Goal: Task Accomplishment & Management: Complete application form

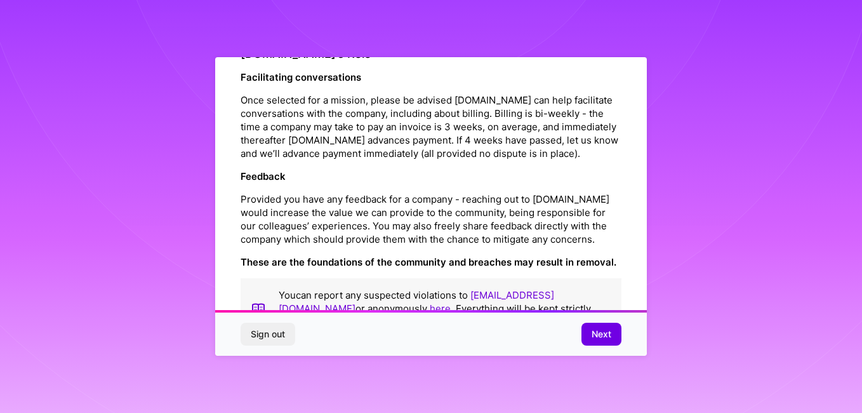
scroll to position [1502, 0]
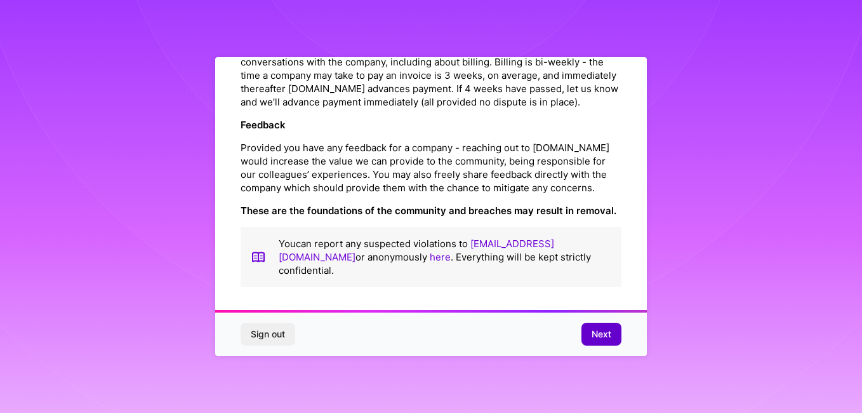
click at [590, 330] on button "Next" at bounding box center [602, 334] width 40 height 23
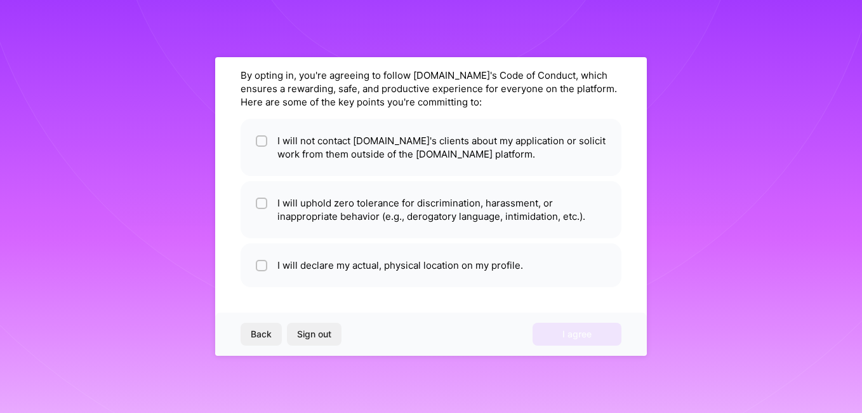
scroll to position [44, 0]
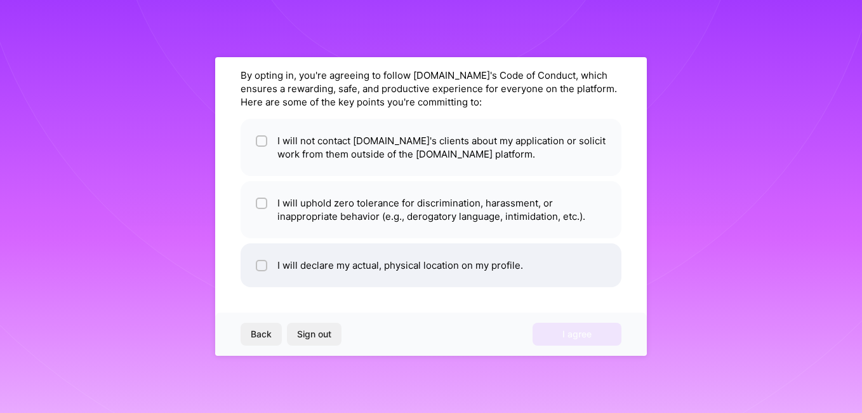
click at [269, 268] on li "I will declare my actual, physical location on my profile." at bounding box center [431, 265] width 381 height 44
checkbox input "true"
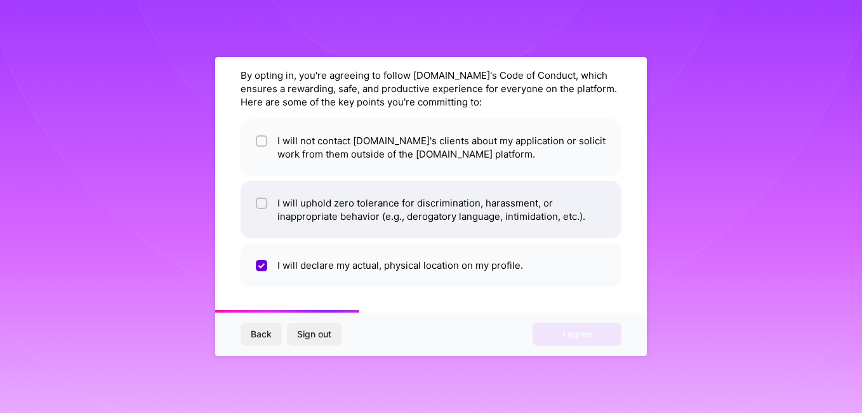
click at [267, 211] on span at bounding box center [261, 209] width 11 height 27
checkbox input "true"
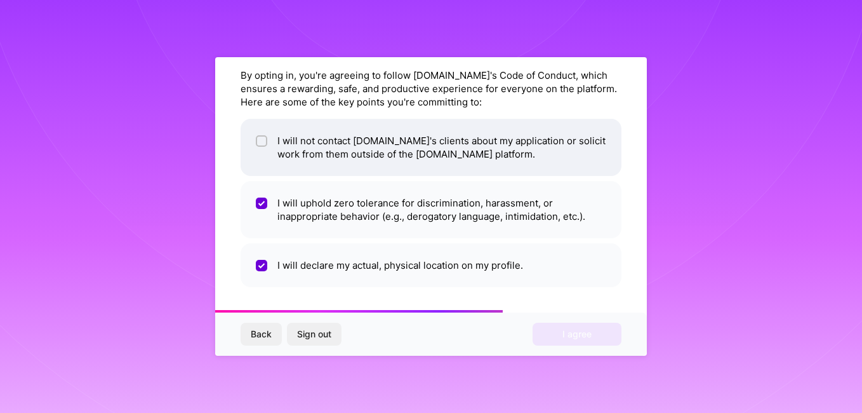
click at [266, 147] on span at bounding box center [261, 147] width 11 height 27
checkbox input "true"
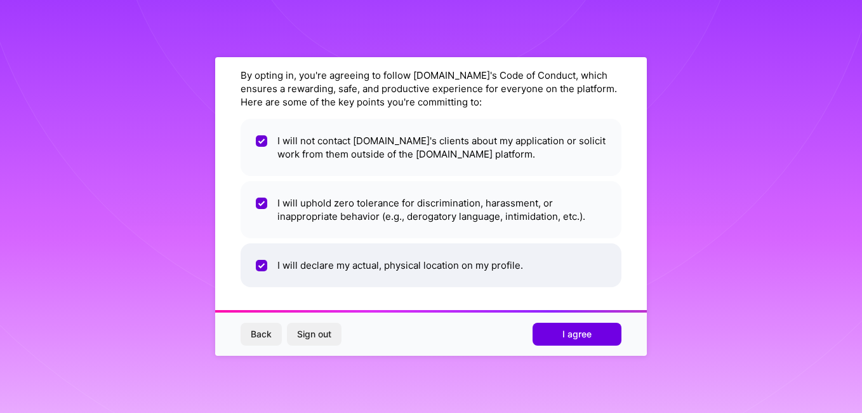
click at [262, 270] on input "checkbox" at bounding box center [262, 265] width 11 height 11
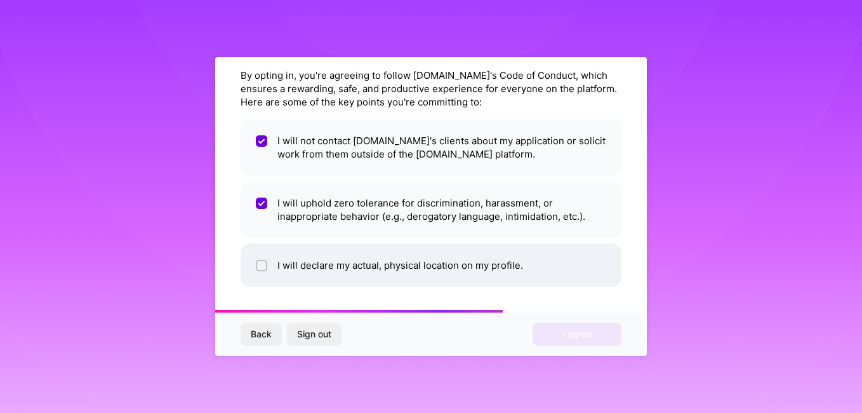
click at [264, 267] on input "checkbox" at bounding box center [262, 266] width 9 height 9
checkbox input "true"
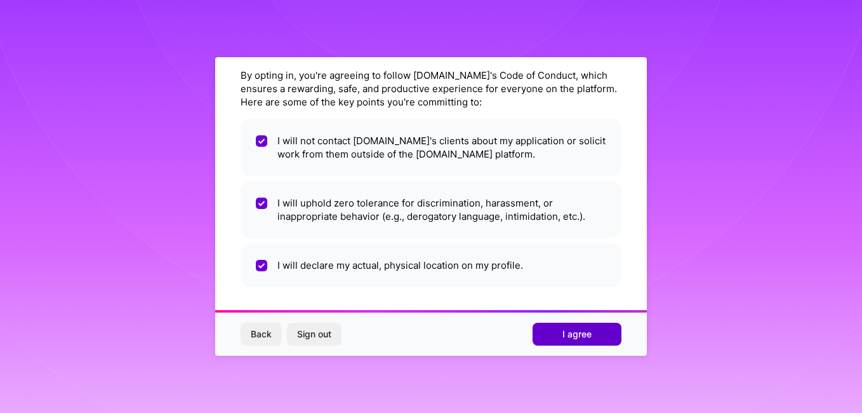
click at [566, 337] on span "I agree" at bounding box center [577, 334] width 29 height 13
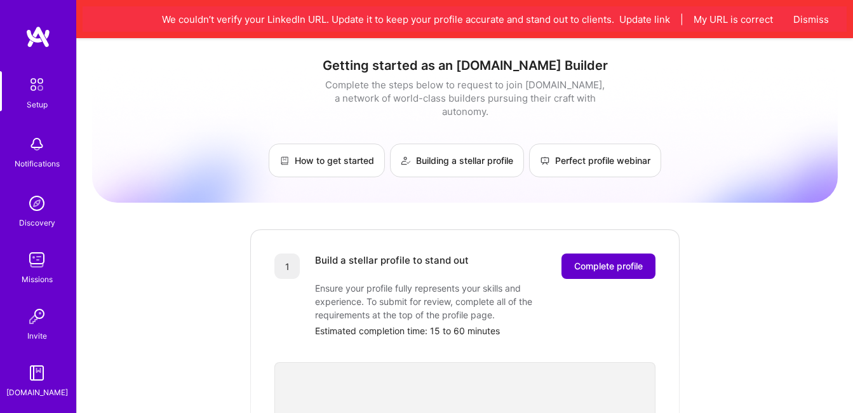
click at [609, 260] on span "Complete profile" at bounding box center [608, 266] width 69 height 13
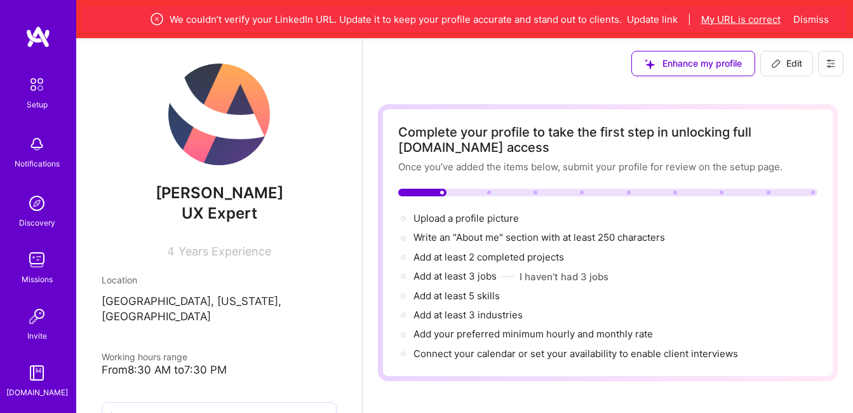
click at [770, 23] on button "My URL is correct" at bounding box center [740, 19] width 79 height 13
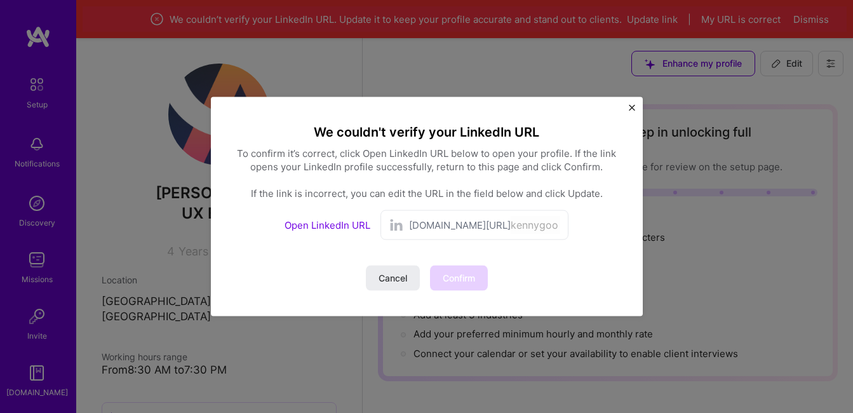
click at [396, 230] on img at bounding box center [396, 224] width 15 height 15
click at [455, 269] on div "Cancel Confirm" at bounding box center [427, 277] width 122 height 25
click at [455, 270] on div "Cancel Confirm" at bounding box center [427, 277] width 122 height 25
click at [365, 224] on link "Open LinkedIn URL" at bounding box center [327, 225] width 86 height 12
click at [395, 278] on span "Cancel" at bounding box center [392, 278] width 29 height 13
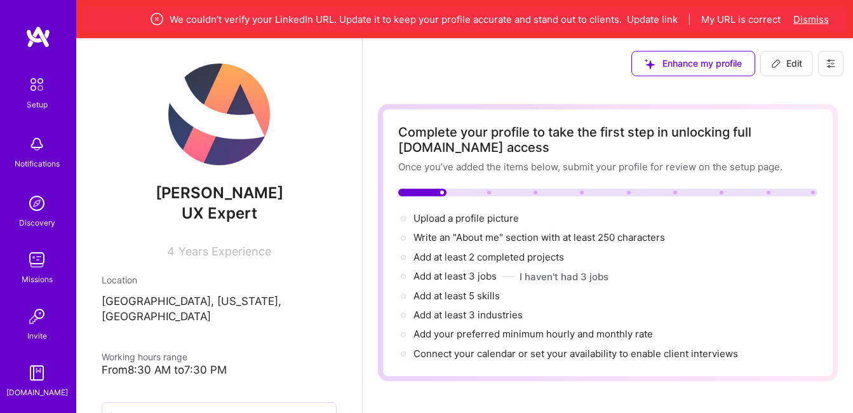
click at [795, 20] on button "Dismiss" at bounding box center [811, 19] width 36 height 13
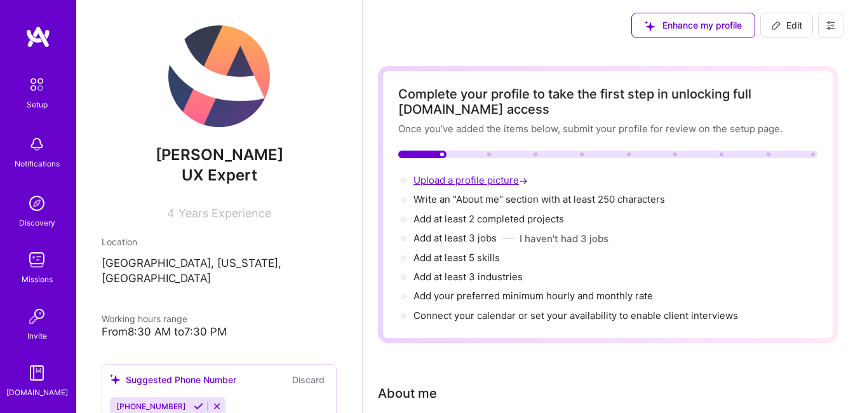
click at [463, 183] on span "Upload a profile picture →" at bounding box center [471, 180] width 117 height 12
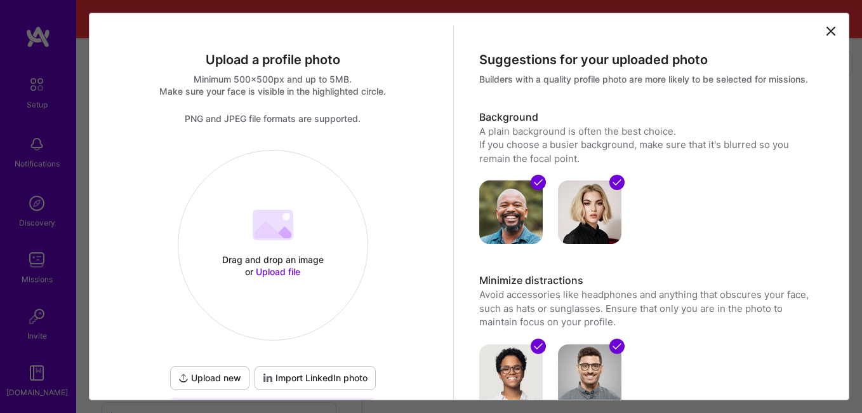
click at [275, 255] on div "Drag and drop an image or Upload file" at bounding box center [273, 265] width 108 height 24
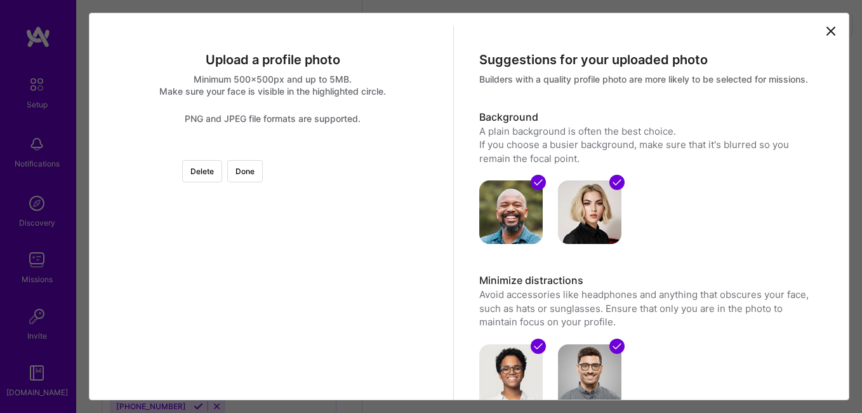
click at [321, 272] on div at bounding box center [400, 290] width 254 height 254
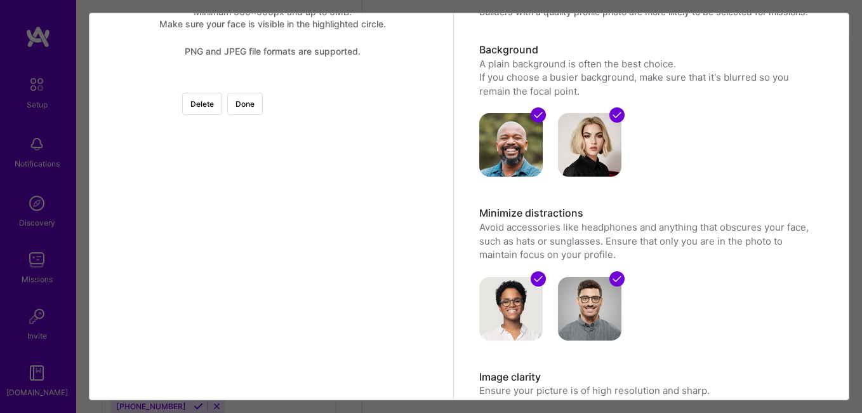
click at [347, 248] on div at bounding box center [400, 232] width 254 height 254
click at [263, 111] on button "Done" at bounding box center [245, 104] width 36 height 22
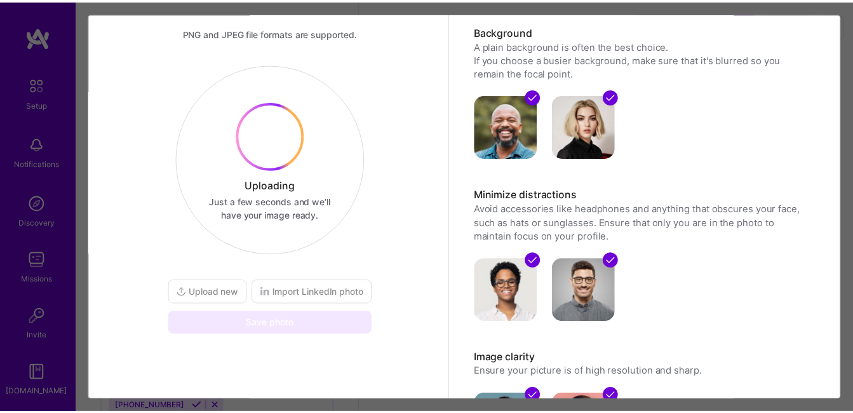
scroll to position [74, 0]
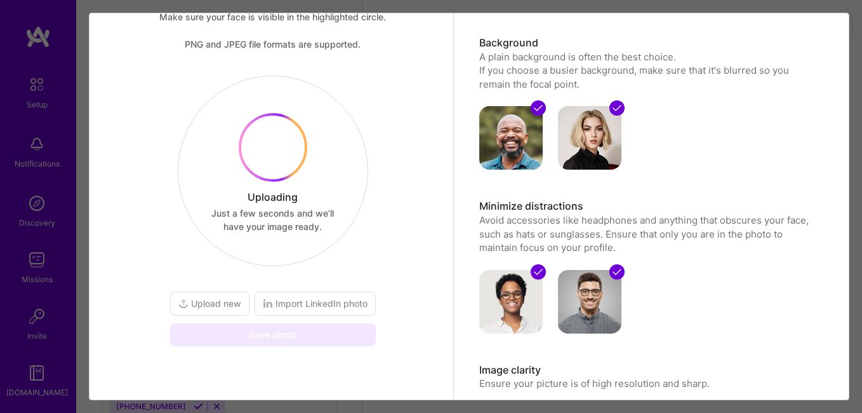
click at [305, 232] on div "Uploading Just a few seconds and we’ll have your image ready. Upload new Import…" at bounding box center [273, 211] width 211 height 270
click at [283, 221] on div "Uploading Just a few seconds and we’ll have your image ready. Upload new Import…" at bounding box center [273, 211] width 211 height 270
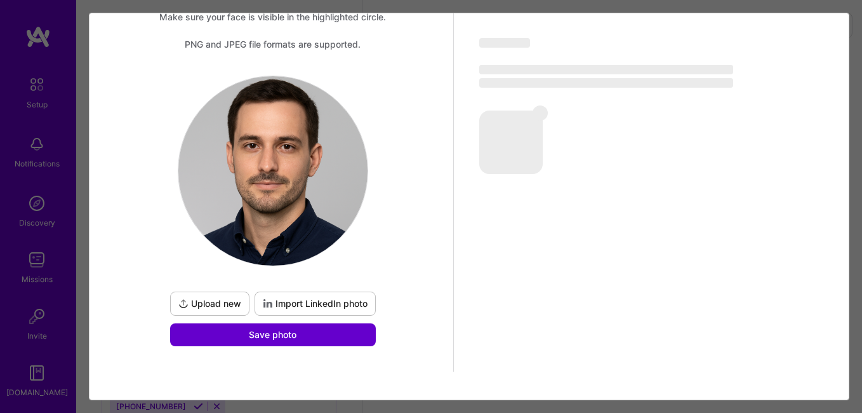
click at [269, 337] on span "Save photo" at bounding box center [273, 334] width 48 height 13
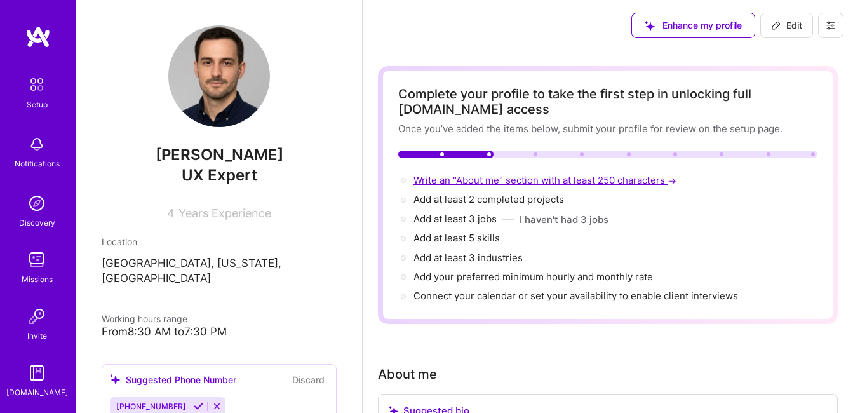
click at [450, 182] on span "Write an "About me" section with at least 250 characters →" at bounding box center [545, 180] width 265 height 12
select select "US"
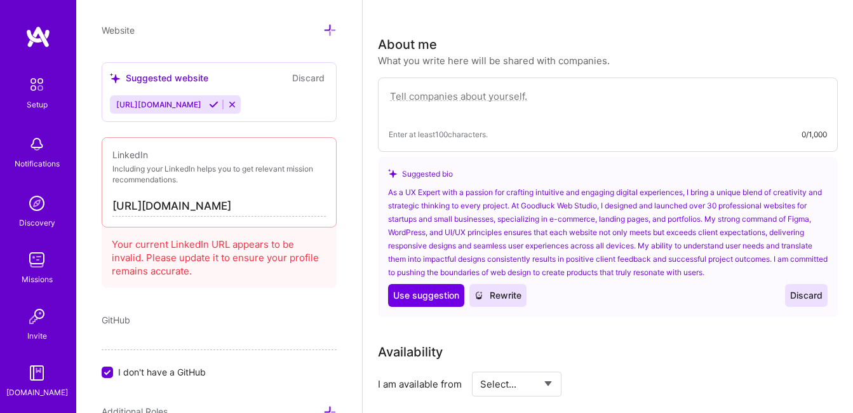
scroll to position [364, 0]
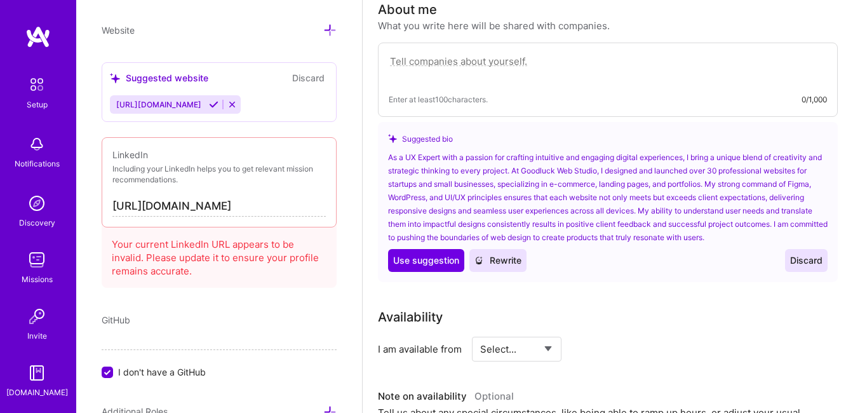
click at [441, 64] on textarea at bounding box center [608, 67] width 438 height 29
paste textarea "I am a professional UX/UI Designer with expertise in web and mobile app design,…"
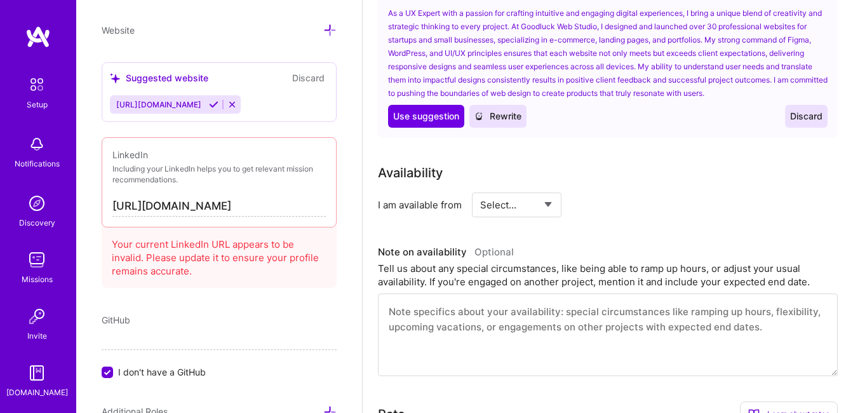
scroll to position [616, 0]
type textarea "I am a professional UX/UI Designer with expertise in web and mobile app design,…"
click at [519, 206] on select "Select... Right Now Future Date Not Available" at bounding box center [516, 204] width 73 height 32
select select "Right Now"
click at [480, 188] on select "Select... Right Now Future Date Not Available" at bounding box center [516, 204] width 73 height 32
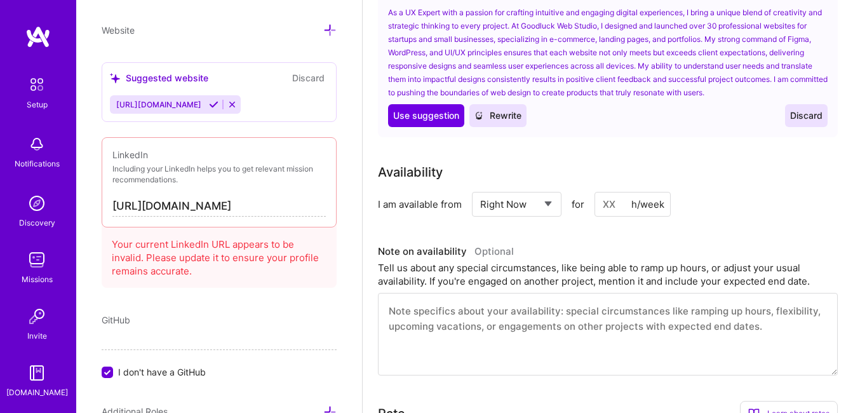
click at [297, 210] on input "[URL][DOMAIN_NAME]" at bounding box center [218, 206] width 213 height 20
click at [260, 206] on input "[URL][DOMAIN_NAME]" at bounding box center [218, 206] width 213 height 20
click at [262, 205] on input "[URL][DOMAIN_NAME]" at bounding box center [218, 206] width 213 height 20
click at [265, 204] on input "[URL][DOMAIN_NAME]" at bounding box center [218, 206] width 213 height 20
click at [315, 206] on input "[URL][DOMAIN_NAME]" at bounding box center [218, 206] width 213 height 20
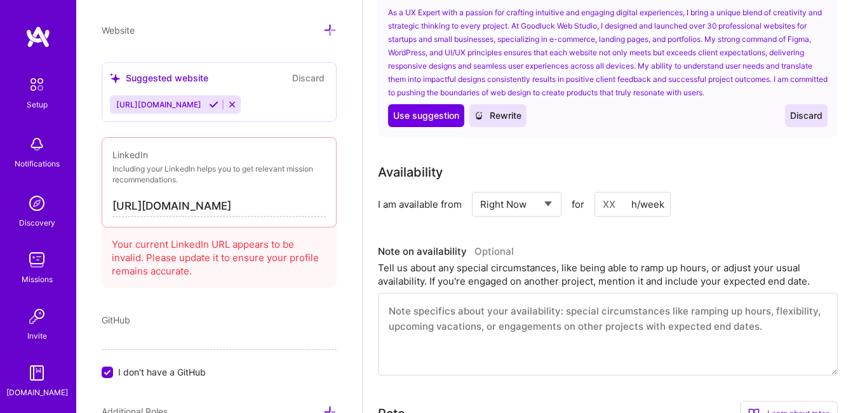
click at [265, 205] on input "[URL][DOMAIN_NAME]" at bounding box center [218, 206] width 213 height 20
type input "[URL][DOMAIN_NAME]"
click at [314, 204] on input "[URL][DOMAIN_NAME]" at bounding box center [218, 206] width 213 height 20
click at [621, 202] on input at bounding box center [632, 204] width 76 height 25
click at [546, 204] on select "Select... Right Now Future Date Not Available" at bounding box center [516, 204] width 73 height 32
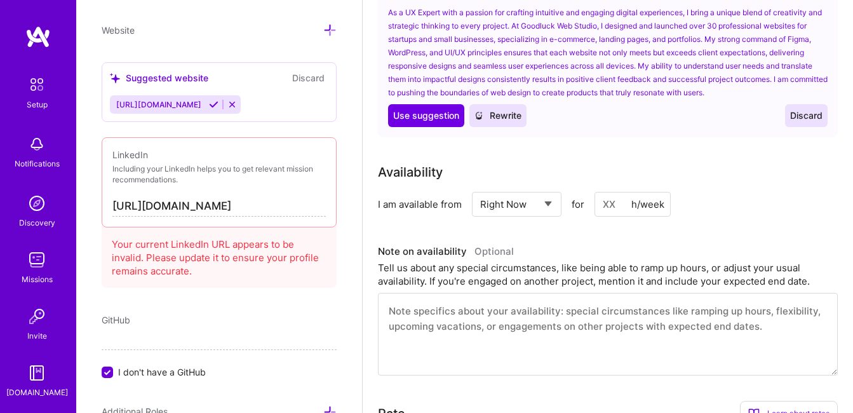
click at [432, 222] on div "Availability I am available from Select... Right Now Future Date Not Available …" at bounding box center [608, 269] width 460 height 213
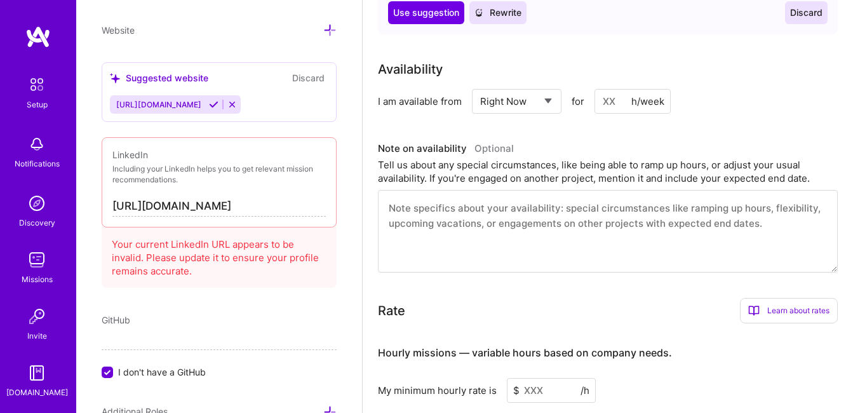
scroll to position [752, 0]
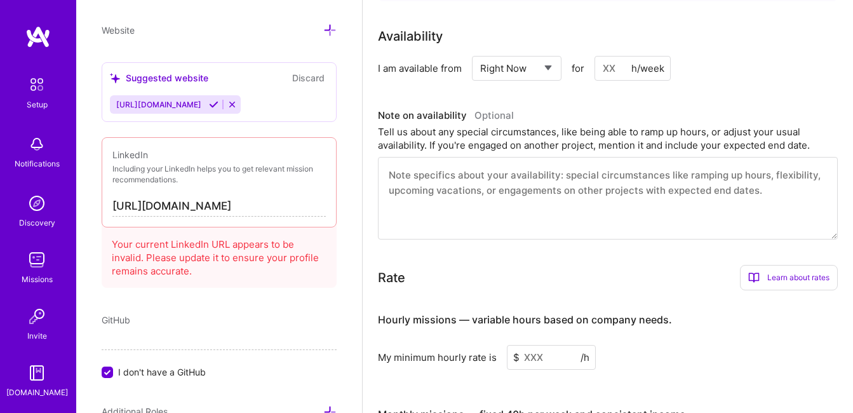
click at [536, 353] on input at bounding box center [551, 357] width 89 height 25
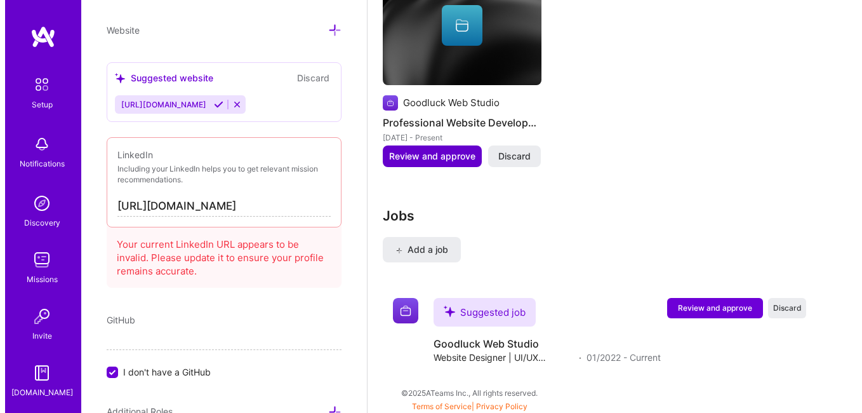
scroll to position [1380, 0]
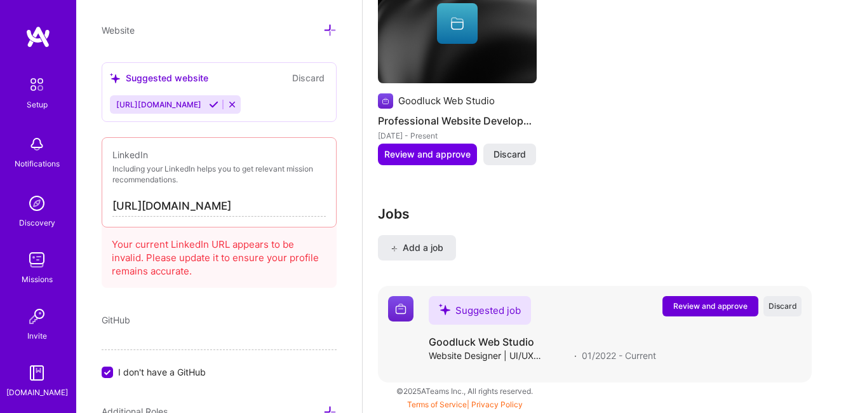
click at [451, 311] on div "Suggested job" at bounding box center [480, 310] width 102 height 29
click at [689, 302] on span "Review and approve" at bounding box center [710, 305] width 74 height 11
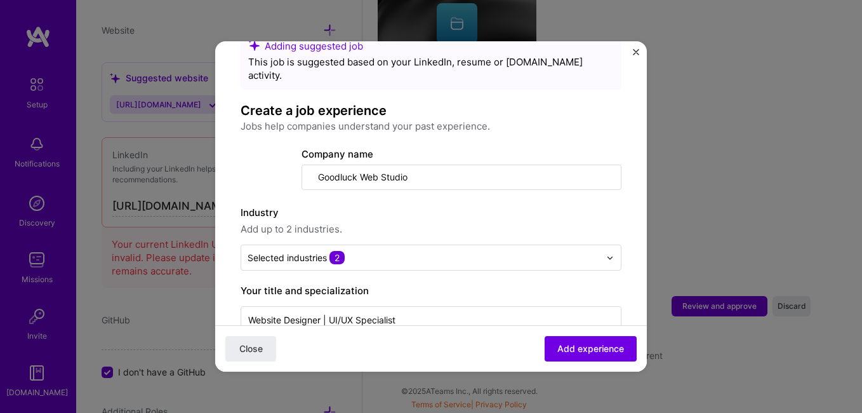
scroll to position [37, 0]
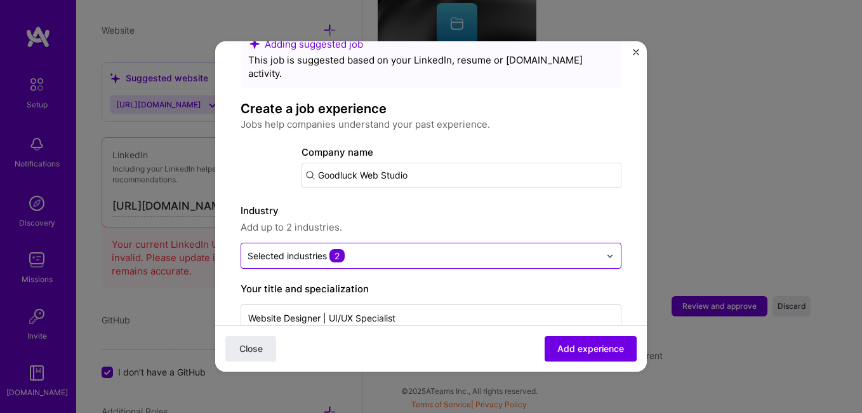
click at [309, 249] on div "Selected industries 2" at bounding box center [296, 255] width 97 height 13
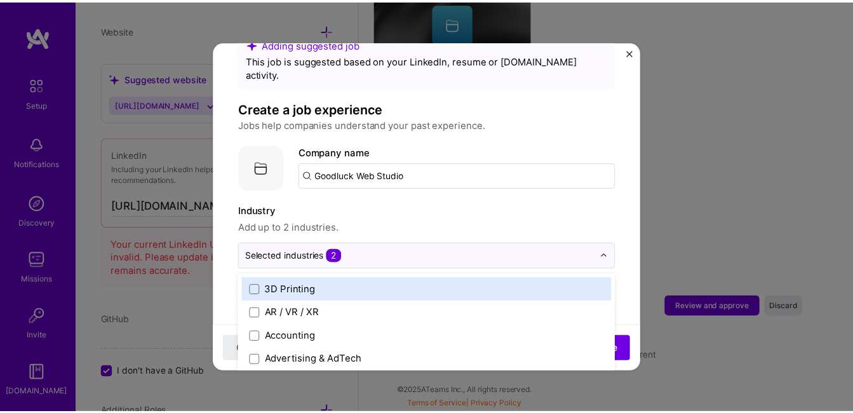
scroll to position [0, 0]
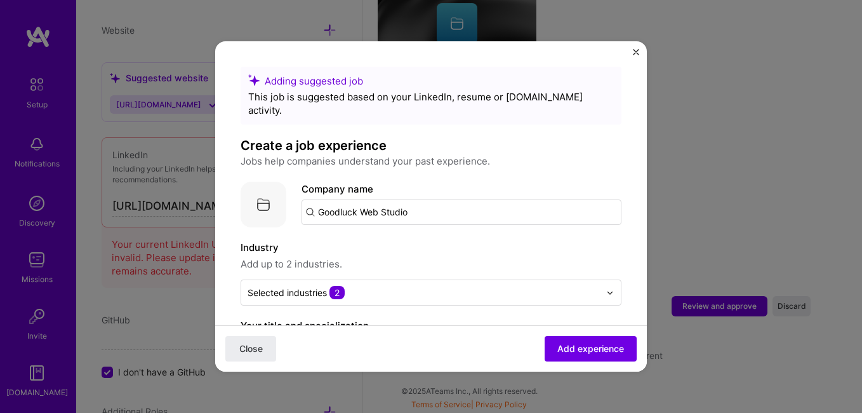
click at [663, 89] on div "Adding suggested job This job is suggested based on your LinkedIn, resume or [D…" at bounding box center [431, 206] width 862 height 413
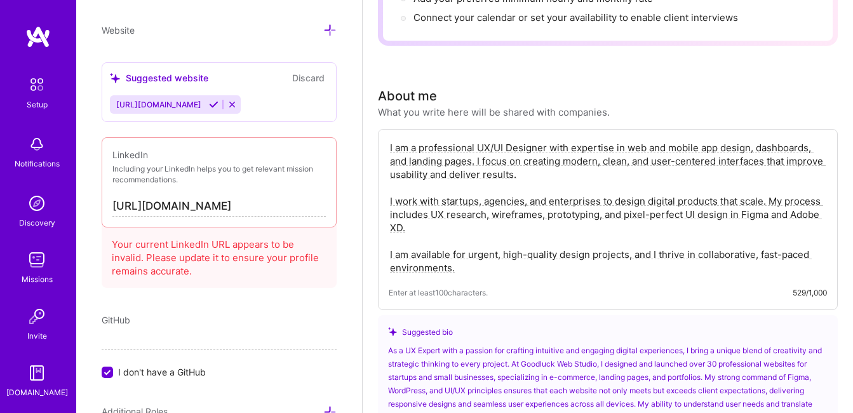
scroll to position [401, 0]
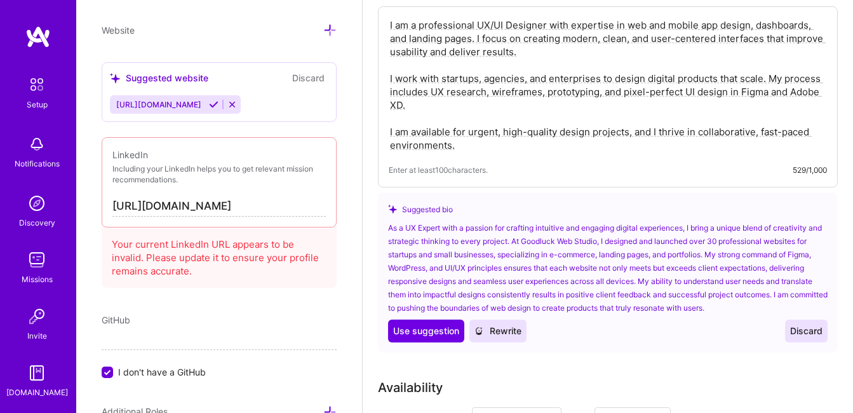
click at [499, 152] on textarea "I am a professional UX/UI Designer with expertise in web and mobile app design,…" at bounding box center [608, 85] width 438 height 136
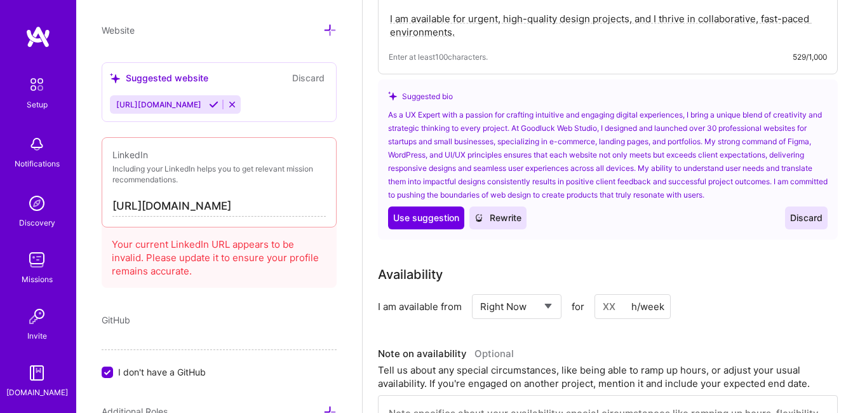
scroll to position [538, 0]
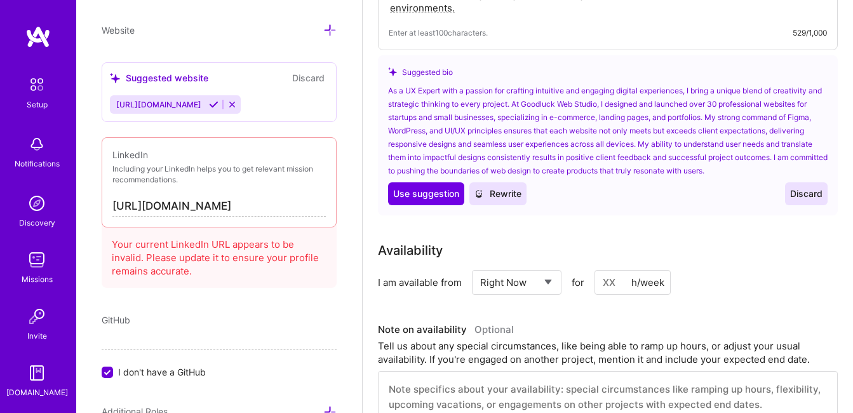
click at [494, 282] on select "Select... Right Now Future Date Not Available" at bounding box center [516, 282] width 73 height 32
click at [507, 286] on select "Select... Right Now Future Date Not Available" at bounding box center [516, 282] width 73 height 32
click at [610, 286] on input at bounding box center [632, 282] width 76 height 25
click at [640, 288] on div "h/week" at bounding box center [647, 282] width 33 height 13
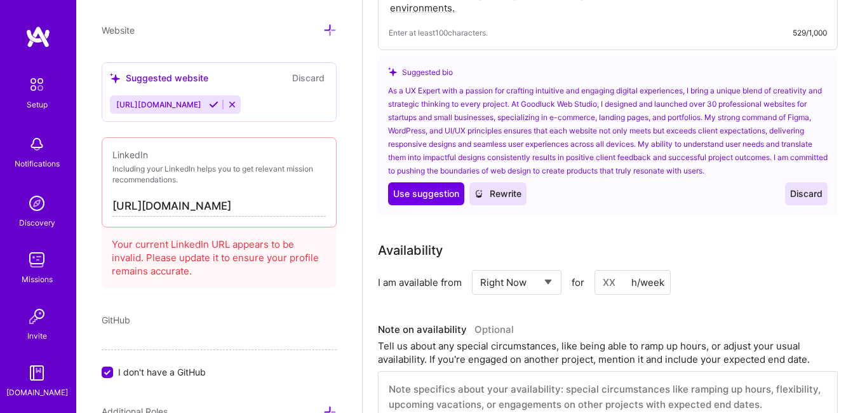
drag, startPoint x: 640, startPoint y: 288, endPoint x: 632, endPoint y: 287, distance: 8.3
click at [632, 287] on div "h/week" at bounding box center [647, 282] width 33 height 13
click at [619, 283] on input at bounding box center [632, 282] width 76 height 25
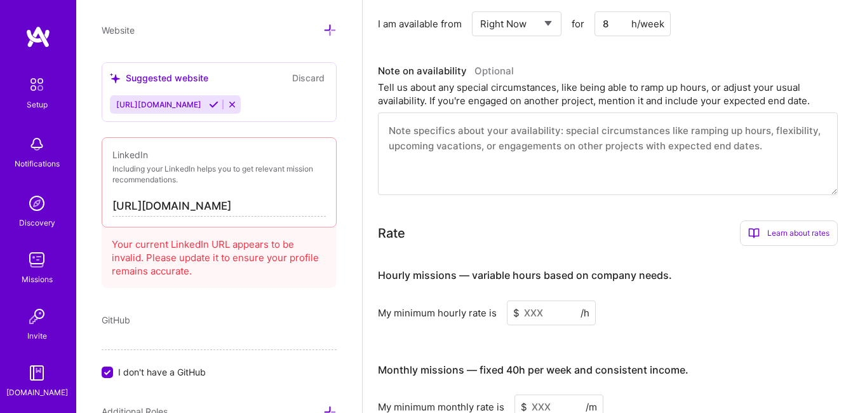
scroll to position [797, 0]
type input "8"
click at [465, 312] on div "My minimum hourly rate is" at bounding box center [437, 311] width 119 height 13
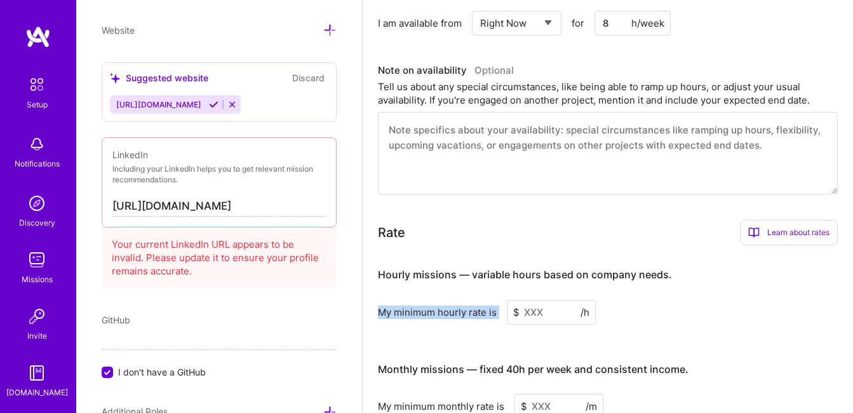
copy div "My minimum hourly rate is"
click at [530, 312] on input at bounding box center [551, 312] width 89 height 25
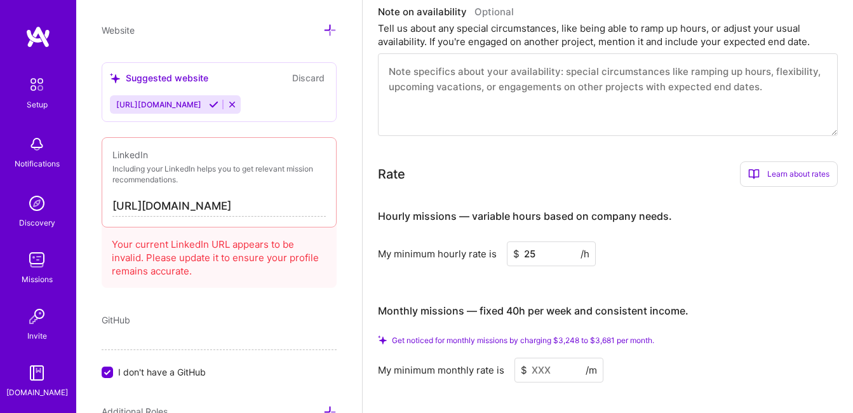
scroll to position [862, 0]
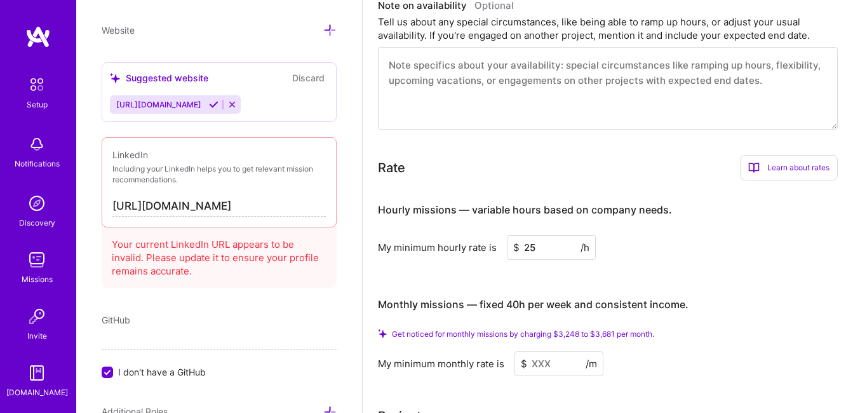
type input "25"
click at [432, 367] on div "My minimum monthly rate is" at bounding box center [441, 363] width 126 height 13
copy div "My minimum monthly rate is"
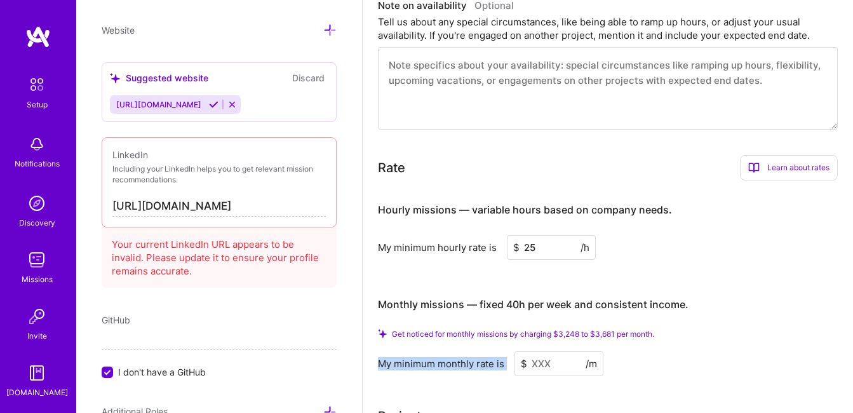
click at [538, 365] on input at bounding box center [558, 363] width 89 height 25
paste input
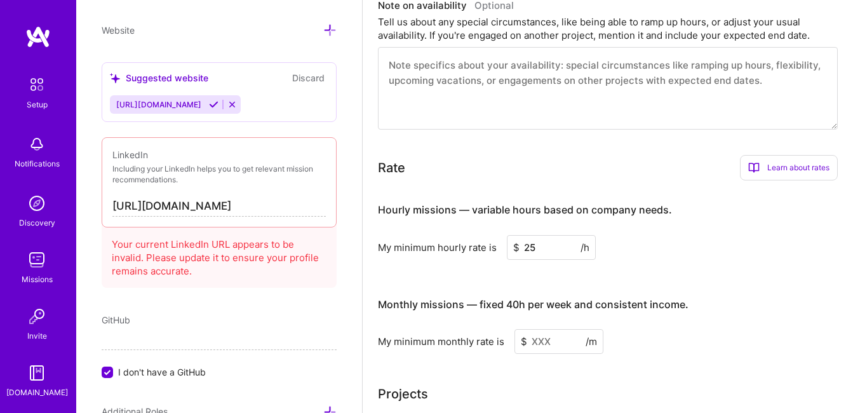
click at [539, 346] on input at bounding box center [558, 341] width 89 height 25
paste input
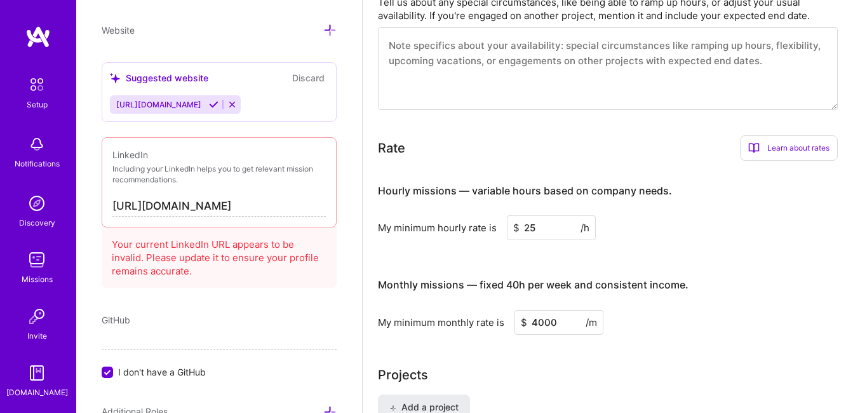
type input "4000"
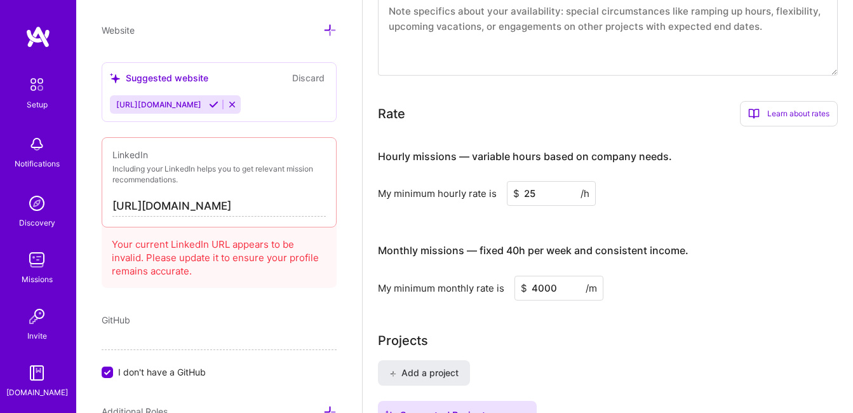
scroll to position [900, 0]
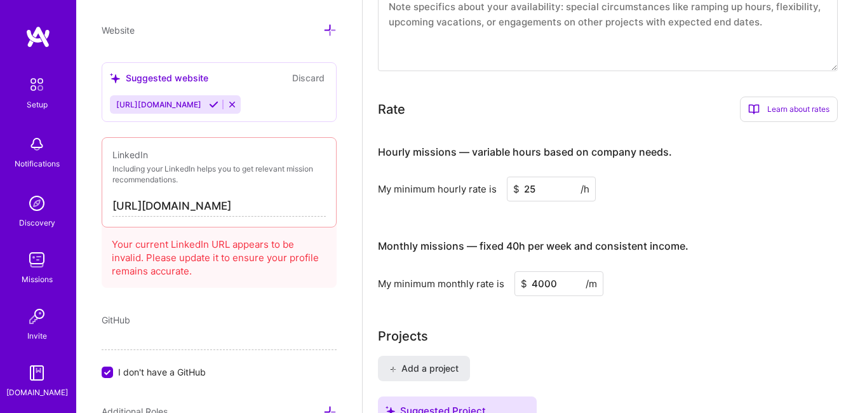
click at [538, 287] on input "4000" at bounding box center [558, 283] width 89 height 25
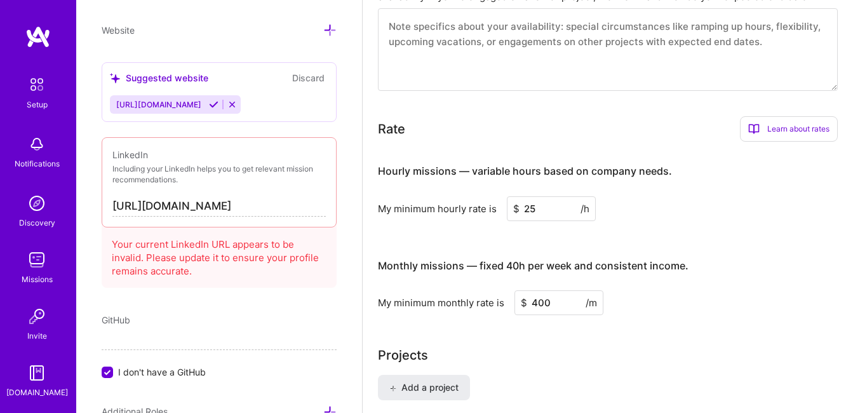
type input "4000"
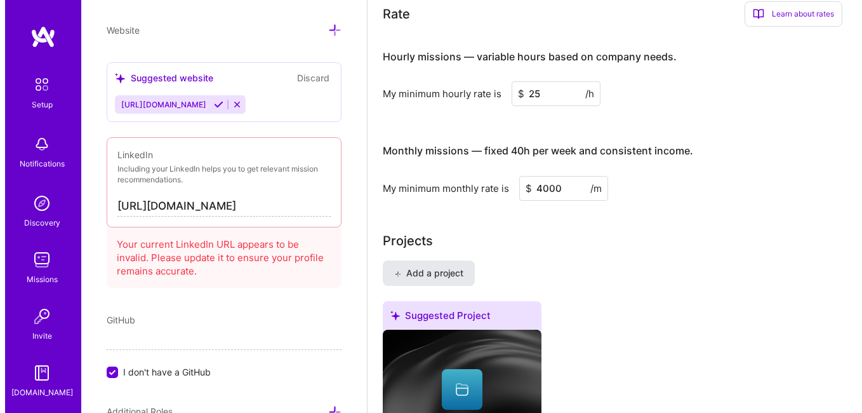
scroll to position [997, 0]
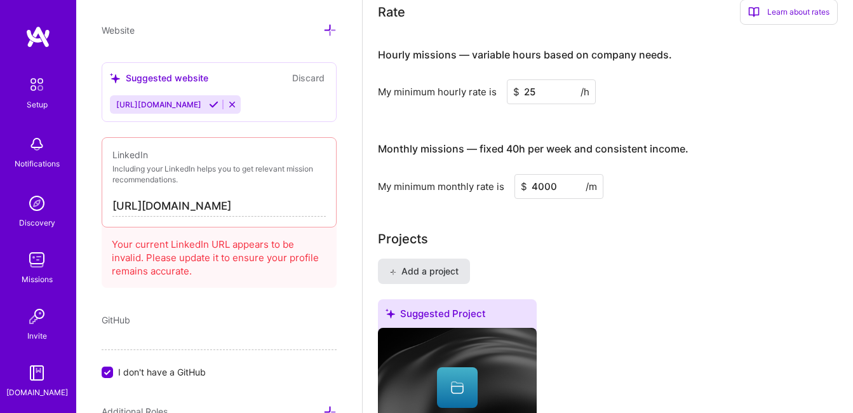
click at [423, 272] on span "Add a project" at bounding box center [423, 271] width 69 height 13
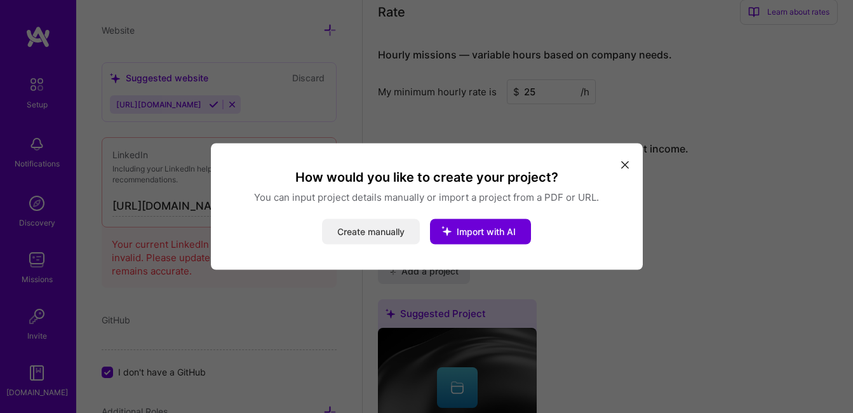
click at [394, 236] on button "Create manually" at bounding box center [371, 231] width 98 height 25
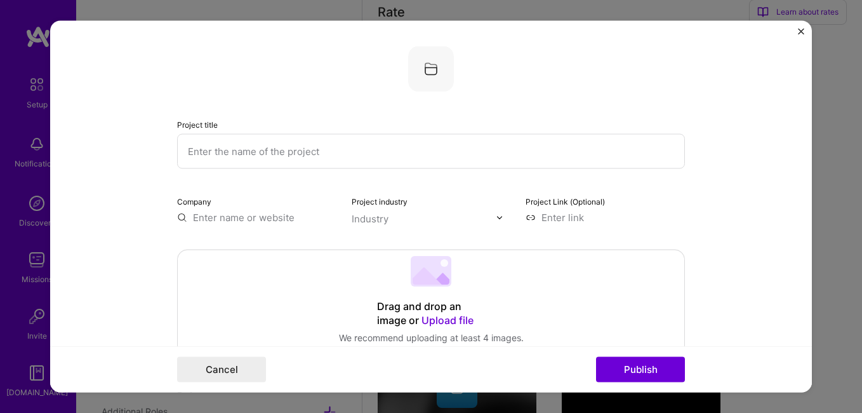
click at [319, 154] on input "text" at bounding box center [431, 151] width 508 height 35
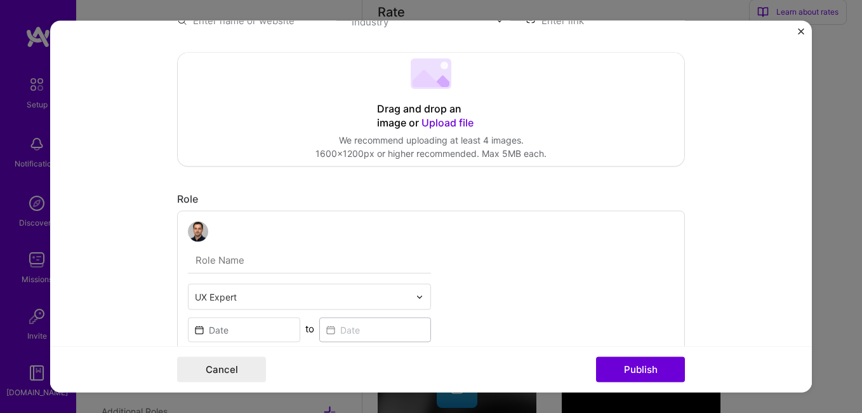
scroll to position [321, 0]
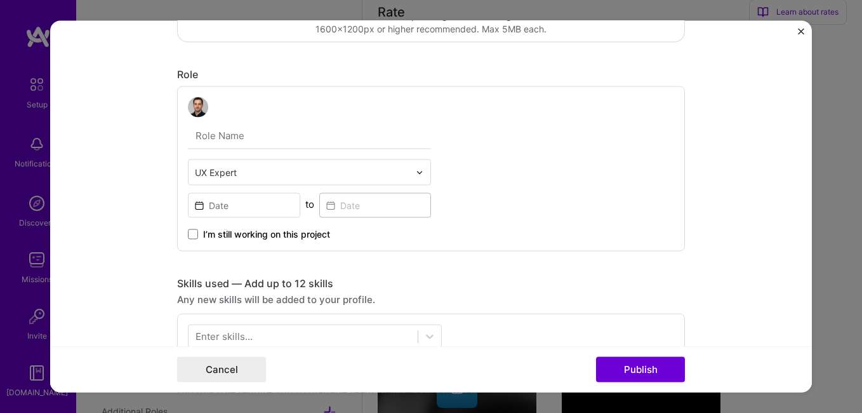
click at [256, 173] on input "text" at bounding box center [302, 172] width 215 height 13
click at [290, 142] on input "text" at bounding box center [309, 136] width 243 height 27
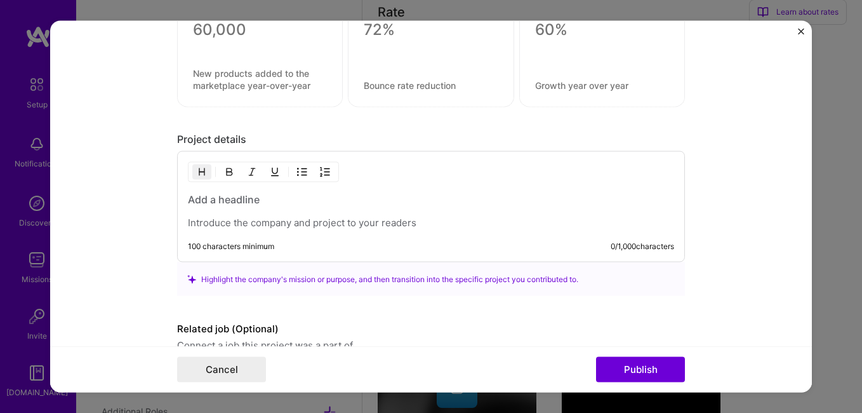
scroll to position [922, 0]
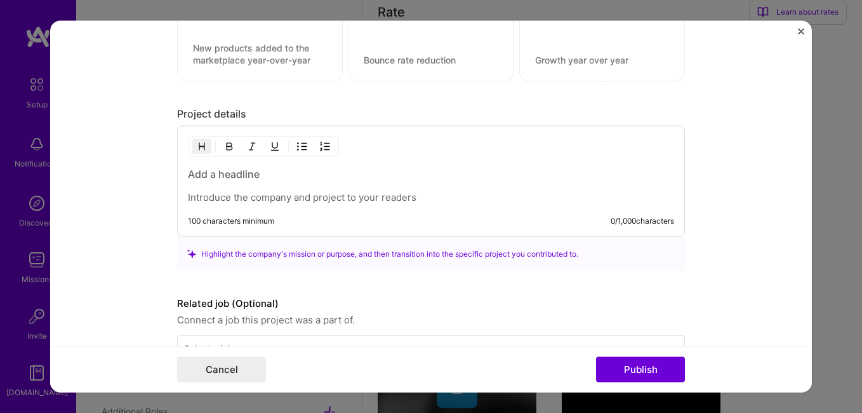
click at [206, 199] on p at bounding box center [431, 197] width 486 height 13
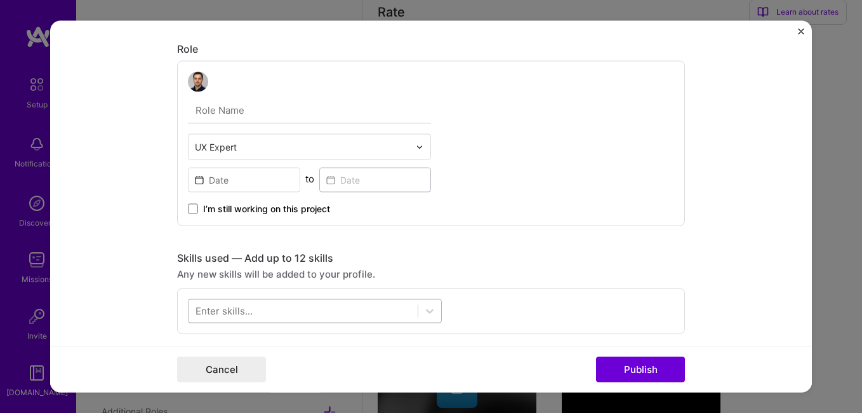
scroll to position [337, 0]
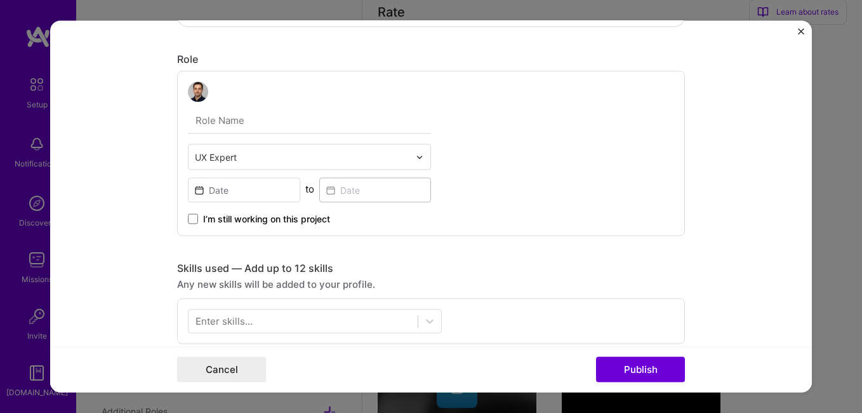
click at [203, 118] on input "text" at bounding box center [309, 120] width 243 height 27
click at [223, 159] on input "text" at bounding box center [302, 156] width 215 height 13
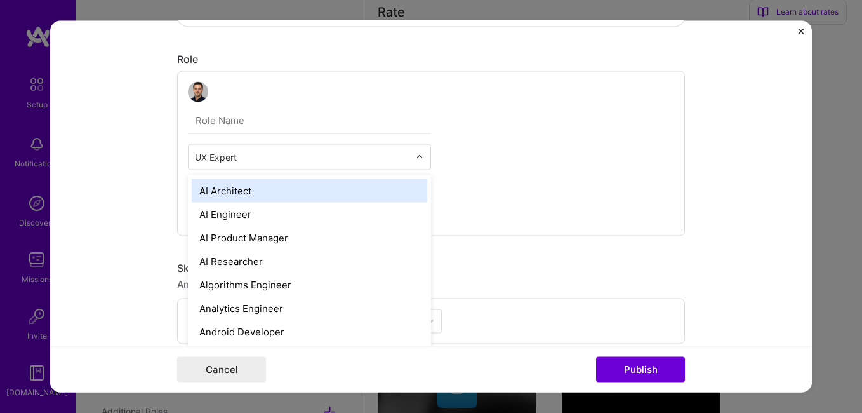
click at [239, 154] on input "text" at bounding box center [302, 156] width 215 height 13
click at [235, 158] on input "text" at bounding box center [302, 156] width 215 height 13
click at [312, 115] on input "text" at bounding box center [309, 120] width 243 height 27
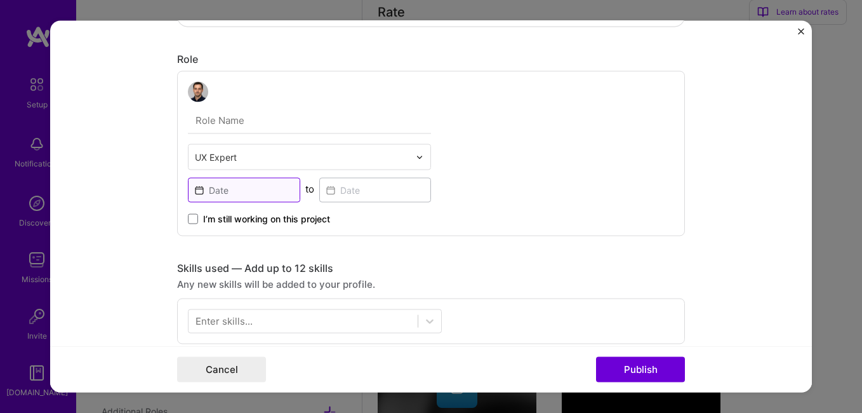
click at [264, 193] on input at bounding box center [244, 190] width 112 height 25
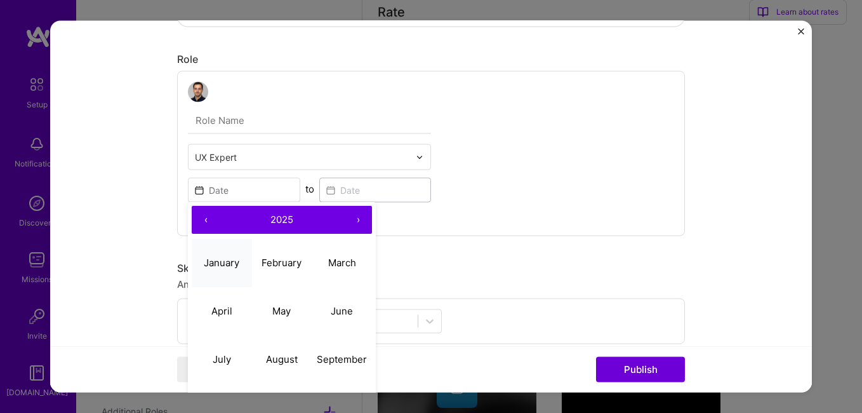
click at [230, 269] on button "January" at bounding box center [222, 263] width 60 height 48
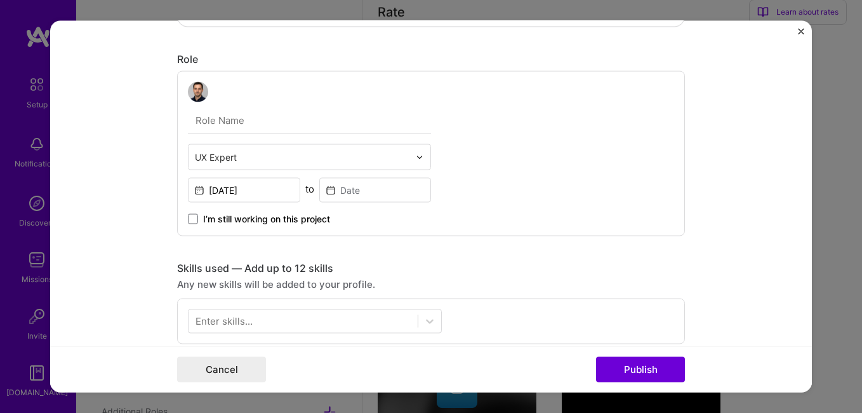
type input "[DATE]"
click at [343, 194] on input at bounding box center [375, 190] width 112 height 25
click at [259, 193] on input "[DATE]" at bounding box center [244, 190] width 112 height 25
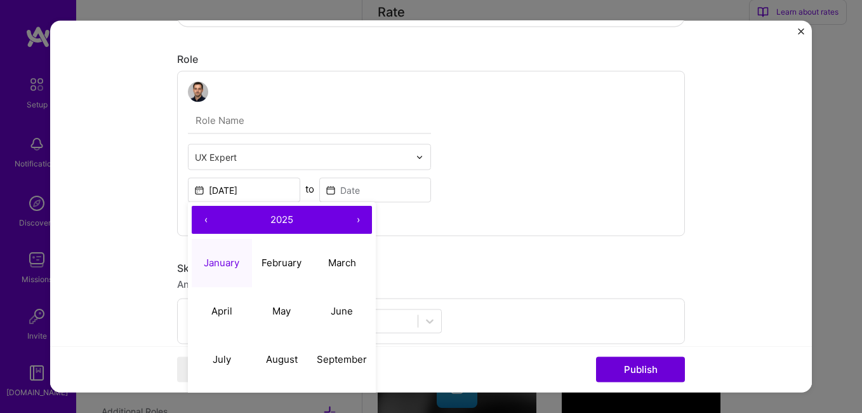
click at [357, 218] on button "›" at bounding box center [358, 220] width 28 height 28
click at [198, 213] on button "‹" at bounding box center [206, 220] width 28 height 28
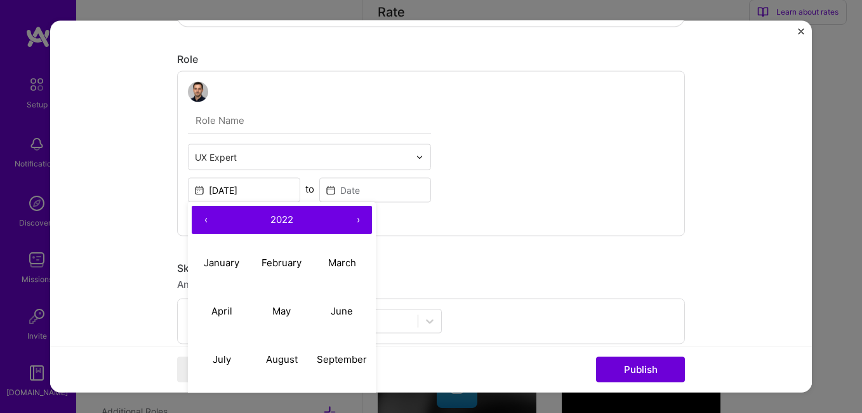
click at [198, 213] on button "‹" at bounding box center [206, 220] width 28 height 28
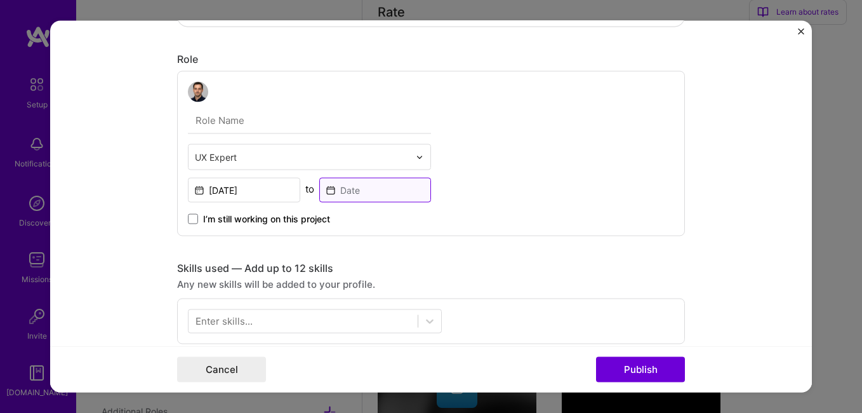
click at [331, 186] on input at bounding box center [375, 190] width 112 height 25
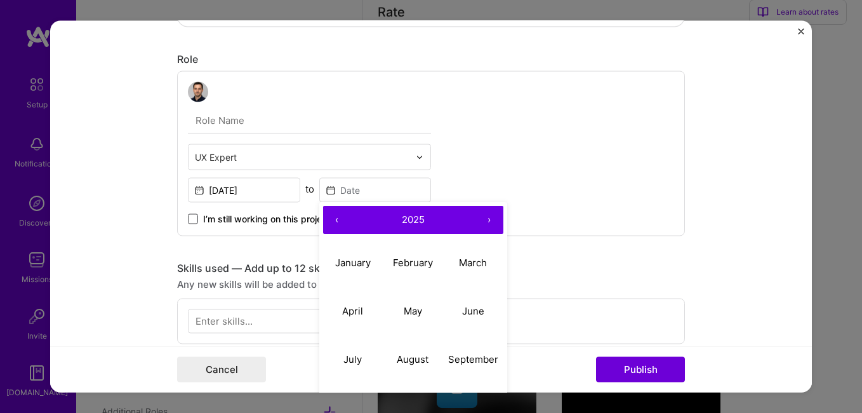
click at [188, 220] on span at bounding box center [193, 219] width 10 height 10
click at [0, 0] on input "I’m still working on this project" at bounding box center [0, 0] width 0 height 0
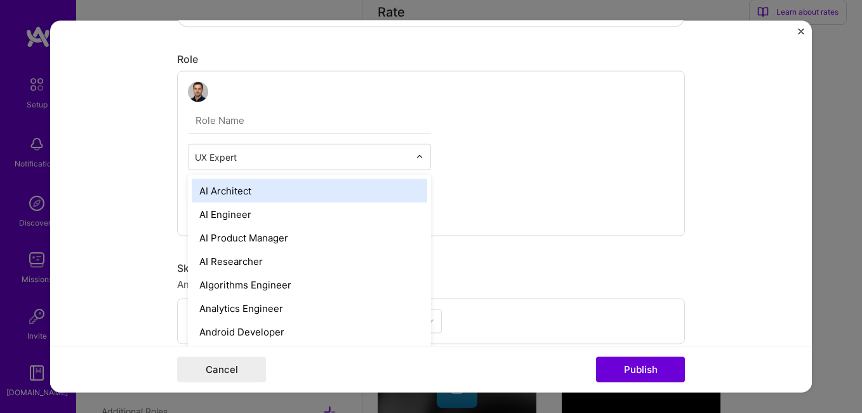
click at [246, 159] on input "text" at bounding box center [302, 156] width 215 height 13
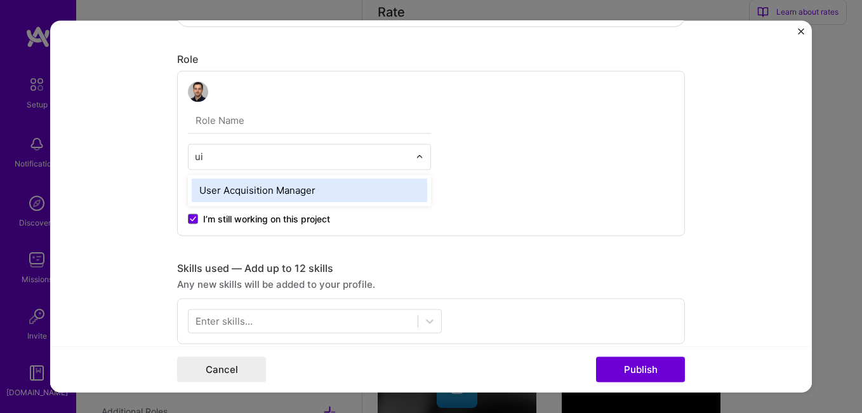
type input "u"
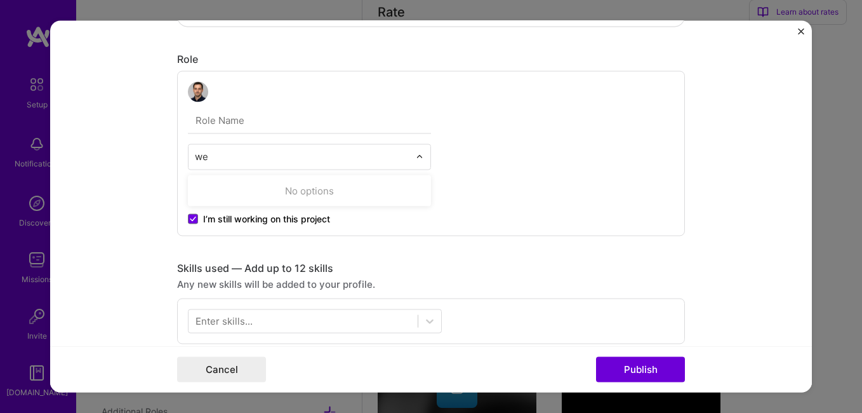
type input "w"
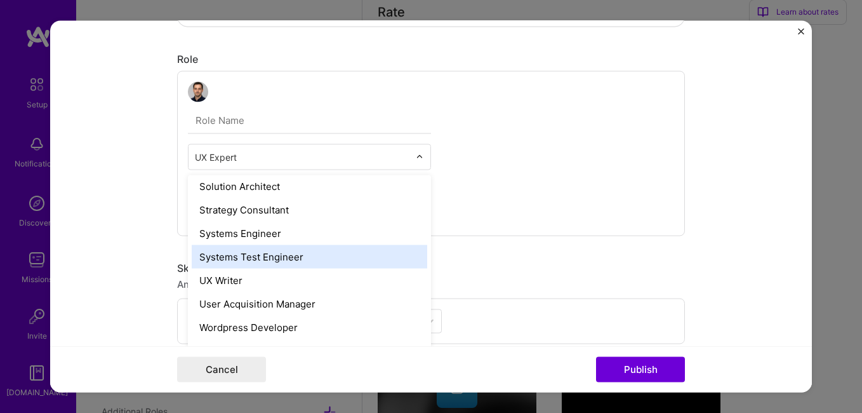
scroll to position [1438, 0]
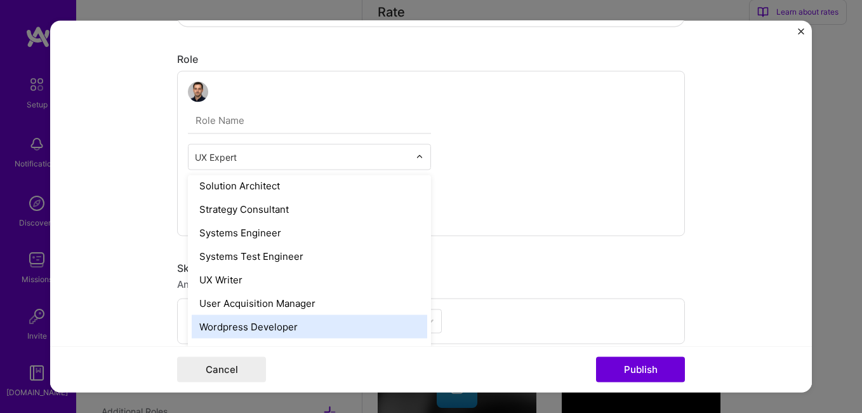
click at [347, 321] on div "Wordpress Developer" at bounding box center [310, 326] width 236 height 23
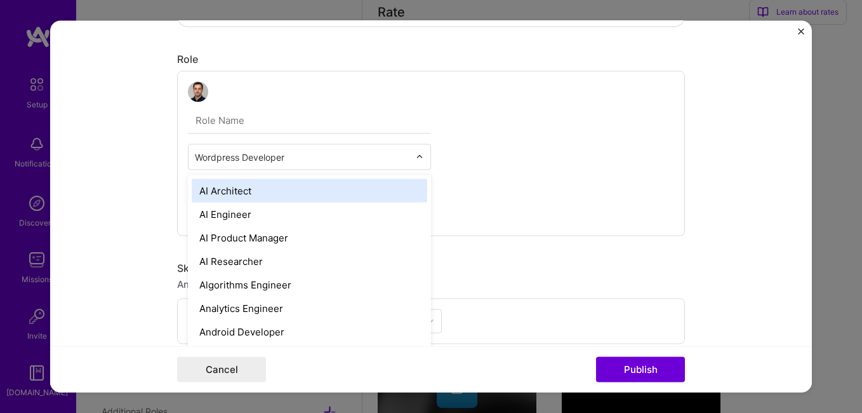
click at [385, 164] on div at bounding box center [302, 157] width 215 height 16
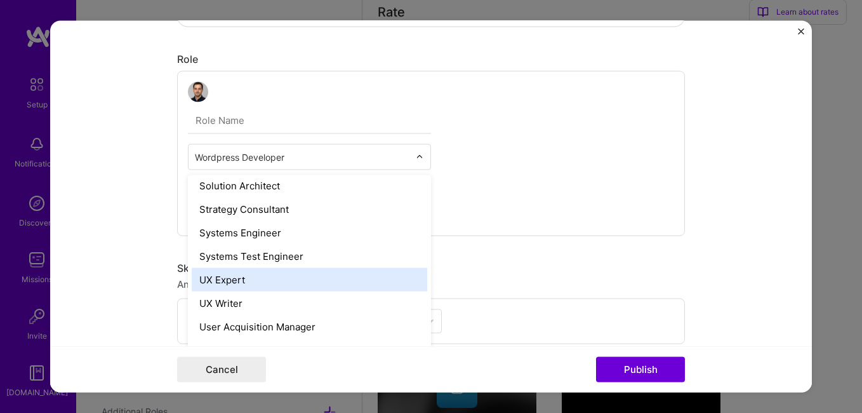
click at [303, 288] on div "UX Expert" at bounding box center [310, 279] width 236 height 23
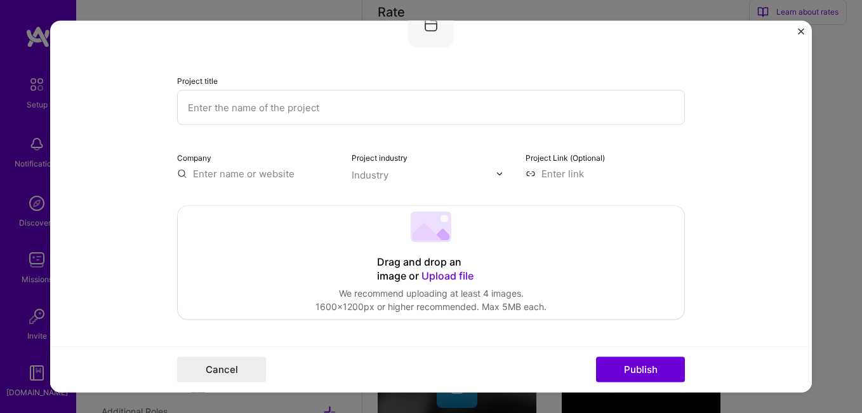
scroll to position [0, 0]
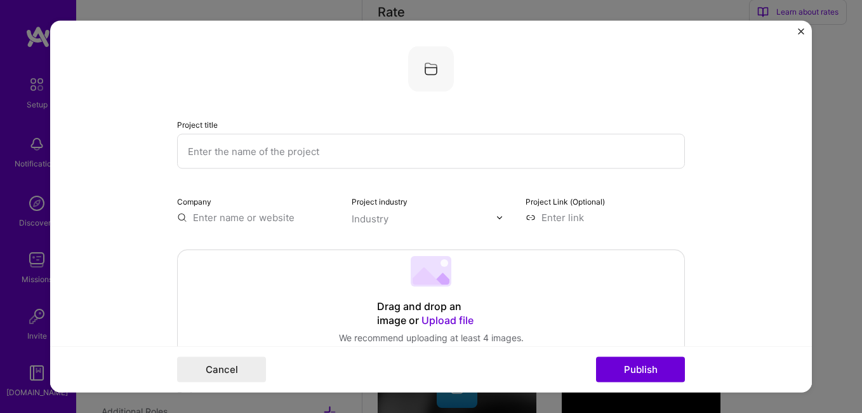
click at [225, 216] on input "text" at bounding box center [256, 217] width 159 height 13
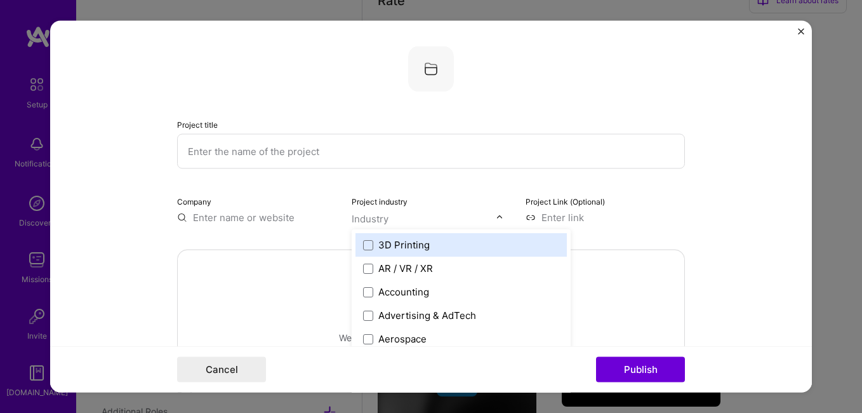
scroll to position [1010, 0]
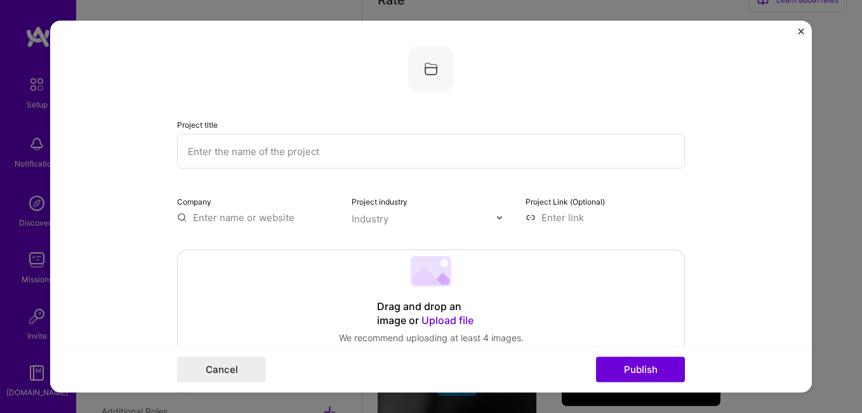
drag, startPoint x: 399, startPoint y: 225, endPoint x: 331, endPoint y: 197, distance: 73.7
click at [331, 197] on div "Company" at bounding box center [256, 209] width 159 height 30
click at [383, 220] on div "Industry" at bounding box center [370, 218] width 37 height 13
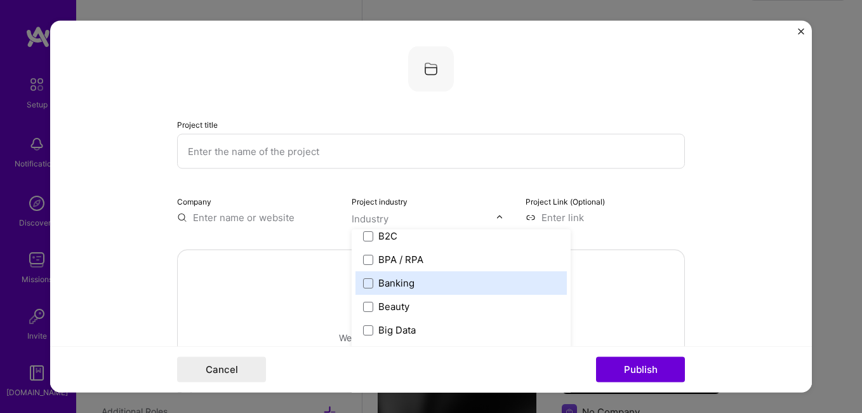
scroll to position [475, 0]
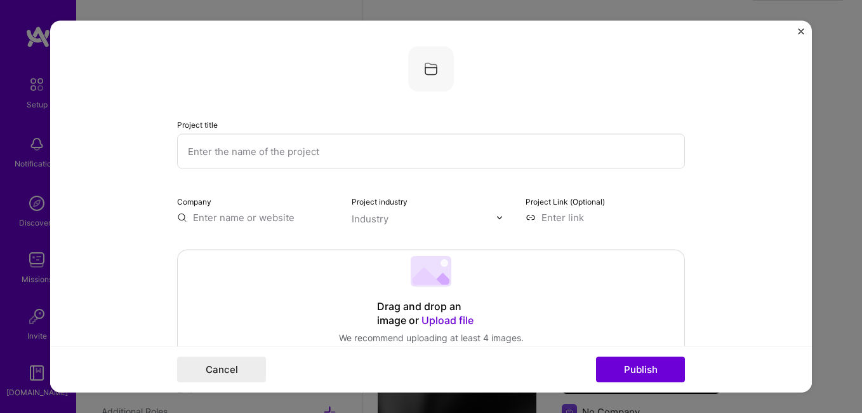
click at [264, 220] on input "text" at bounding box center [256, 217] width 159 height 13
click at [264, 218] on input "text" at bounding box center [256, 217] width 159 height 13
drag, startPoint x: 185, startPoint y: 213, endPoint x: 230, endPoint y: 223, distance: 46.1
click at [230, 223] on input "text" at bounding box center [256, 217] width 159 height 13
drag, startPoint x: 169, startPoint y: 200, endPoint x: 214, endPoint y: 201, distance: 45.1
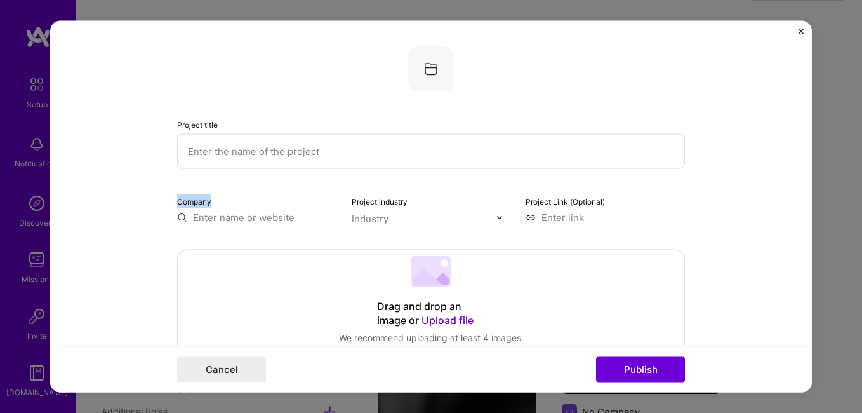
click at [214, 201] on form "Project title Company Project industry Industry Project Link (Optional) Drag an…" at bounding box center [431, 206] width 762 height 371
copy label "Company"
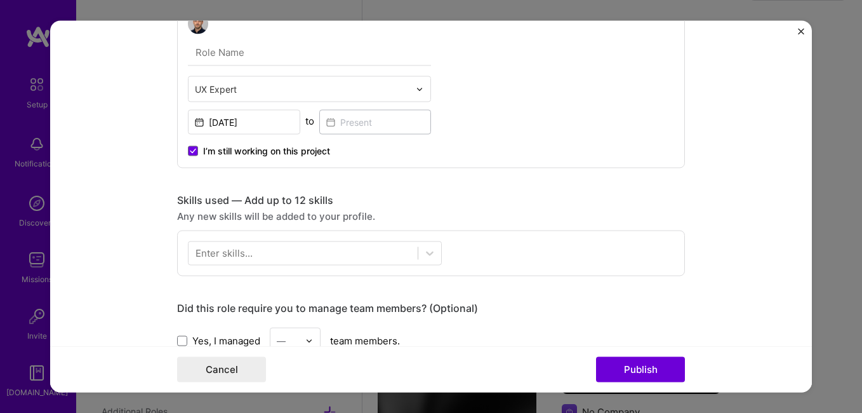
scroll to position [405, 0]
drag, startPoint x: 228, startPoint y: 199, endPoint x: 171, endPoint y: 198, distance: 57.1
click at [171, 198] on form "Project title Company Project industry Industry Project Link (Optional) Drag an…" at bounding box center [431, 206] width 762 height 371
copy div "Skills used"
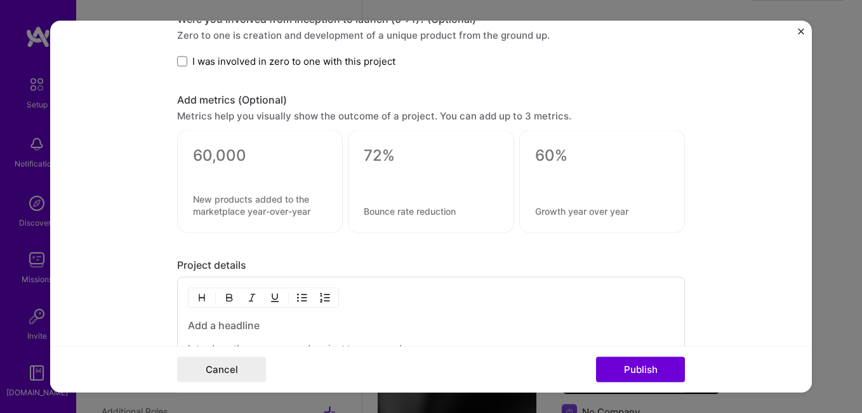
scroll to position [773, 0]
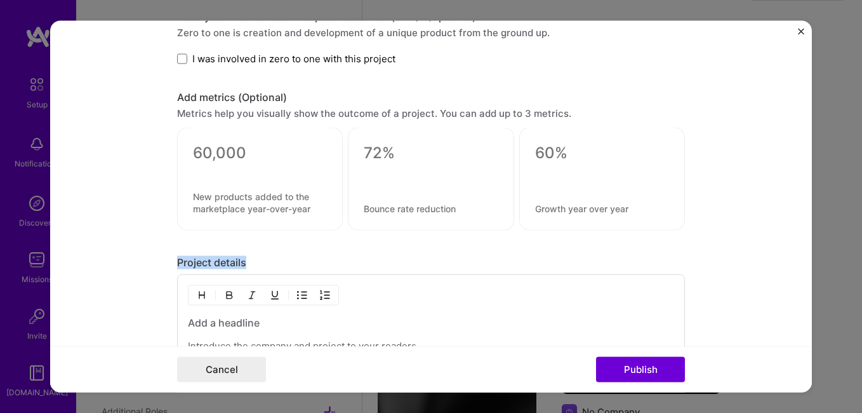
drag, startPoint x: 246, startPoint y: 260, endPoint x: 161, endPoint y: 252, distance: 86.1
click at [161, 252] on form "Project title Company Project industry Industry Project Link (Optional) Drag an…" at bounding box center [431, 206] width 762 height 371
copy div "Project details"
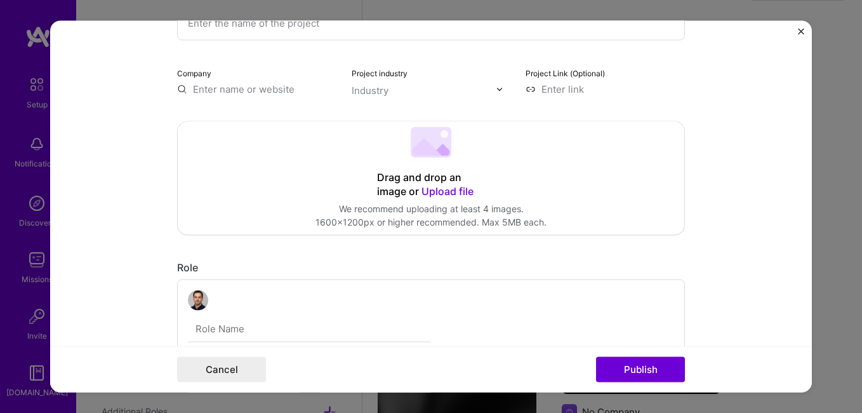
scroll to position [0, 0]
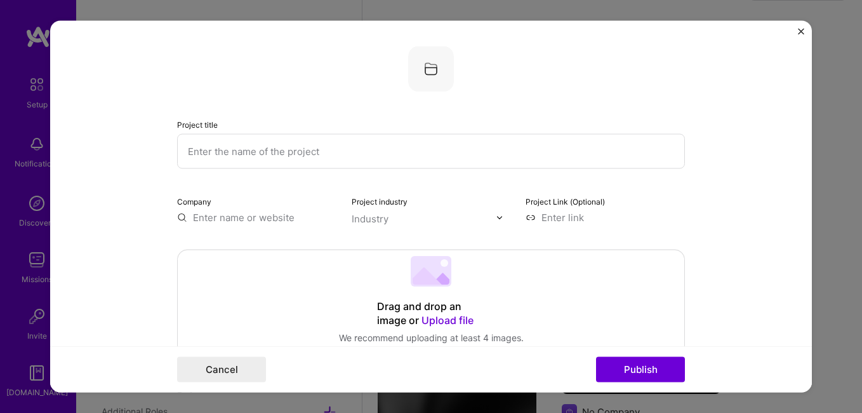
click at [349, 148] on input "text" at bounding box center [431, 151] width 508 height 35
paste input "Modern UX/UI Redesign for an E-Commerce Website"
type input "Modern UX/UI Redesign for an E-Commerce Website"
click at [246, 220] on input "text" at bounding box center [256, 217] width 159 height 13
paste input "Personal UX/UI Project"
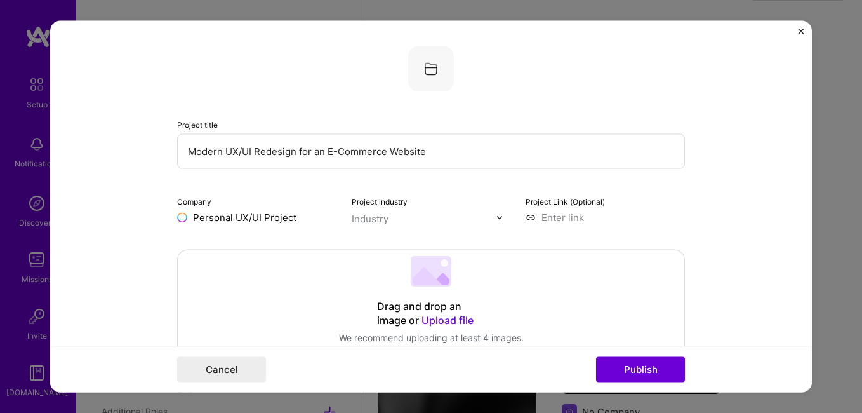
type input "Personal UX/UI Project"
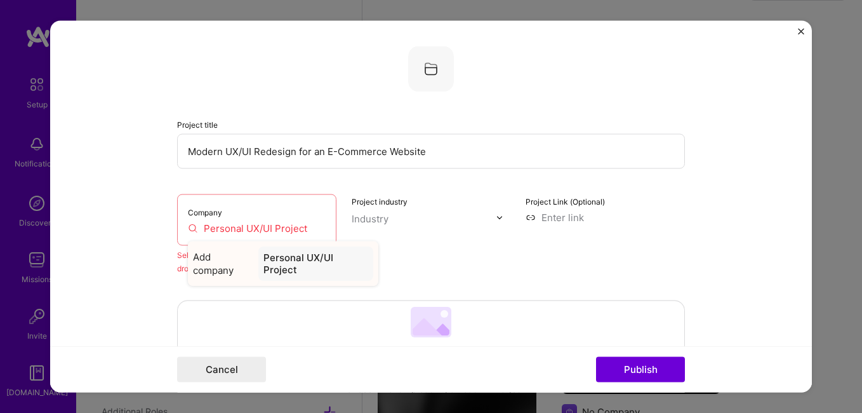
click at [295, 266] on div "Personal UX/UI Project" at bounding box center [315, 263] width 115 height 34
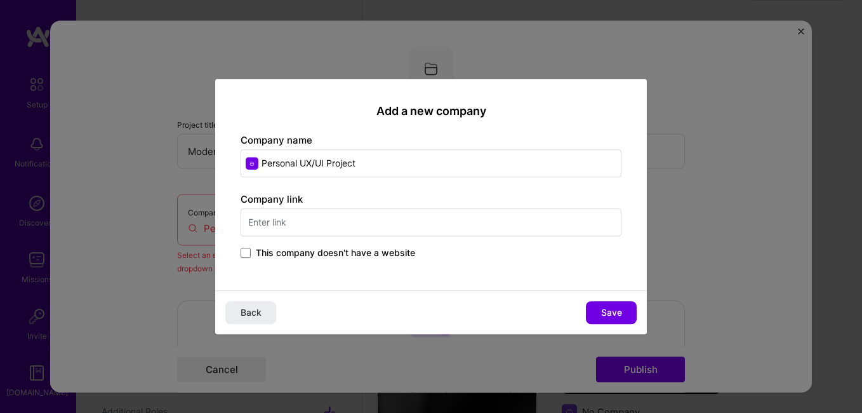
click at [292, 223] on input "text" at bounding box center [431, 222] width 381 height 28
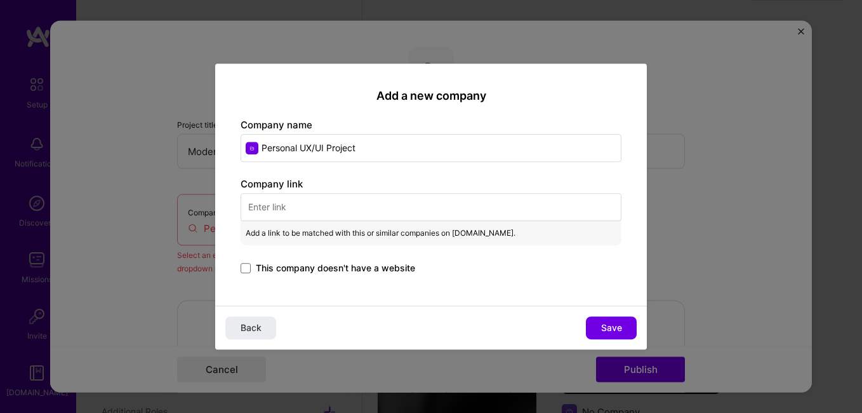
click at [297, 146] on input "Personal UX/UI Project" at bounding box center [431, 148] width 381 height 28
click at [286, 212] on input "text" at bounding box center [431, 207] width 381 height 28
click at [311, 208] on input "text" at bounding box center [431, 207] width 381 height 28
click at [323, 213] on input "text" at bounding box center [431, 207] width 381 height 28
paste input "[URL][DOMAIN_NAME]"
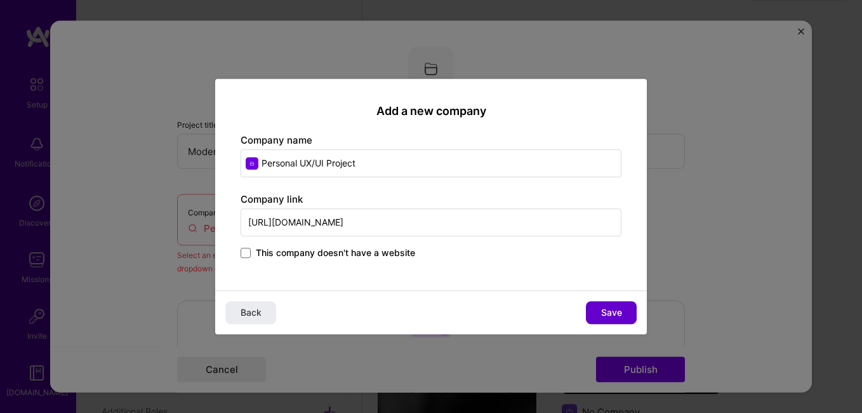
type input "[URL][DOMAIN_NAME]"
click at [618, 310] on span "Save" at bounding box center [611, 312] width 21 height 13
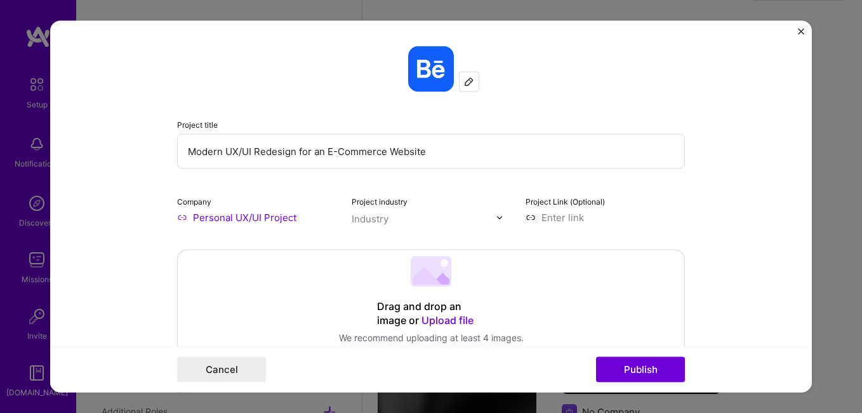
click at [491, 218] on div "Industry" at bounding box center [431, 217] width 159 height 13
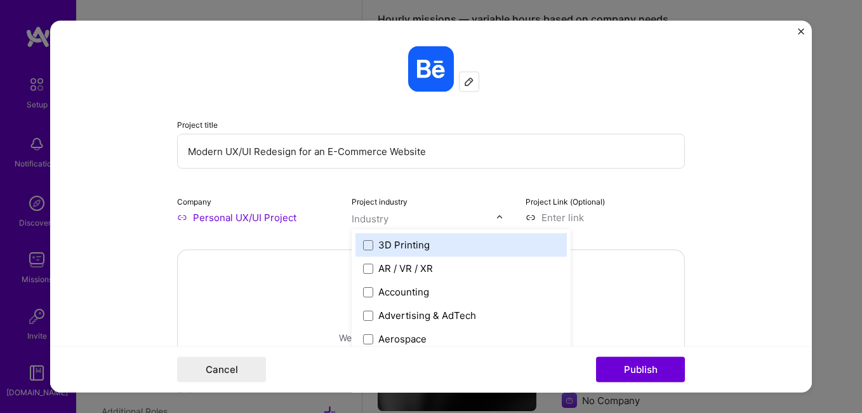
scroll to position [1034, 0]
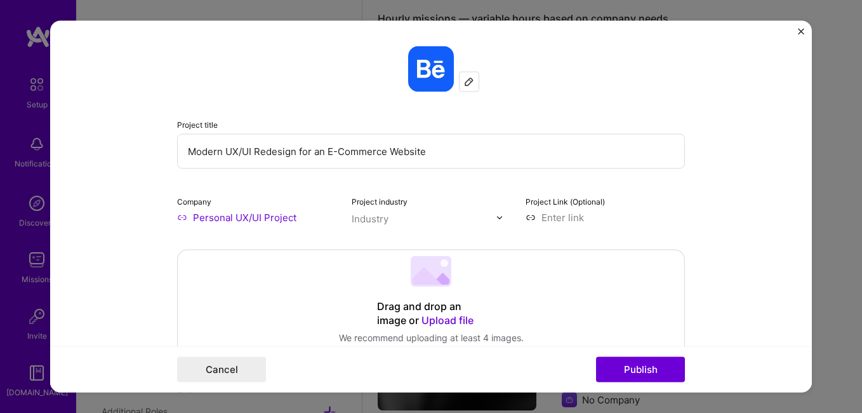
paste input "E-Commerce / Retail"
type input "E-Commerce"
click at [406, 245] on div "E-Commerce" at bounding box center [408, 244] width 60 height 13
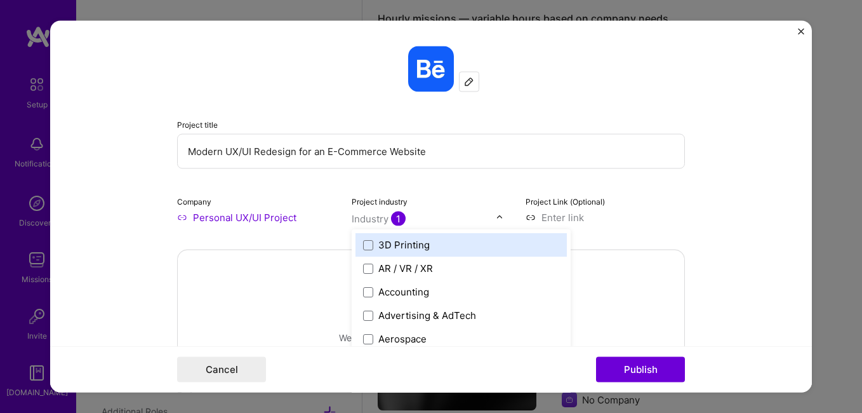
click at [443, 216] on input "text" at bounding box center [424, 218] width 145 height 13
paste input "E-Commerce / Retail"
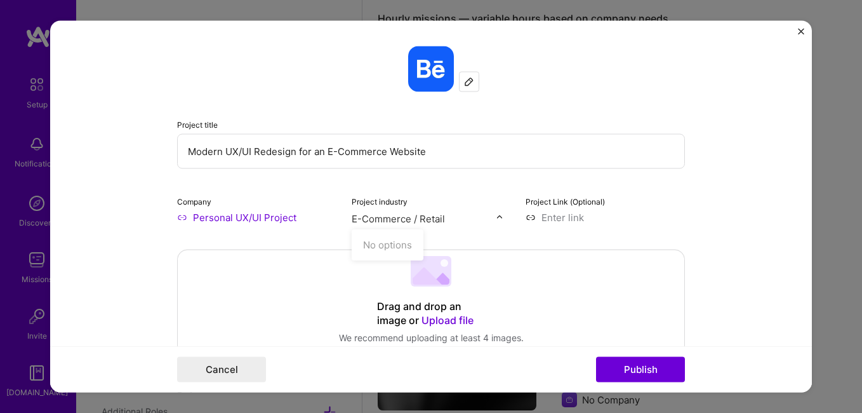
click at [413, 217] on input "E-Commerce / Retail" at bounding box center [424, 218] width 145 height 13
type input "Retail"
click at [378, 244] on div "Retail" at bounding box center [390, 244] width 25 height 13
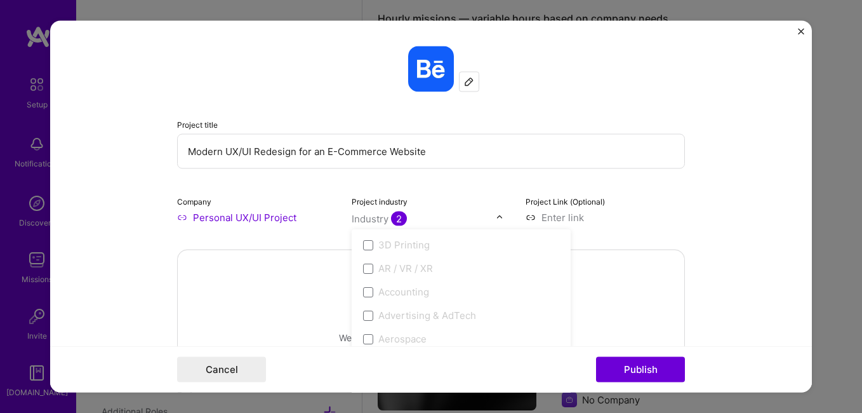
click at [301, 264] on div "Drag and drop an image or Upload file Upload file We recommend uploading at lea…" at bounding box center [431, 306] width 507 height 113
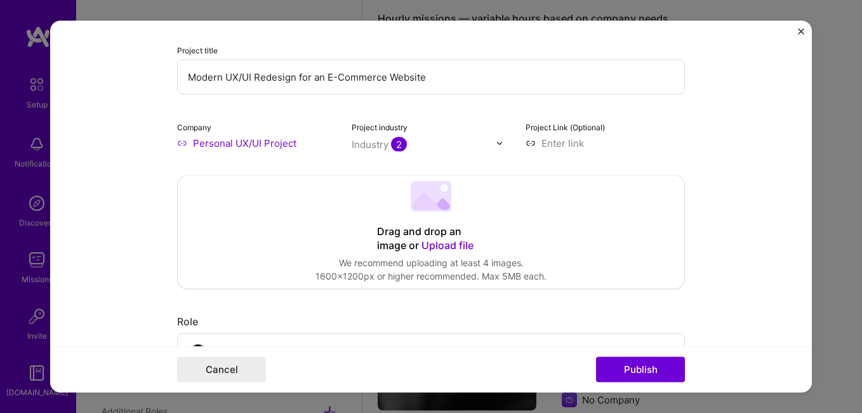
scroll to position [75, 0]
click at [420, 229] on div "Drag and drop an image or Upload file" at bounding box center [431, 239] width 108 height 28
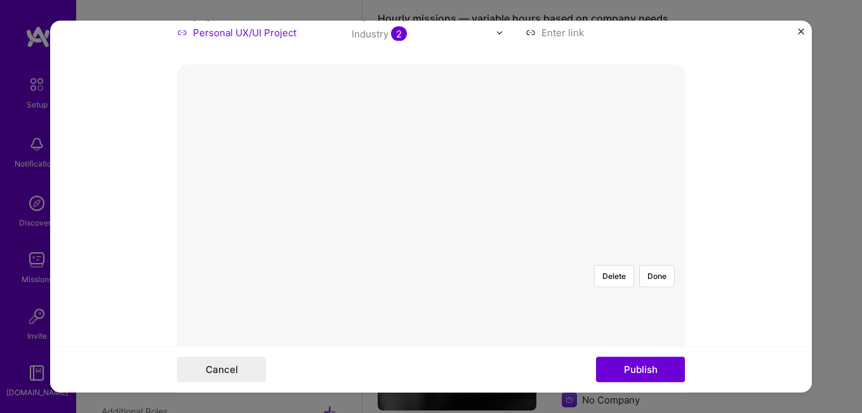
scroll to position [185, 0]
click at [618, 366] on button "Publish" at bounding box center [640, 369] width 89 height 25
click at [649, 222] on button "Done" at bounding box center [657, 233] width 36 height 22
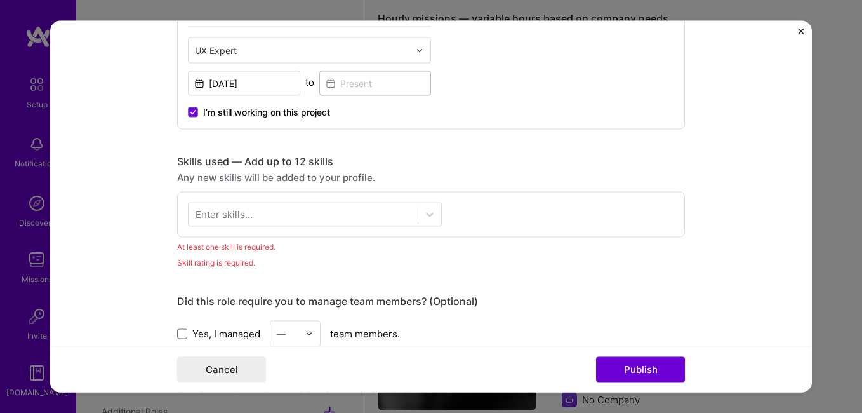
scroll to position [750, 0]
click at [241, 213] on div "Enter skills..." at bounding box center [224, 212] width 57 height 13
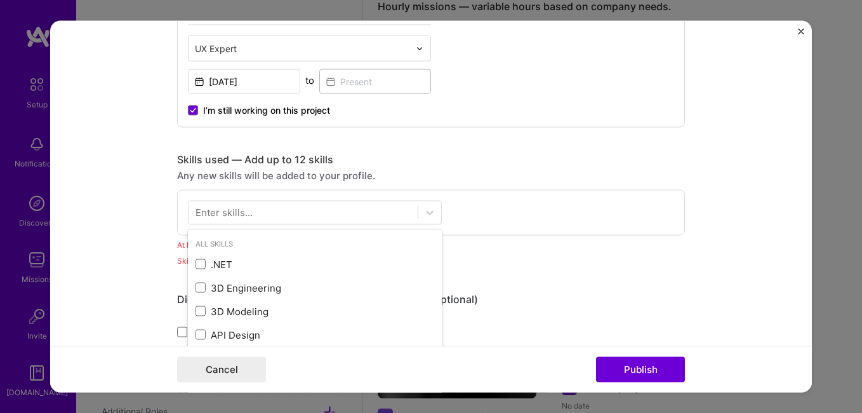
scroll to position [1046, 0]
click at [295, 213] on div at bounding box center [303, 212] width 229 height 21
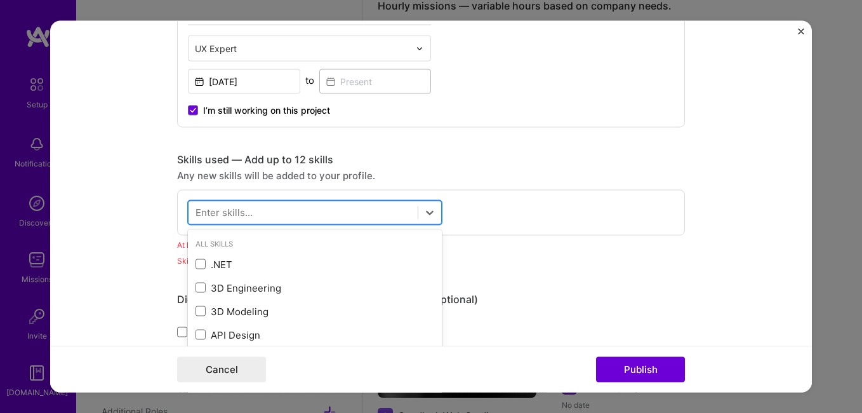
paste input "UX Research"
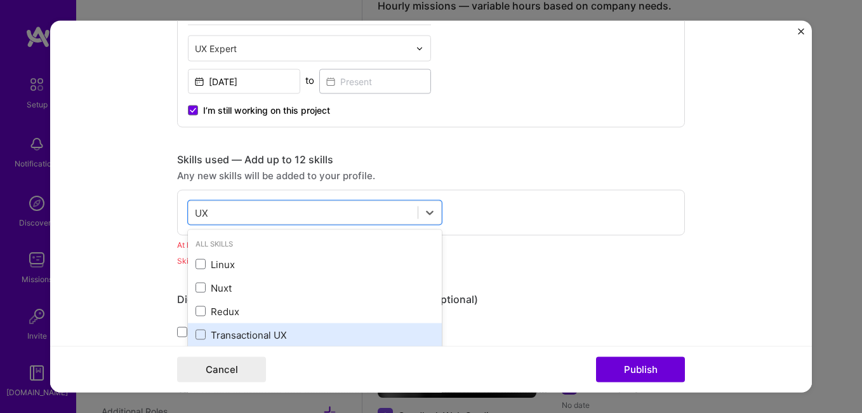
click at [262, 340] on div "Transactional UX" at bounding box center [315, 334] width 239 height 13
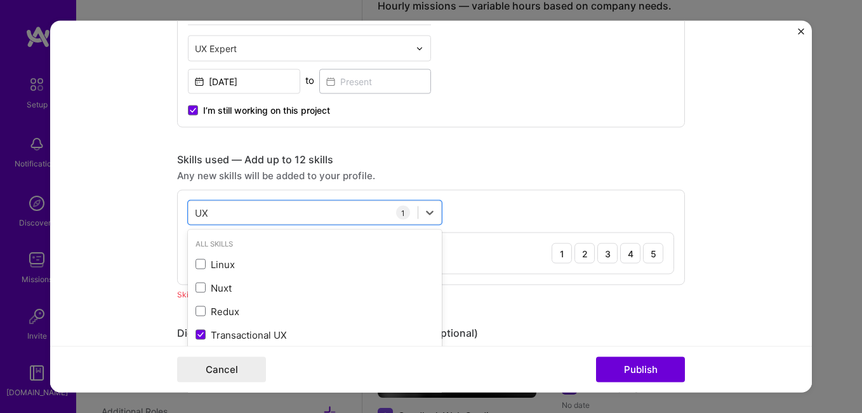
click at [157, 281] on form "Project title Modern UX/UI Redesign for an E-Commerce Website Company Personal …" at bounding box center [431, 206] width 762 height 371
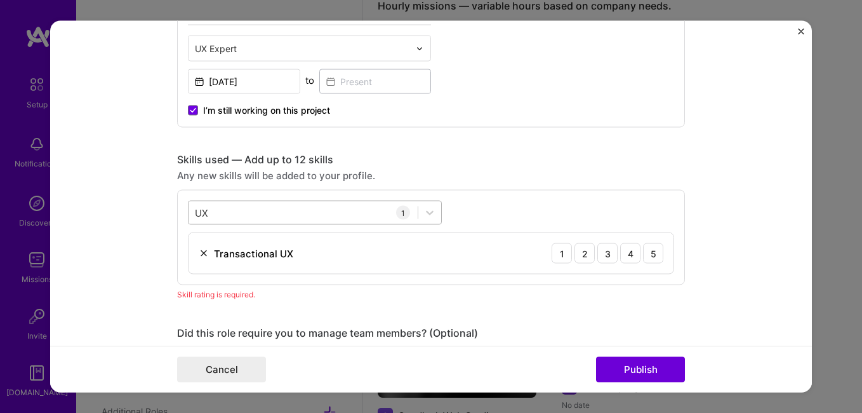
click at [232, 220] on div "UX UX" at bounding box center [303, 212] width 229 height 21
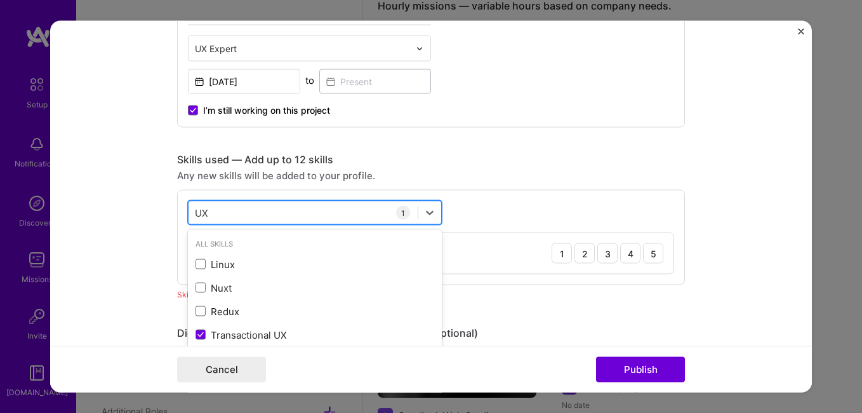
type input "U"
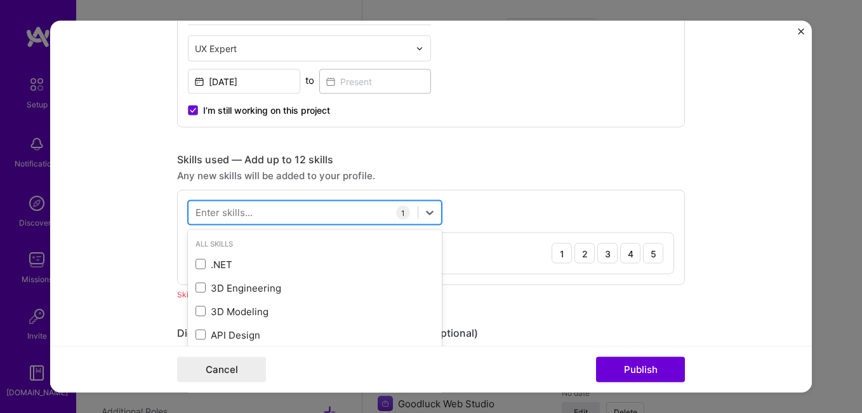
scroll to position [1059, 0]
paste input "Wireframing"
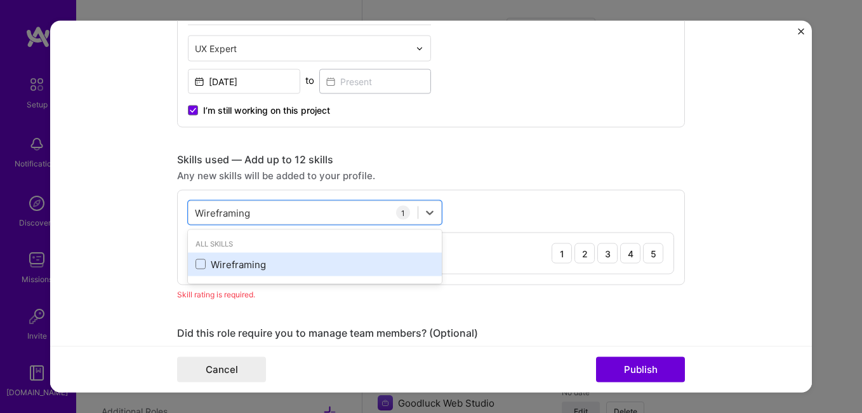
click at [252, 264] on div "Wireframing" at bounding box center [315, 263] width 239 height 13
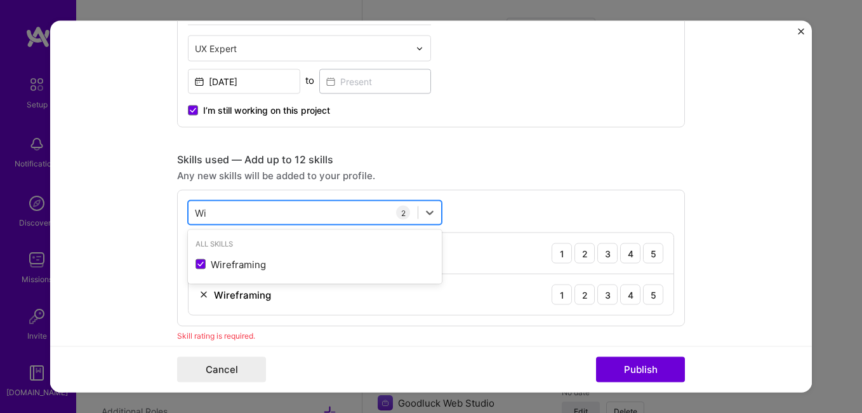
type input "W"
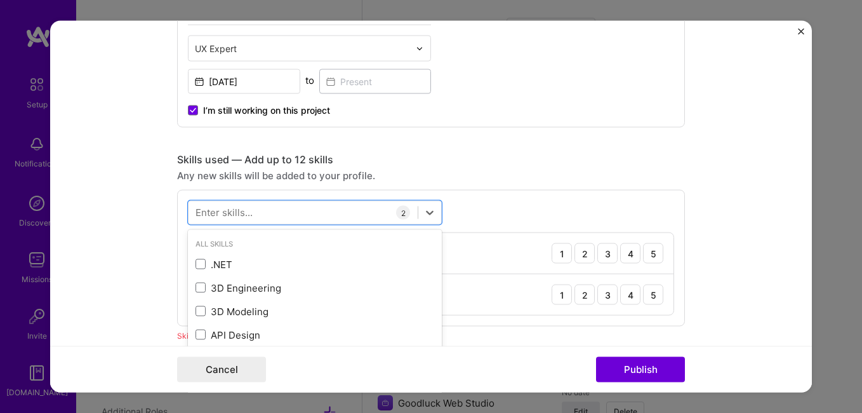
click at [141, 248] on form "Project title Modern UX/UI Redesign for an E-Commerce Website Company Personal …" at bounding box center [431, 206] width 762 height 371
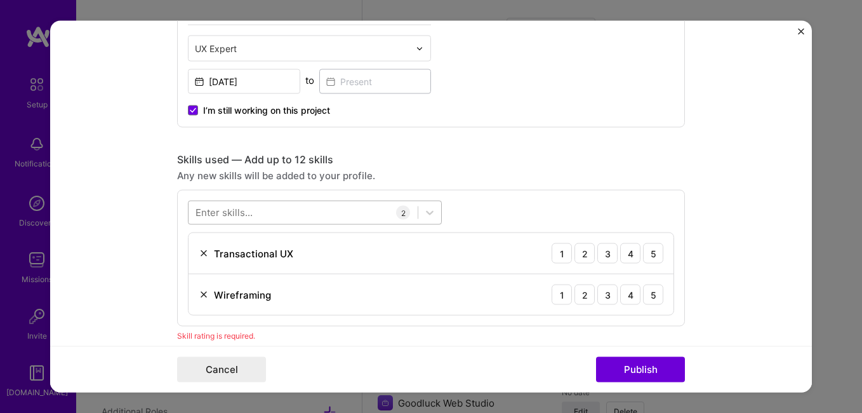
click at [262, 217] on div at bounding box center [303, 212] width 229 height 21
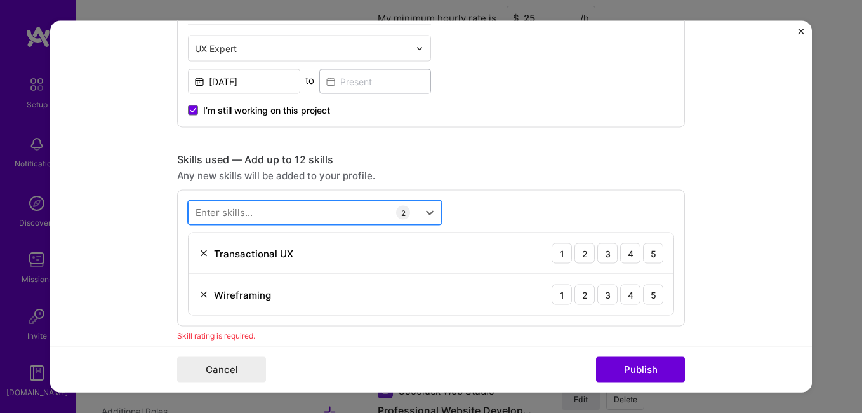
click at [254, 211] on div at bounding box center [303, 212] width 229 height 21
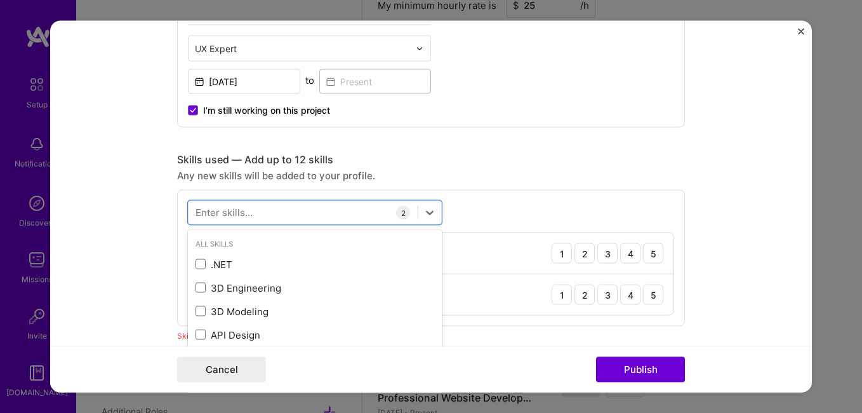
scroll to position [1084, 0]
paste input "Prototyping"
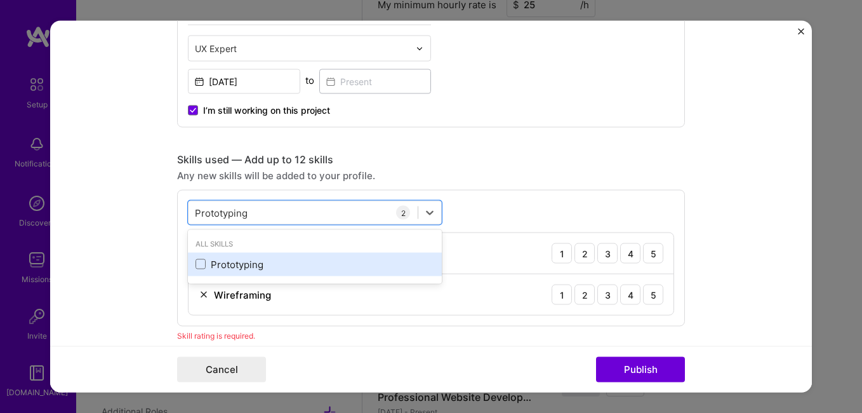
click at [263, 257] on div "Prototyping" at bounding box center [315, 263] width 254 height 23
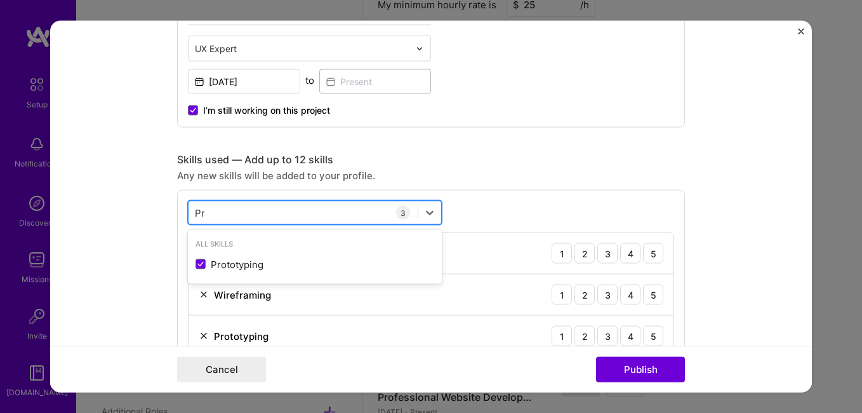
type input "P"
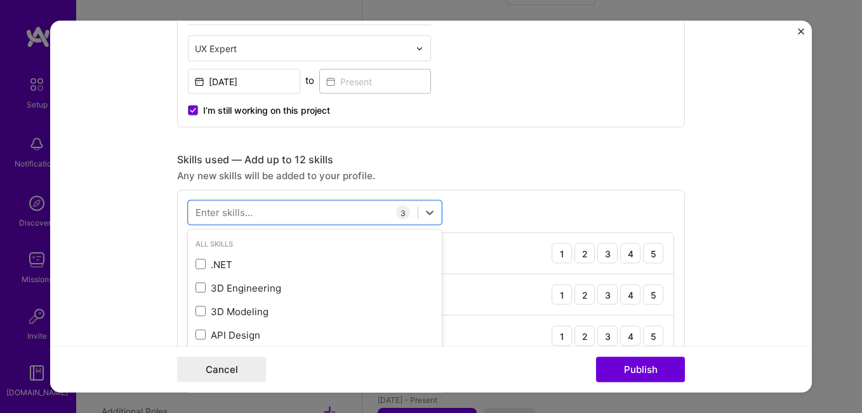
scroll to position [1097, 0]
paste input "UI Design"
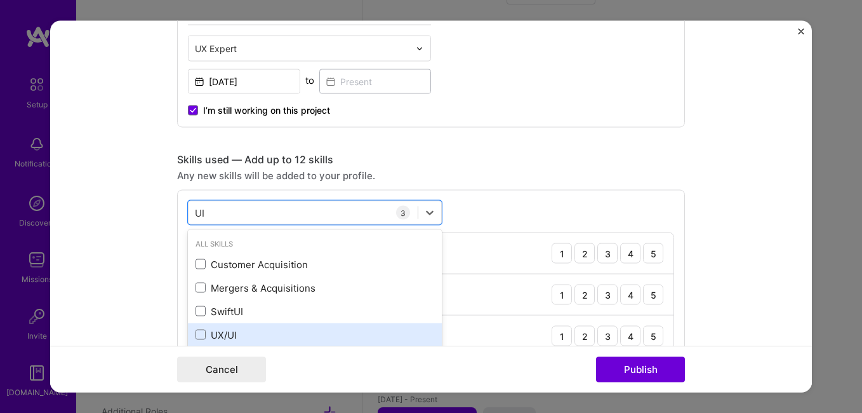
click at [216, 337] on div "UX/UI" at bounding box center [315, 334] width 239 height 13
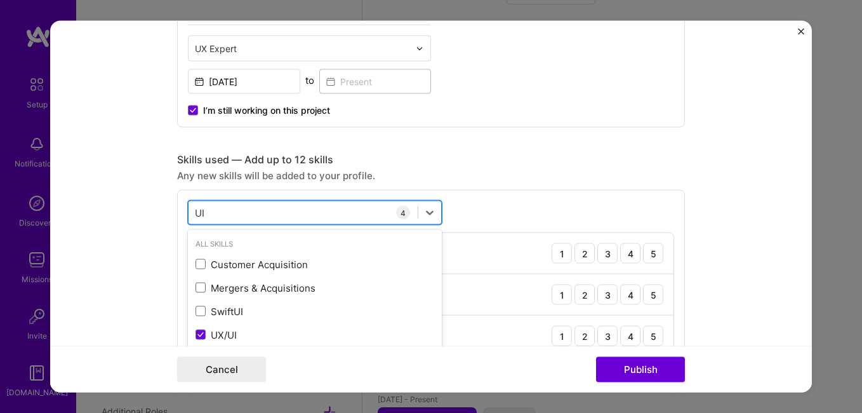
type input "U"
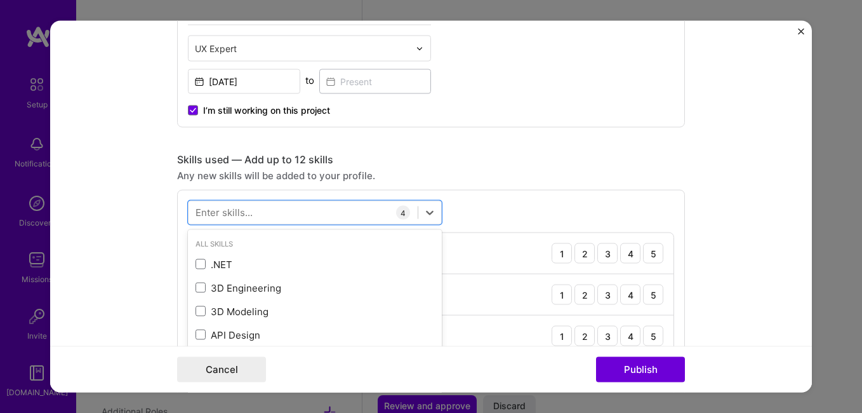
scroll to position [1110, 0]
paste input "Figma"
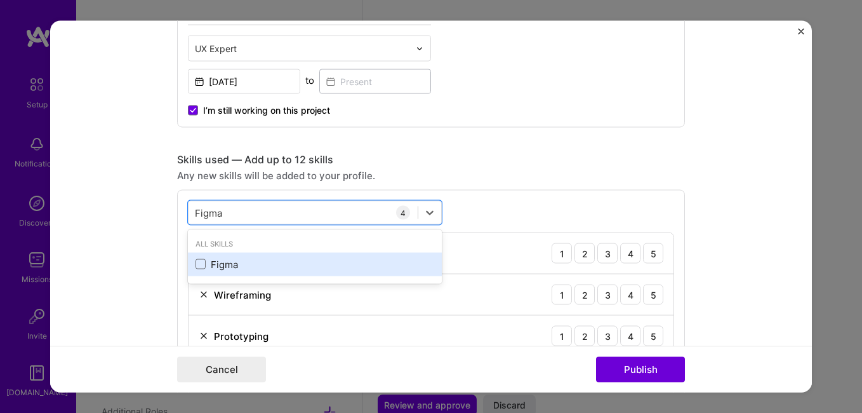
click at [251, 266] on div "Figma" at bounding box center [315, 263] width 239 height 13
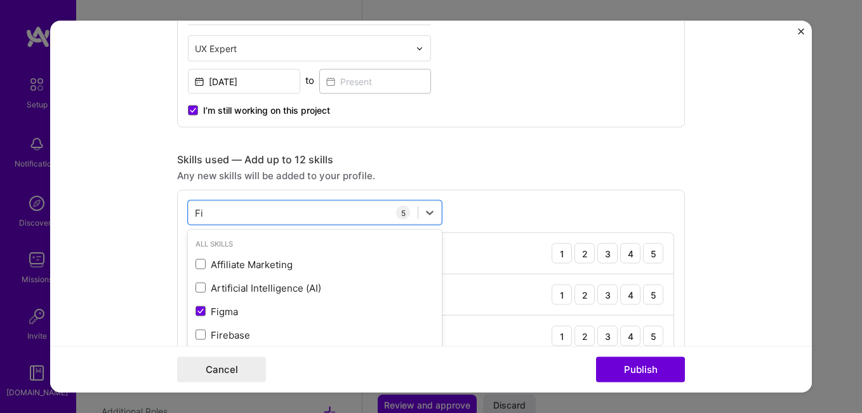
type input "F"
paste input "Adobe XD"
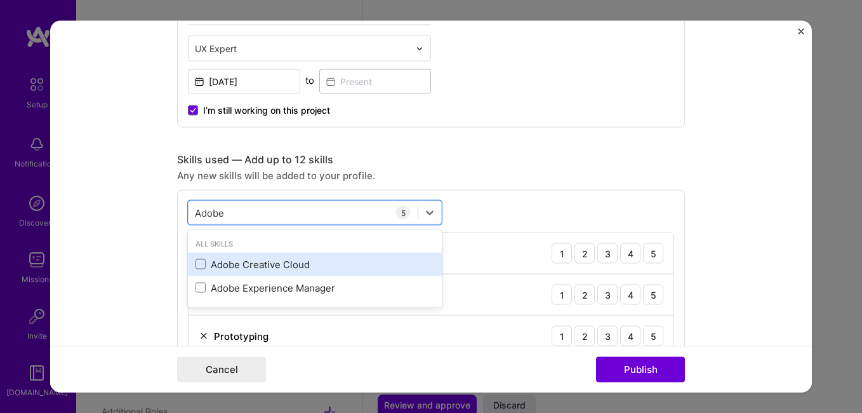
click at [208, 269] on div "Adobe Creative Cloud" at bounding box center [315, 263] width 239 height 13
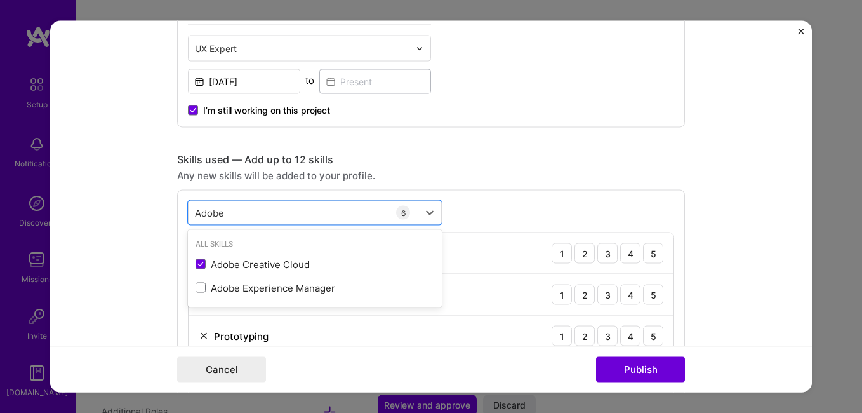
type input "Adobe"
click at [142, 277] on form "Project title Modern UX/UI Redesign for an E-Commerce Website Company Personal …" at bounding box center [431, 206] width 762 height 371
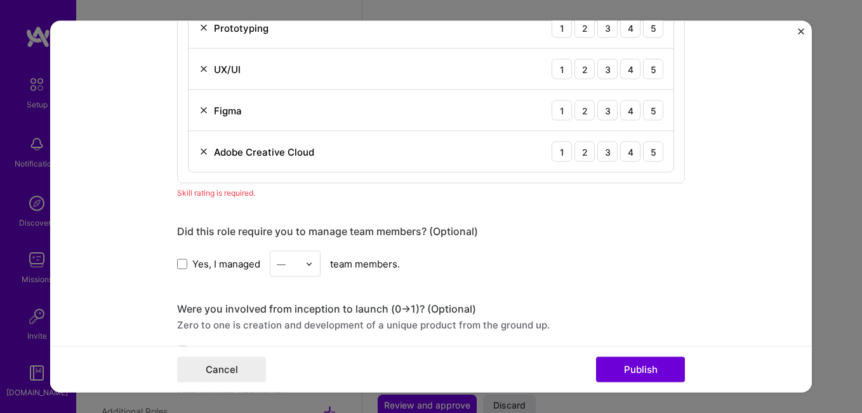
scroll to position [1062, 0]
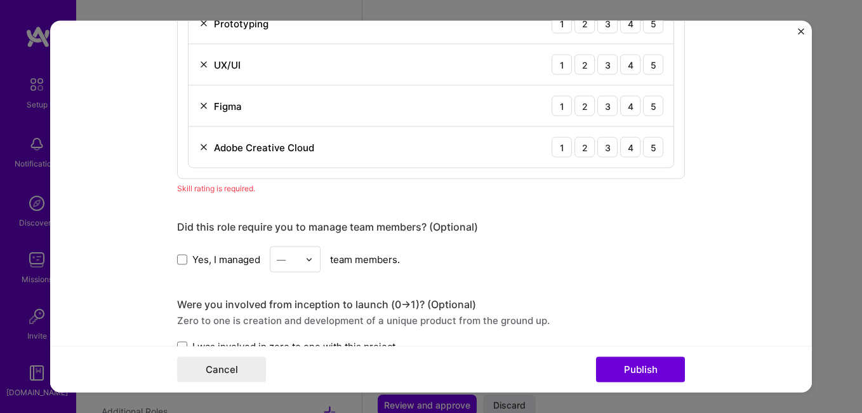
click at [208, 189] on div "Skill rating is required." at bounding box center [431, 188] width 508 height 13
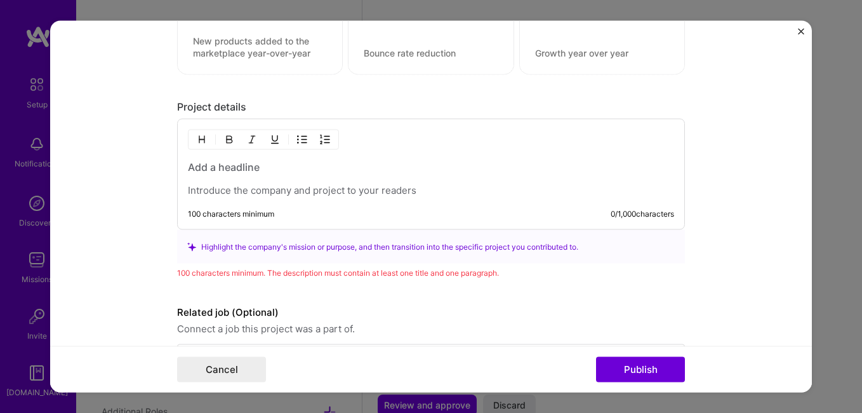
scroll to position [1507, 0]
click at [232, 193] on p at bounding box center [431, 189] width 486 height 13
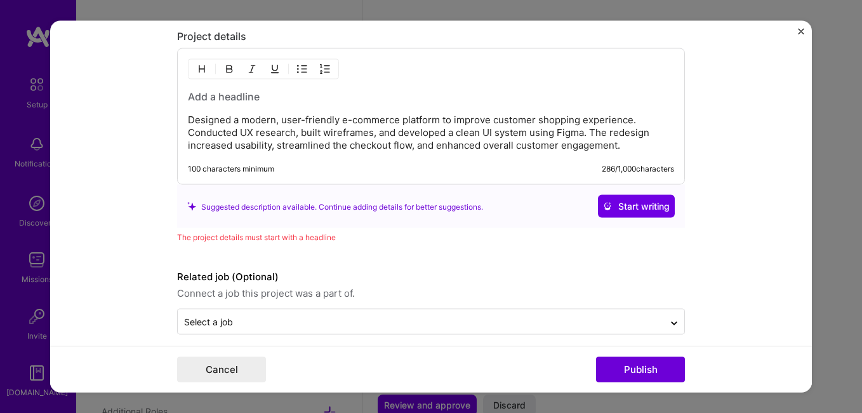
scroll to position [1588, 0]
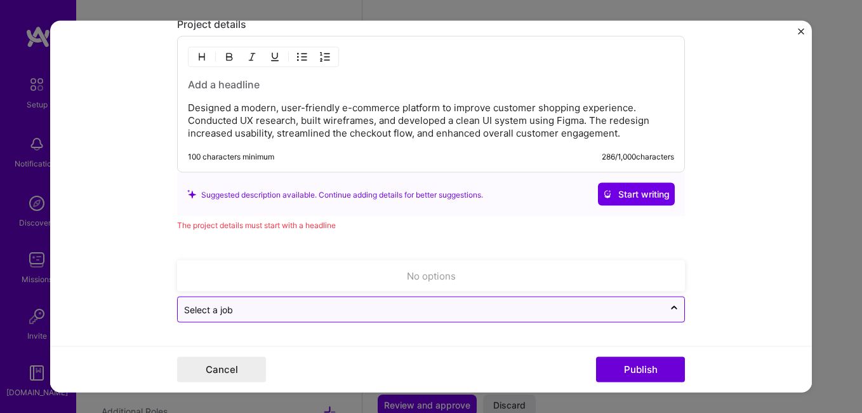
click at [320, 308] on input "text" at bounding box center [421, 309] width 474 height 13
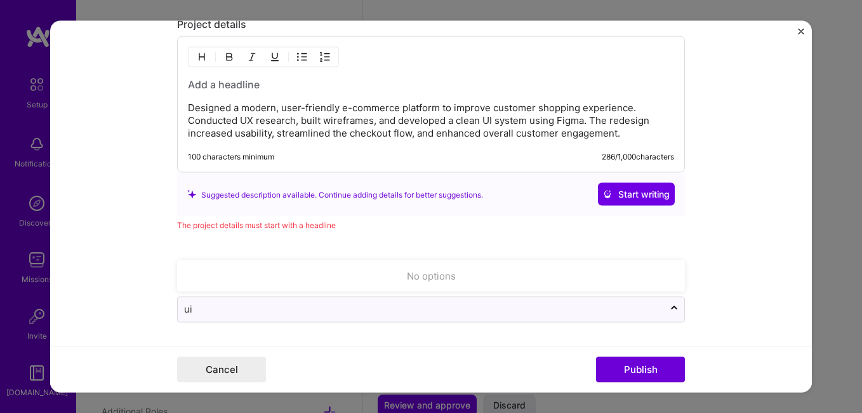
type input "u"
click at [414, 292] on div "Related job (Optional) Connect a job this project was a part of. Use Up and Dow…" at bounding box center [431, 289] width 508 height 65
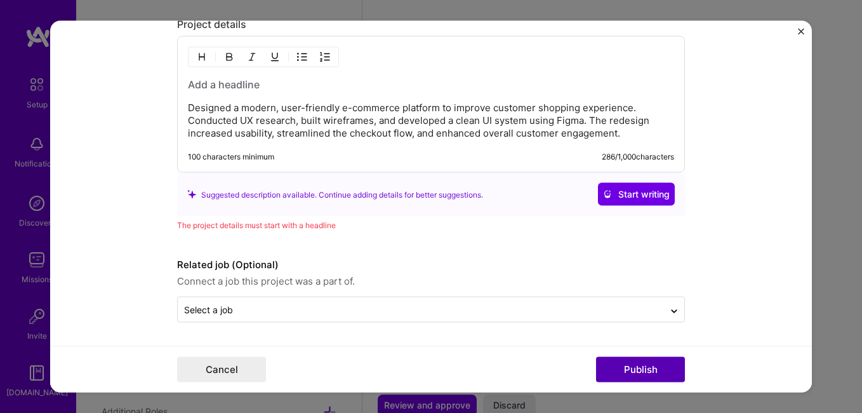
click at [669, 366] on button "Publish" at bounding box center [640, 369] width 89 height 25
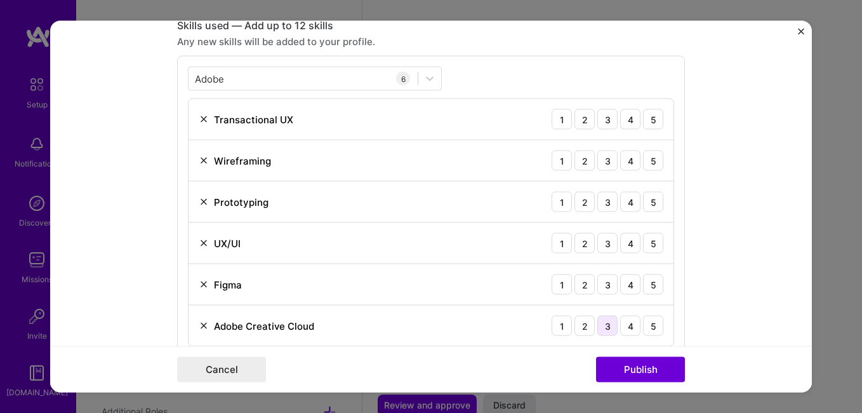
scroll to position [882, 0]
click at [350, 81] on div "Adobe Adobe" at bounding box center [303, 80] width 229 height 21
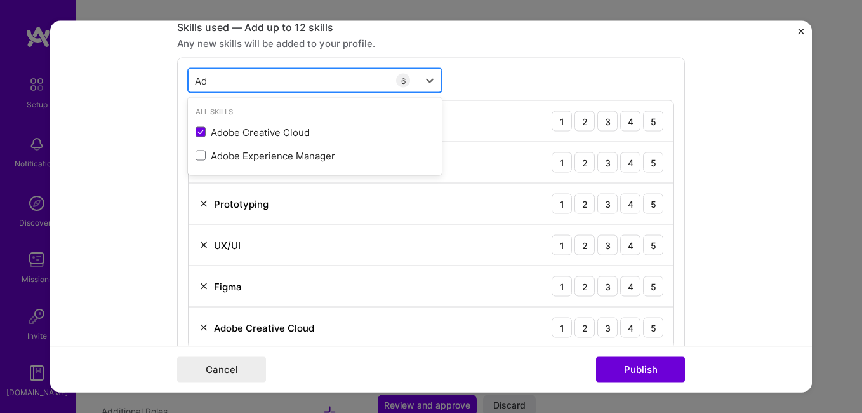
type input "A"
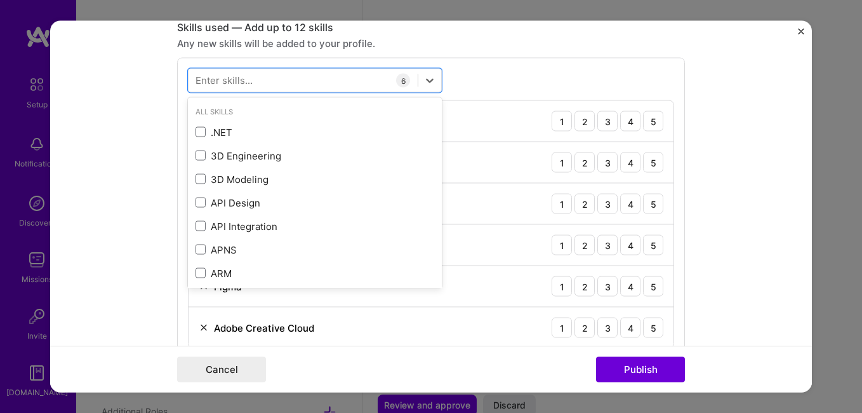
click at [594, 370] on div "Cancel Publish" at bounding box center [431, 369] width 508 height 25
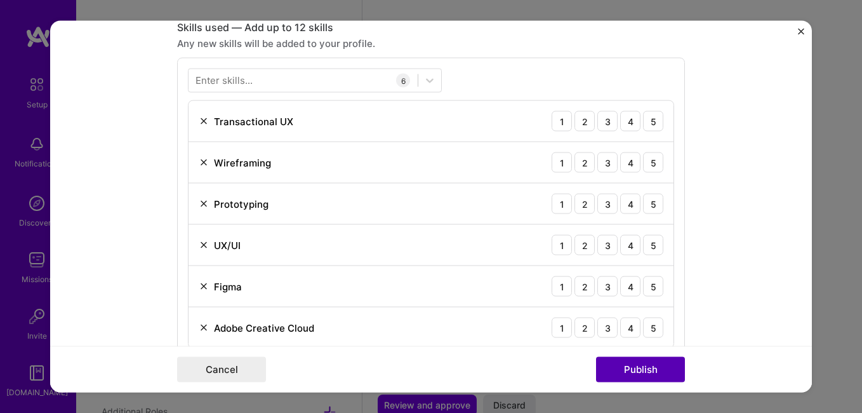
click at [607, 371] on button "Publish" at bounding box center [640, 369] width 89 height 25
click at [629, 373] on button "Publish" at bounding box center [640, 369] width 89 height 25
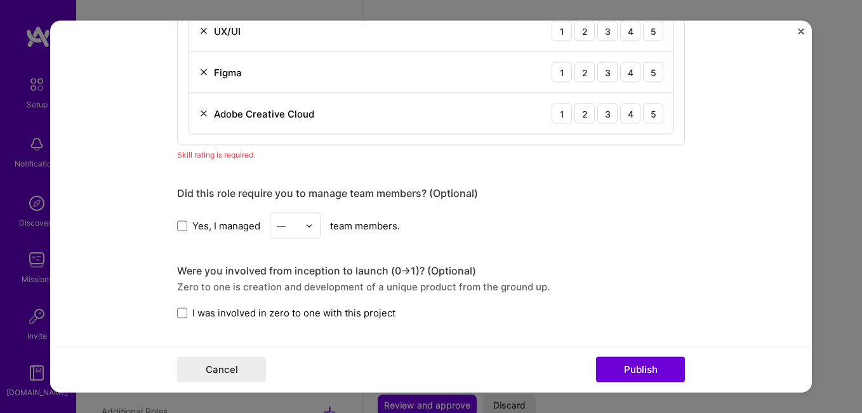
scroll to position [1137, 0]
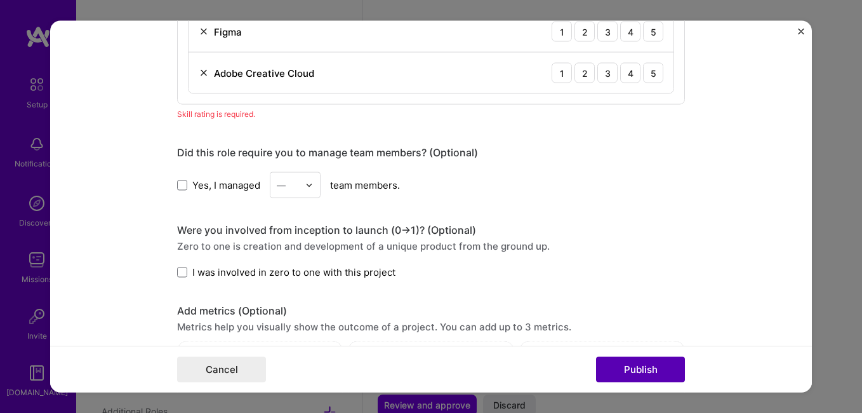
click at [608, 361] on button "Publish" at bounding box center [640, 369] width 89 height 25
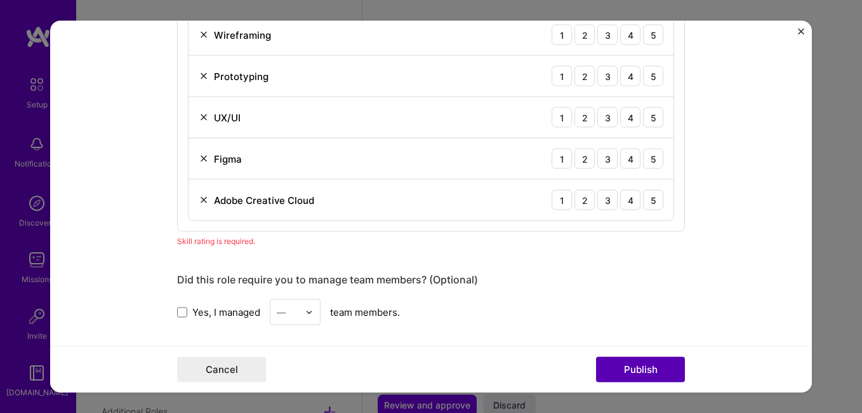
scroll to position [882, 0]
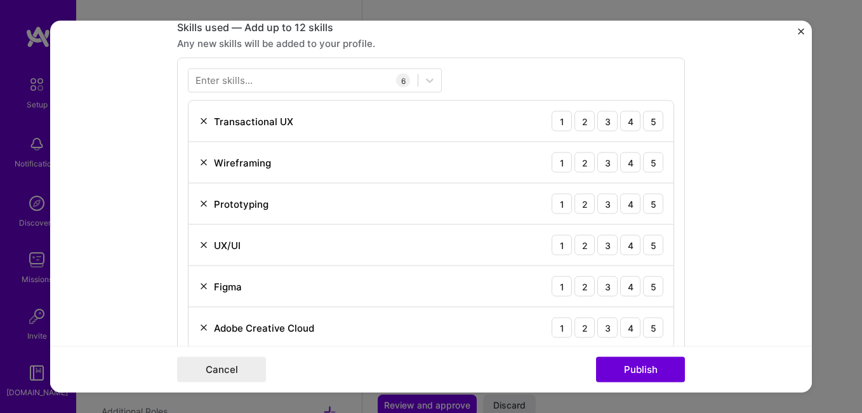
click at [243, 81] on div "Enter skills..." at bounding box center [224, 80] width 57 height 13
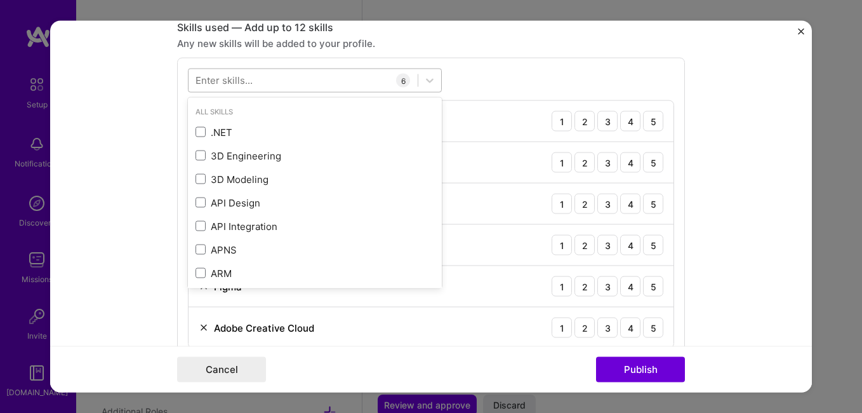
click at [298, 81] on div at bounding box center [303, 80] width 229 height 21
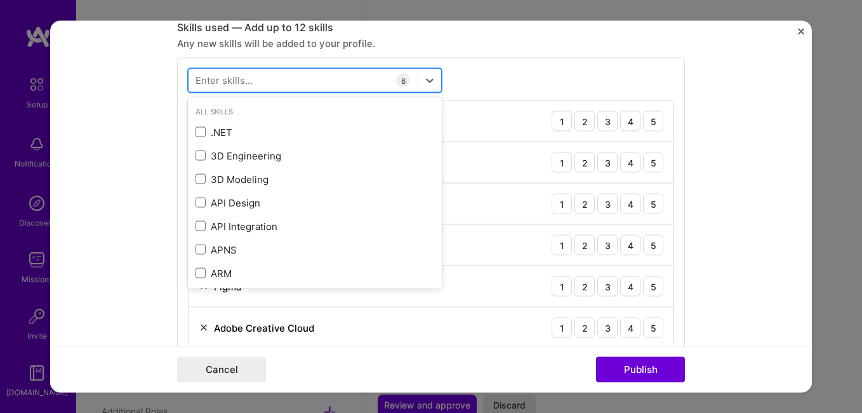
paste input "Web"
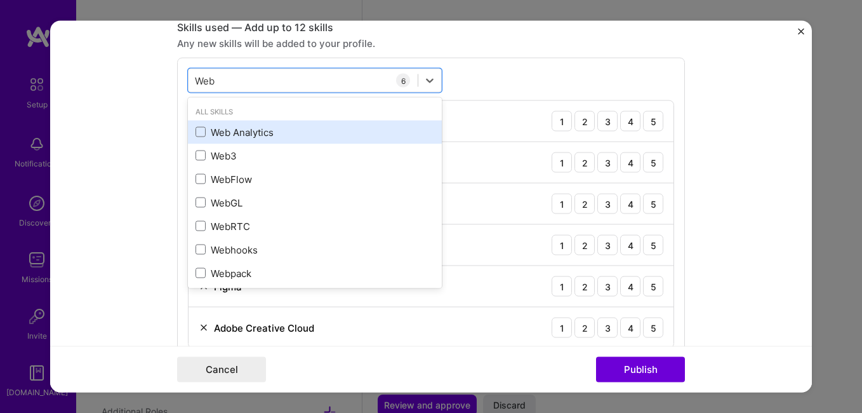
click at [232, 134] on div "Web Analytics" at bounding box center [315, 131] width 239 height 13
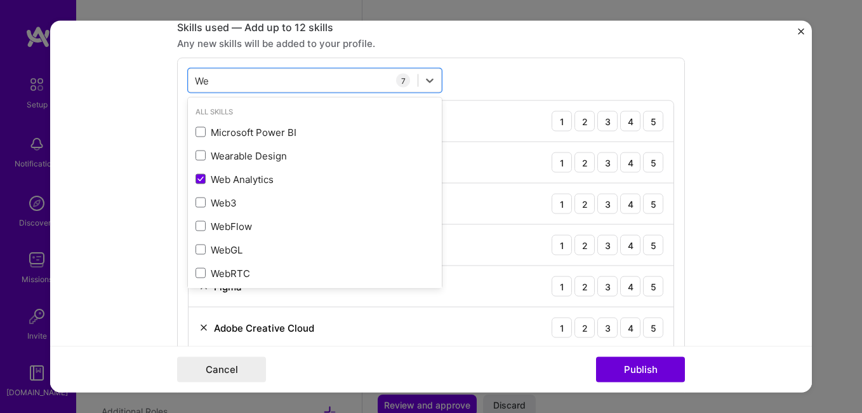
type input "W"
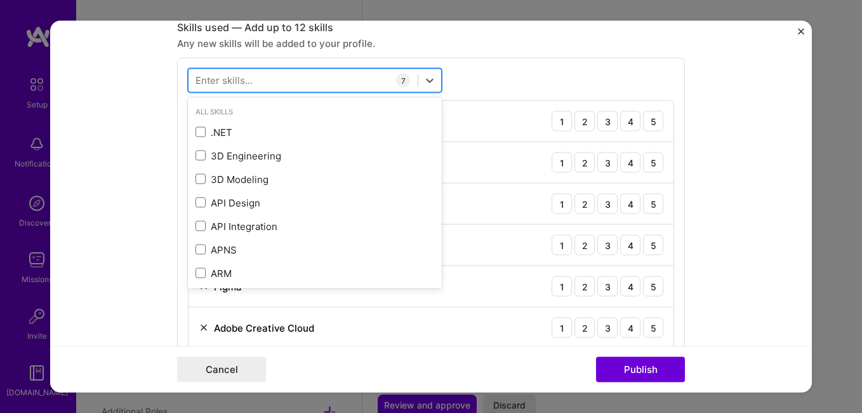
paste input "Dashboard Design"
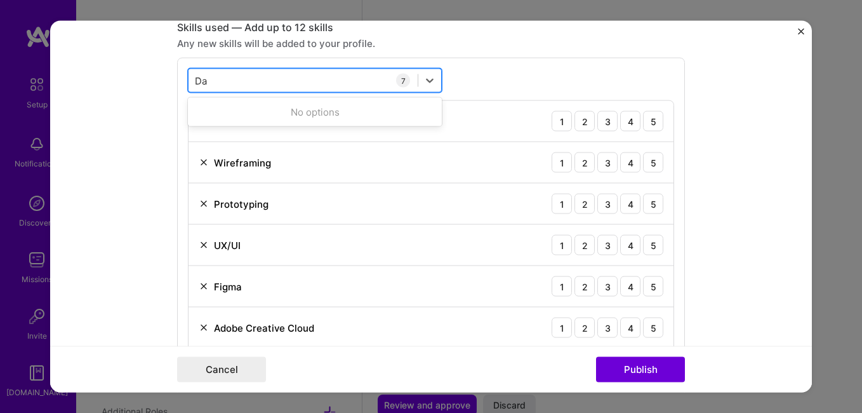
type input "D"
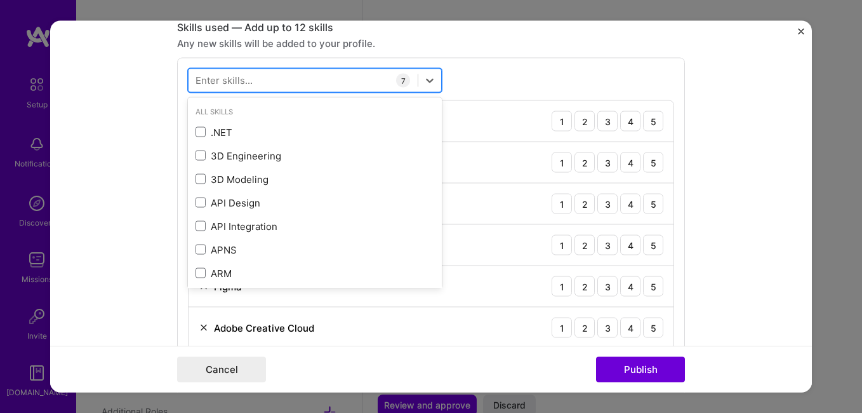
paste input "Dashboard Design"
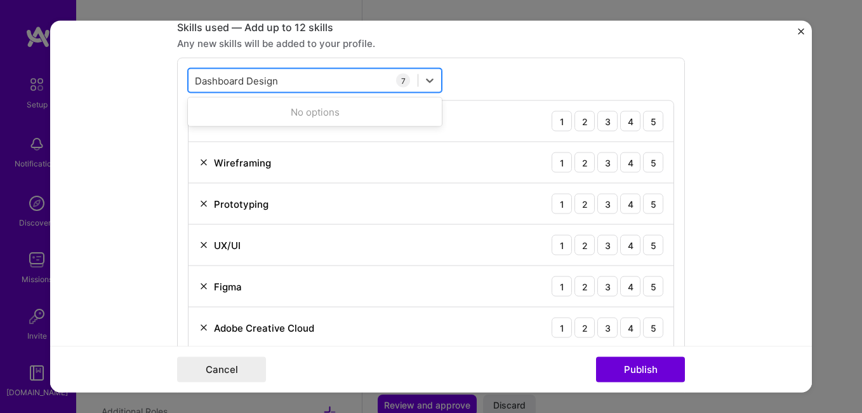
click at [239, 80] on input "Dashboard Design" at bounding box center [237, 80] width 84 height 13
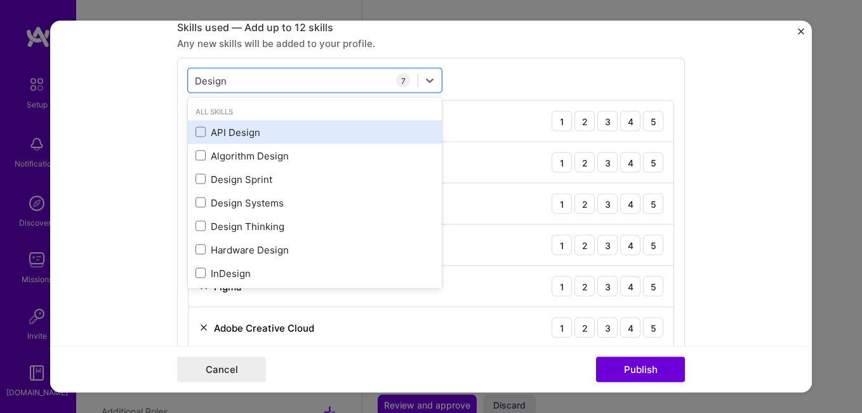
click at [222, 131] on div "API Design" at bounding box center [315, 131] width 239 height 13
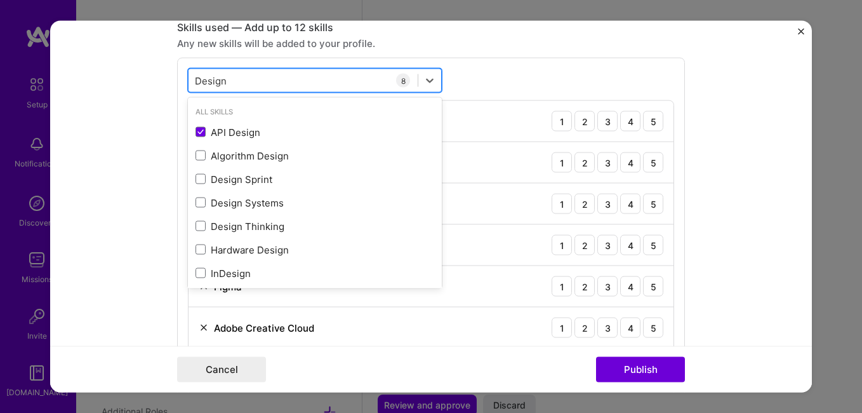
click at [229, 81] on div "Design Design" at bounding box center [303, 80] width 229 height 21
click at [229, 76] on div "Design Design" at bounding box center [303, 80] width 229 height 21
click at [224, 77] on input "Design" at bounding box center [212, 80] width 35 height 13
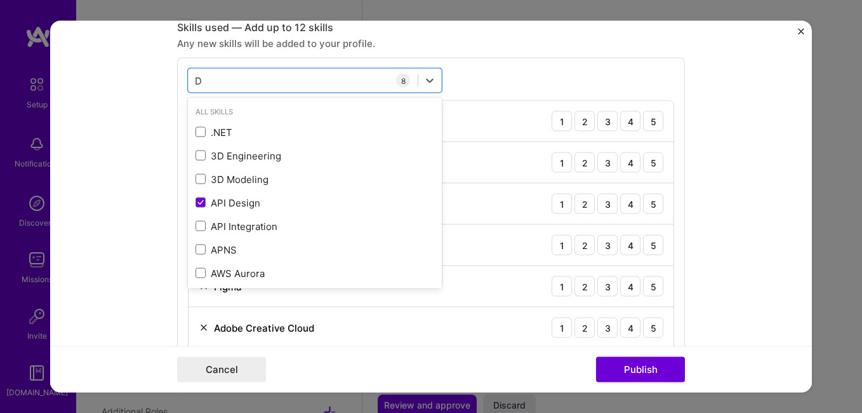
type input "D"
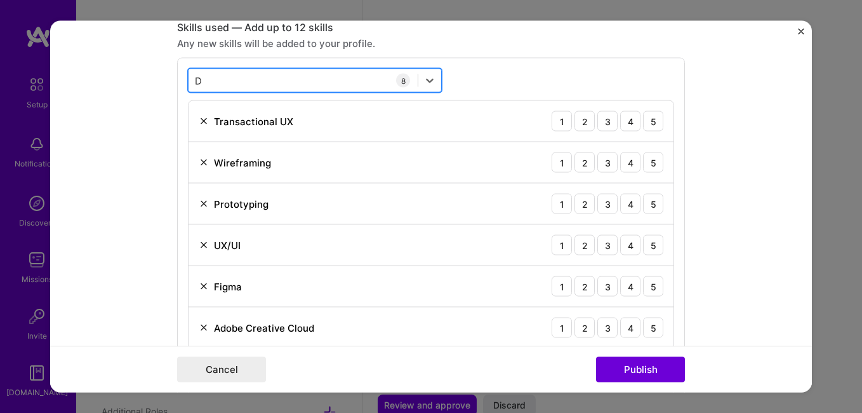
click at [276, 73] on div "D D" at bounding box center [303, 80] width 229 height 21
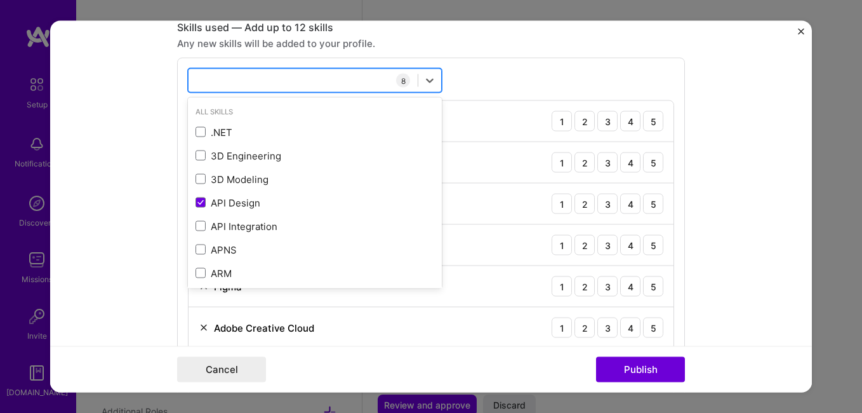
paste input "Landing Page Design"
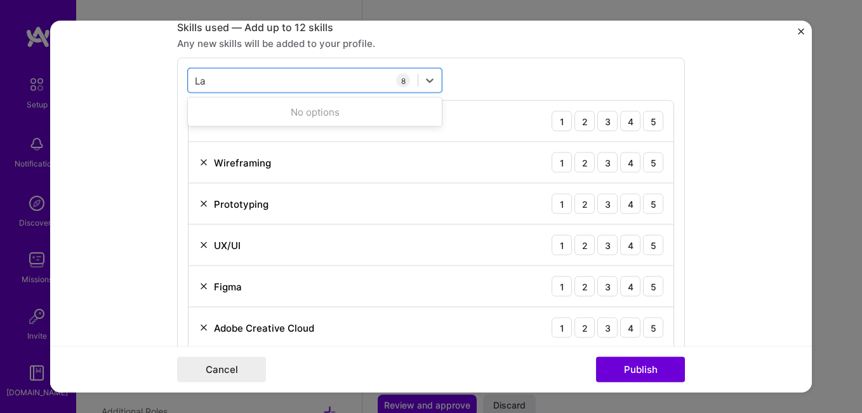
type input "L"
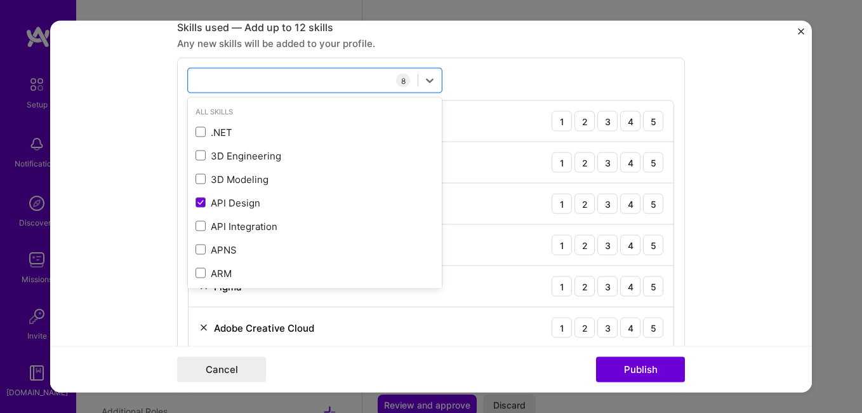
paste input "Landing Page Design"
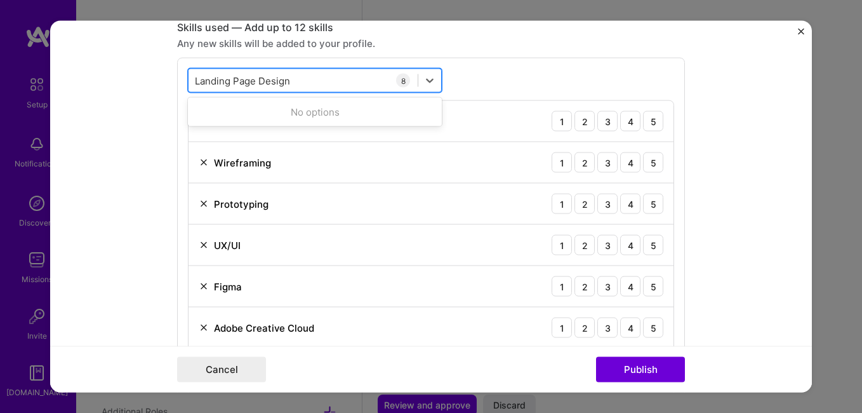
drag, startPoint x: 254, startPoint y: 80, endPoint x: 187, endPoint y: 83, distance: 67.4
click at [189, 83] on div "Landing Page Design Landing Page Design" at bounding box center [303, 80] width 229 height 21
type input "Design"
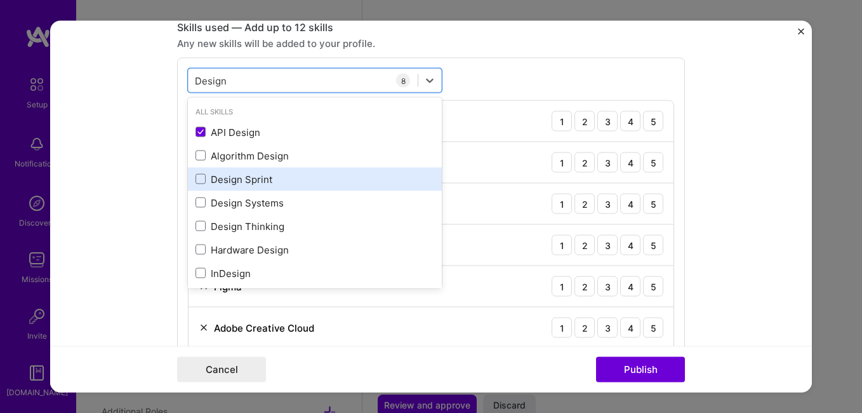
click at [207, 180] on div "Design Sprint" at bounding box center [315, 178] width 239 height 13
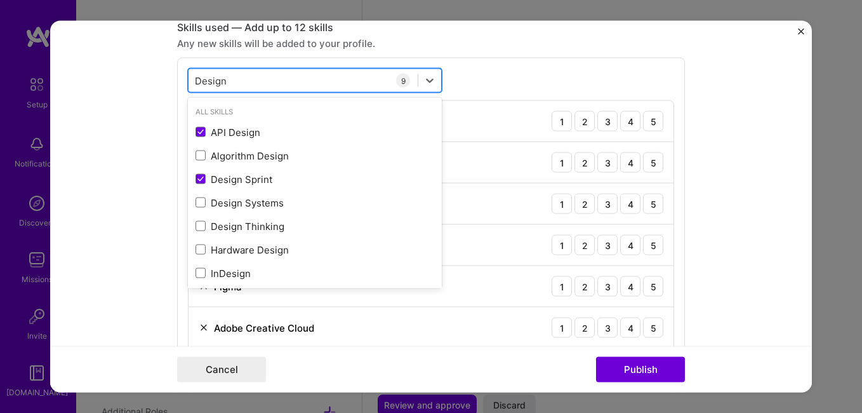
click at [234, 74] on div "Design Design" at bounding box center [303, 80] width 229 height 21
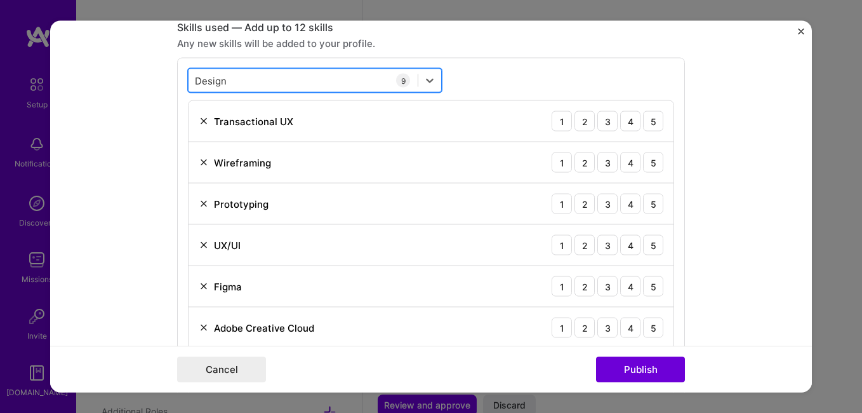
click at [225, 81] on input "Design" at bounding box center [212, 80] width 35 height 13
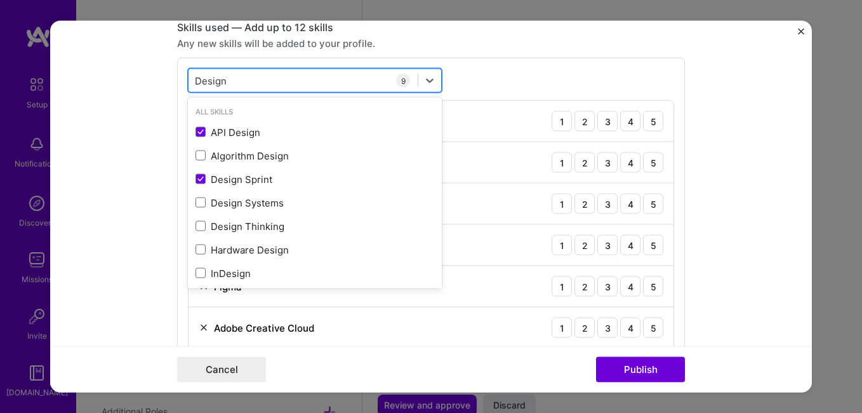
click at [225, 81] on input "Design" at bounding box center [212, 80] width 35 height 13
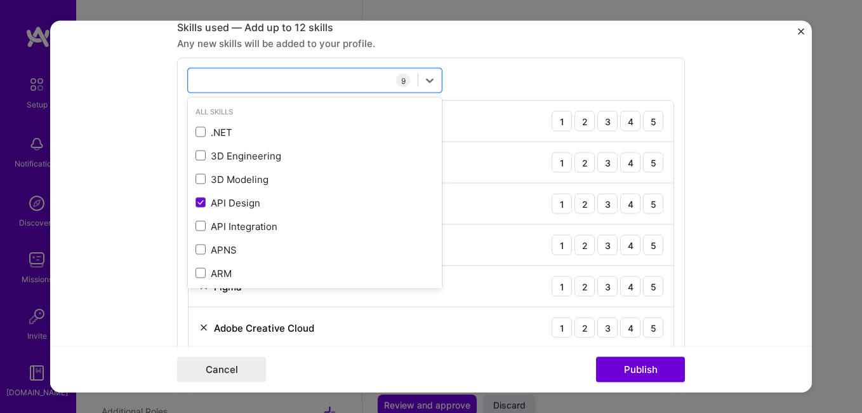
paste input "Sketch)"
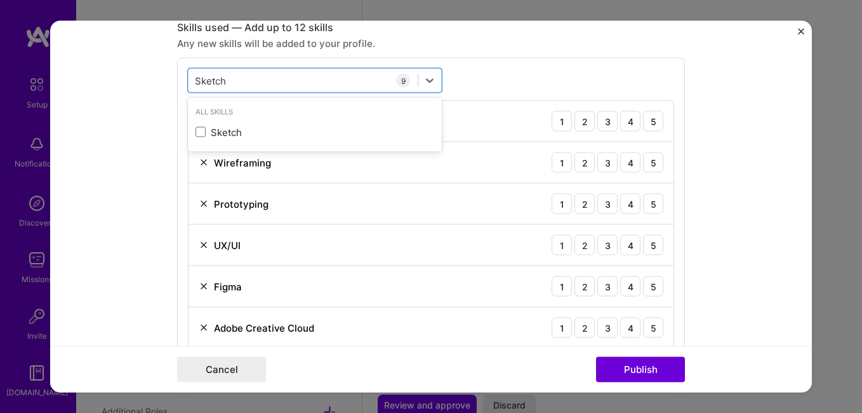
click at [319, 128] on div "Sketch" at bounding box center [315, 131] width 239 height 13
click at [146, 185] on form "Project title Modern UX/UI Redesign for an E-Commerce Website Company Personal …" at bounding box center [431, 206] width 762 height 371
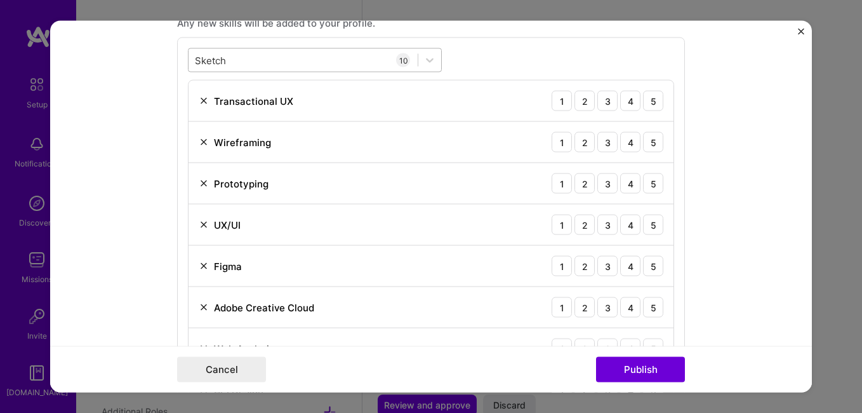
scroll to position [902, 0]
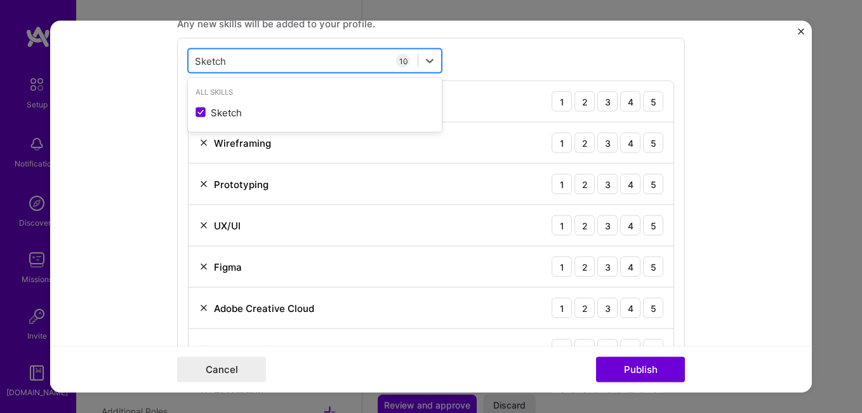
click at [272, 58] on div "Sketch Sketch" at bounding box center [303, 60] width 229 height 21
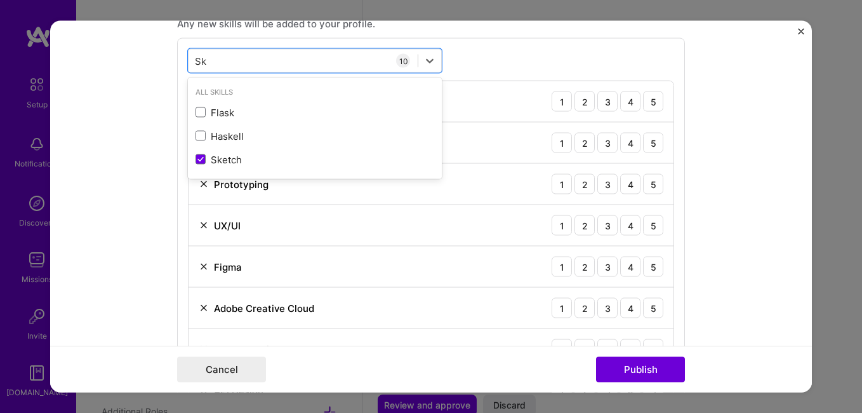
type input "S"
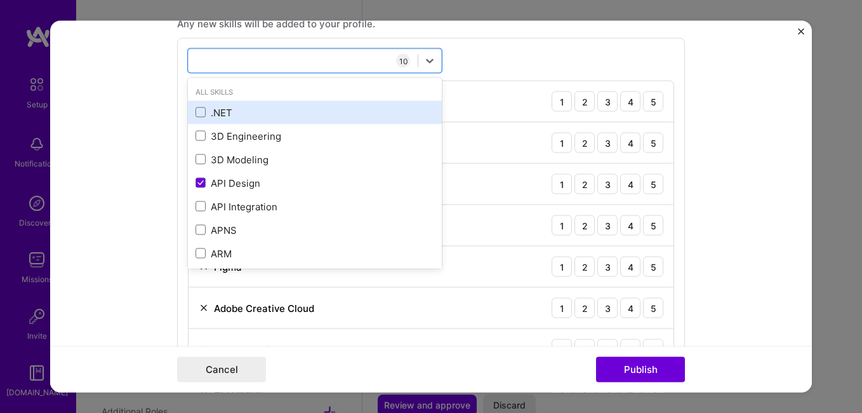
paste input "Interaction Design"
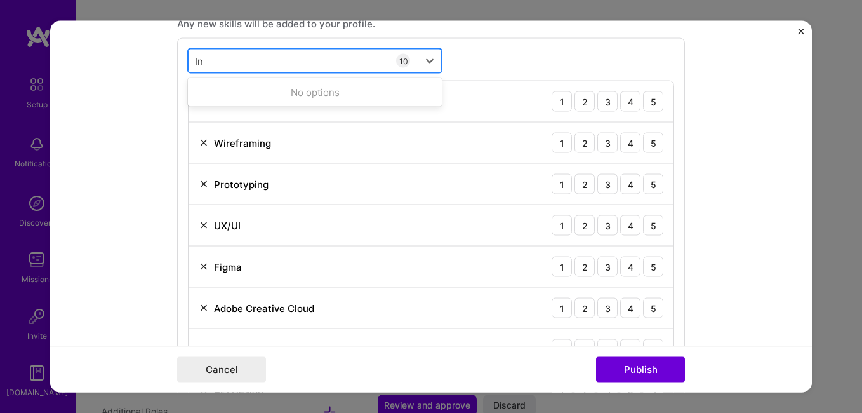
type input "I"
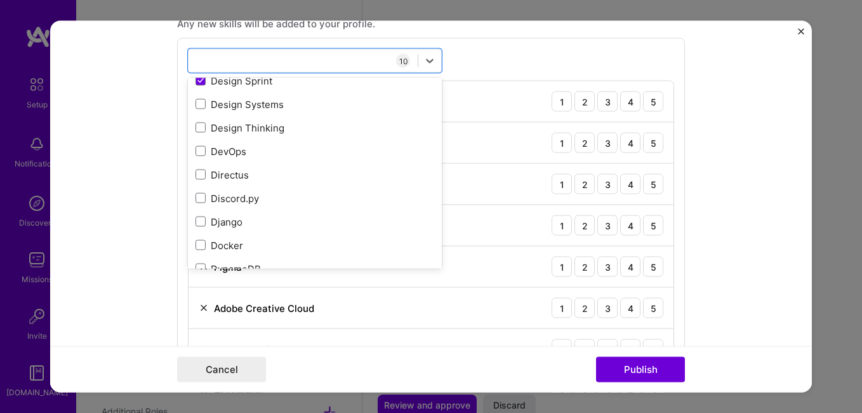
scroll to position [2329, 0]
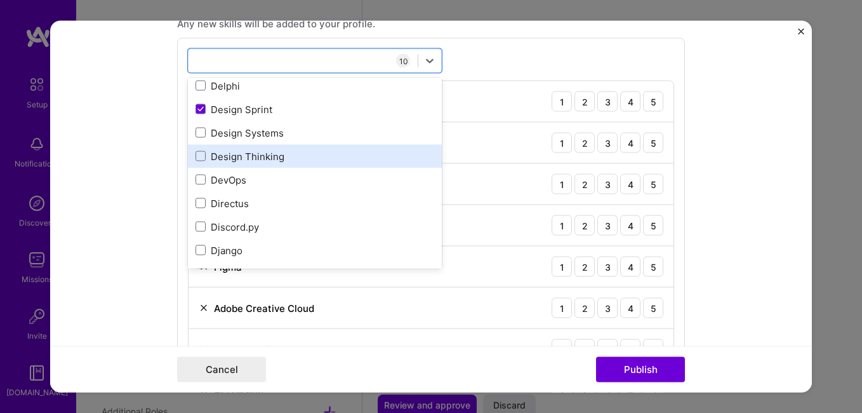
click at [283, 158] on div "Design Thinking" at bounding box center [315, 155] width 239 height 13
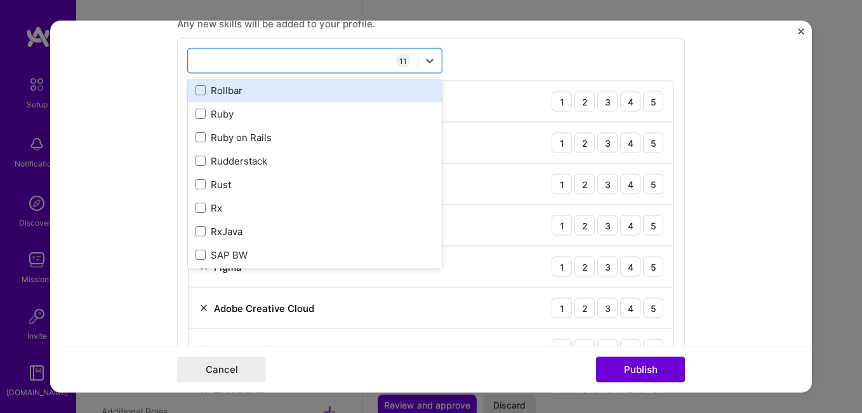
scroll to position [6536, 0]
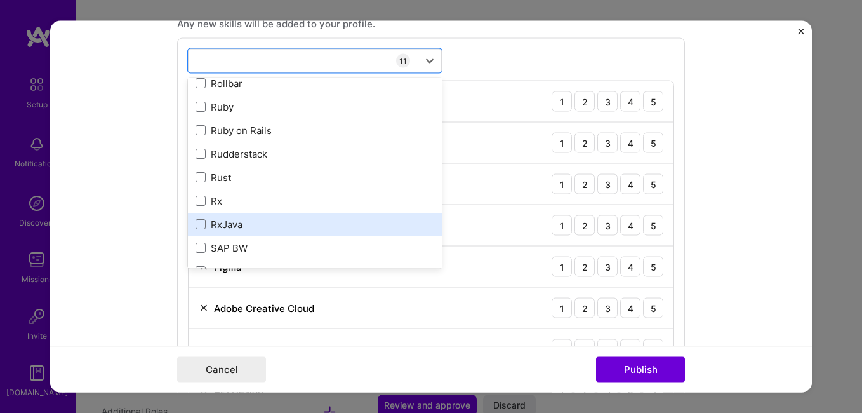
click at [246, 229] on div "RxJava" at bounding box center [315, 224] width 239 height 13
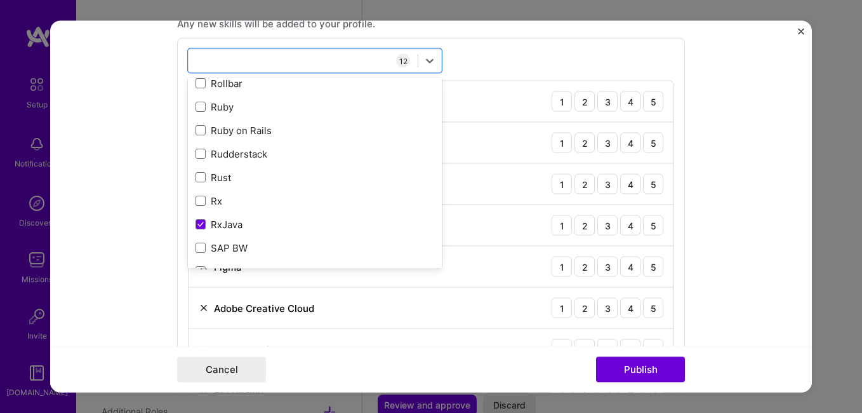
click at [131, 216] on form "Project title Modern UX/UI Redesign for an E-Commerce Website Company Personal …" at bounding box center [431, 206] width 762 height 371
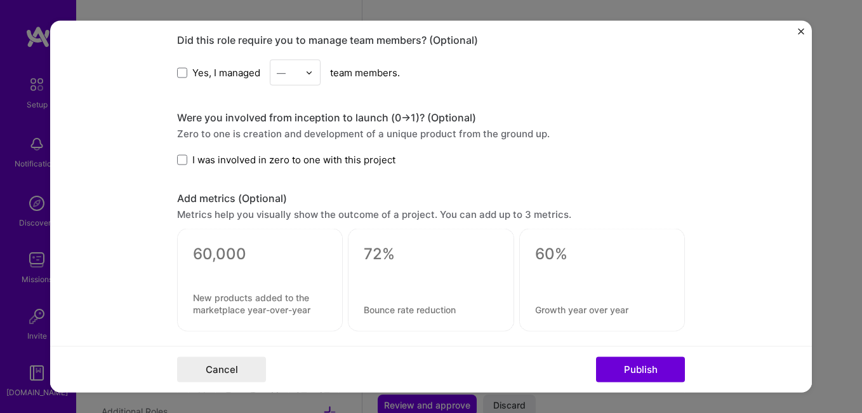
scroll to position [1500, 0]
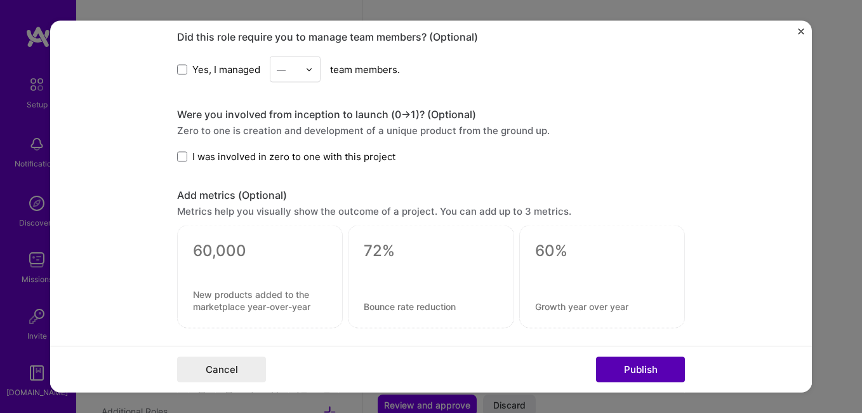
click at [606, 368] on button "Publish" at bounding box center [640, 369] width 89 height 25
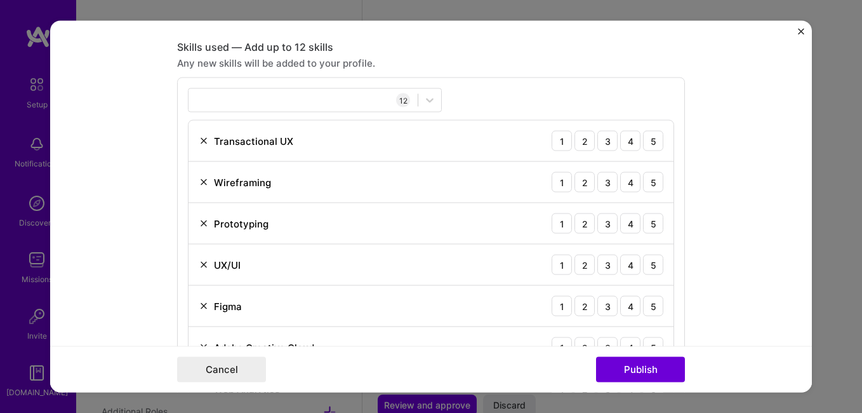
scroll to position [862, 0]
click at [398, 103] on div "12" at bounding box center [403, 101] width 14 height 14
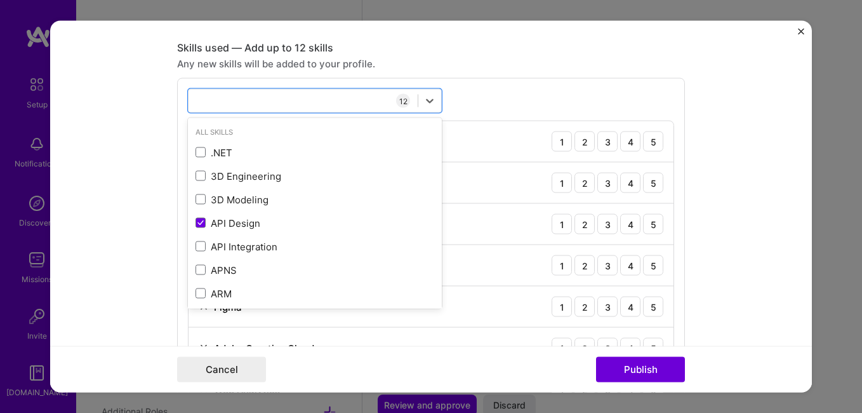
click at [481, 92] on div "option RxJava, selected. option .NET focused, 0 of 2. 378 results available for…" at bounding box center [431, 352] width 508 height 549
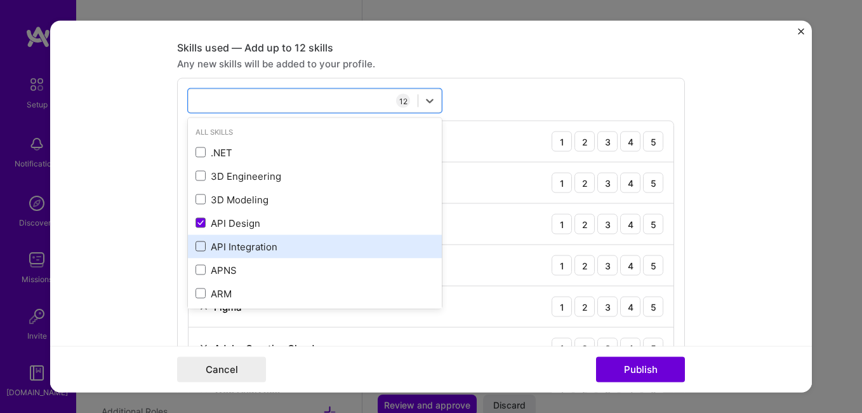
click at [196, 244] on span at bounding box center [201, 246] width 10 height 10
click at [0, 0] on input "checkbox" at bounding box center [0, 0] width 0 height 0
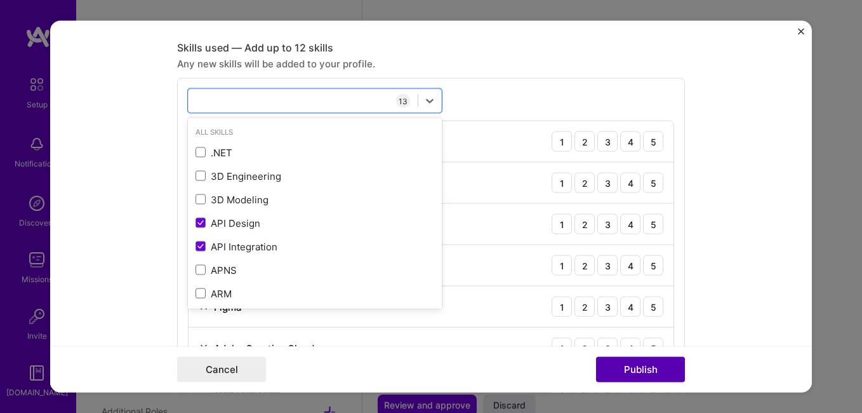
click at [632, 370] on button "Publish" at bounding box center [640, 369] width 89 height 25
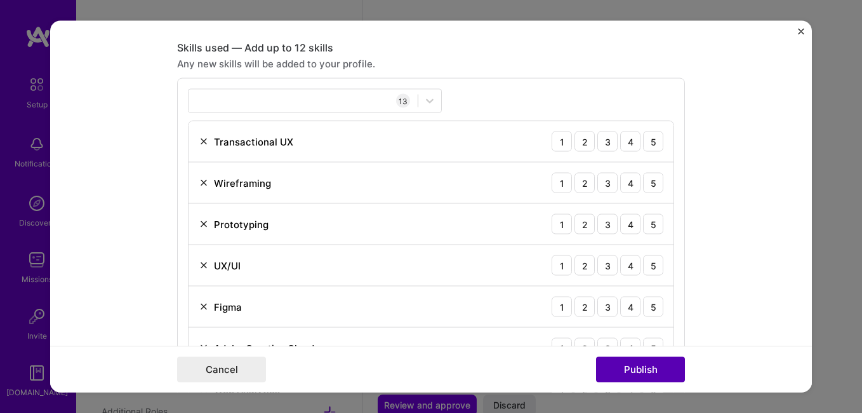
scroll to position [882, 0]
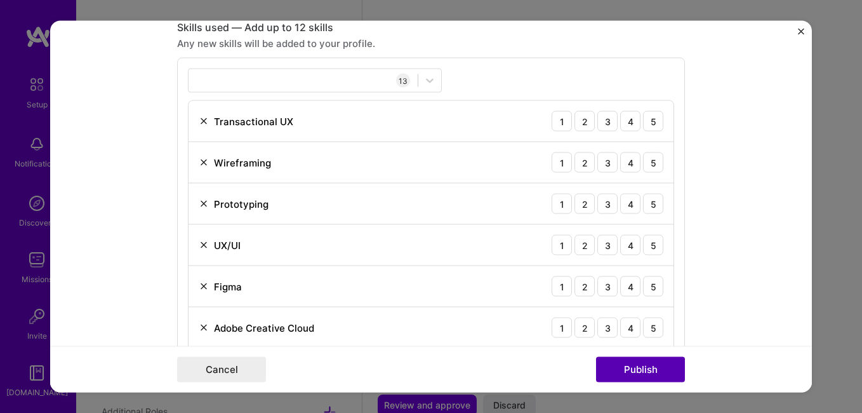
click at [655, 368] on button "Publish" at bounding box center [640, 369] width 89 height 25
click at [646, 366] on button "Publish" at bounding box center [640, 369] width 89 height 25
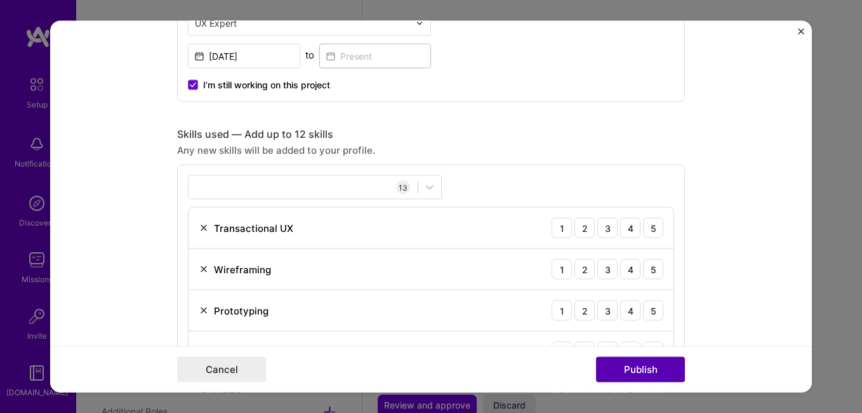
scroll to position [777, 0]
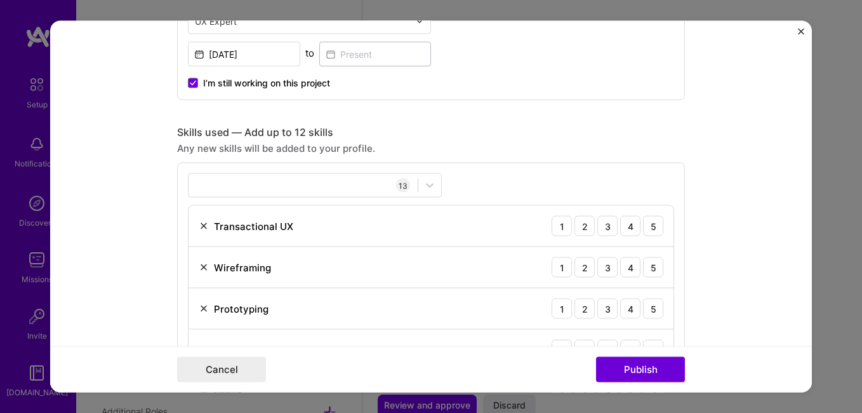
click at [398, 183] on div "13" at bounding box center [403, 185] width 14 height 14
click at [404, 185] on div "13" at bounding box center [403, 185] width 14 height 14
click at [423, 185] on icon at bounding box center [429, 185] width 13 height 13
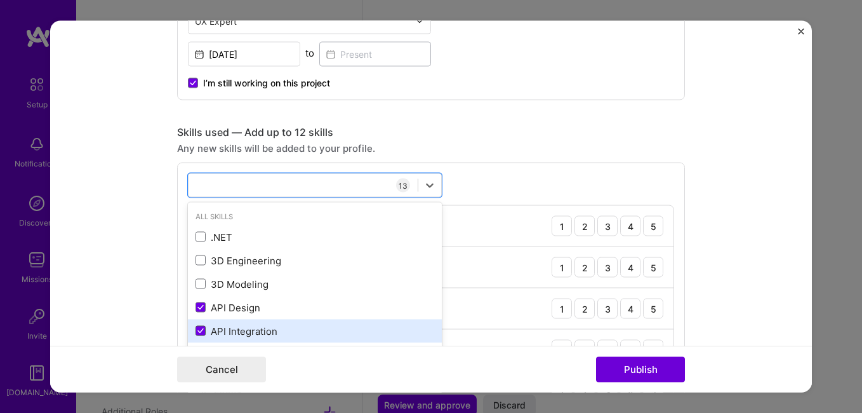
click at [197, 328] on icon at bounding box center [200, 330] width 6 height 5
click at [0, 0] on input "checkbox" at bounding box center [0, 0] width 0 height 0
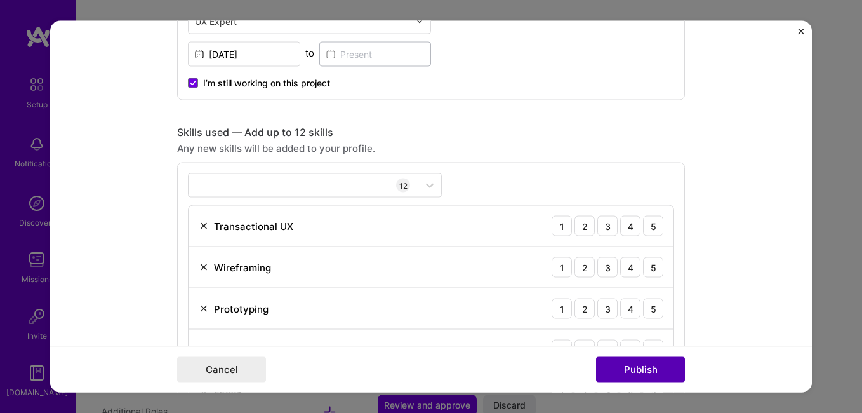
click at [604, 363] on button "Publish" at bounding box center [640, 369] width 89 height 25
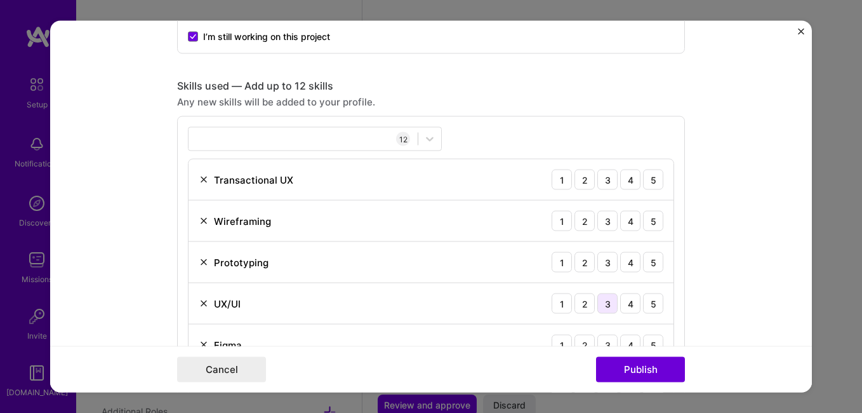
scroll to position [882, 0]
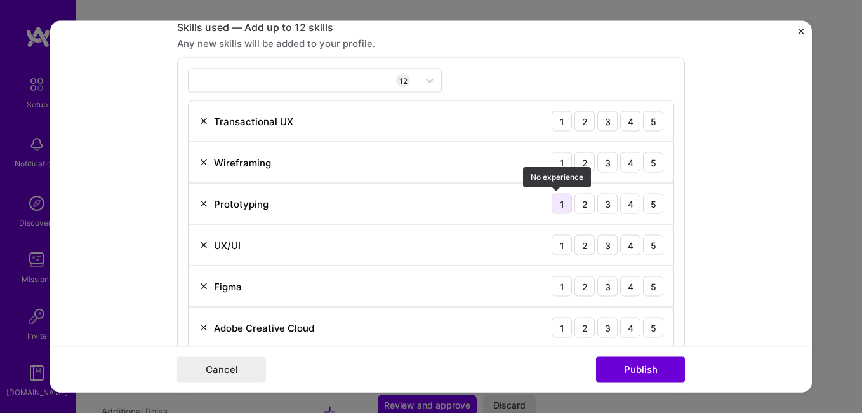
click at [561, 210] on div "1" at bounding box center [562, 204] width 20 height 20
click at [579, 208] on div "2" at bounding box center [585, 204] width 20 height 20
click at [605, 122] on div "3" at bounding box center [607, 121] width 20 height 20
click at [646, 121] on div "5" at bounding box center [653, 121] width 20 height 20
click at [623, 168] on div "4" at bounding box center [630, 162] width 20 height 20
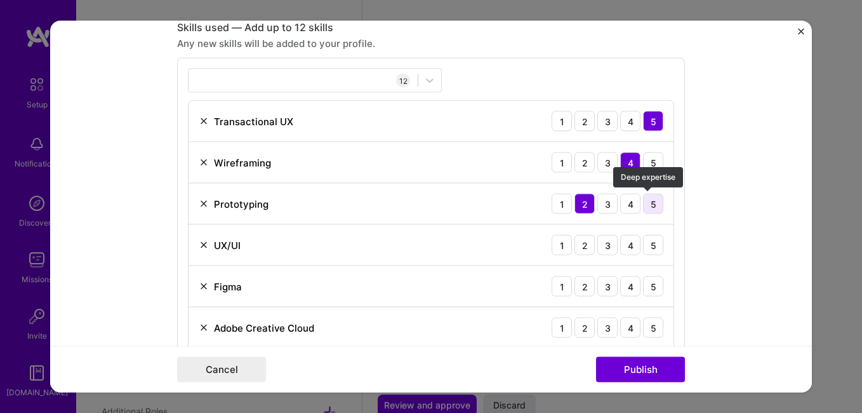
click at [646, 206] on div "5" at bounding box center [653, 204] width 20 height 20
click at [644, 245] on div "5" at bounding box center [653, 245] width 20 height 20
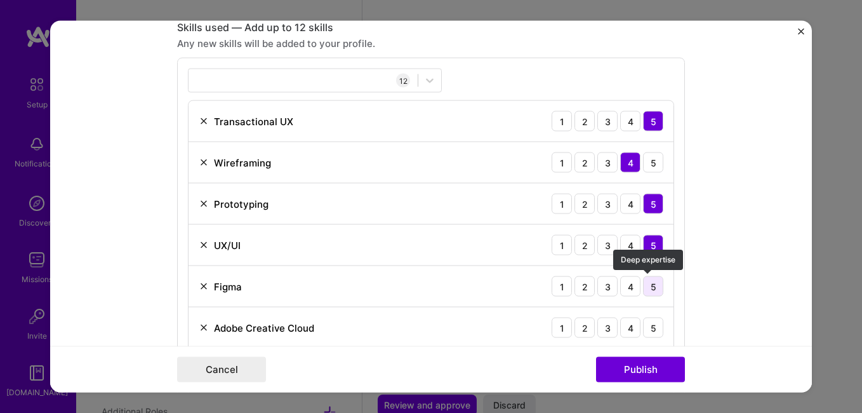
click at [646, 284] on div "5" at bounding box center [653, 286] width 20 height 20
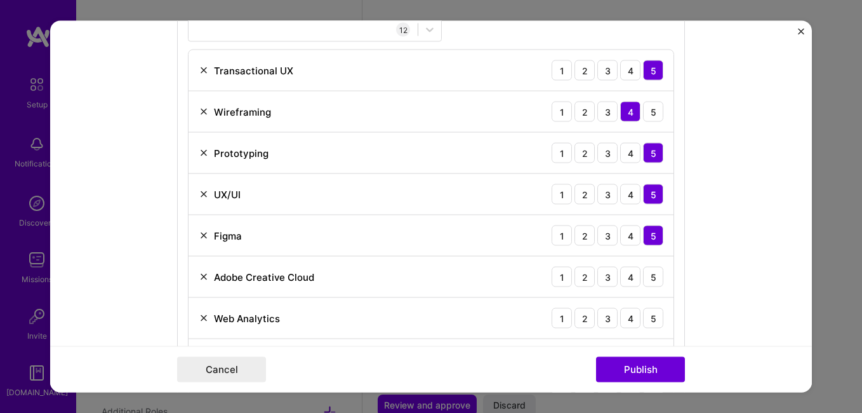
scroll to position [942, 0]
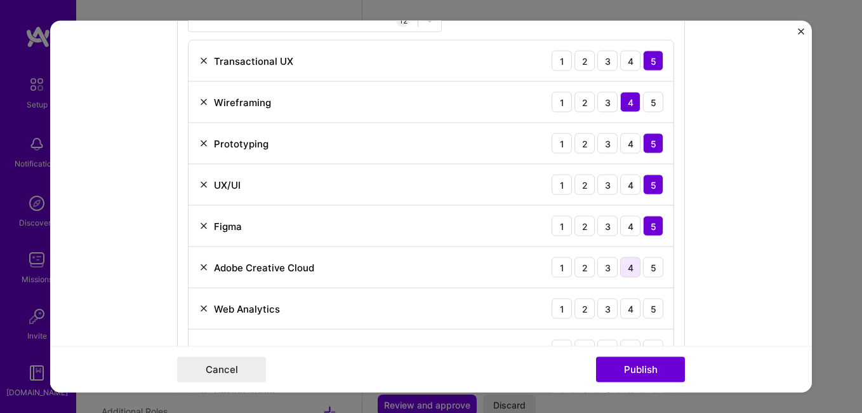
click at [626, 270] on div "4" at bounding box center [630, 267] width 20 height 20
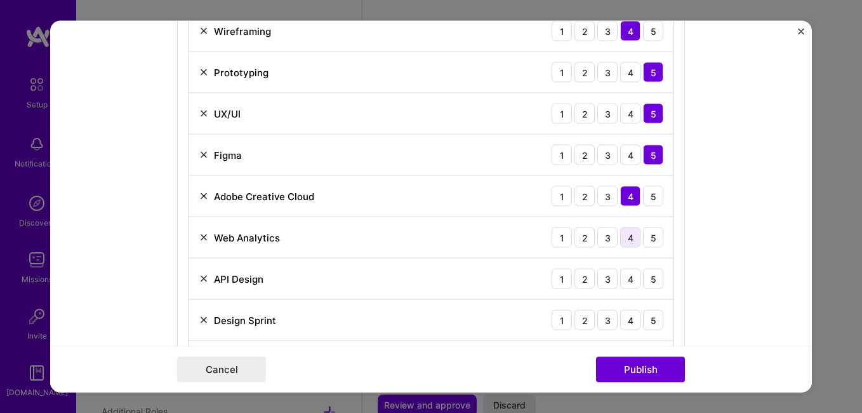
scroll to position [1014, 0]
click at [645, 243] on div "5" at bounding box center [653, 237] width 20 height 20
click at [644, 272] on div "5" at bounding box center [653, 278] width 20 height 20
click at [620, 316] on div "4" at bounding box center [630, 319] width 20 height 20
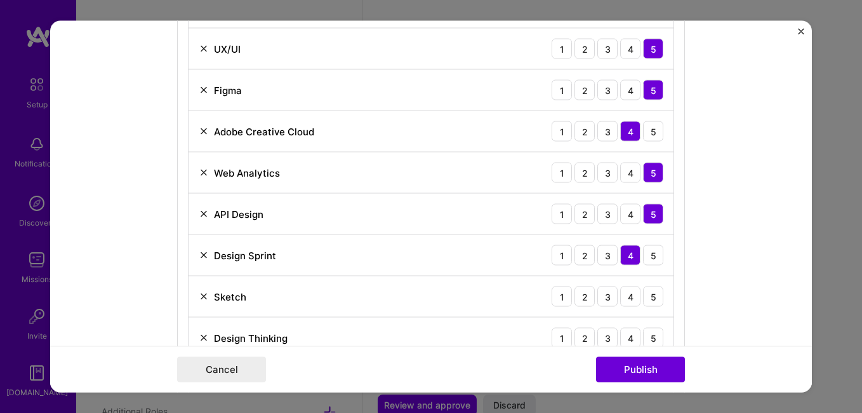
scroll to position [1080, 0]
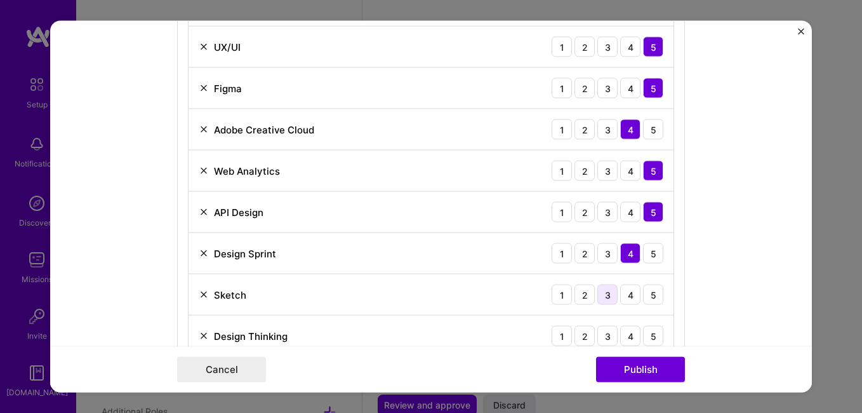
click at [598, 297] on div "3" at bounding box center [607, 294] width 20 height 20
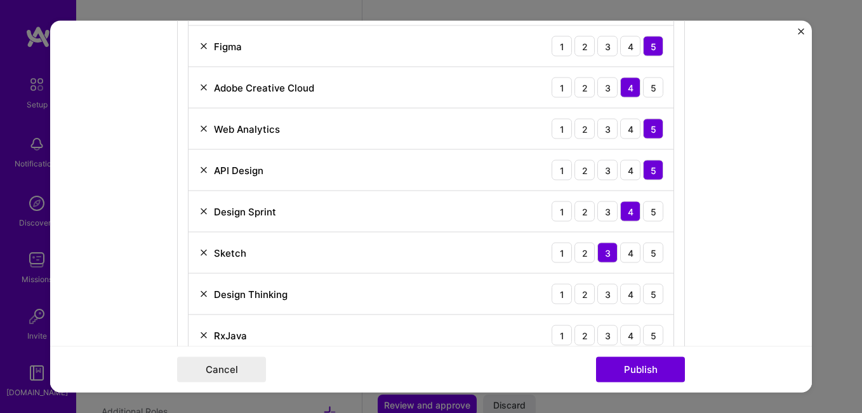
scroll to position [1123, 0]
click at [606, 297] on div "3" at bounding box center [607, 293] width 20 height 20
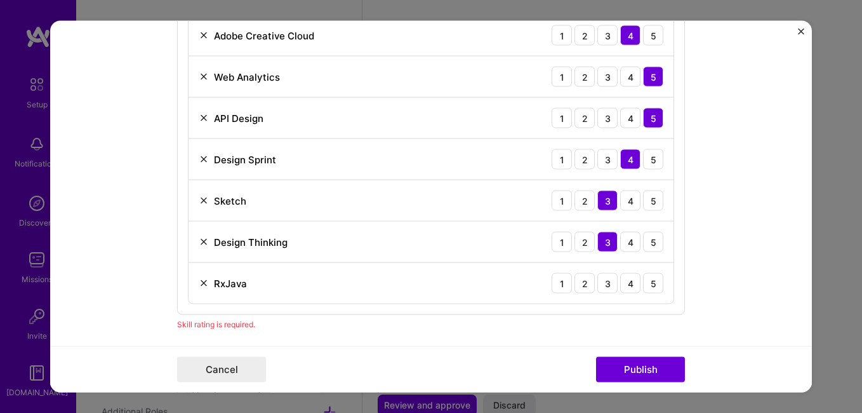
scroll to position [1180, 0]
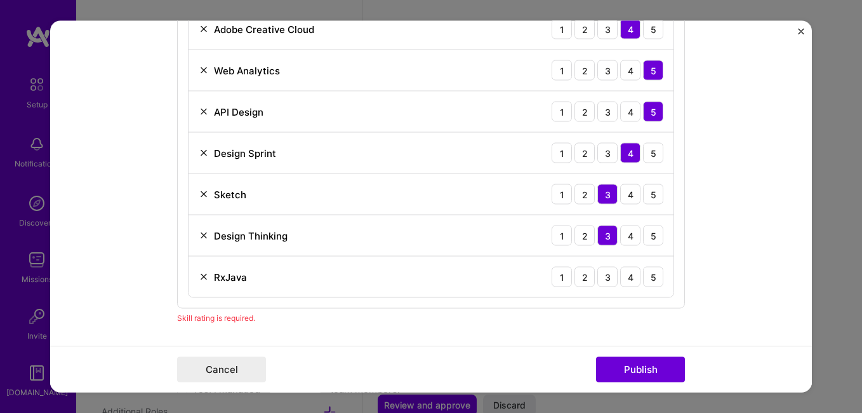
click at [627, 282] on div "4" at bounding box center [630, 277] width 20 height 20
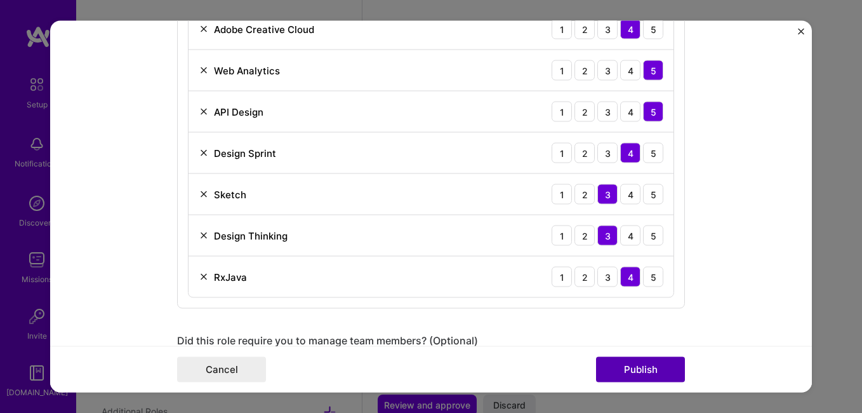
click at [629, 359] on button "Publish" at bounding box center [640, 369] width 89 height 25
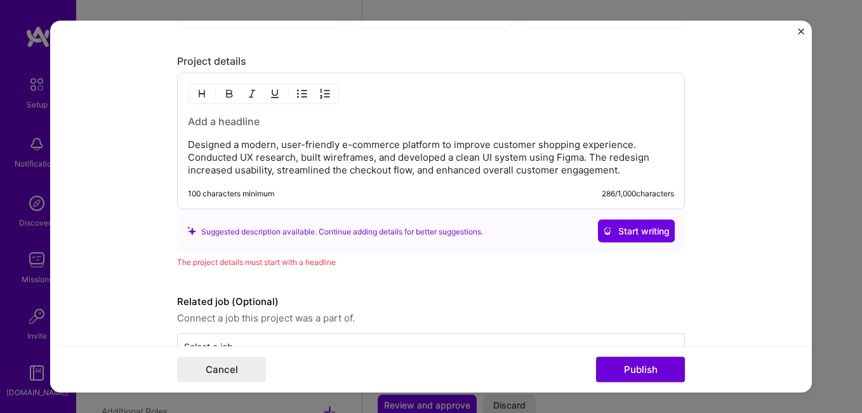
scroll to position [1781, 0]
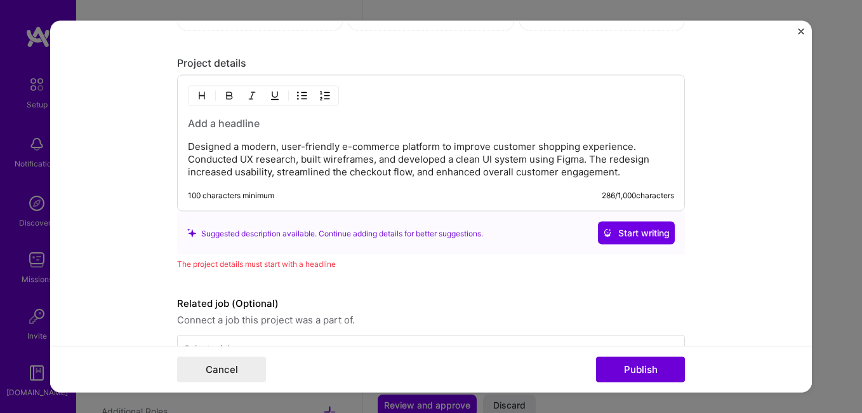
click at [305, 269] on div "The project details must start with a headline" at bounding box center [431, 263] width 508 height 13
click at [302, 262] on div "The project details must start with a headline" at bounding box center [431, 263] width 508 height 13
copy div "The project details must start with a headline"
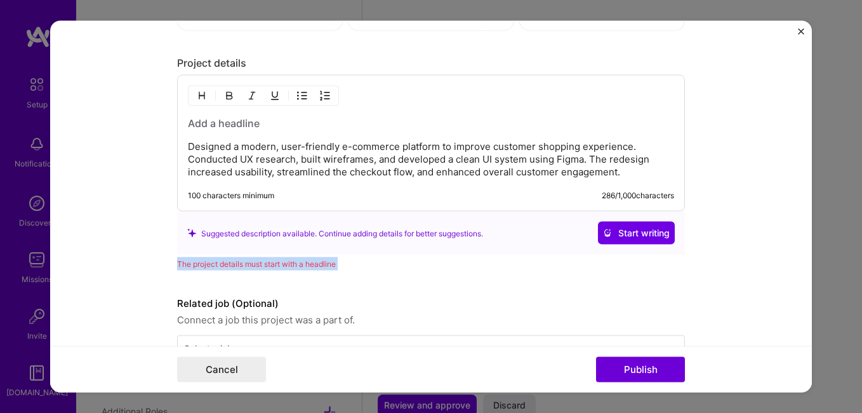
click at [244, 153] on p "Designed a modern, user-friendly e-commerce platform to improve customer shoppi…" at bounding box center [431, 159] width 486 height 38
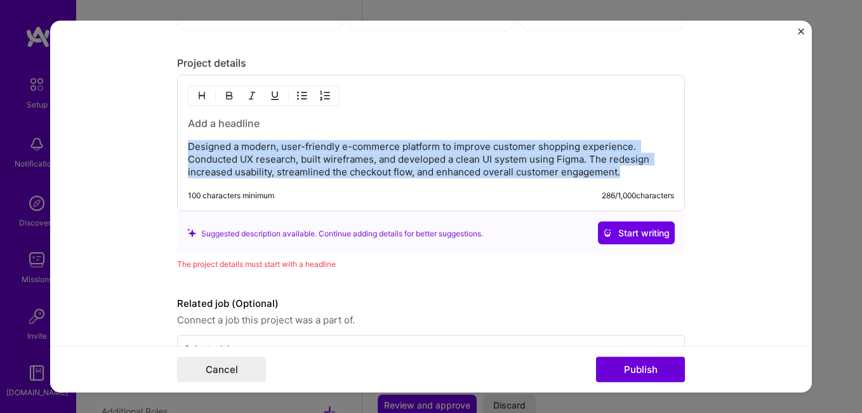
click at [244, 153] on p "Designed a modern, user-friendly e-commerce platform to improve customer shoppi…" at bounding box center [431, 159] width 486 height 38
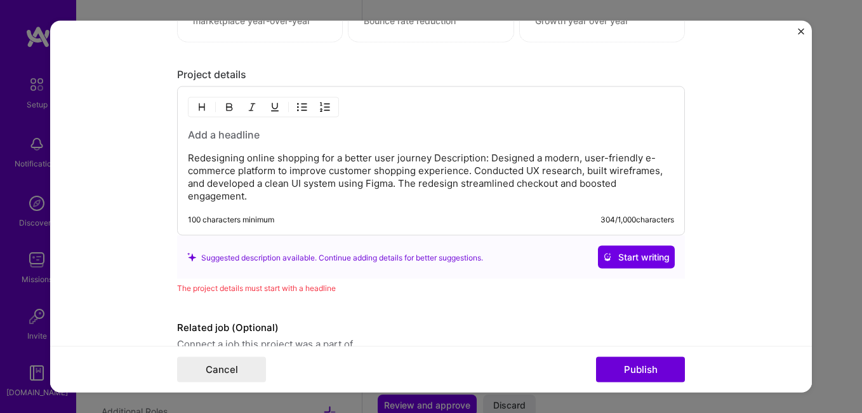
scroll to position [1769, 0]
drag, startPoint x: 481, startPoint y: 156, endPoint x: 427, endPoint y: 157, distance: 54.0
click at [427, 157] on p "Redesigning online shopping for a better user journey Description: Designed a m…" at bounding box center [431, 177] width 486 height 51
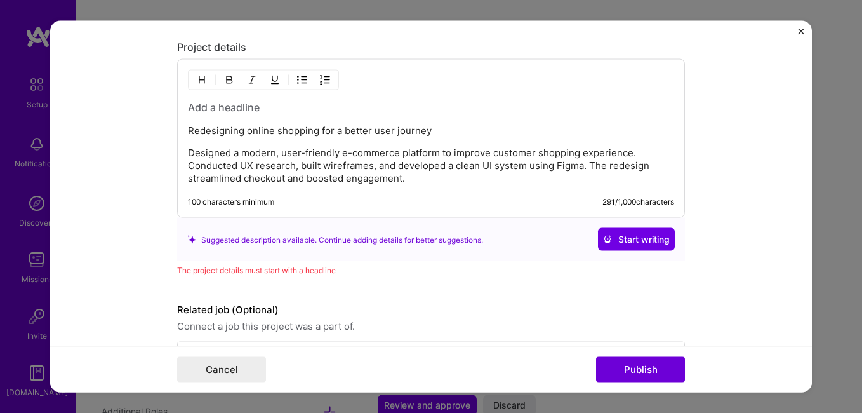
scroll to position [1842, 0]
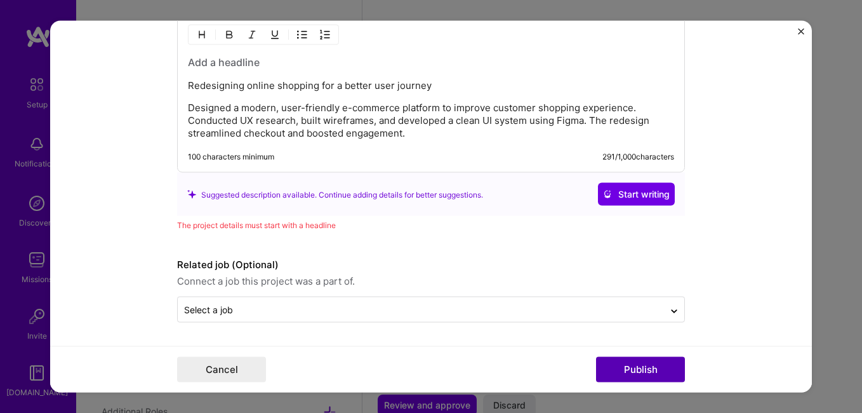
click at [624, 369] on button "Publish" at bounding box center [640, 369] width 89 height 25
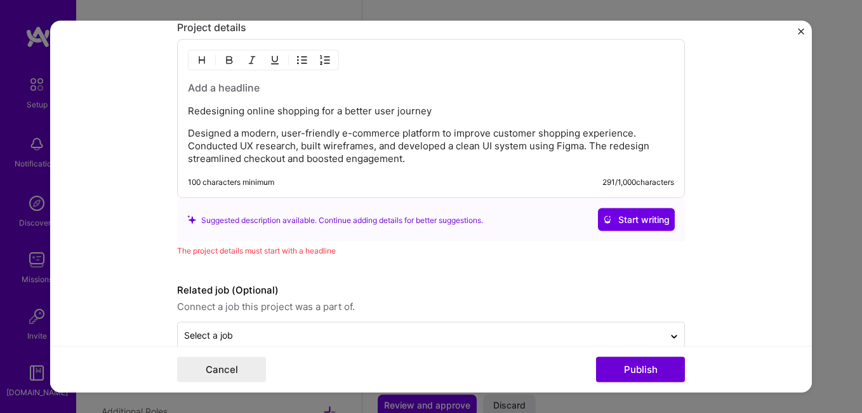
click at [441, 116] on p "Redesigning online shopping for a better user journey" at bounding box center [431, 111] width 486 height 13
click at [378, 107] on p "Redesigning online shopping for a better user journey" at bounding box center [431, 111] width 486 height 13
click at [227, 58] on img "button" at bounding box center [229, 60] width 10 height 10
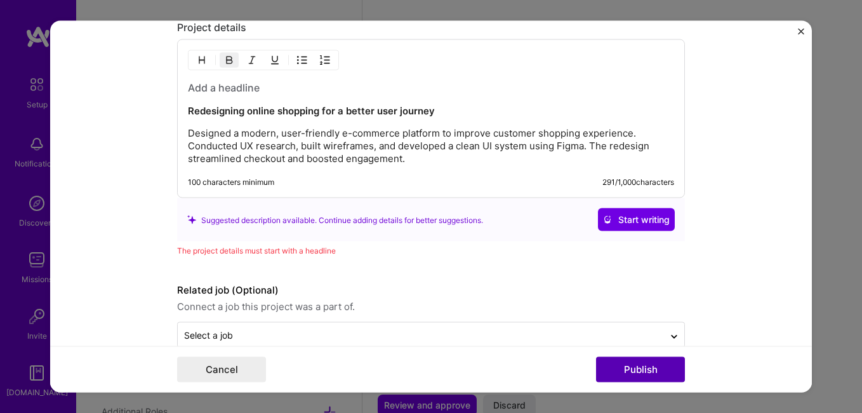
click at [622, 368] on button "Publish" at bounding box center [640, 369] width 89 height 25
click at [617, 371] on button "Publish" at bounding box center [640, 369] width 89 height 25
click at [627, 371] on button "Publish" at bounding box center [640, 369] width 89 height 25
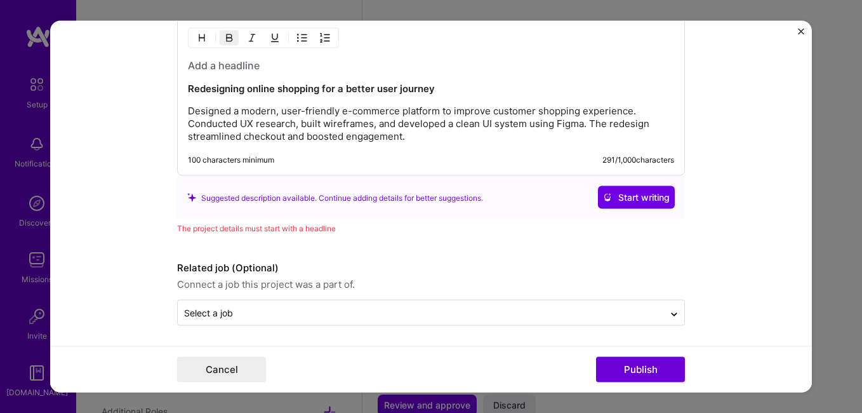
scroll to position [1842, 0]
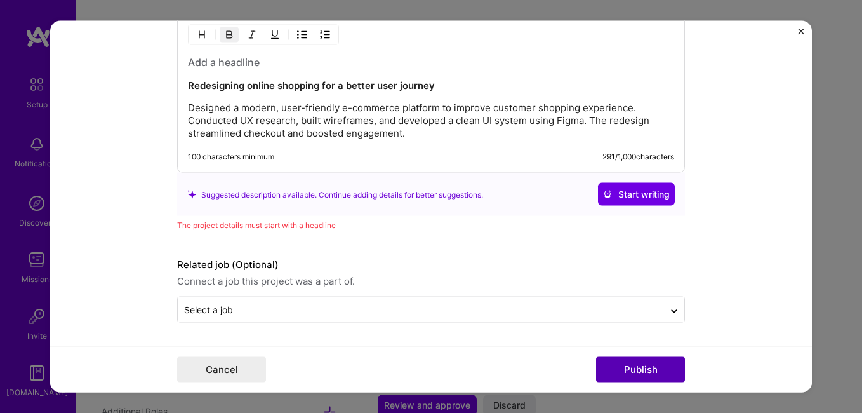
click at [643, 362] on button "Publish" at bounding box center [640, 369] width 89 height 25
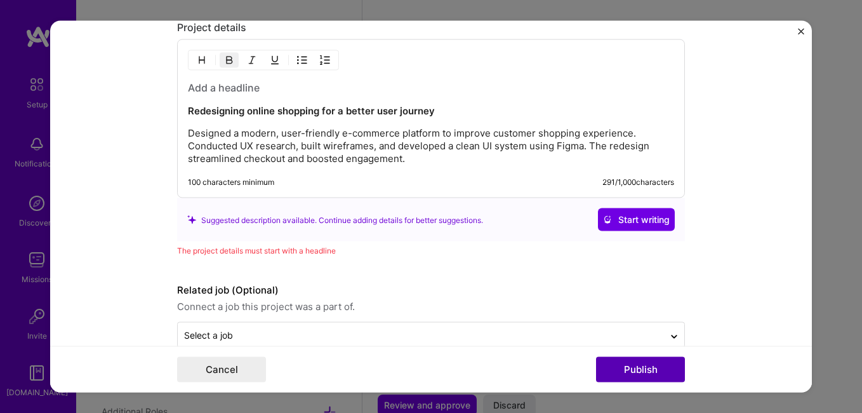
click at [643, 362] on button "Publish" at bounding box center [640, 369] width 89 height 25
click at [197, 60] on img "button" at bounding box center [202, 60] width 10 height 10
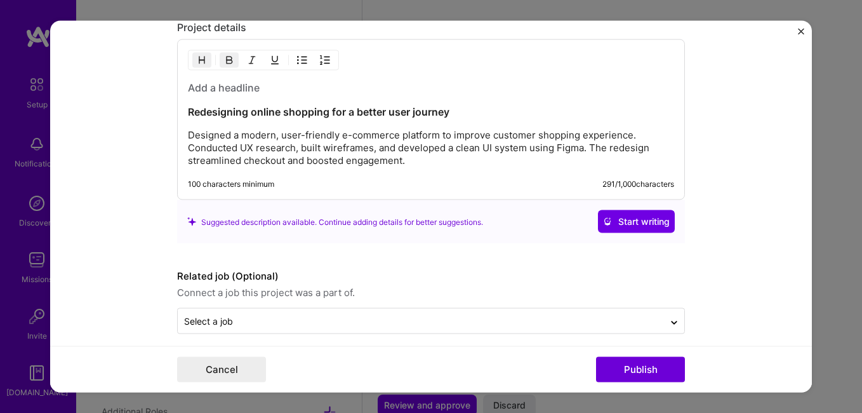
click at [632, 374] on button "Publish" at bounding box center [640, 369] width 89 height 25
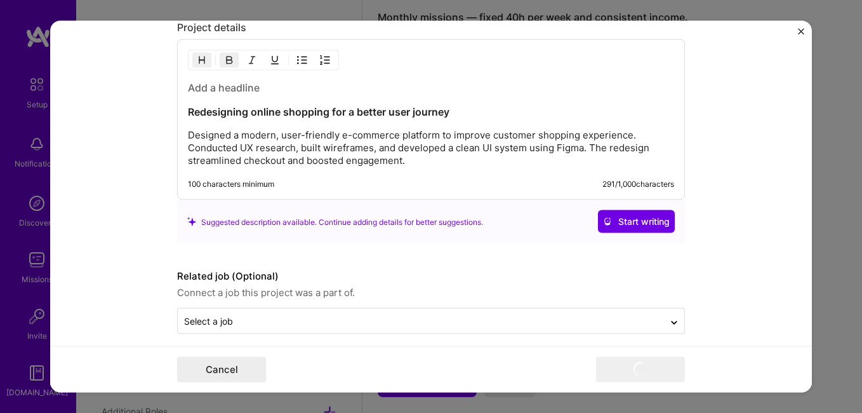
click at [497, 144] on p "Designed a modern, user-friendly e-commerce platform to improve customer shoppi…" at bounding box center [431, 148] width 486 height 38
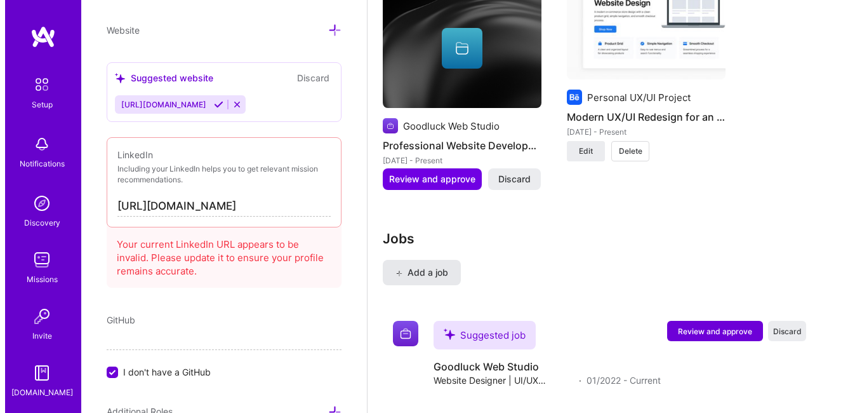
scroll to position [1317, 0]
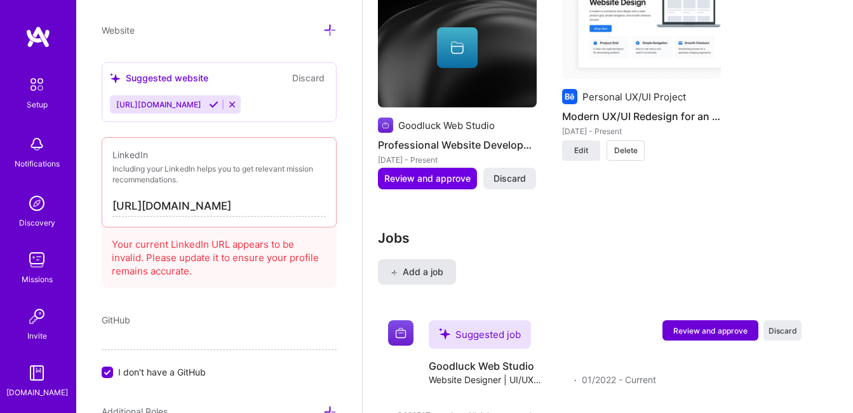
click at [425, 270] on span "Add a job" at bounding box center [416, 271] width 53 height 13
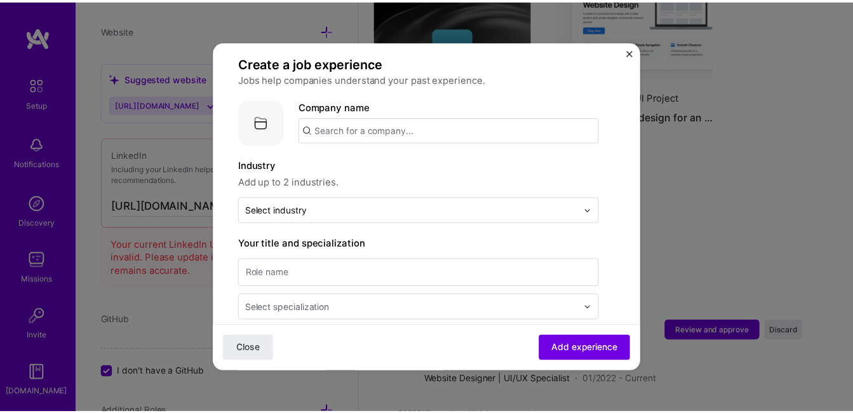
scroll to position [0, 0]
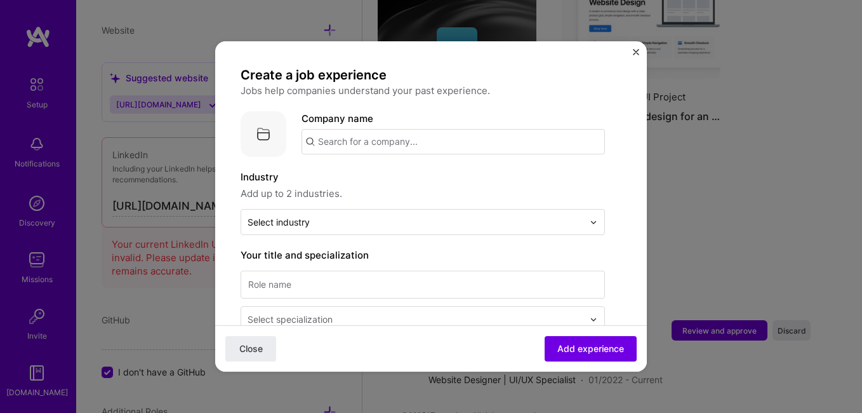
click at [374, 195] on span "Add up to 2 industries." at bounding box center [423, 193] width 364 height 15
click at [637, 53] on img "Close" at bounding box center [636, 52] width 6 height 6
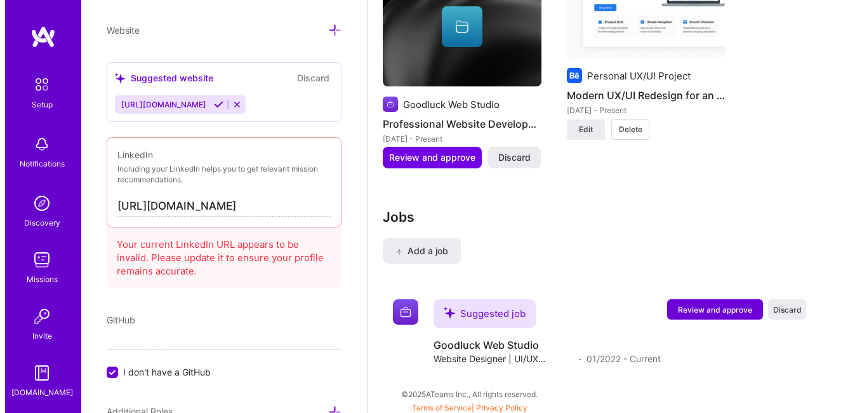
scroll to position [1342, 0]
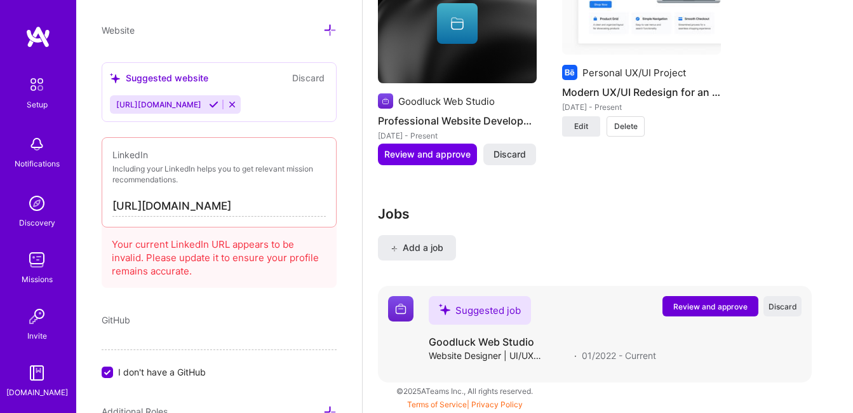
drag, startPoint x: 692, startPoint y: 307, endPoint x: 668, endPoint y: 314, distance: 25.1
click at [668, 314] on div "Suggested job Goodluck Web Studio Website Designer | UI/UX Specialist · 01/2022…" at bounding box center [615, 329] width 373 height 66
click at [684, 310] on span "Review and approve" at bounding box center [710, 306] width 74 height 11
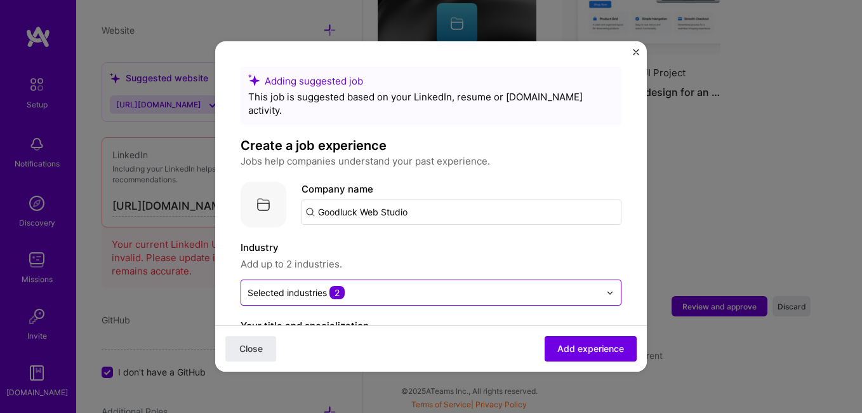
scroll to position [13, 0]
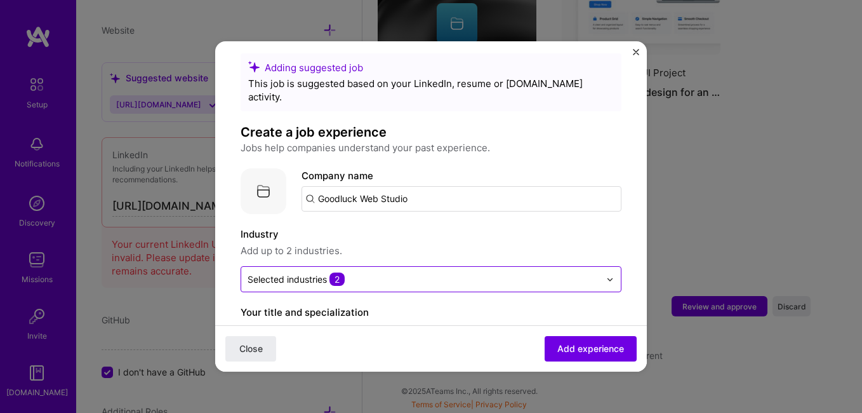
click at [449, 272] on input "text" at bounding box center [424, 278] width 352 height 13
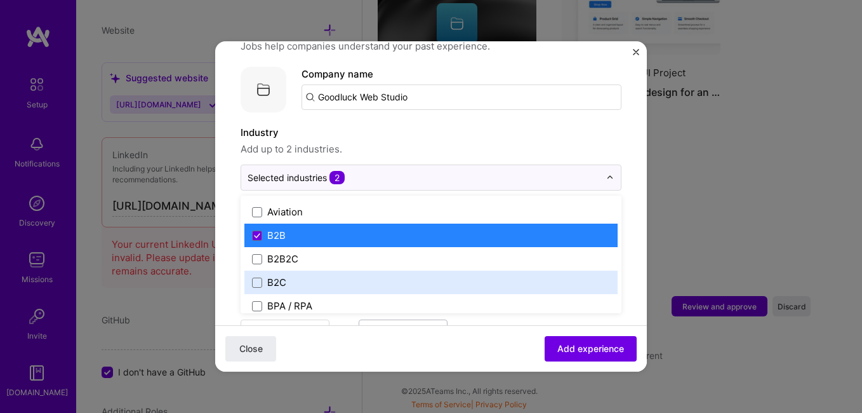
scroll to position [326, 0]
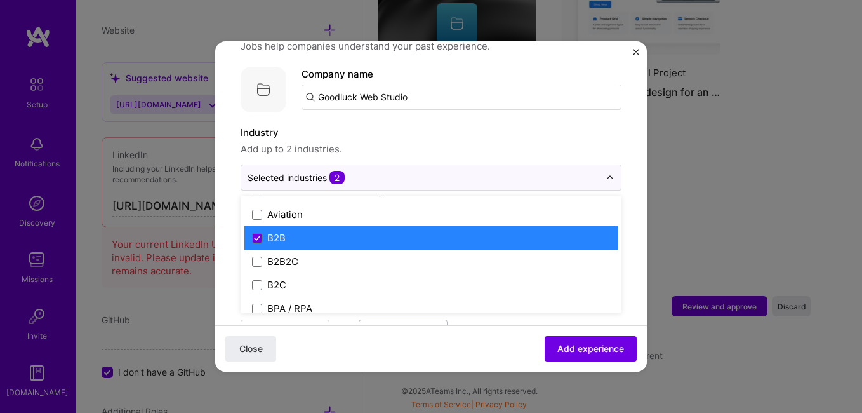
click at [425, 226] on div "B2B" at bounding box center [430, 237] width 373 height 23
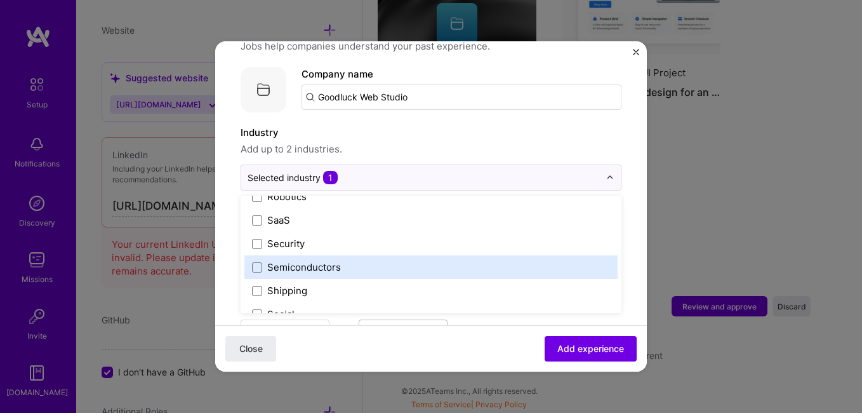
scroll to position [2523, 0]
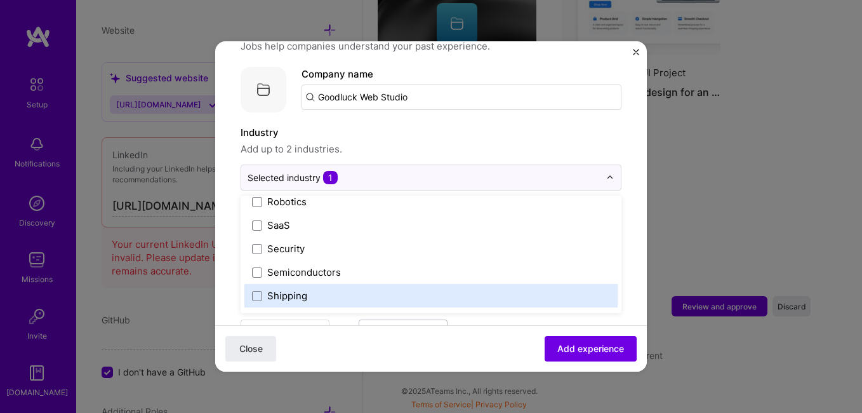
click at [432, 289] on label "Shipping" at bounding box center [431, 295] width 358 height 13
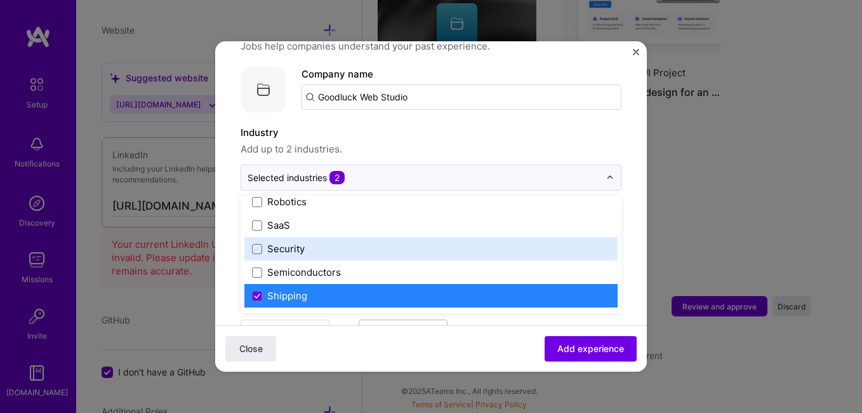
click at [426, 242] on label "Security" at bounding box center [431, 248] width 358 height 13
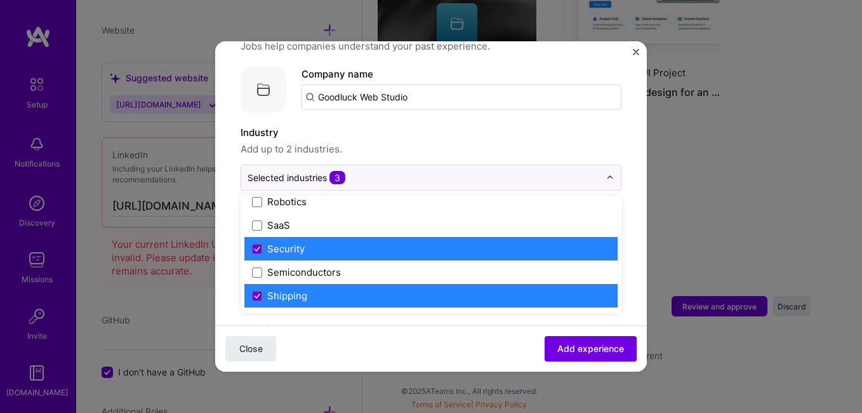
click at [411, 242] on label "Security" at bounding box center [431, 248] width 358 height 13
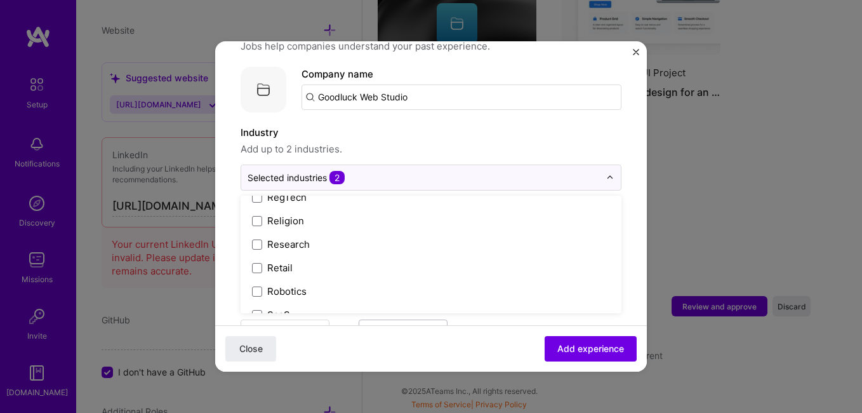
scroll to position [2434, 0]
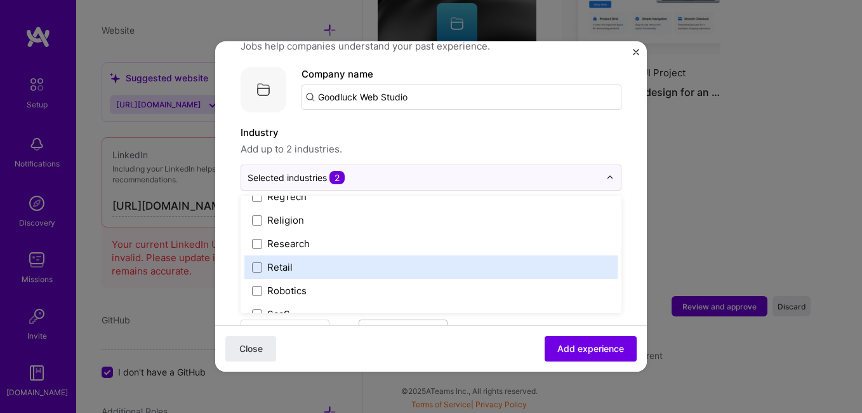
click at [419, 255] on div "Retail" at bounding box center [430, 266] width 373 height 23
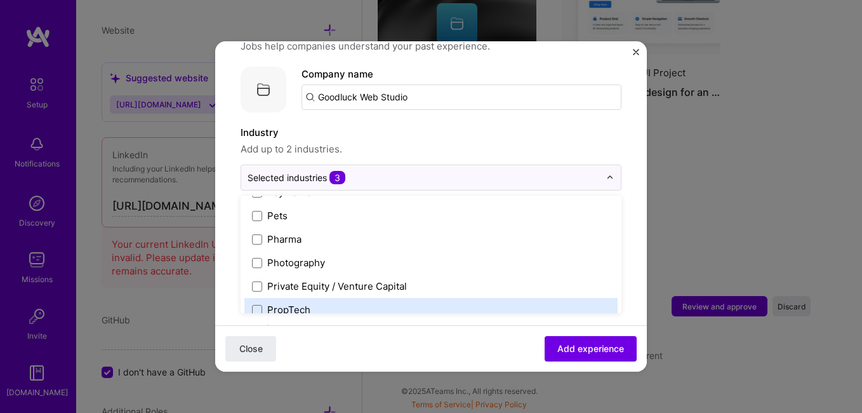
scroll to position [2220, 0]
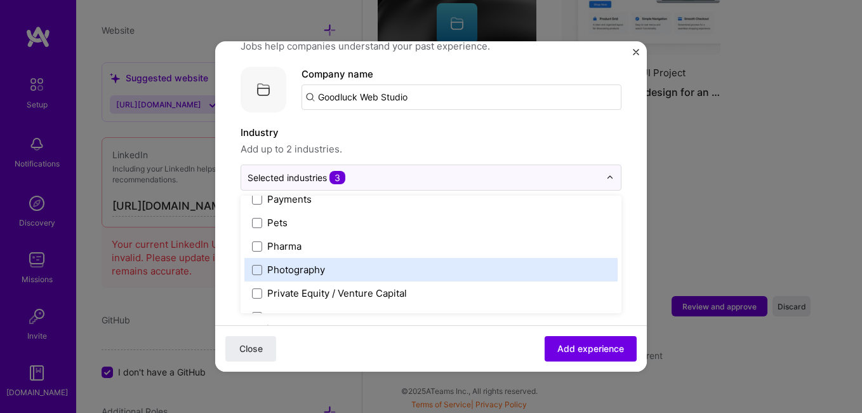
click at [410, 263] on label "Photography" at bounding box center [431, 269] width 358 height 13
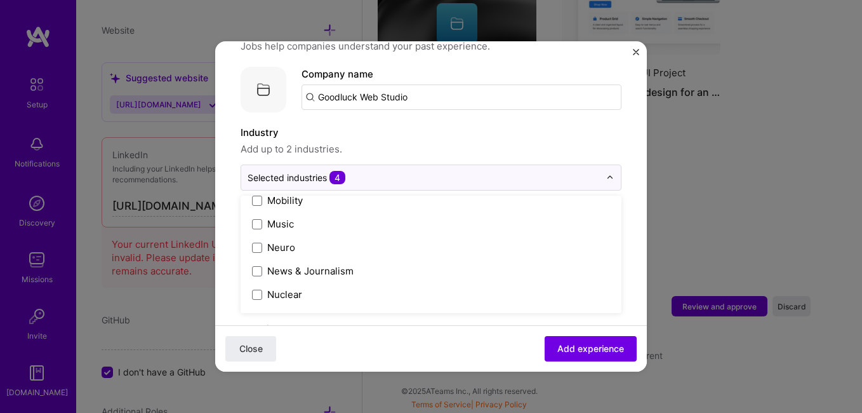
scroll to position [2054, 0]
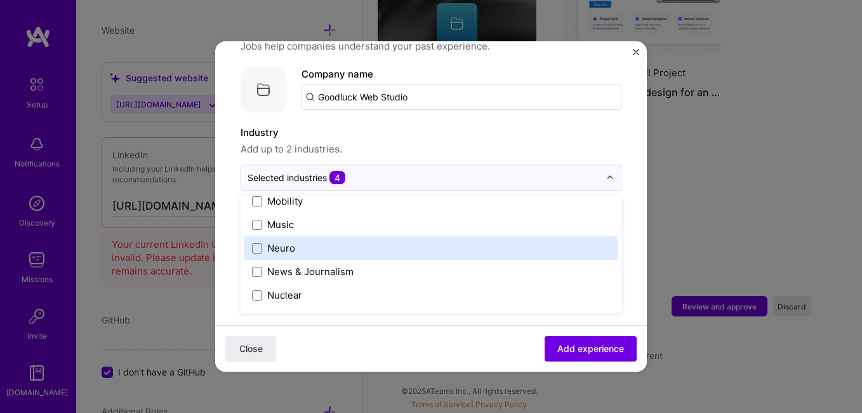
click at [462, 125] on label "Industry" at bounding box center [431, 132] width 381 height 15
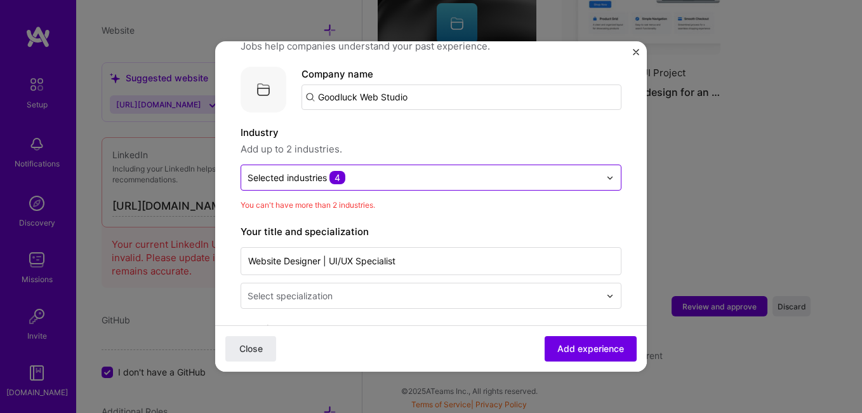
drag, startPoint x: 443, startPoint y: 186, endPoint x: 406, endPoint y: 173, distance: 39.6
click at [406, 173] on div "Selected industries 4" at bounding box center [423, 177] width 365 height 25
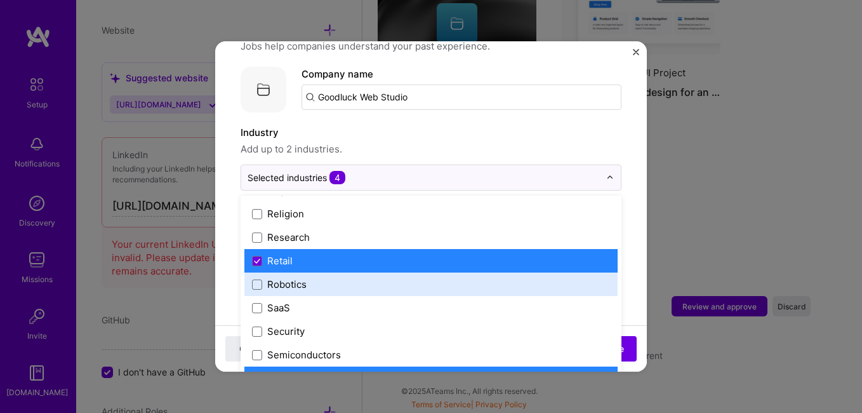
scroll to position [2423, 0]
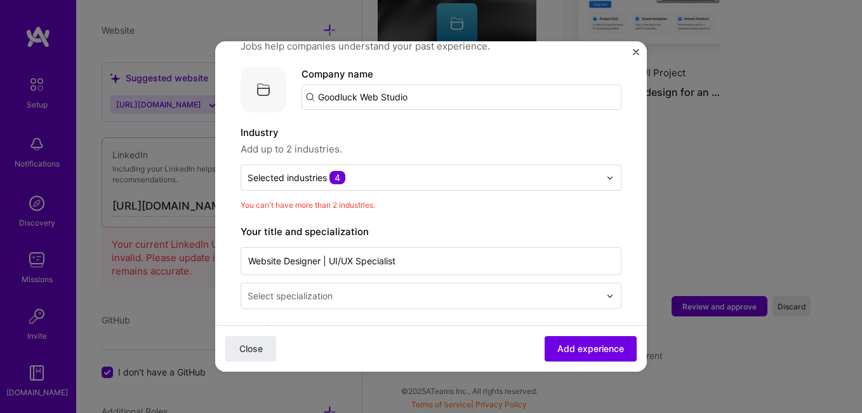
drag, startPoint x: 368, startPoint y: 264, endPoint x: 334, endPoint y: 166, distance: 104.0
click at [334, 171] on span "4" at bounding box center [338, 177] width 16 height 13
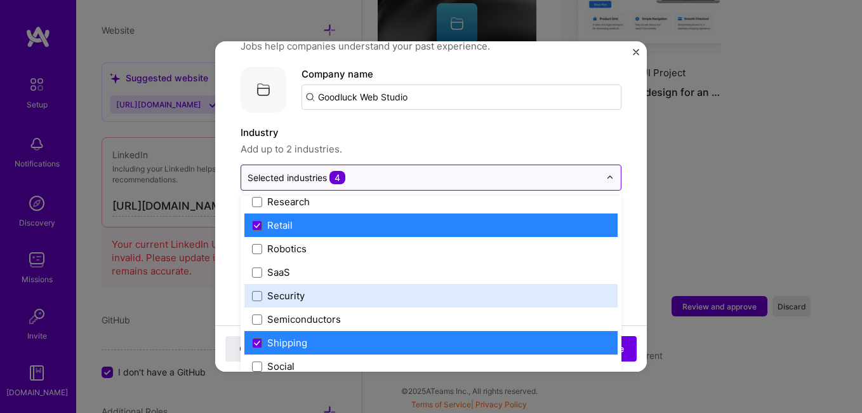
scroll to position [2471, 0]
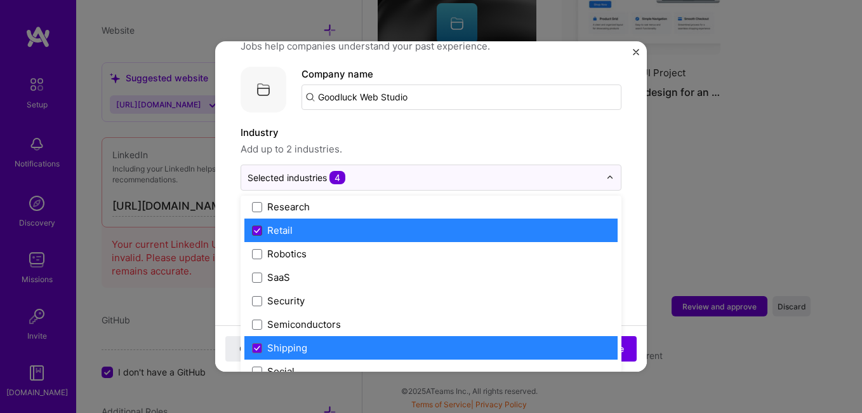
click at [260, 228] on icon at bounding box center [257, 230] width 6 height 5
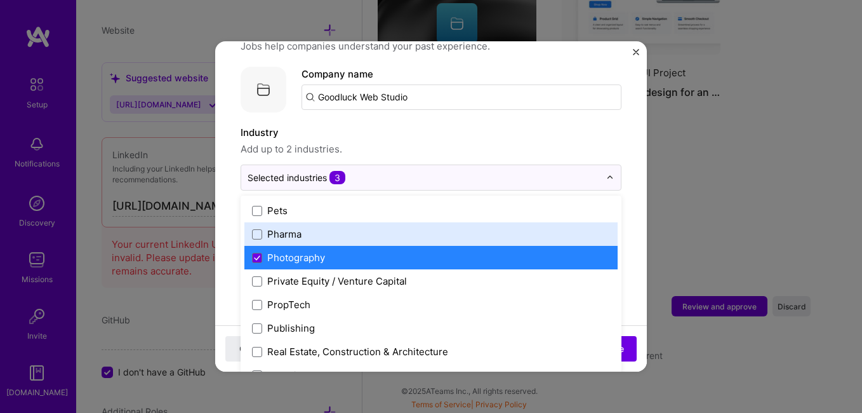
scroll to position [2225, 0]
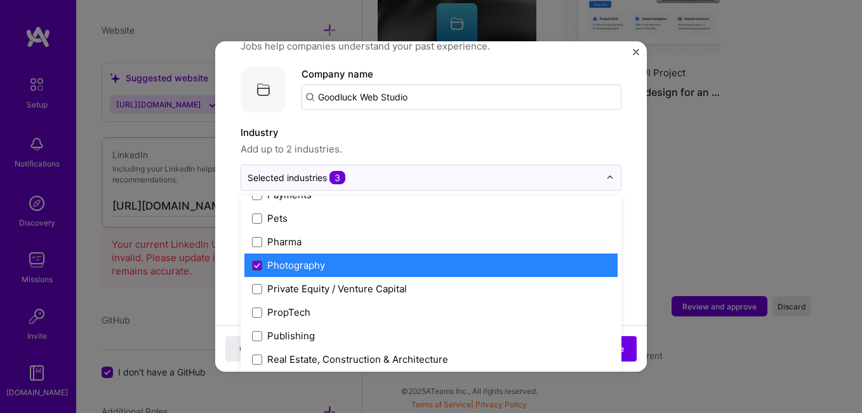
click at [258, 263] on icon at bounding box center [257, 265] width 6 height 5
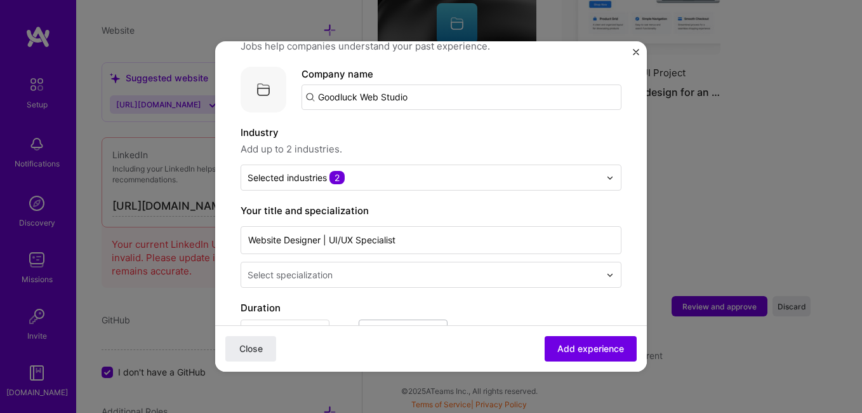
click at [382, 142] on span "Add up to 2 industries." at bounding box center [431, 149] width 381 height 15
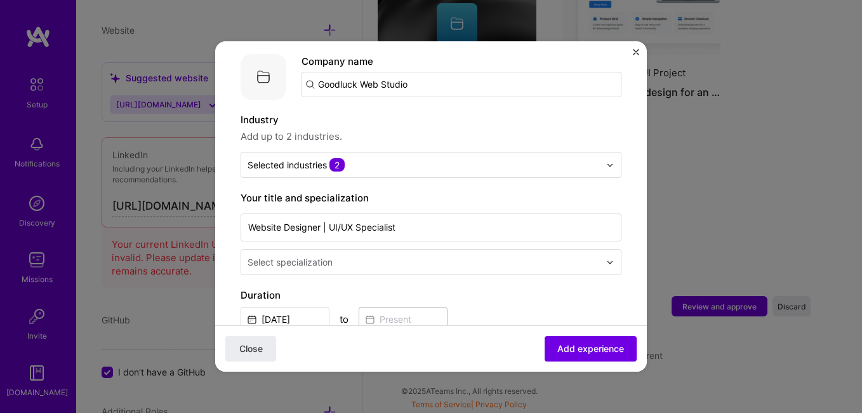
scroll to position [128, 0]
click at [347, 255] on input "text" at bounding box center [425, 261] width 355 height 13
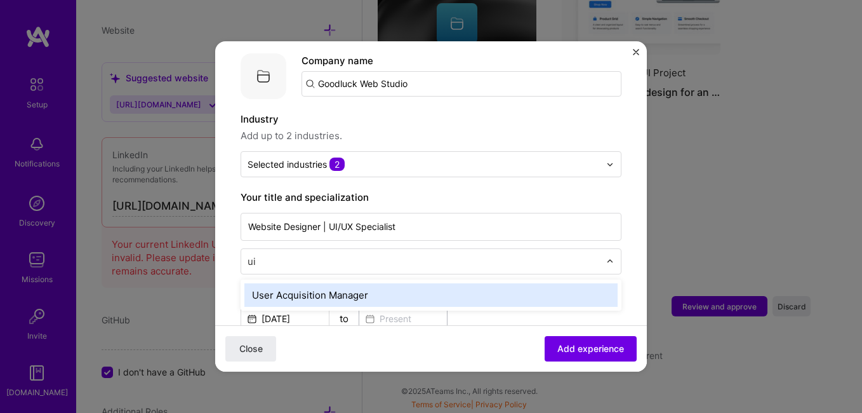
type input "u"
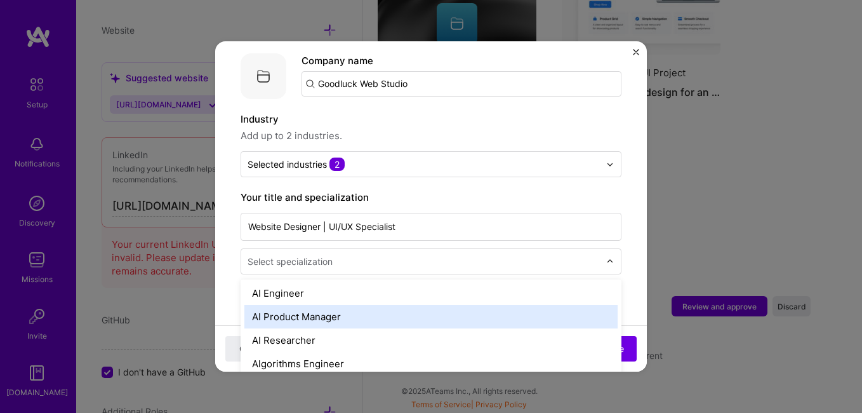
scroll to position [71, 0]
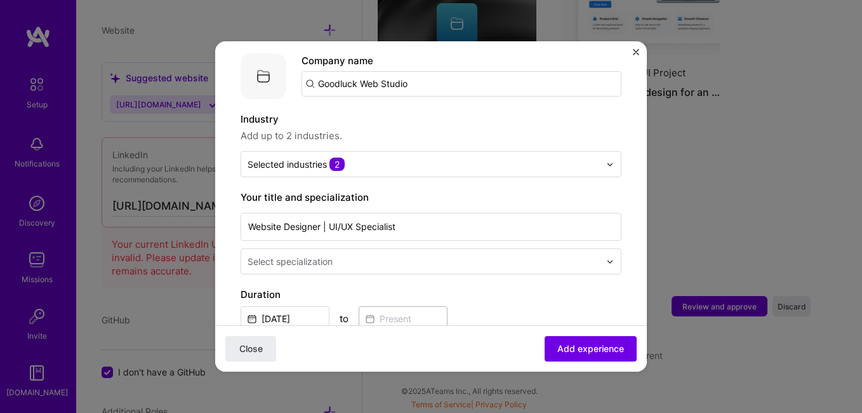
drag, startPoint x: 303, startPoint y: 277, endPoint x: 268, endPoint y: 248, distance: 45.5
click at [268, 255] on div "Select specialization" at bounding box center [290, 261] width 85 height 13
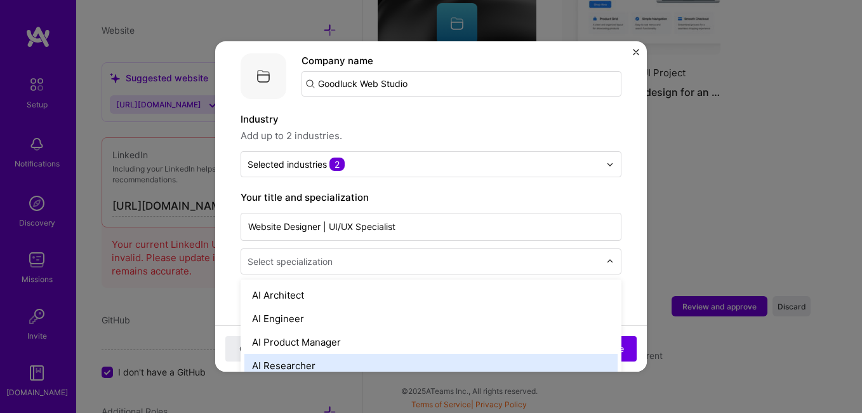
click at [277, 354] on div "AI Researcher" at bounding box center [430, 365] width 373 height 23
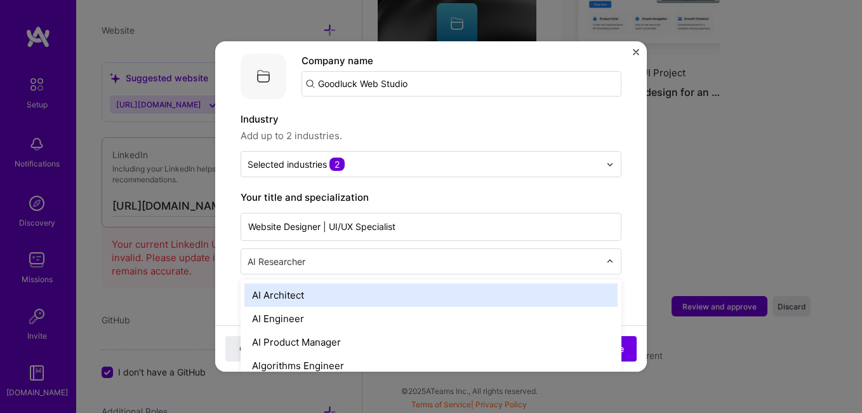
click at [314, 255] on input "text" at bounding box center [425, 261] width 355 height 13
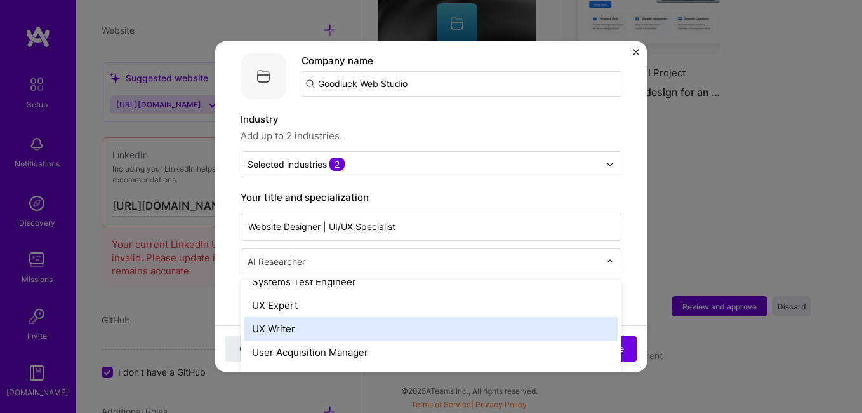
scroll to position [1492, 0]
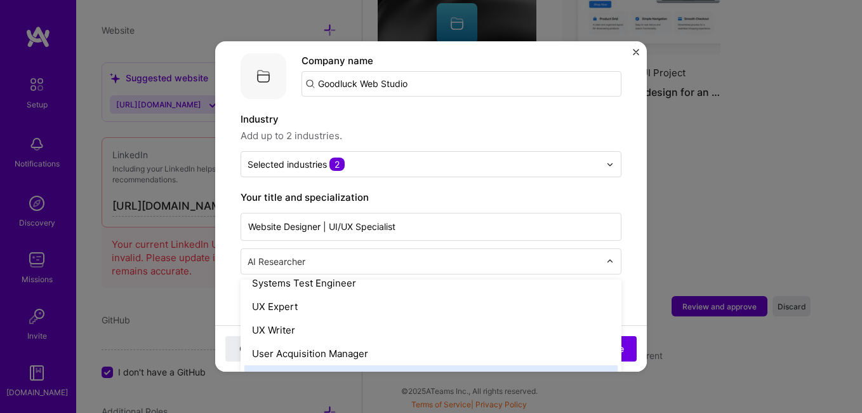
click at [286, 365] on div "Wordpress Developer" at bounding box center [430, 376] width 373 height 23
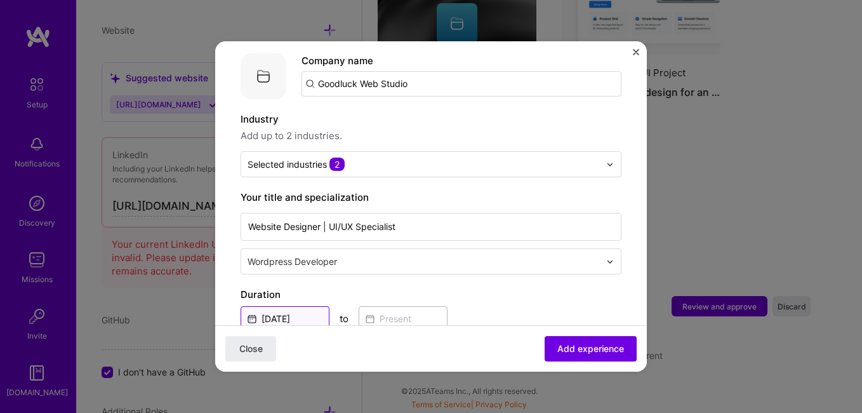
click at [321, 306] on input "[DATE]" at bounding box center [285, 318] width 89 height 25
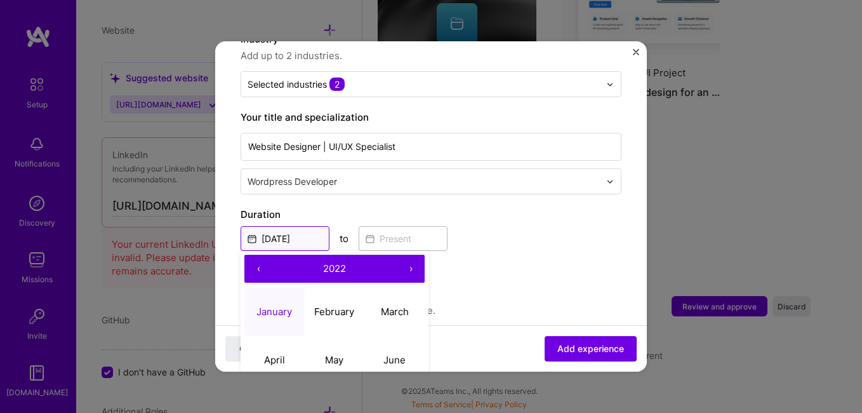
scroll to position [209, 0]
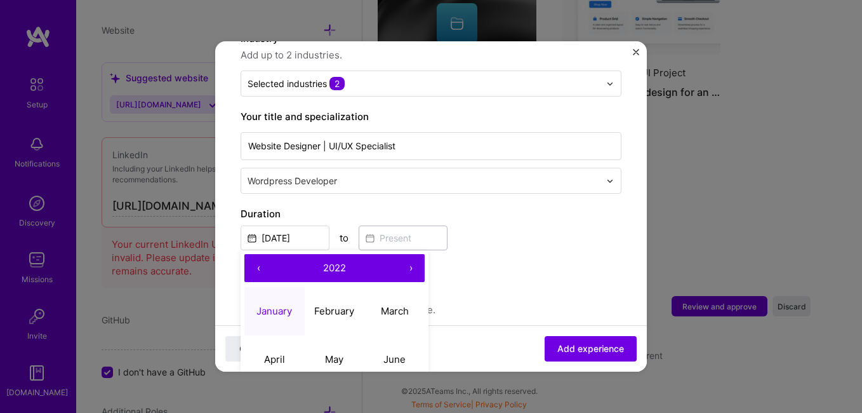
click at [267, 257] on button "‹" at bounding box center [258, 268] width 28 height 28
click at [261, 257] on button "‹" at bounding box center [258, 268] width 28 height 28
click at [288, 305] on abbr "January" at bounding box center [275, 311] width 36 height 12
type input "[DATE]"
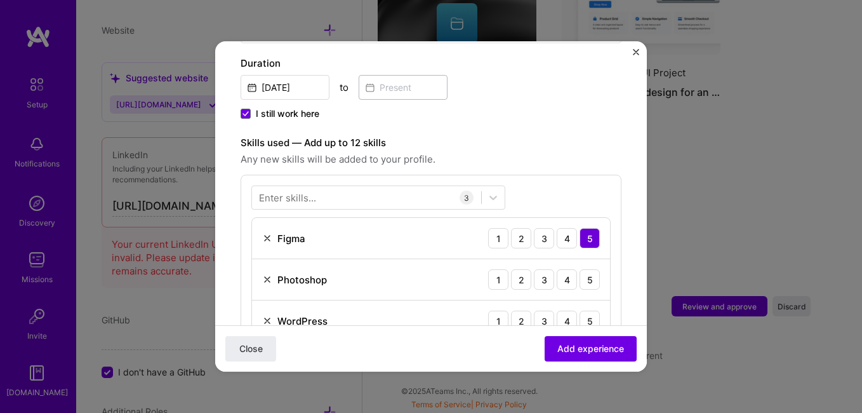
scroll to position [339, 0]
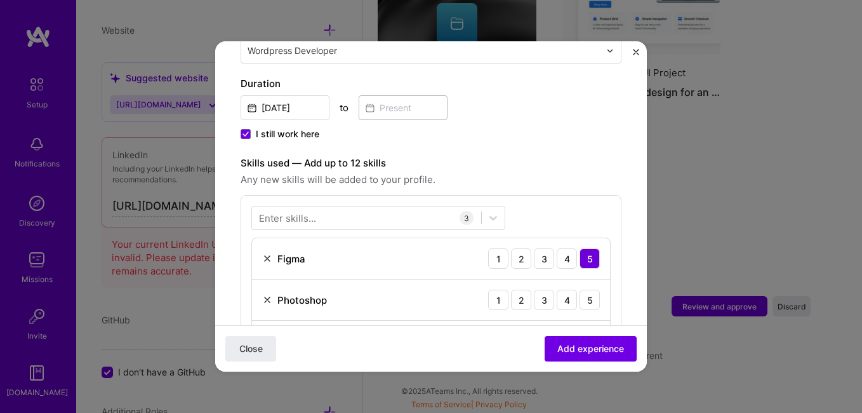
click at [308, 211] on div "Enter skills..." at bounding box center [287, 217] width 57 height 13
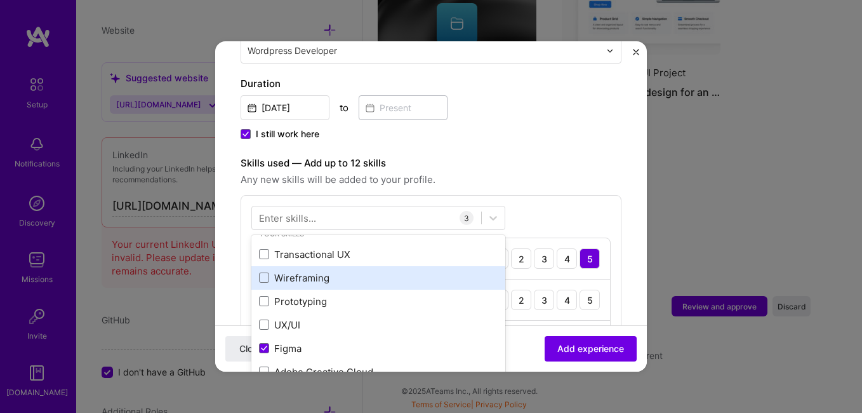
scroll to position [17, 0]
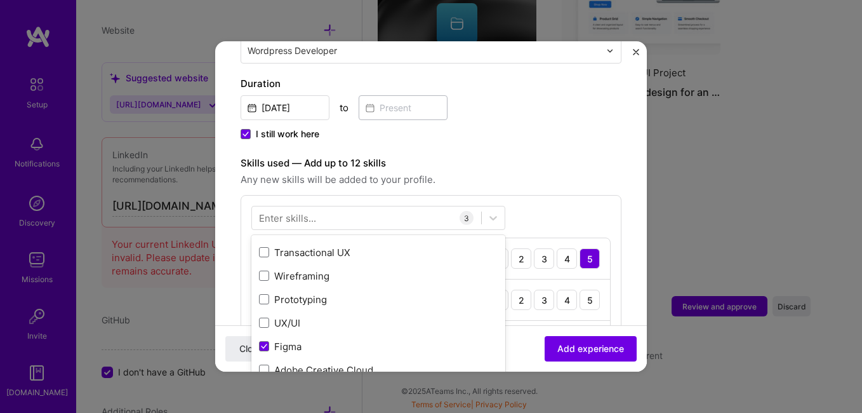
click at [234, 239] on form "Adding suggested job This job is suggested based on your LinkedIn, resume or [D…" at bounding box center [431, 273] width 432 height 1090
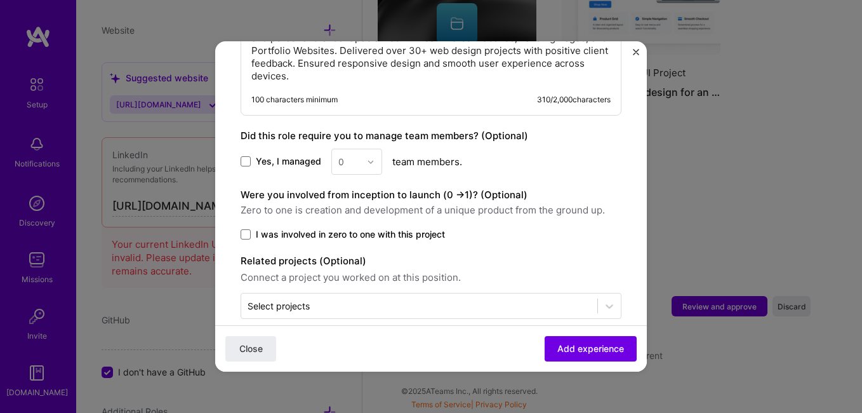
scroll to position [771, 0]
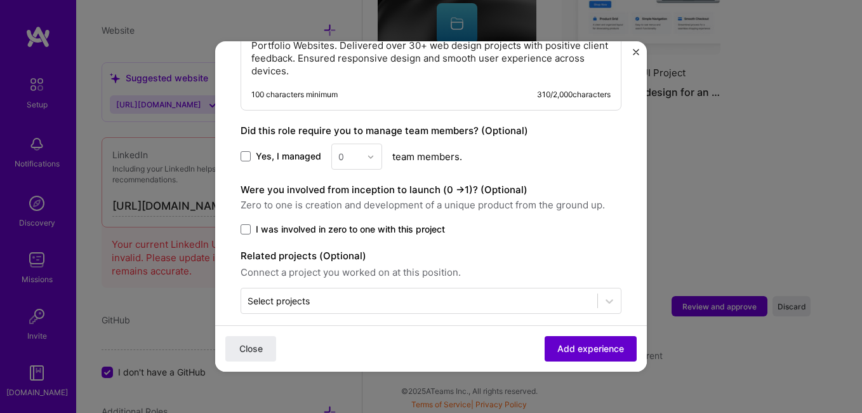
click at [557, 347] on span "Add experience" at bounding box center [590, 348] width 67 height 13
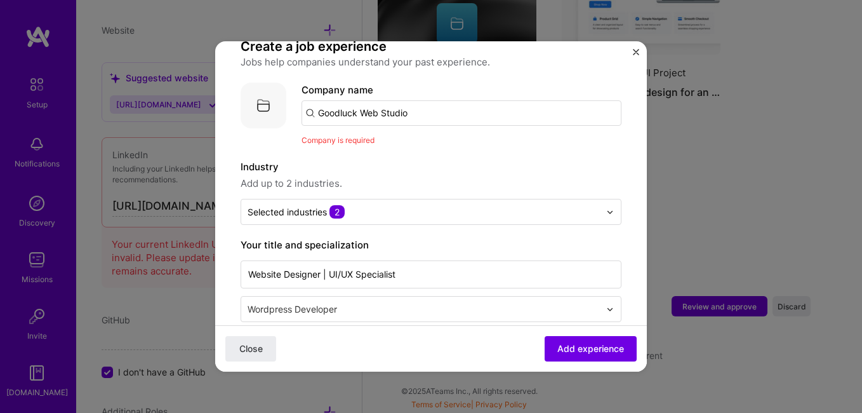
scroll to position [93, 0]
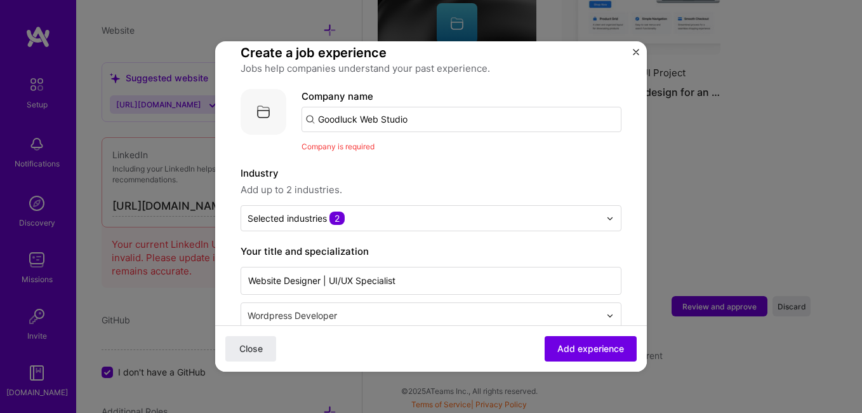
click at [450, 110] on input "Goodluck Web Studio" at bounding box center [462, 119] width 320 height 25
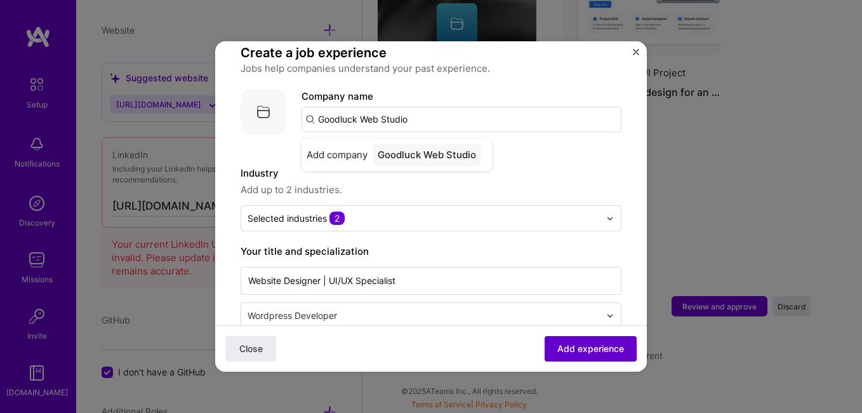
click at [549, 337] on button "Add experience" at bounding box center [591, 348] width 92 height 25
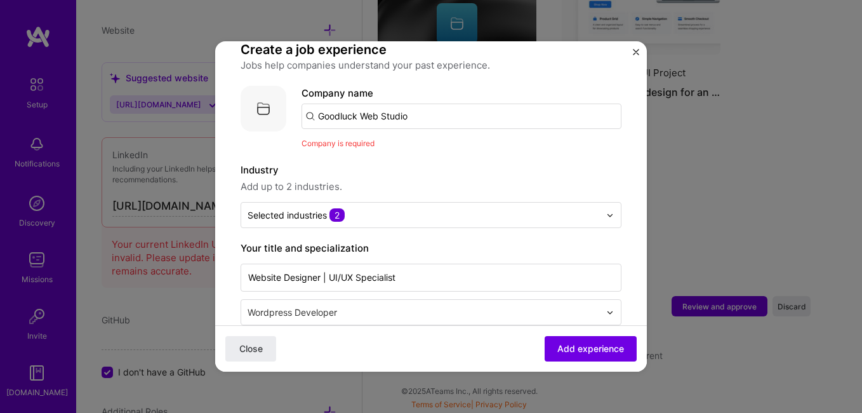
scroll to position [89, 0]
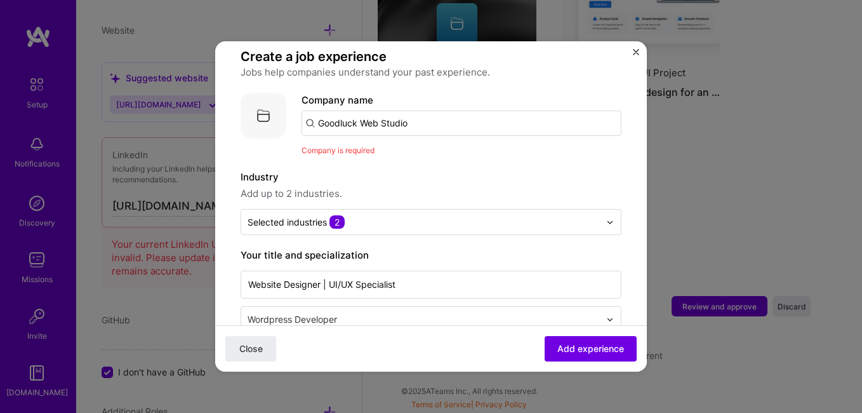
click at [459, 114] on input "Goodluck Web Studio" at bounding box center [462, 122] width 320 height 25
click at [266, 103] on img at bounding box center [264, 116] width 46 height 46
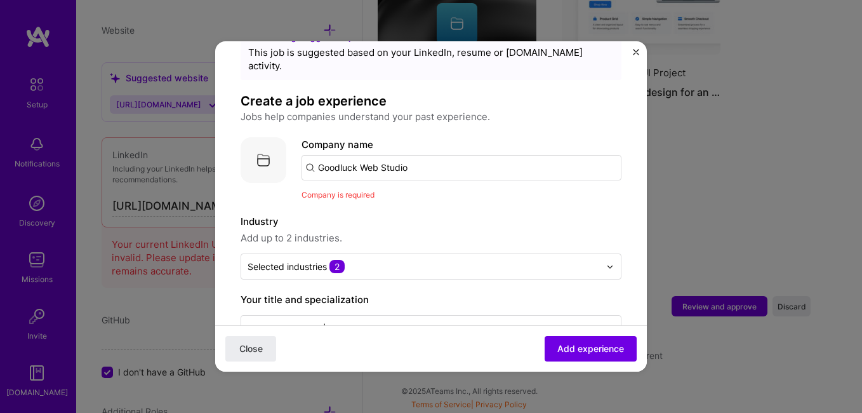
scroll to position [44, 0]
click at [425, 162] on input "Goodluck Web Studio" at bounding box center [462, 168] width 320 height 25
click at [353, 160] on input "Goodluck Web Studio" at bounding box center [462, 168] width 320 height 25
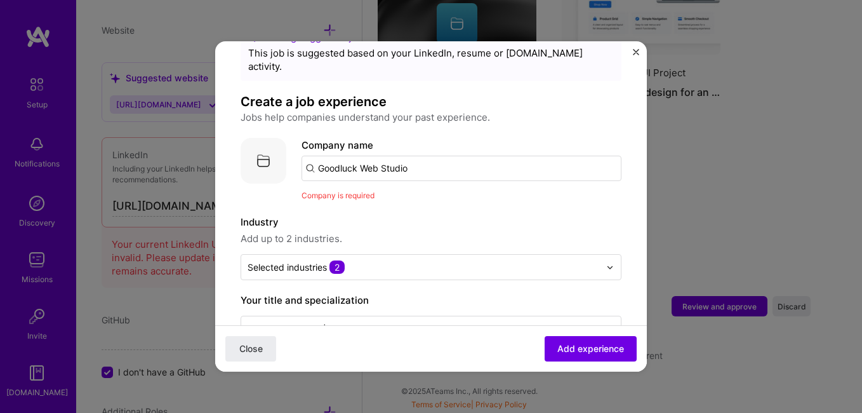
click at [353, 160] on input "Goodluck Web Studio" at bounding box center [462, 168] width 320 height 25
paste input "Personal UX/UI Project"
type input "Personal UX/UI Project"
click at [580, 342] on span "Add experience" at bounding box center [590, 348] width 67 height 13
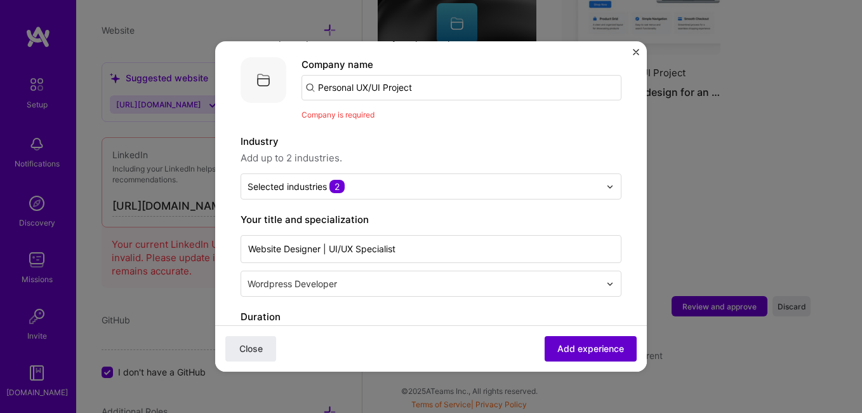
scroll to position [127, 0]
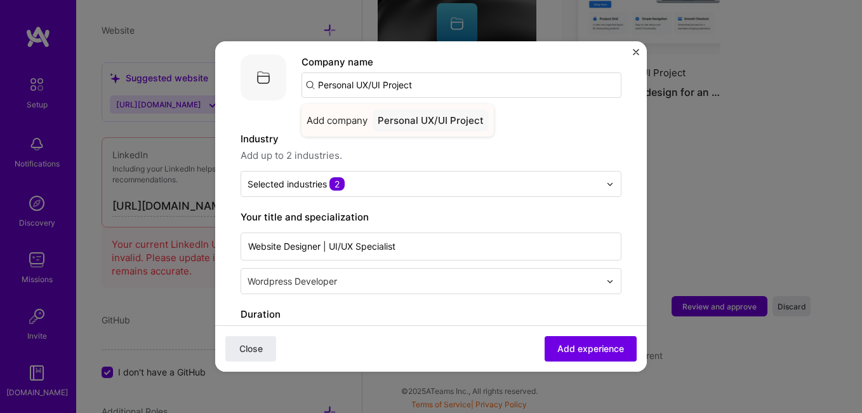
click at [408, 109] on div "Personal UX/UI Project" at bounding box center [431, 120] width 116 height 22
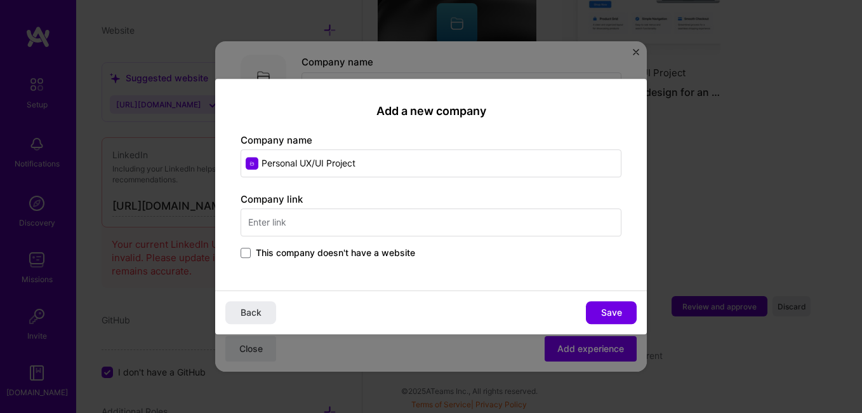
click at [310, 214] on input "text" at bounding box center [431, 222] width 381 height 28
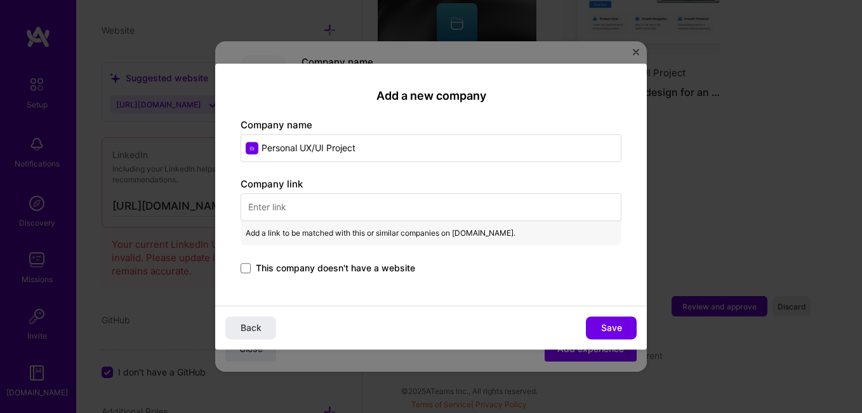
paste input "[URL][DOMAIN_NAME]"
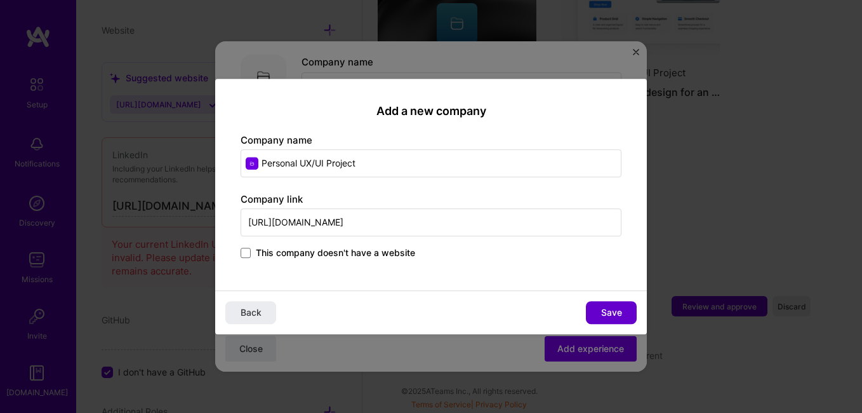
type input "[URL][DOMAIN_NAME]"
click at [594, 310] on button "Save" at bounding box center [611, 312] width 51 height 23
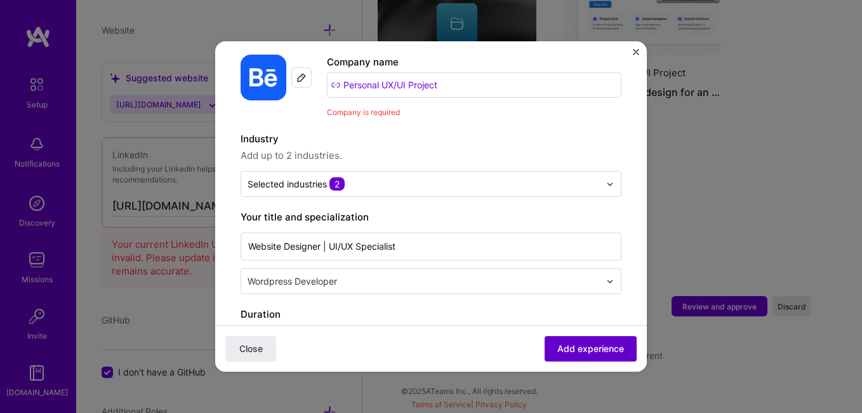
click at [575, 349] on span "Add experience" at bounding box center [590, 348] width 67 height 13
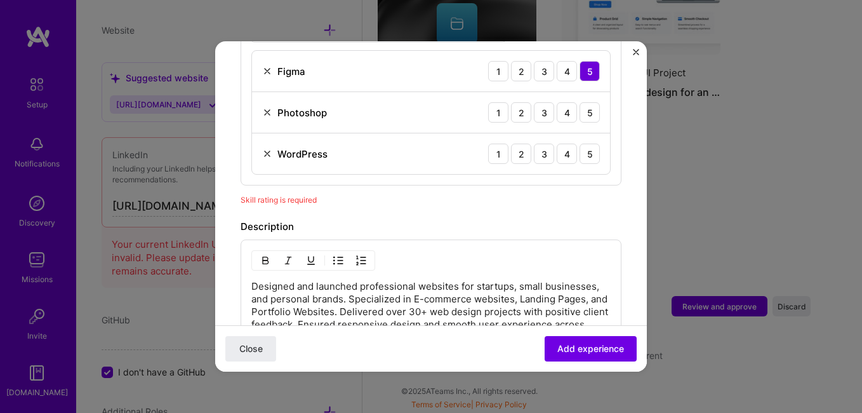
scroll to position [526, 0]
click at [275, 196] on span "Skill rating is required" at bounding box center [279, 201] width 76 height 10
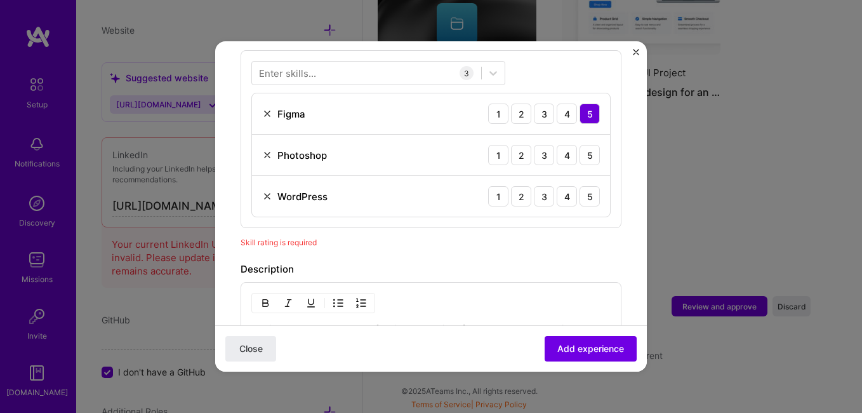
scroll to position [482, 0]
click at [557, 150] on div "4" at bounding box center [567, 157] width 20 height 20
click at [580, 188] on div "5" at bounding box center [590, 198] width 20 height 20
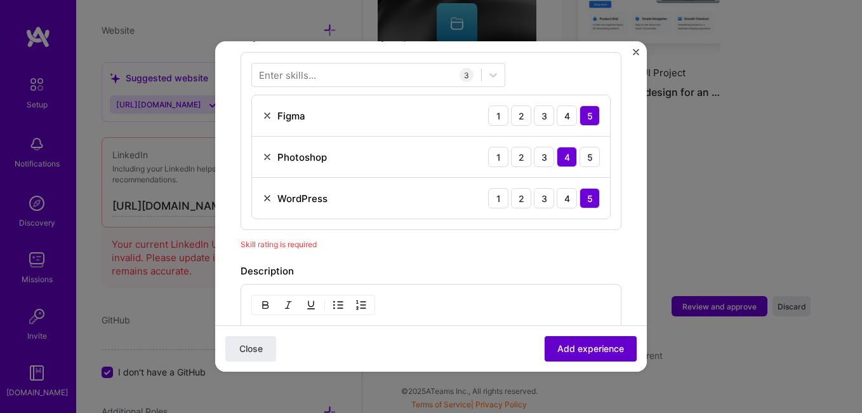
click at [568, 345] on span "Add experience" at bounding box center [590, 348] width 67 height 13
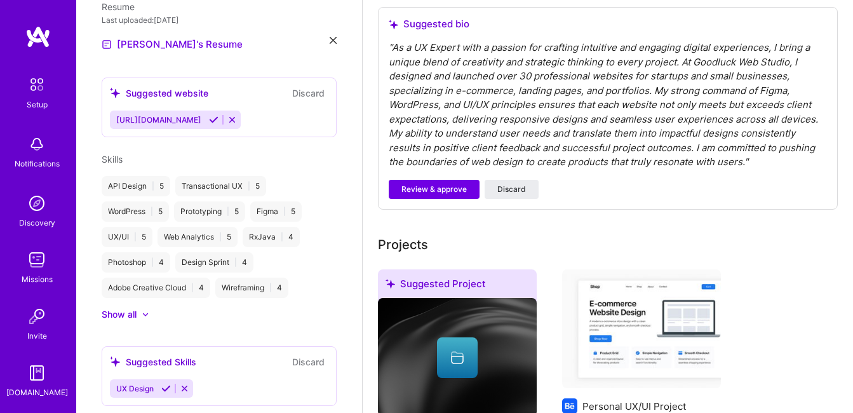
scroll to position [366, 0]
click at [444, 192] on span "Review & approve" at bounding box center [433, 189] width 65 height 11
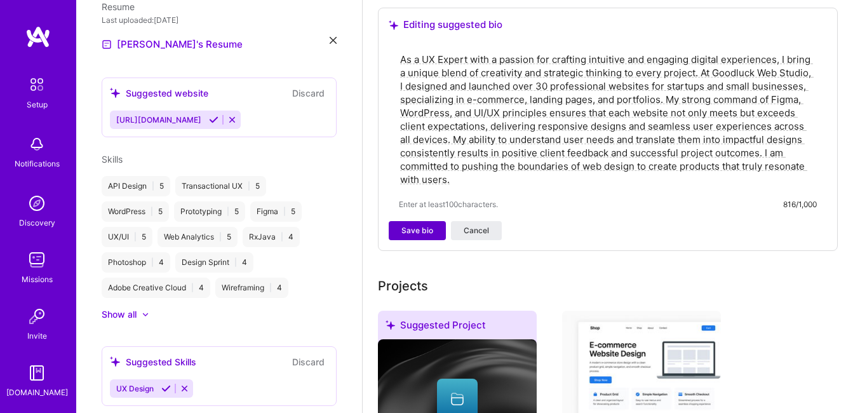
click at [425, 232] on span "Save bio" at bounding box center [417, 230] width 32 height 11
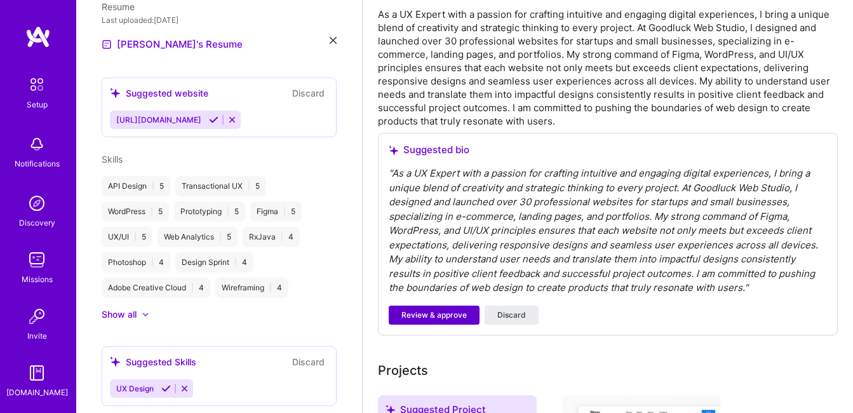
click at [441, 312] on span "Review & approve" at bounding box center [433, 314] width 65 height 11
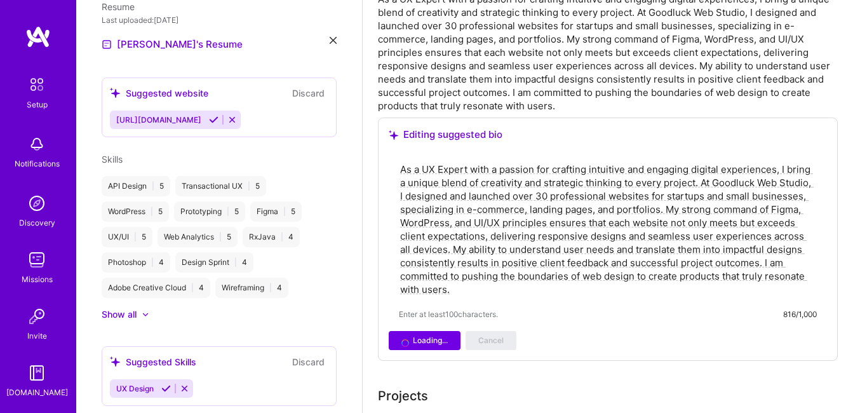
scroll to position [385, 0]
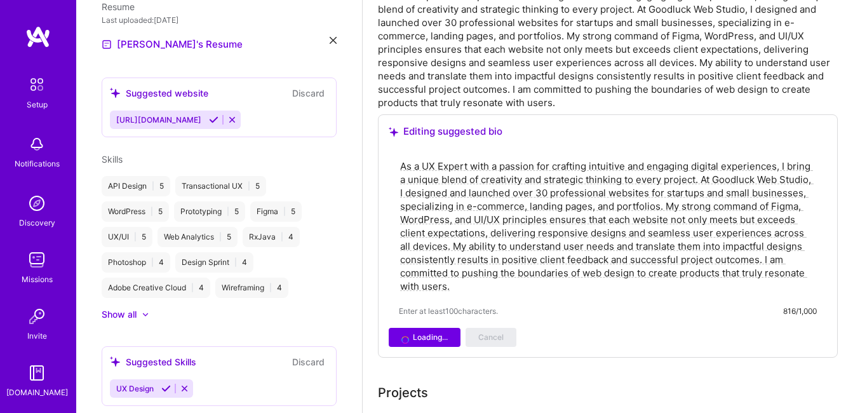
click at [451, 290] on textarea "As a UX Expert with a passion for crafting intuitive and engaging digital exper…" at bounding box center [608, 226] width 418 height 136
type textarea "As a UX Expert with a passion for crafting intuitive and engaging digital exper…"
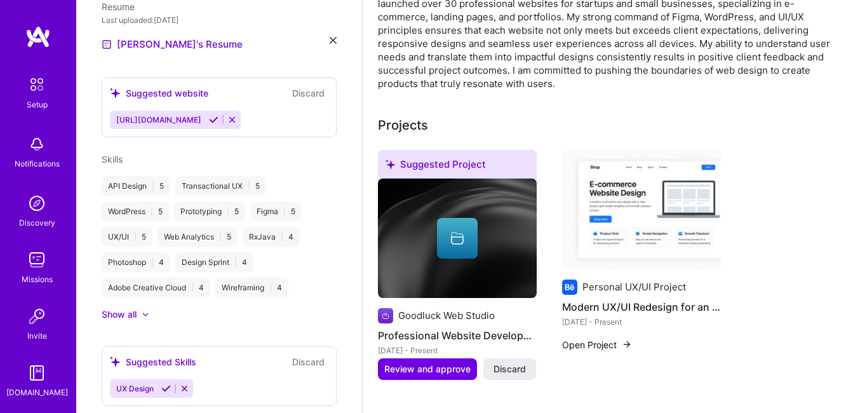
scroll to position [314, 0]
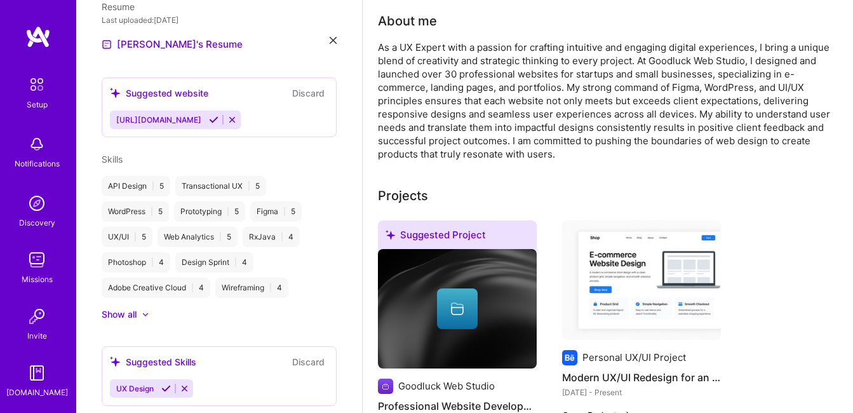
click at [557, 156] on div "As a UX Expert with a passion for crafting intuitive and engaging digital exper…" at bounding box center [608, 101] width 460 height 120
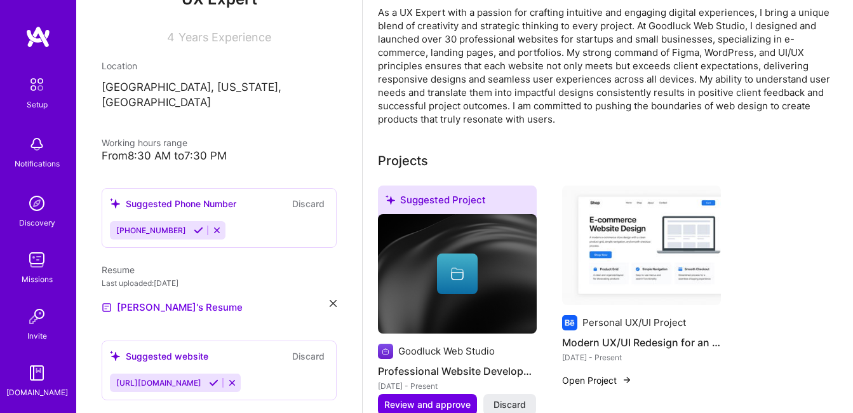
scroll to position [177, 0]
click at [152, 224] on span "[PHONE_NUMBER]" at bounding box center [151, 229] width 70 height 10
click at [131, 224] on span "[PHONE_NUMBER]" at bounding box center [151, 229] width 70 height 10
click at [125, 224] on span "[PHONE_NUMBER]" at bounding box center [151, 229] width 70 height 10
click at [212, 224] on icon at bounding box center [217, 229] width 10 height 10
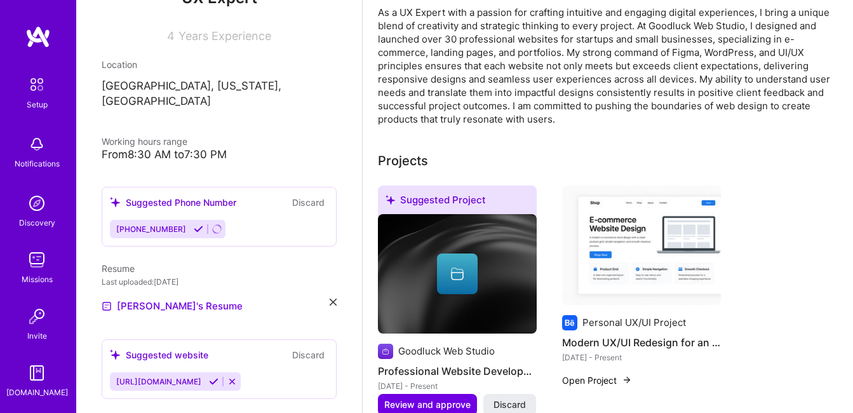
click at [304, 195] on button "Discard" at bounding box center [308, 202] width 40 height 15
click at [197, 224] on icon at bounding box center [199, 229] width 10 height 10
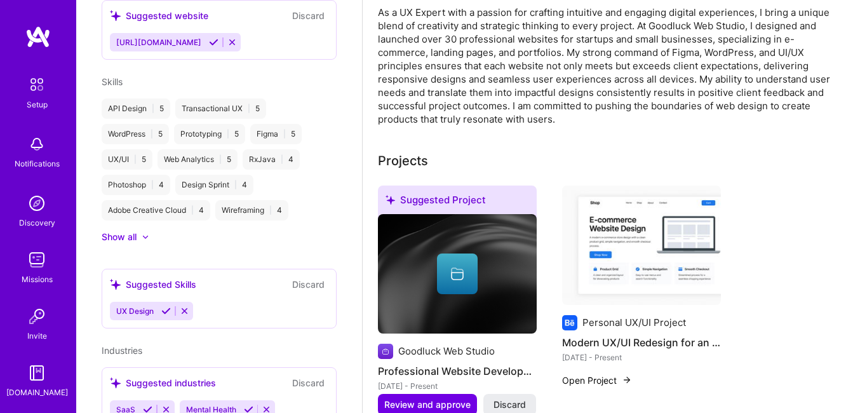
scroll to position [503, 0]
click at [211, 300] on div "UX Design" at bounding box center [219, 309] width 218 height 18
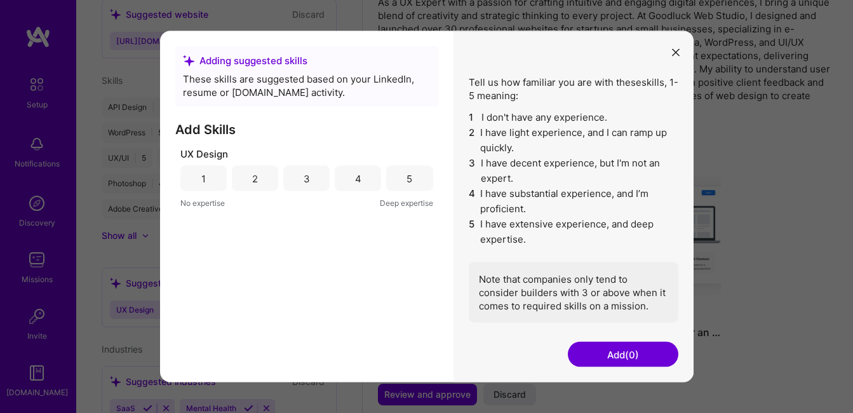
scroll to position [360, 0]
click at [406, 187] on div "5" at bounding box center [409, 178] width 46 height 25
click at [604, 356] on button "Add (1)" at bounding box center [623, 354] width 110 height 25
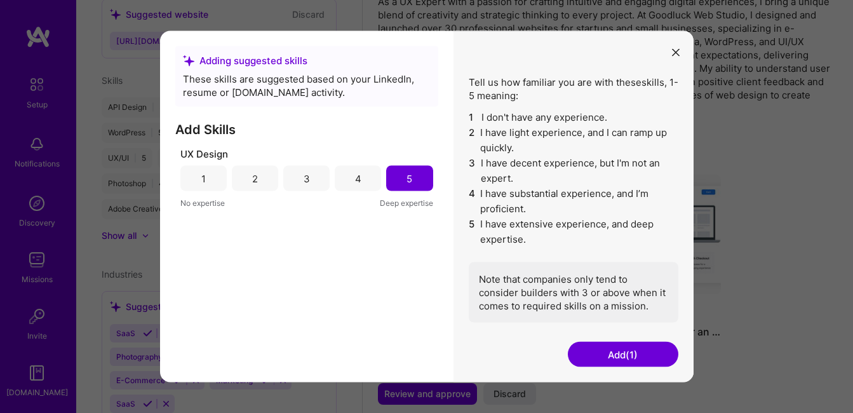
click at [630, 354] on button "Add (1)" at bounding box center [623, 354] width 110 height 25
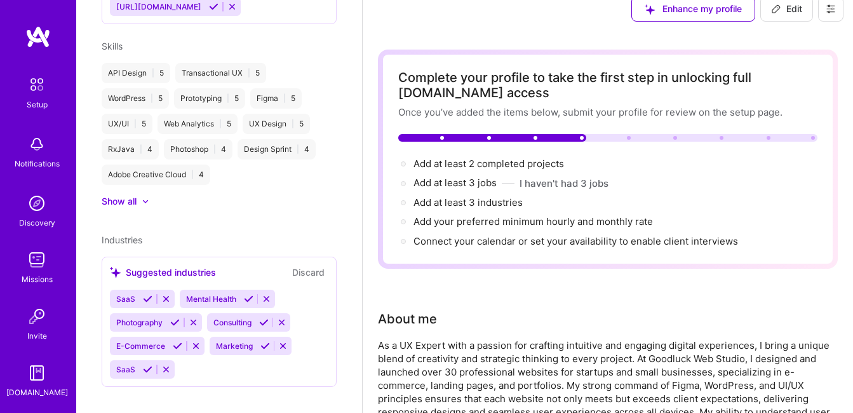
scroll to position [0, 0]
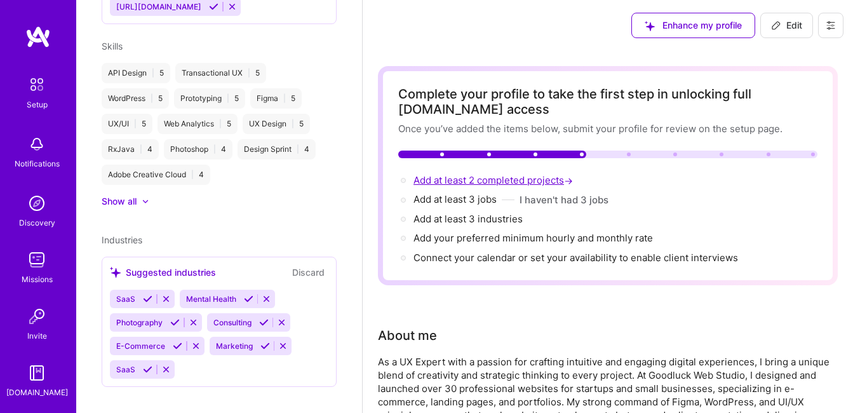
click at [545, 182] on span "Add at least 2 completed projects →" at bounding box center [494, 180] width 162 height 12
select select "NG"
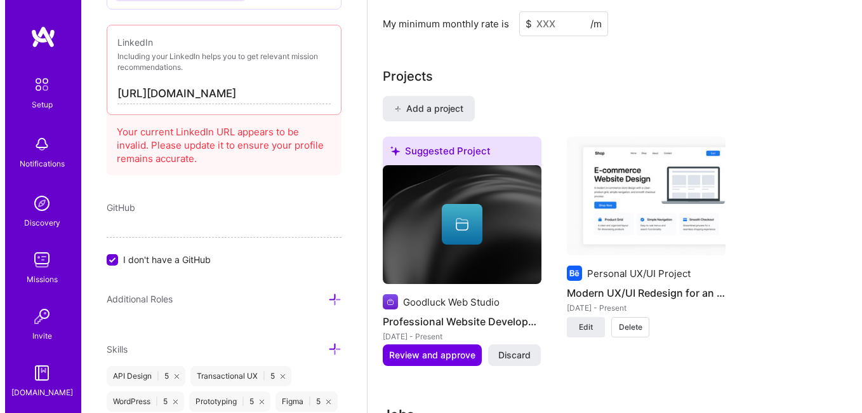
scroll to position [1077, 0]
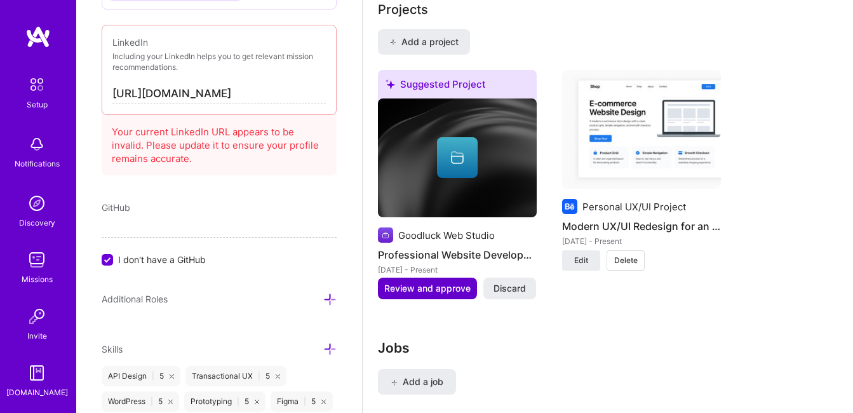
click at [454, 290] on span "Review and approve" at bounding box center [427, 288] width 86 height 13
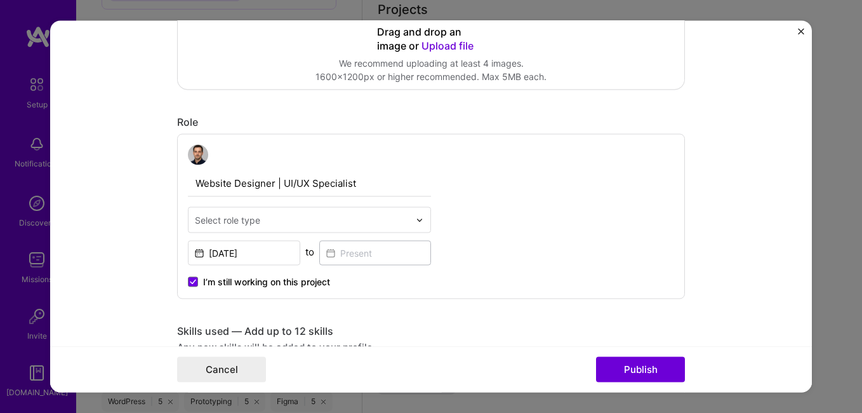
scroll to position [331, 0]
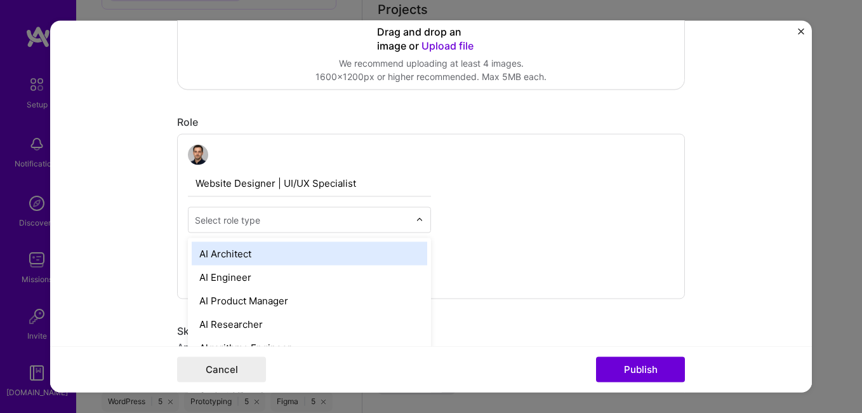
click at [345, 219] on input "text" at bounding box center [302, 219] width 215 height 13
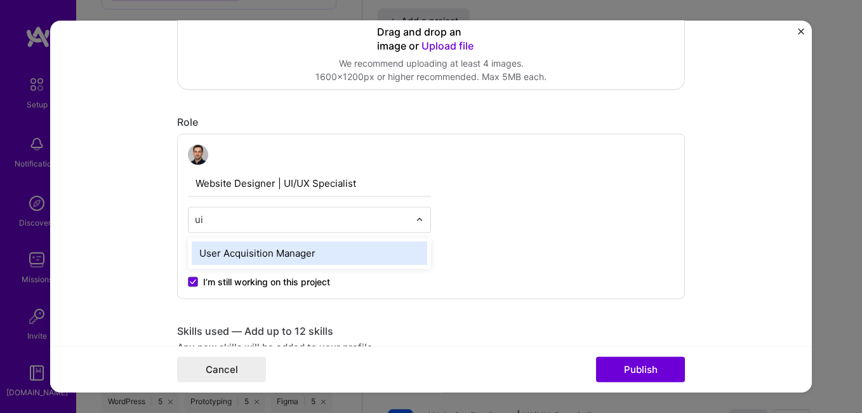
type input "u"
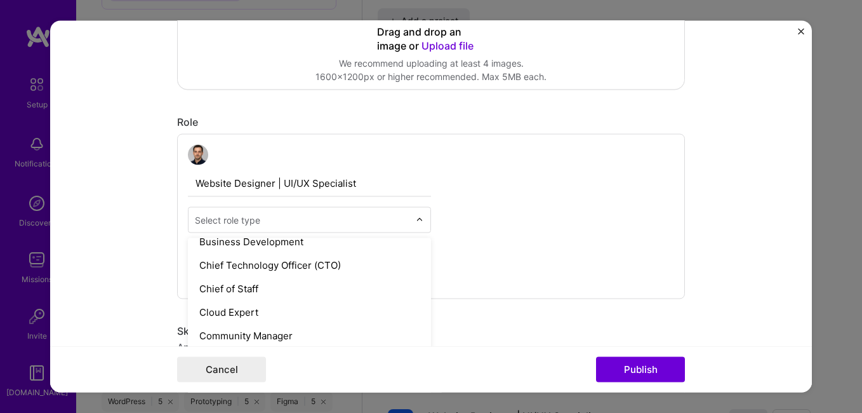
scroll to position [340, 0]
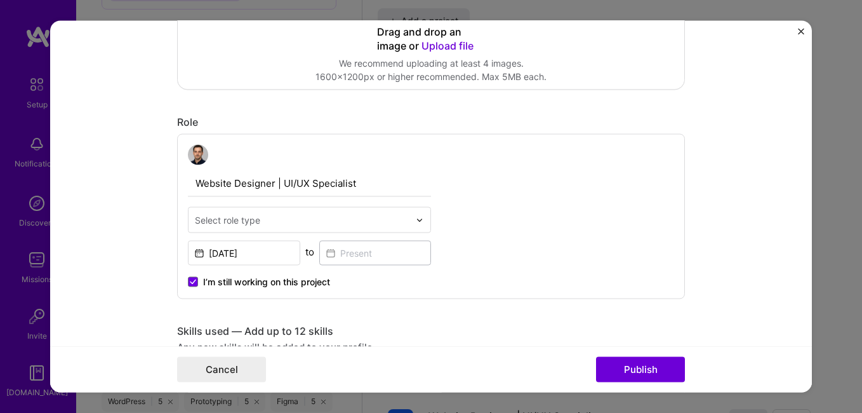
click at [263, 145] on div at bounding box center [309, 155] width 243 height 20
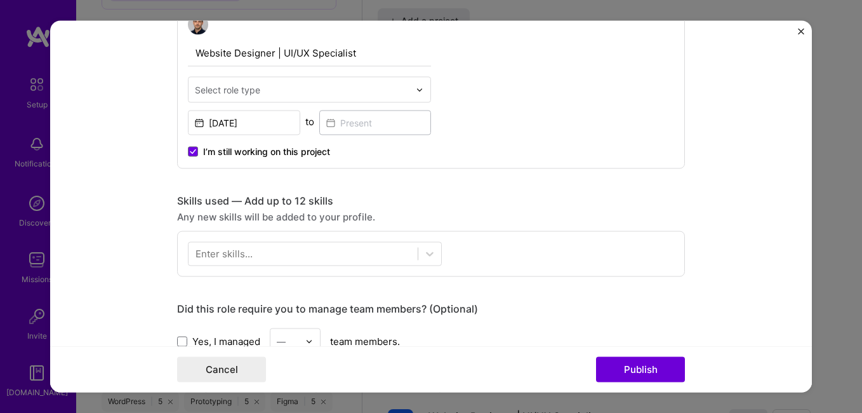
scroll to position [422, 0]
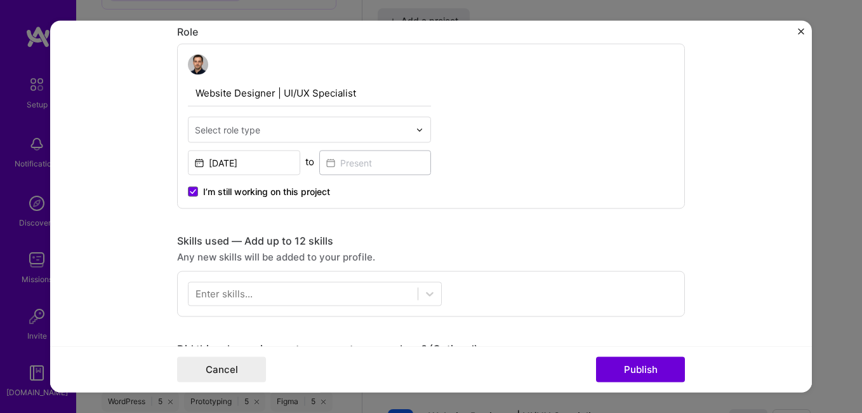
click at [253, 130] on div "Select role type" at bounding box center [227, 129] width 65 height 13
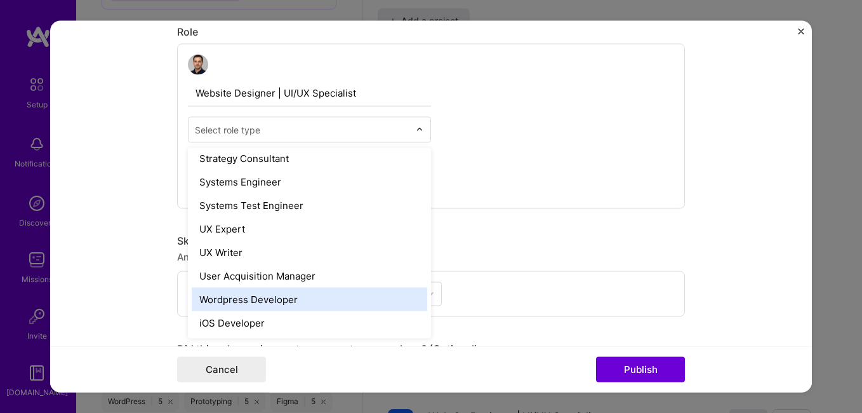
scroll to position [1462, 0]
click at [251, 303] on div "Wordpress Developer" at bounding box center [310, 299] width 236 height 23
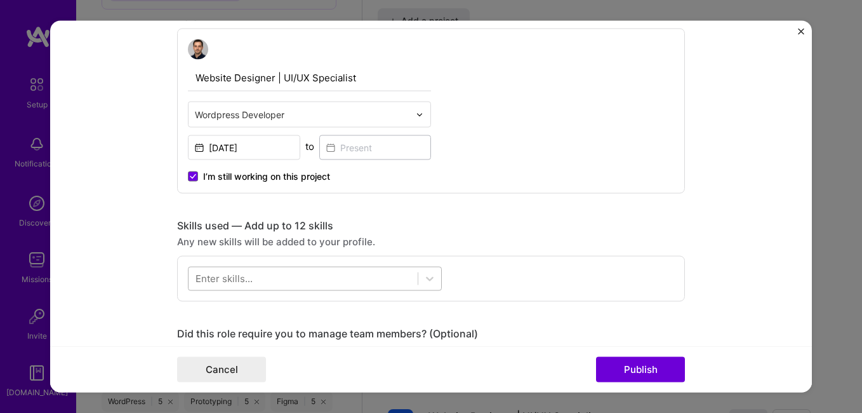
scroll to position [439, 0]
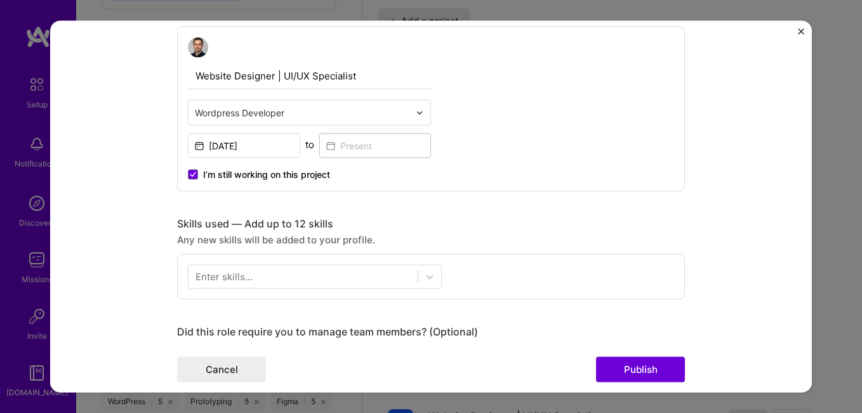
click at [230, 278] on div "Enter skills..." at bounding box center [224, 276] width 57 height 13
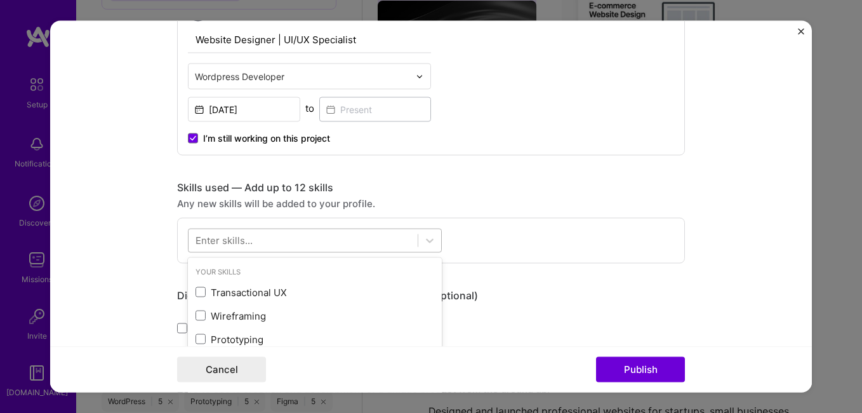
scroll to position [485, 0]
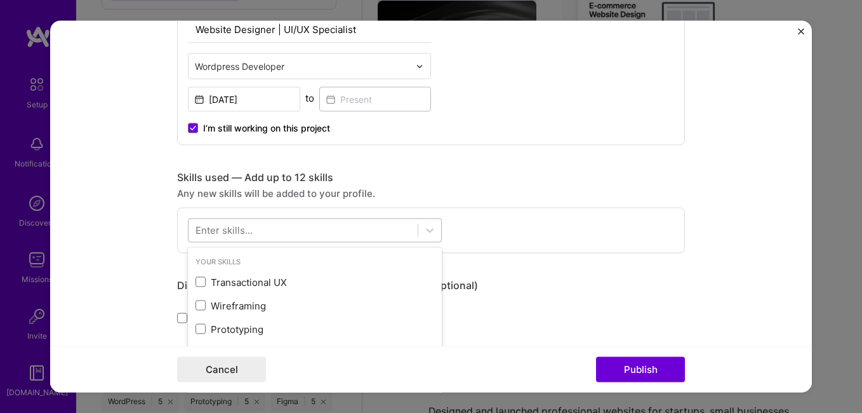
click at [262, 219] on div at bounding box center [315, 230] width 254 height 24
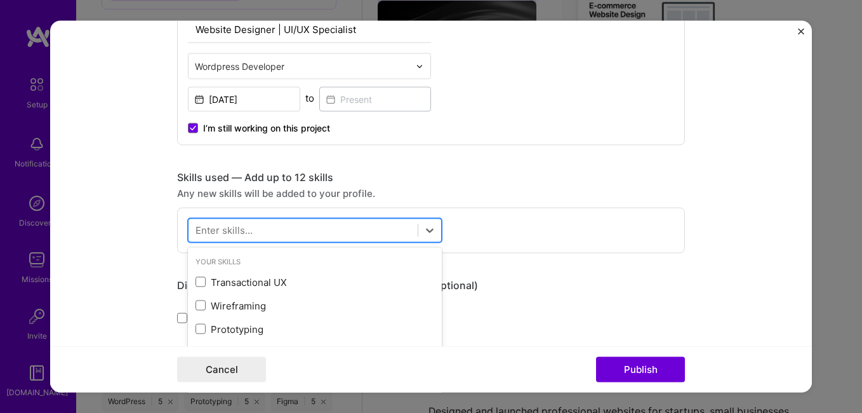
paste input "UX Research"
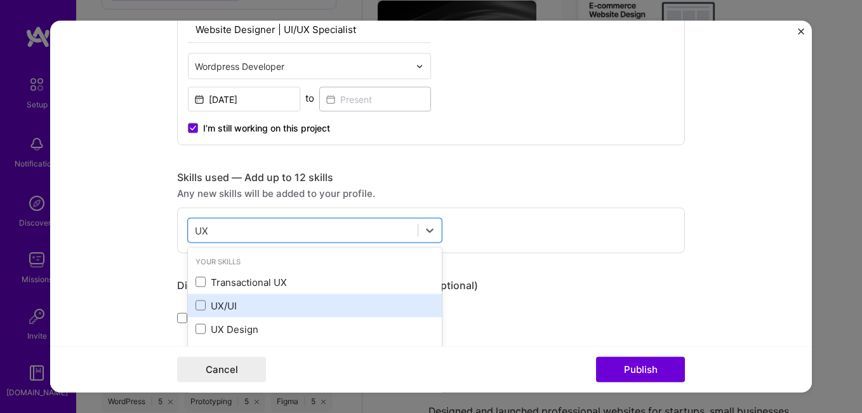
click at [227, 304] on div "UX/UI" at bounding box center [315, 304] width 239 height 13
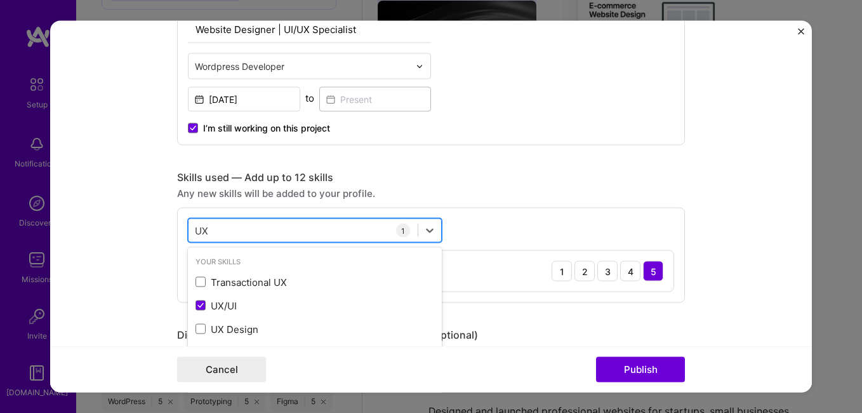
type input "U"
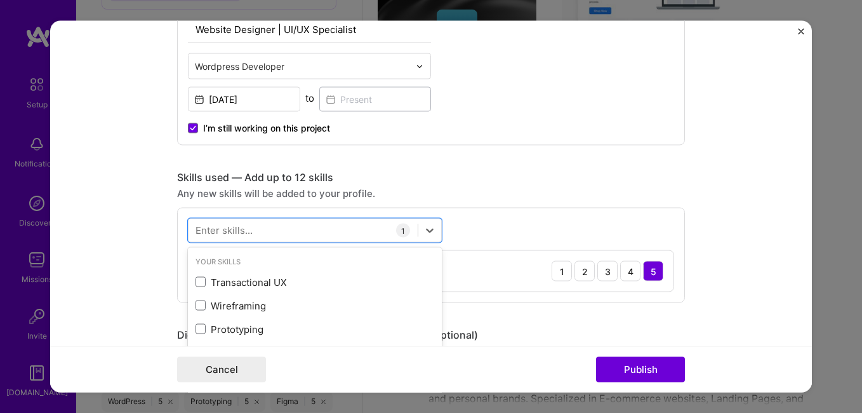
scroll to position [1206, 0]
paste input "WordPress Theme Design"
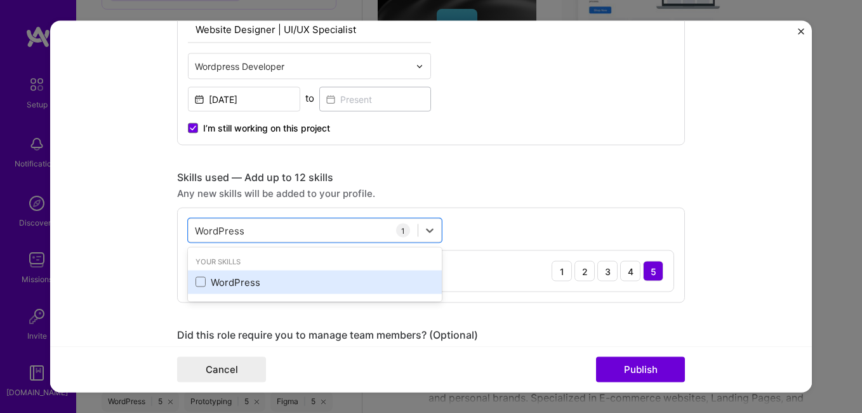
click at [234, 285] on div "WordPress" at bounding box center [315, 281] width 239 height 13
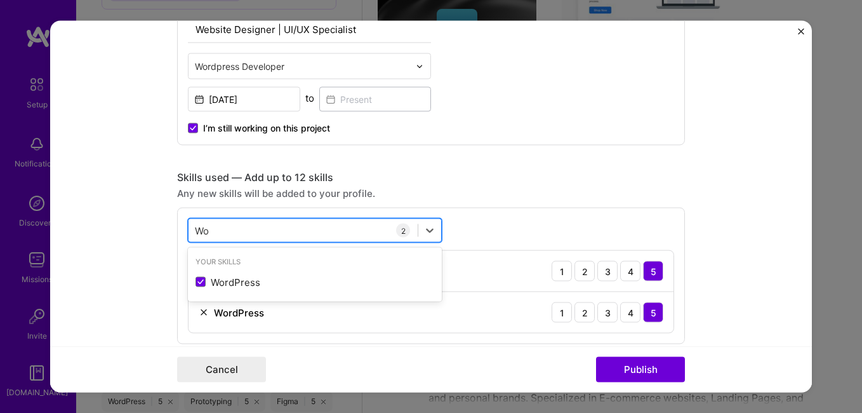
type input "W"
paste input "WordPress Theme Design"
drag, startPoint x: 238, startPoint y: 229, endPoint x: 186, endPoint y: 226, distance: 52.2
click at [189, 226] on div "WordPress Theme Design WordPress Theme Design" at bounding box center [303, 230] width 229 height 21
click at [265, 236] on div "Theme Design Theme Design" at bounding box center [303, 230] width 229 height 21
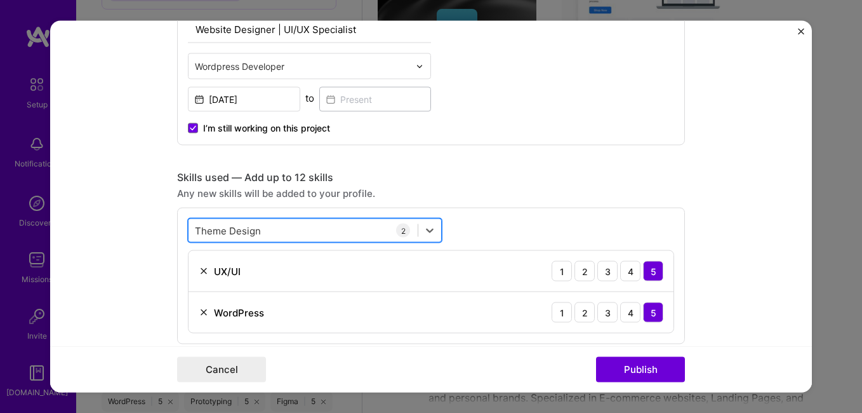
click at [262, 231] on div "Theme Design Theme Design" at bounding box center [303, 230] width 229 height 21
click at [258, 230] on input "Theme Design" at bounding box center [229, 229] width 69 height 13
click at [195, 229] on input "Theme Design" at bounding box center [229, 229] width 69 height 13
click at [265, 234] on div "Theme Design Theme Design" at bounding box center [303, 230] width 229 height 21
click at [257, 230] on div "Theme Design Theme Design" at bounding box center [303, 230] width 229 height 21
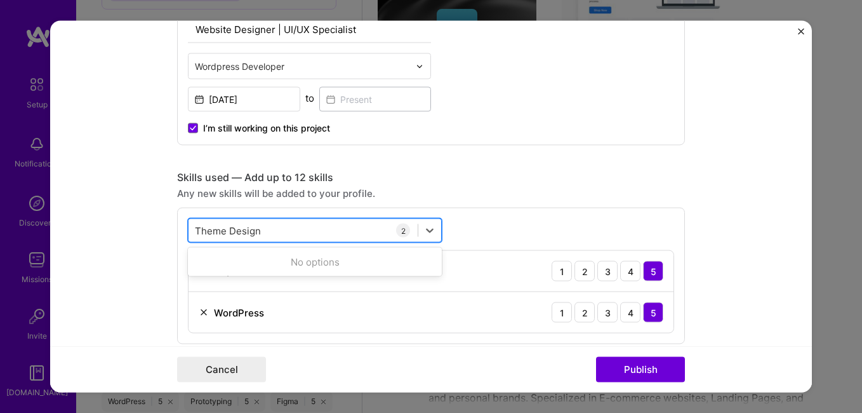
click at [254, 229] on input "Theme Design" at bounding box center [228, 229] width 66 height 13
click at [257, 230] on div "Theme Design Theme Design" at bounding box center [303, 230] width 229 height 21
click at [271, 235] on div "Theme Design Theme Design" at bounding box center [303, 230] width 229 height 21
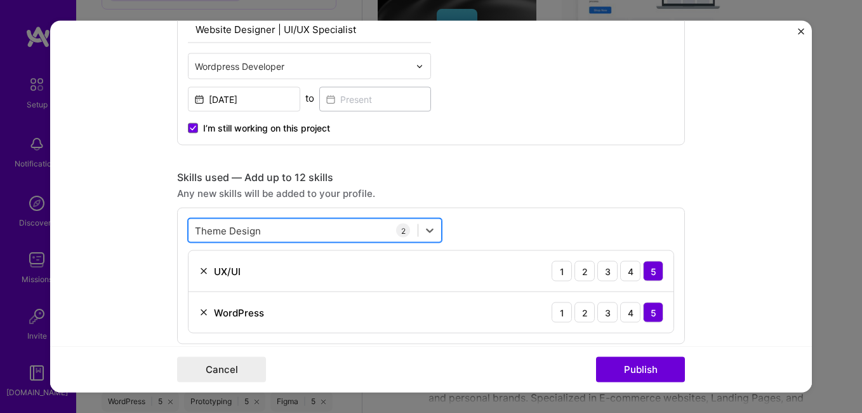
click at [271, 235] on div "Theme Design Theme Design" at bounding box center [303, 230] width 229 height 21
click at [268, 230] on div "Theme Design Theme Design" at bounding box center [303, 230] width 229 height 21
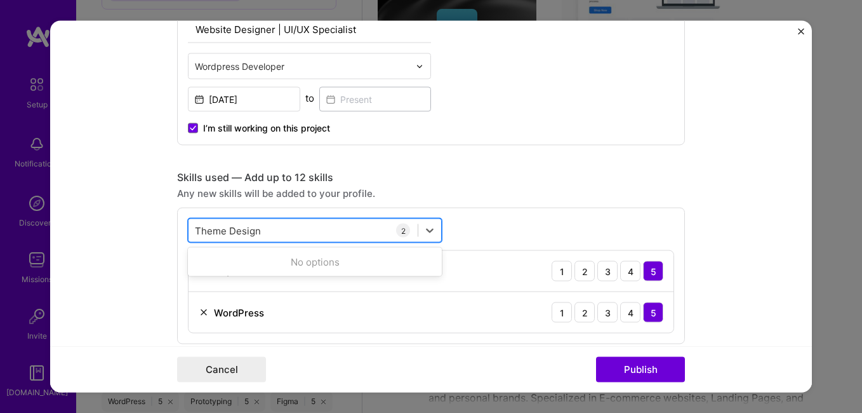
click at [254, 231] on input "Theme Design" at bounding box center [228, 229] width 66 height 13
paste input "Customizatio"
click at [272, 230] on div "Customization Customization" at bounding box center [303, 230] width 229 height 21
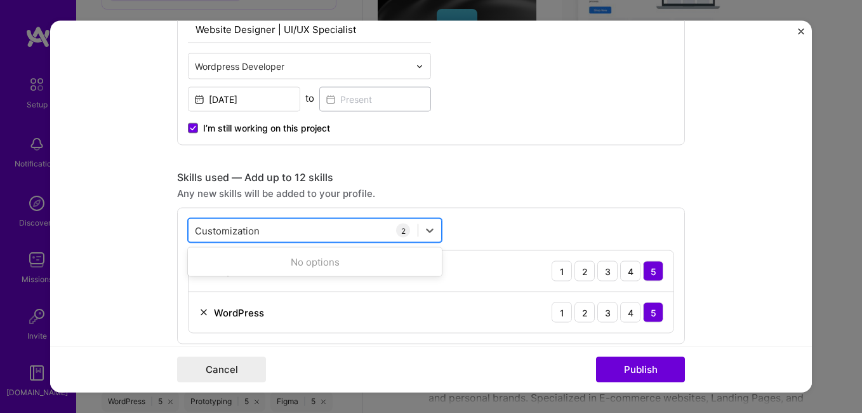
click at [269, 227] on div "Customization Customization" at bounding box center [303, 230] width 229 height 21
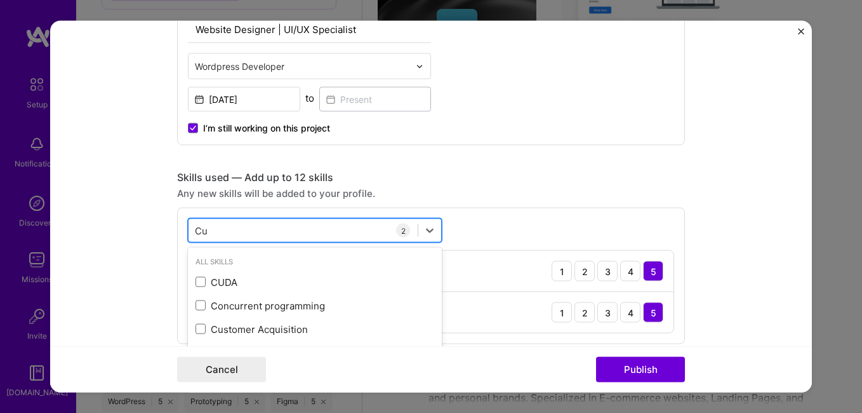
type input "C"
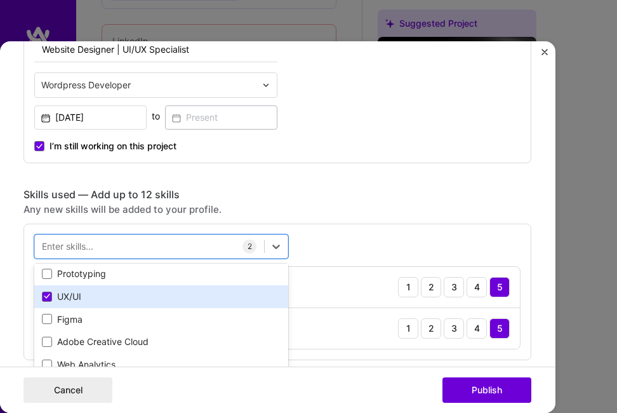
scroll to position [69, 0]
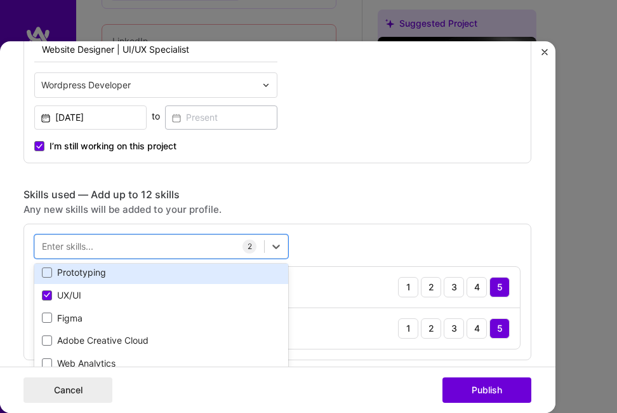
click at [83, 276] on div "Prototyping" at bounding box center [161, 272] width 239 height 13
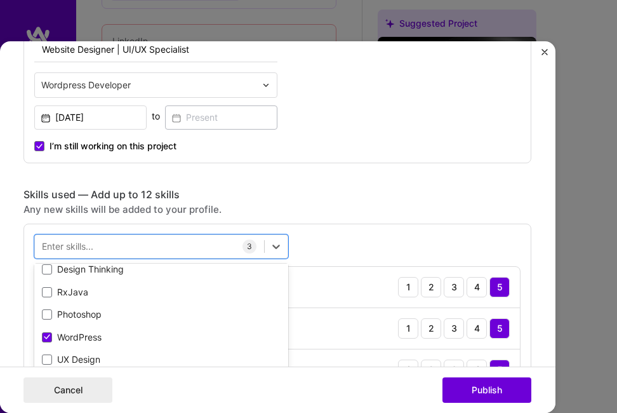
scroll to position [254, 0]
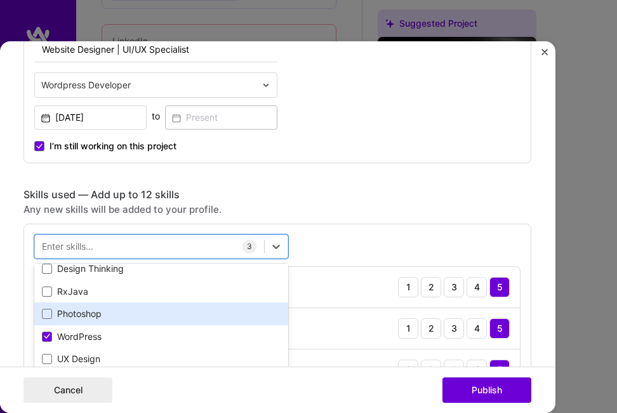
click at [121, 320] on div "Photoshop" at bounding box center [161, 313] width 254 height 23
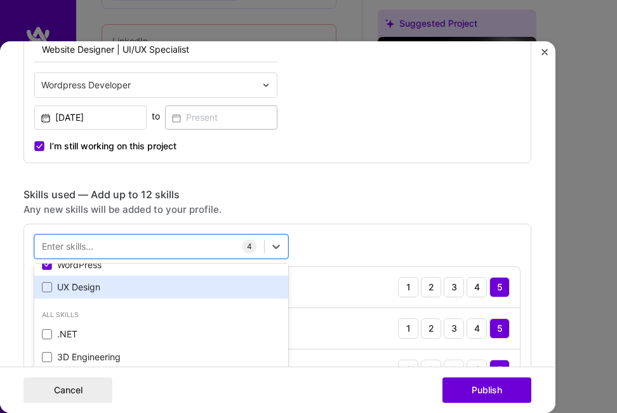
click at [113, 291] on div "UX Design" at bounding box center [161, 287] width 239 height 13
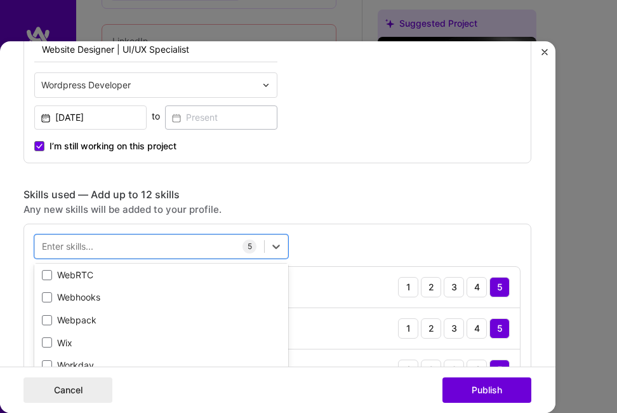
scroll to position [8203, 0]
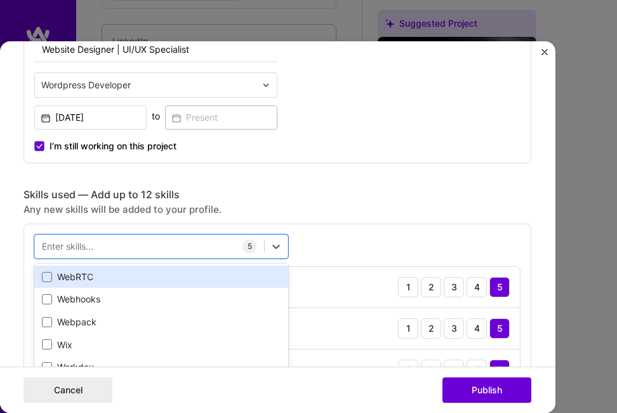
click at [84, 276] on div "WebRTC" at bounding box center [161, 276] width 239 height 13
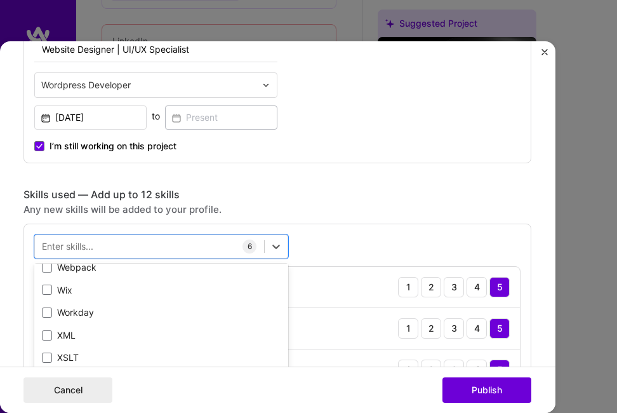
scroll to position [8257, 0]
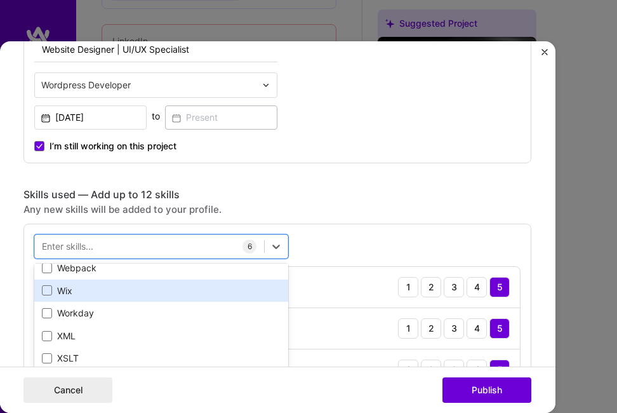
click at [79, 293] on div "Wix" at bounding box center [161, 290] width 239 height 13
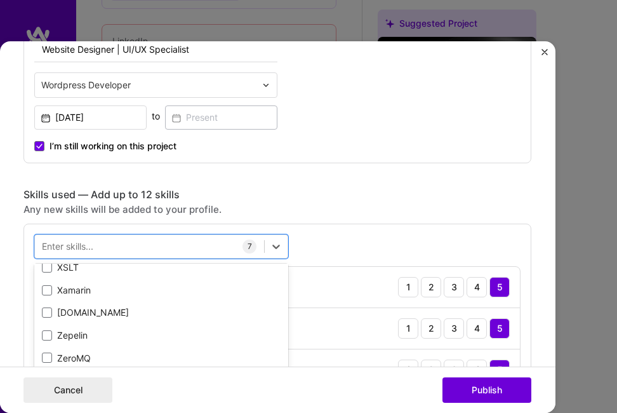
scroll to position [8406, 0]
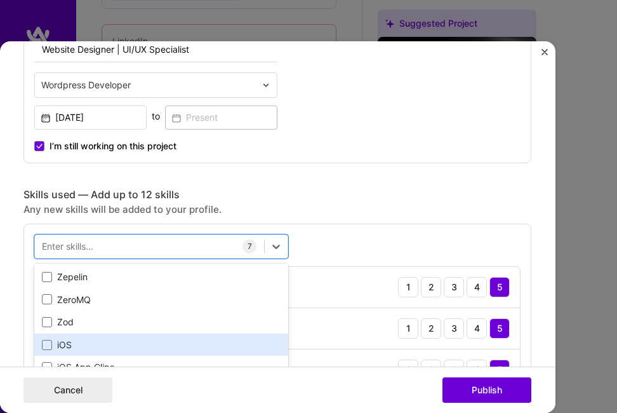
click at [62, 343] on div "iOS" at bounding box center [161, 344] width 239 height 13
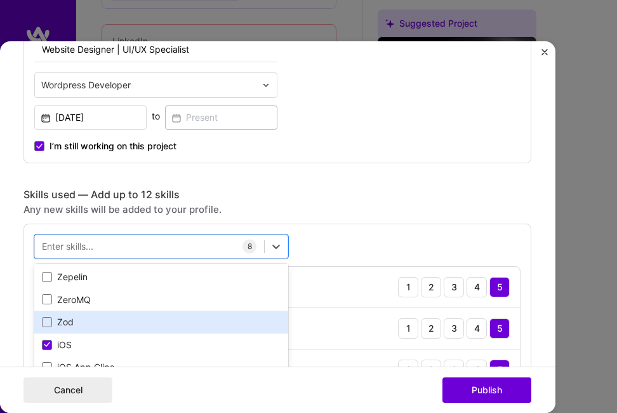
click at [48, 363] on div "iOS App Clips" at bounding box center [161, 367] width 239 height 13
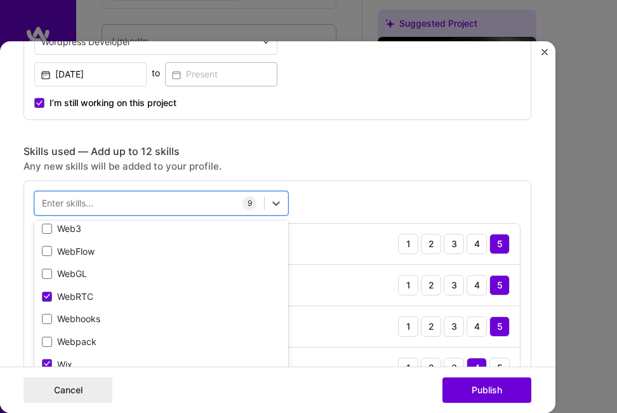
scroll to position [8127, 0]
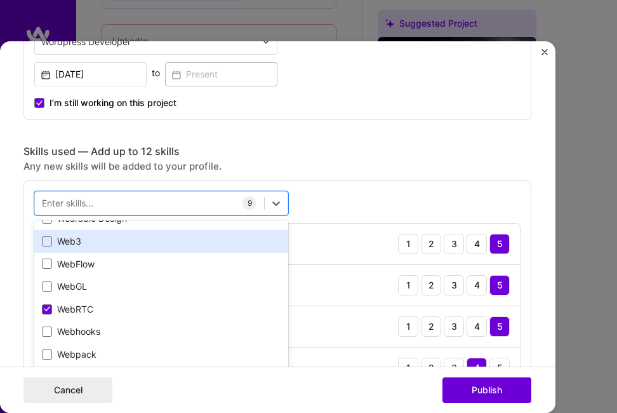
click at [93, 243] on div "Web3" at bounding box center [161, 241] width 239 height 13
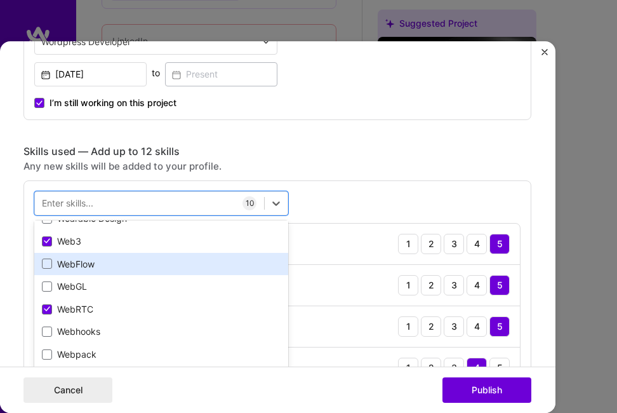
click at [95, 263] on div "WebFlow" at bounding box center [161, 264] width 239 height 13
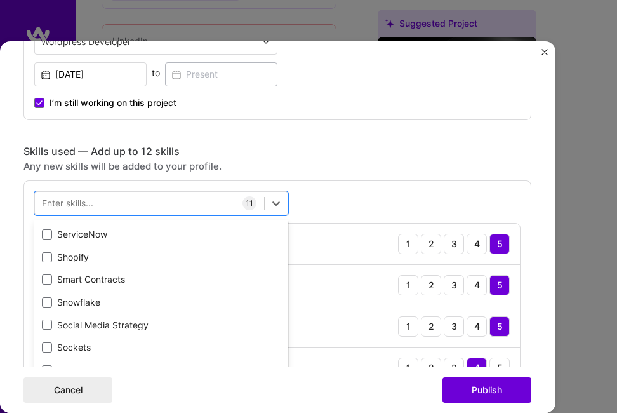
scroll to position [7003, 0]
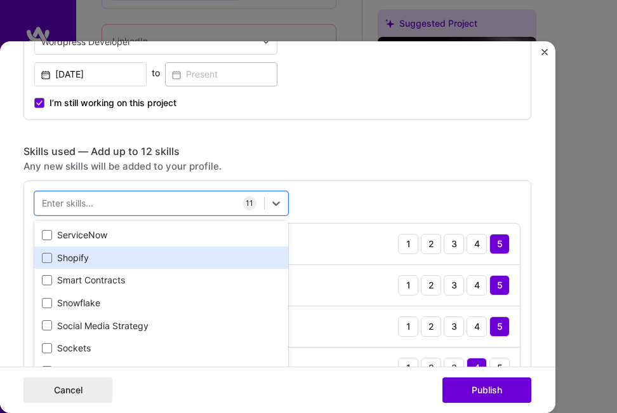
click at [95, 262] on div "Shopify" at bounding box center [161, 257] width 239 height 13
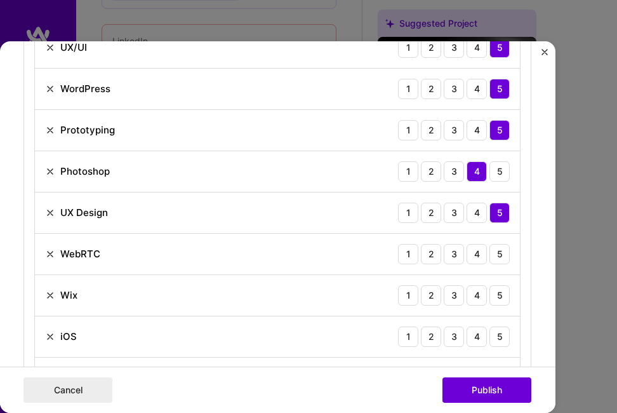
scroll to position [719, 0]
click at [450, 258] on div "3" at bounding box center [454, 254] width 20 height 20
click at [428, 295] on div "2" at bounding box center [431, 295] width 20 height 20
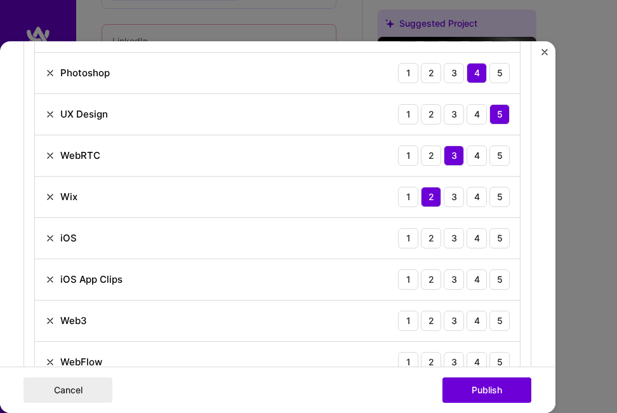
scroll to position [820, 0]
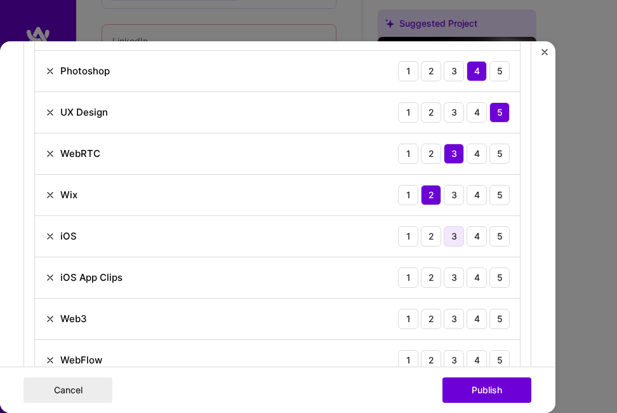
click at [444, 237] on div "3" at bounding box center [454, 236] width 20 height 20
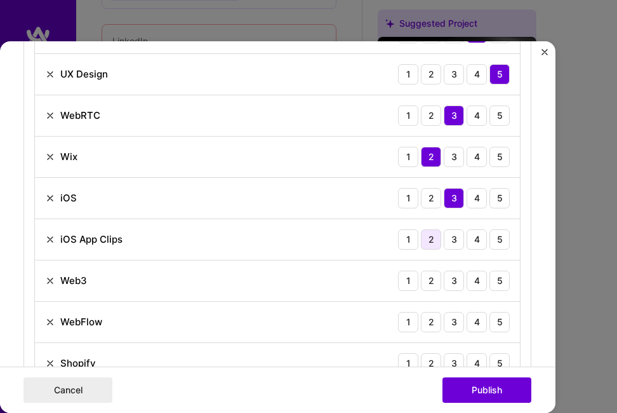
click at [431, 243] on div "2" at bounding box center [431, 239] width 20 height 20
click at [432, 283] on div "2" at bounding box center [431, 280] width 20 height 20
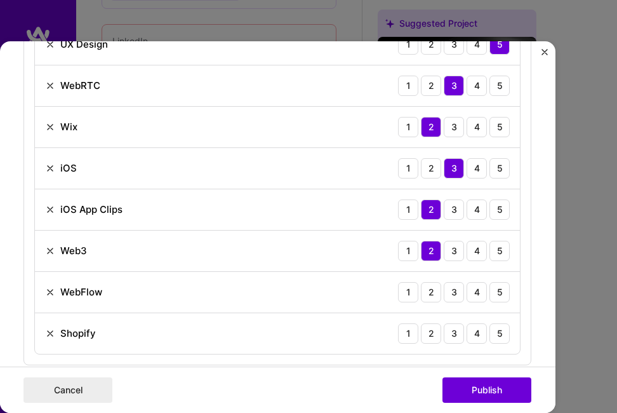
scroll to position [888, 0]
click at [434, 294] on div "2" at bounding box center [431, 291] width 20 height 20
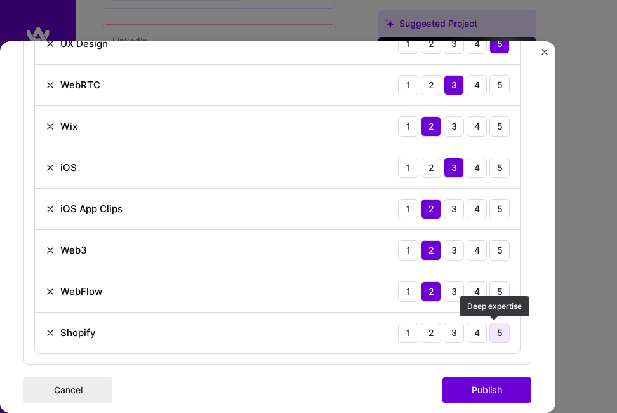
click at [494, 337] on div "5" at bounding box center [500, 333] width 20 height 20
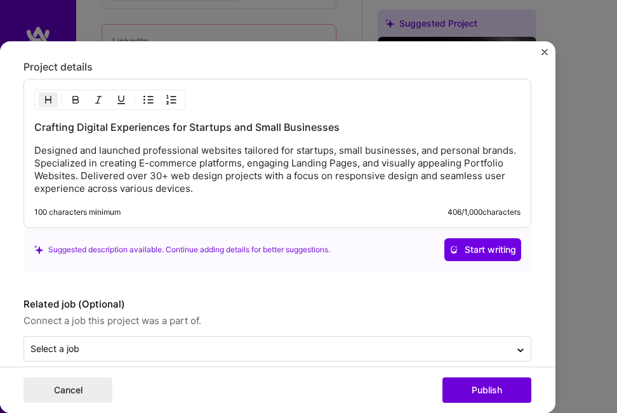
scroll to position [1554, 0]
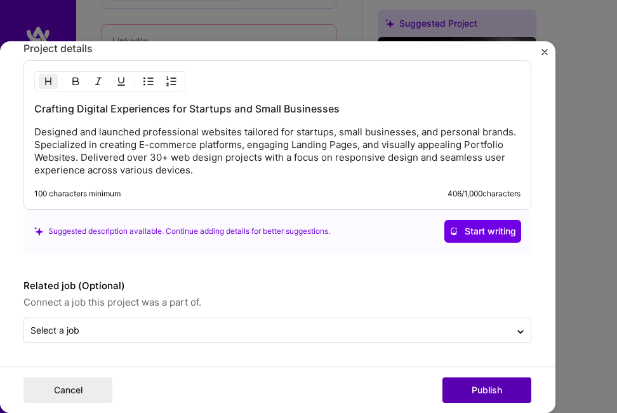
click at [476, 390] on button "Publish" at bounding box center [487, 389] width 89 height 25
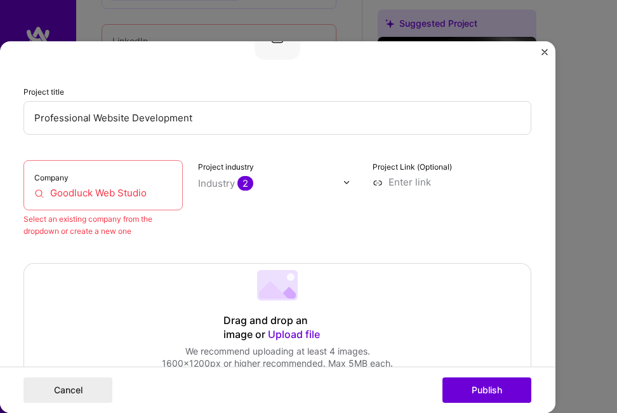
scroll to position [81, 0]
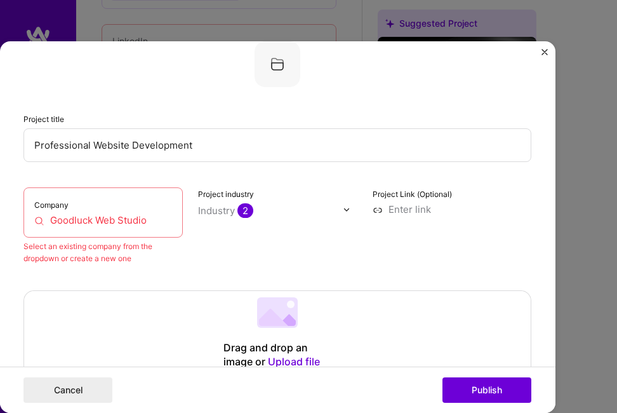
click at [136, 221] on input "Goodluck Web Studio" at bounding box center [103, 220] width 138 height 13
click at [138, 221] on input "Goodluck Web Studio" at bounding box center [103, 220] width 138 height 13
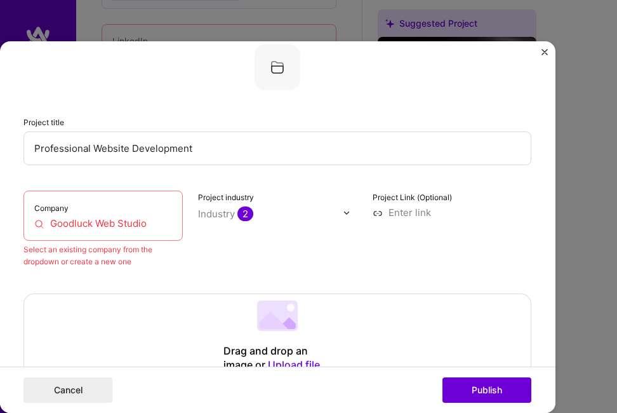
scroll to position [77, 0]
paste input "Personal UX/UI Project"
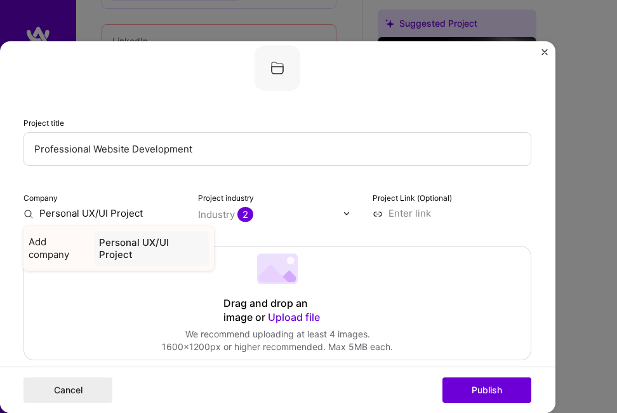
type input "Personal UX/UI Project"
click at [128, 258] on div "Personal UX/UI Project" at bounding box center [151, 248] width 115 height 34
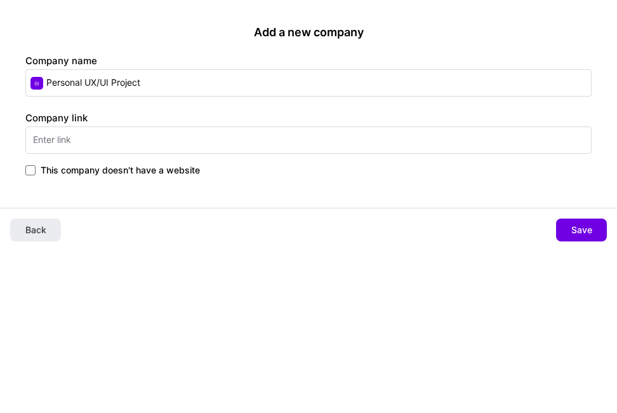
click at [173, 141] on input "text" at bounding box center [308, 139] width 566 height 27
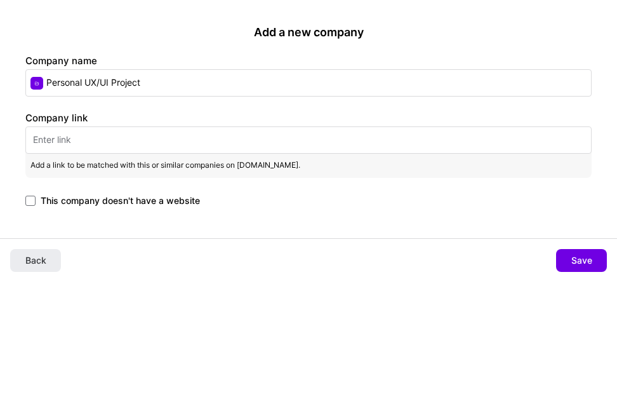
click at [293, 145] on input "text" at bounding box center [308, 139] width 566 height 27
paste input "[URL][DOMAIN_NAME]"
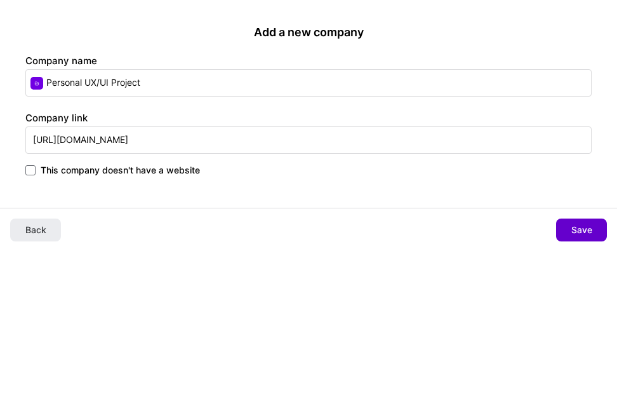
type input "[URL][DOMAIN_NAME]"
click at [578, 232] on span "Save" at bounding box center [581, 229] width 21 height 13
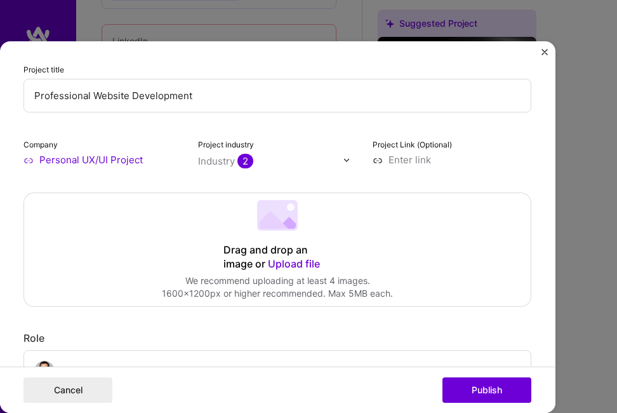
scroll to position [132, 0]
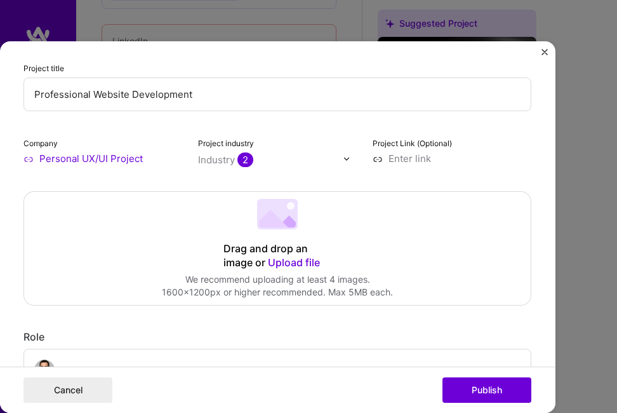
drag, startPoint x: 353, startPoint y: 227, endPoint x: 113, endPoint y: 220, distance: 240.1
click at [113, 220] on div "Drag and drop an image or Upload file Upload file We recommend uploading at lea…" at bounding box center [277, 248] width 507 height 113
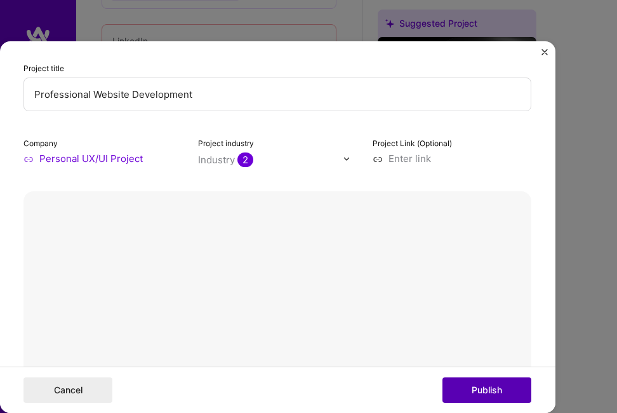
click at [491, 392] on button "Publish" at bounding box center [487, 389] width 89 height 25
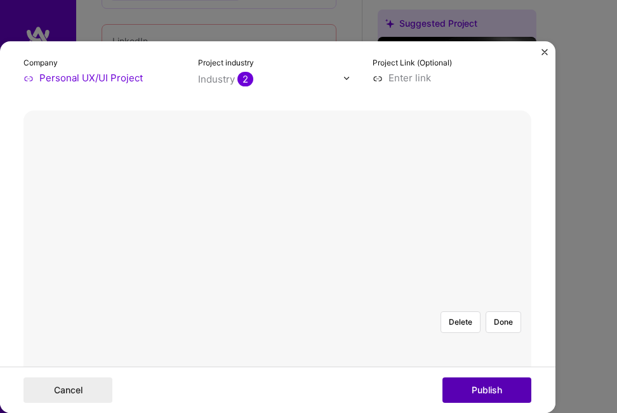
scroll to position [282, 0]
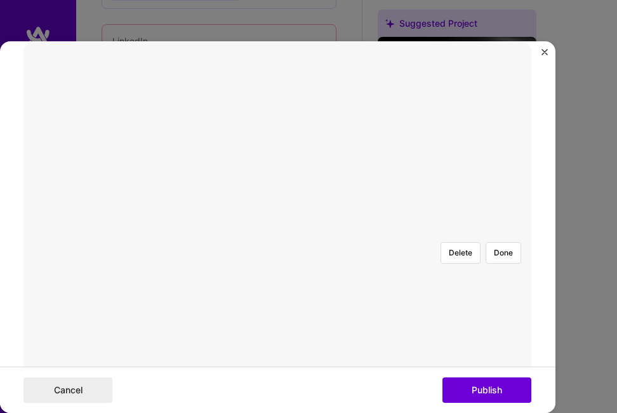
click at [277, 232] on img at bounding box center [277, 232] width 0 height 0
click at [502, 242] on button "Done" at bounding box center [504, 253] width 36 height 22
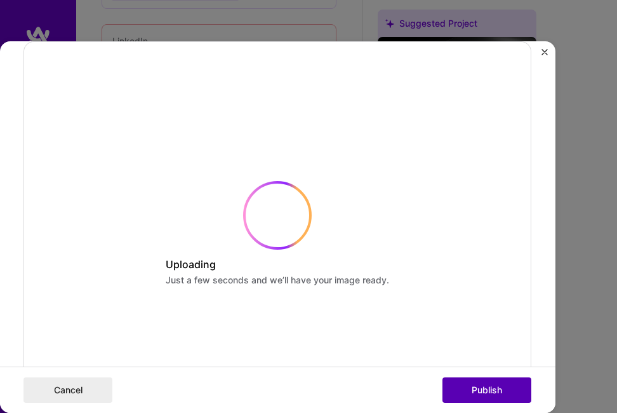
click at [480, 382] on button "Publish" at bounding box center [487, 389] width 89 height 25
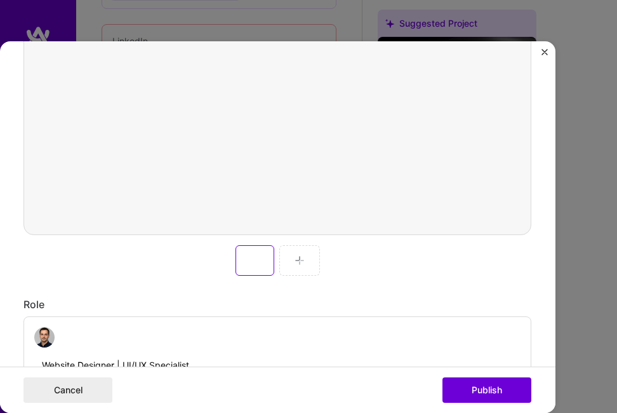
scroll to position [469, 0]
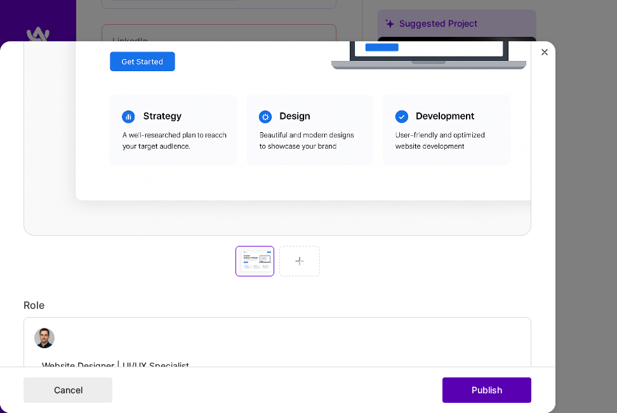
click at [478, 389] on button "Publish" at bounding box center [487, 389] width 89 height 25
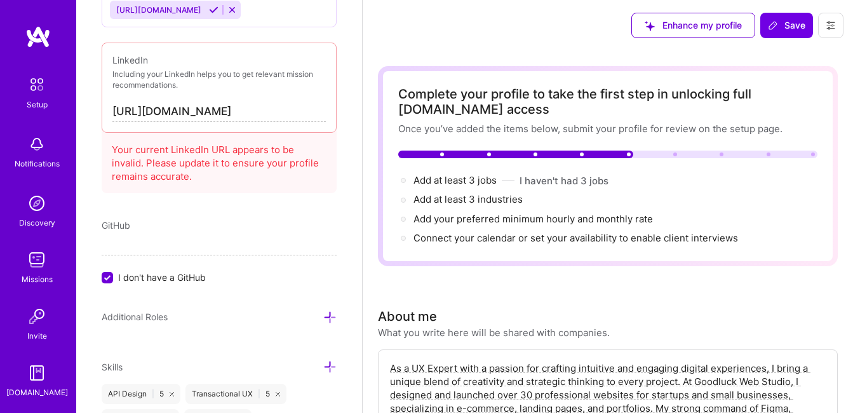
scroll to position [960, 0]
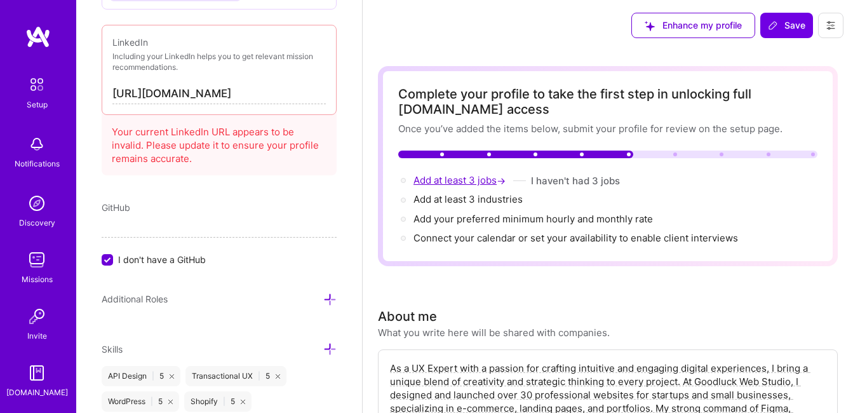
click at [480, 180] on span "Add at least 3 jobs →" at bounding box center [460, 180] width 95 height 12
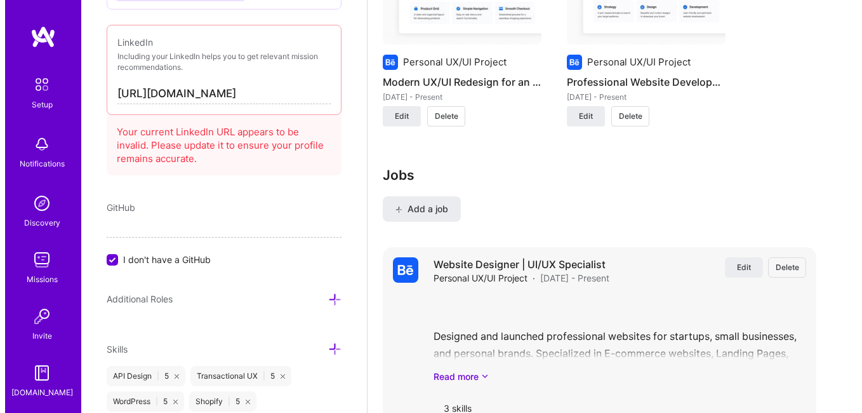
scroll to position [1254, 0]
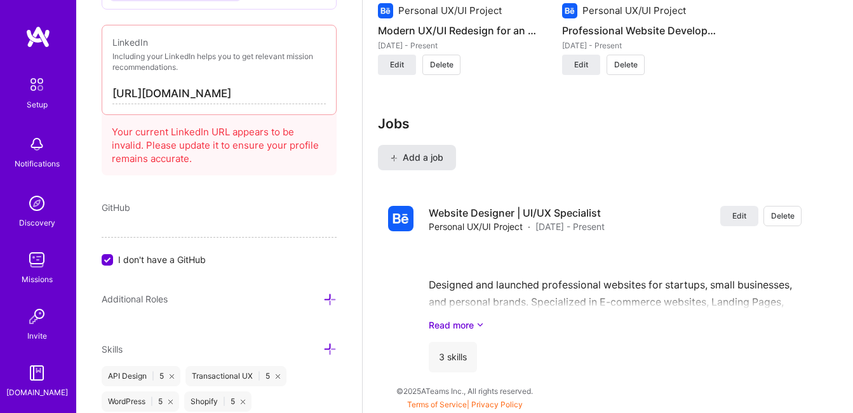
click at [442, 158] on span "Add a job" at bounding box center [416, 157] width 53 height 13
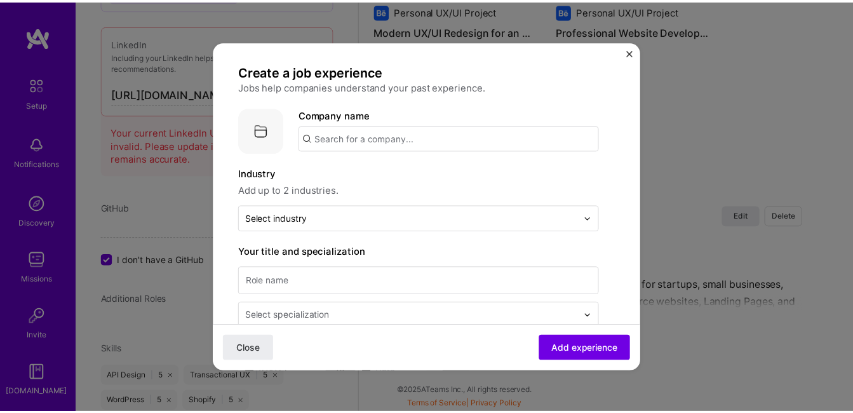
scroll to position [0, 0]
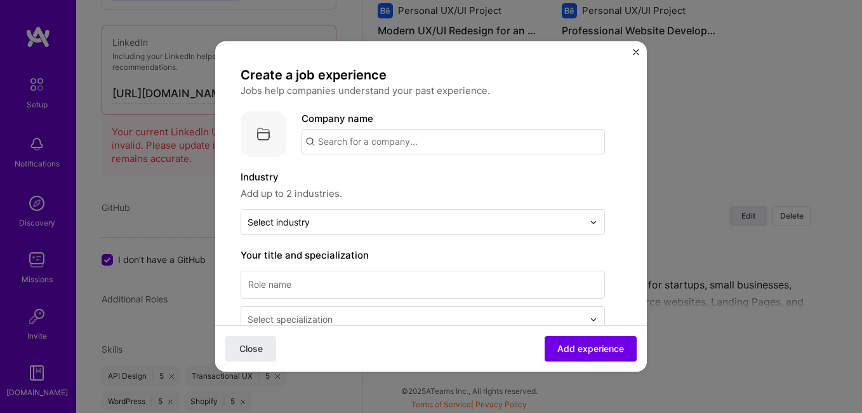
click at [636, 52] on img "Close" at bounding box center [636, 52] width 6 height 6
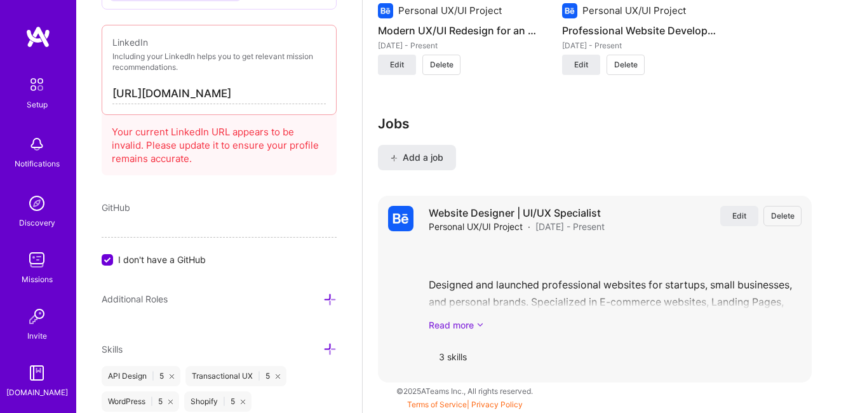
click at [441, 326] on link "Read more" at bounding box center [615, 324] width 373 height 13
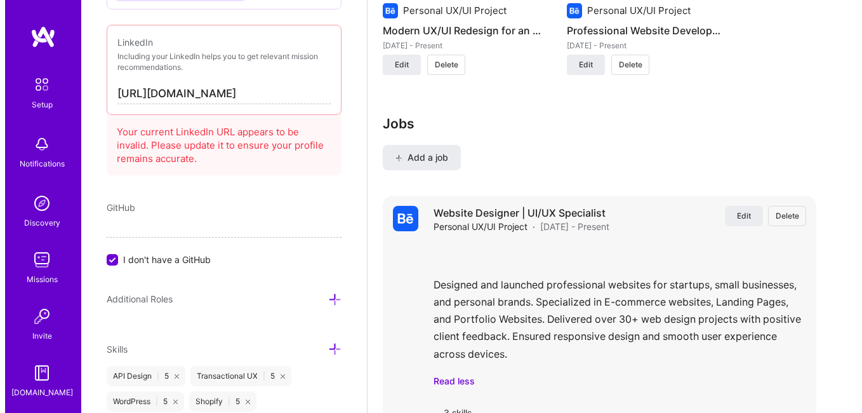
scroll to position [1310, 0]
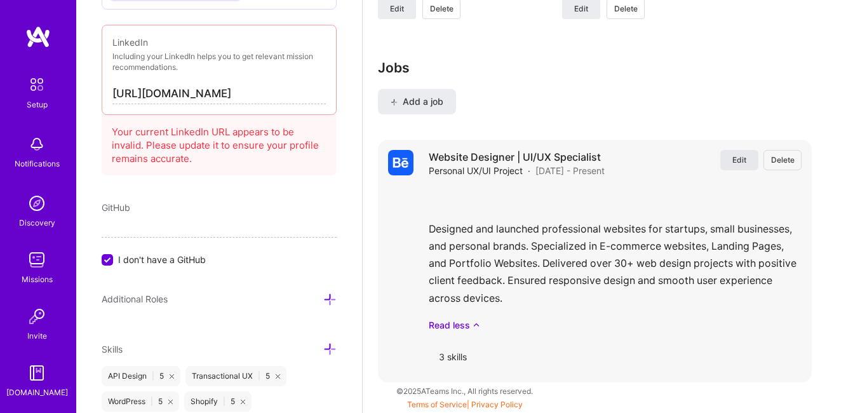
click at [745, 161] on span "Edit" at bounding box center [739, 159] width 14 height 11
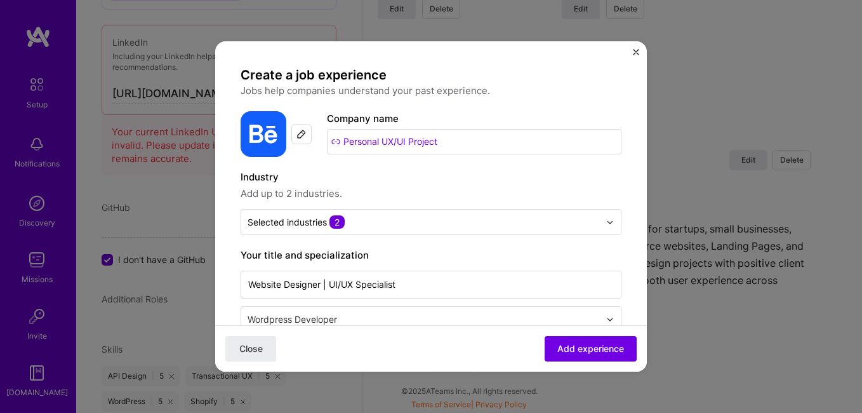
click at [302, 135] on img at bounding box center [302, 134] width 10 height 10
click at [358, 141] on input "Personal UX/UI Project" at bounding box center [474, 141] width 295 height 25
click at [445, 143] on input "Personal UX/UI Project" at bounding box center [474, 141] width 295 height 25
click at [635, 53] on img "Close" at bounding box center [636, 52] width 6 height 6
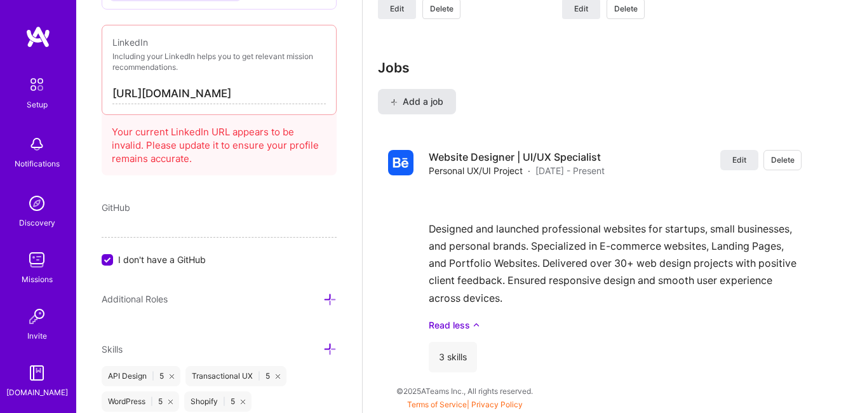
click at [429, 106] on span "Add a job" at bounding box center [416, 101] width 53 height 13
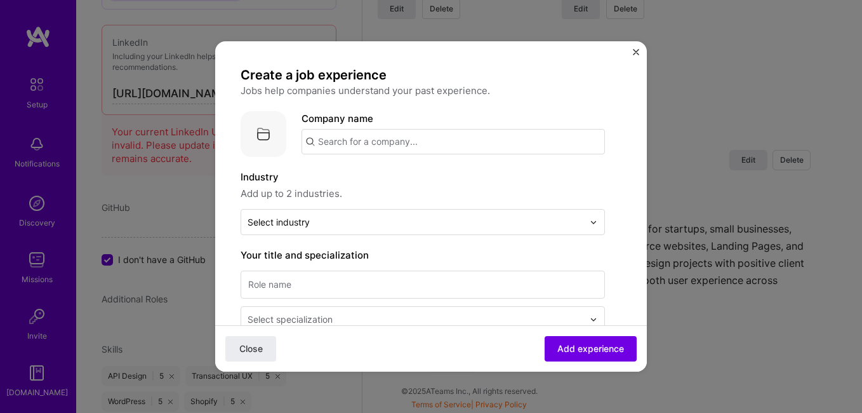
click at [633, 53] on img "Close" at bounding box center [636, 52] width 6 height 6
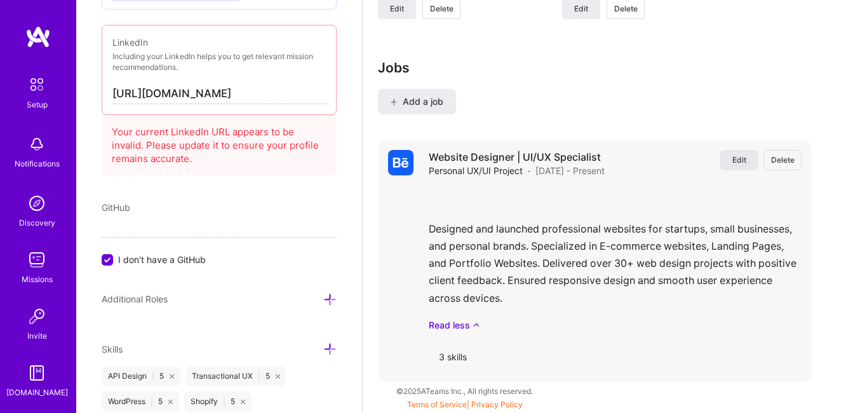
click at [746, 159] on span "Edit" at bounding box center [739, 159] width 14 height 11
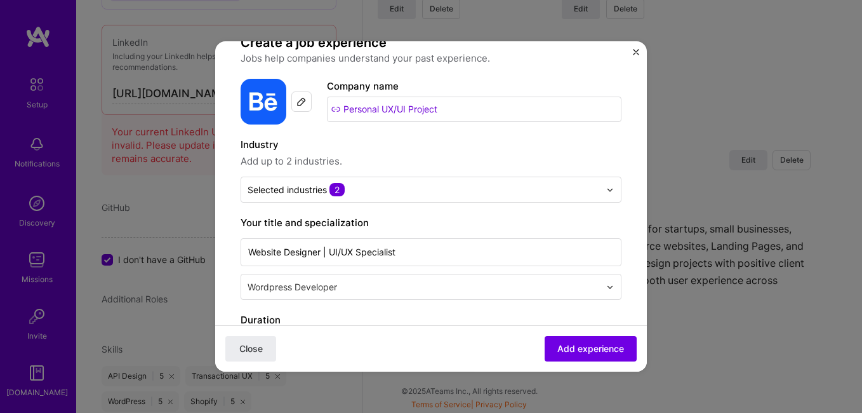
scroll to position [32, 0]
click at [634, 53] on img "Close" at bounding box center [636, 52] width 6 height 6
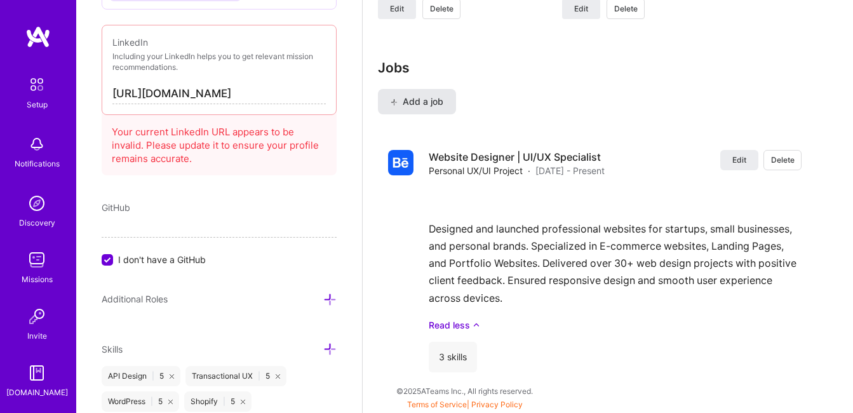
click at [433, 92] on button "Add a job" at bounding box center [417, 101] width 78 height 25
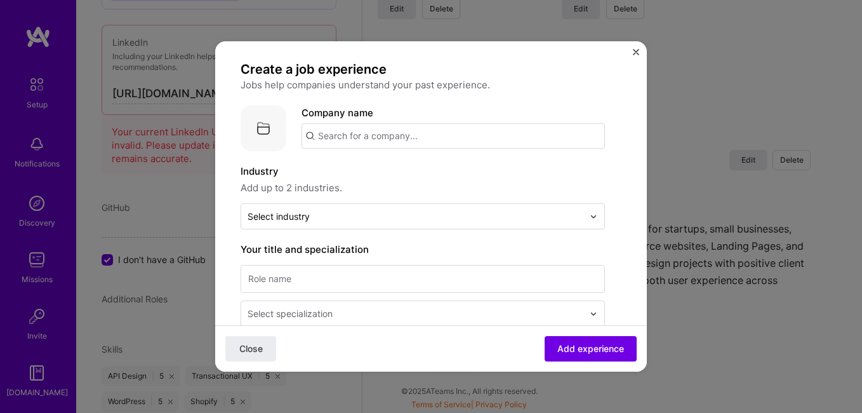
scroll to position [0, 0]
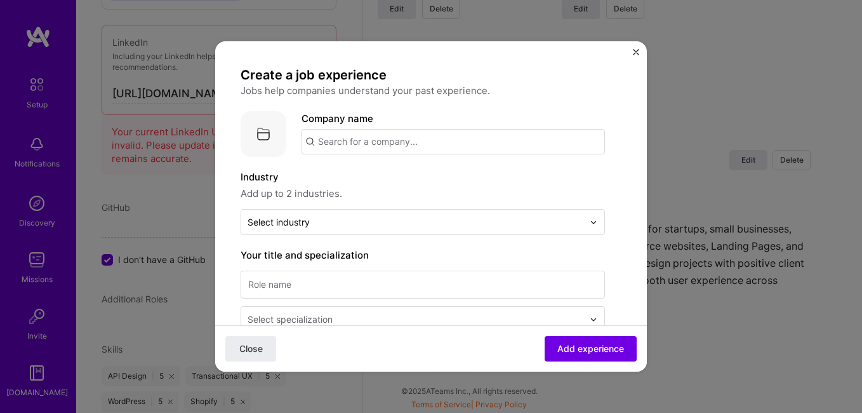
click at [347, 143] on input "text" at bounding box center [453, 141] width 303 height 25
paste input "WordPress Portfolio Website for a Startup"
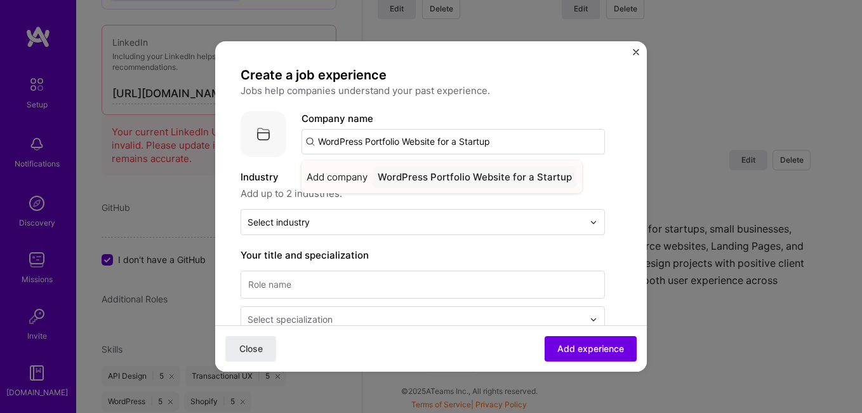
type input "WordPress Portfolio Website for a Startup"
click at [432, 178] on div "WordPress Portfolio Website for a Startup" at bounding box center [475, 177] width 204 height 22
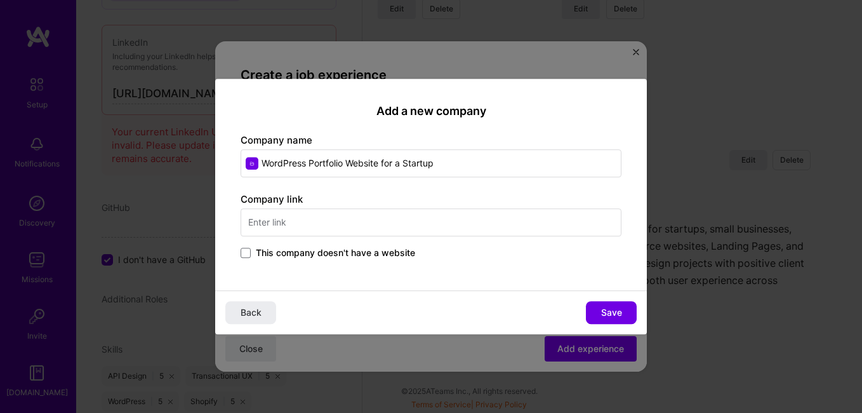
click at [332, 222] on input "text" at bounding box center [431, 222] width 381 height 28
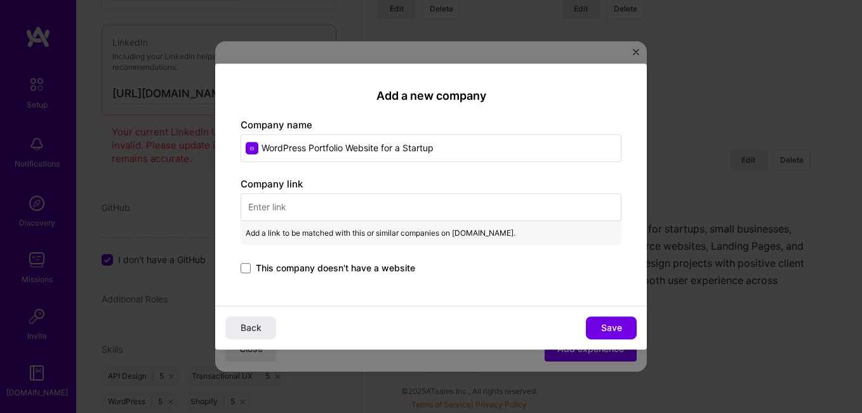
click at [375, 214] on input "text" at bounding box center [431, 207] width 381 height 28
paste input "[URL][DOMAIN_NAME]"
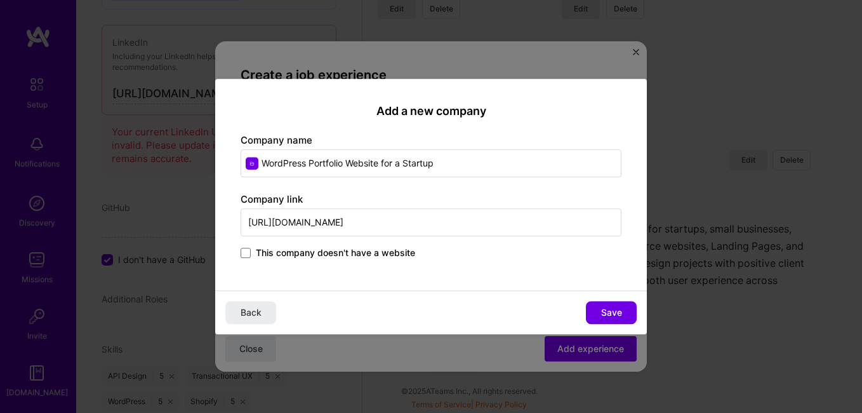
type input "[URL][DOMAIN_NAME]"
click at [608, 310] on span "Save" at bounding box center [611, 312] width 21 height 13
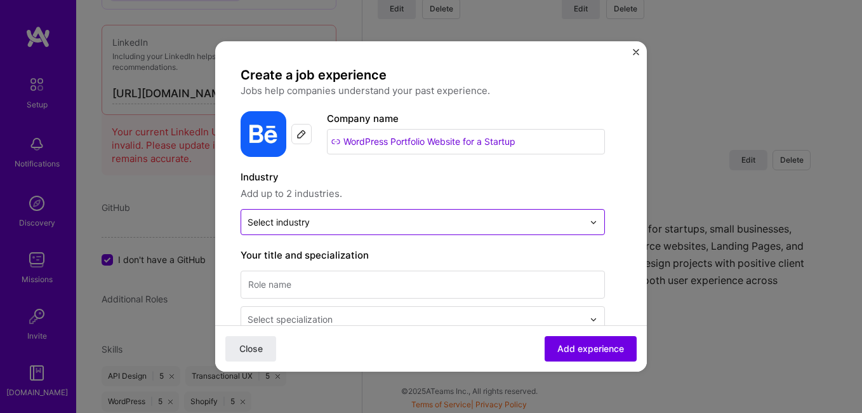
click at [333, 224] on input "text" at bounding box center [416, 221] width 336 height 13
click at [314, 224] on input "text" at bounding box center [416, 221] width 336 height 13
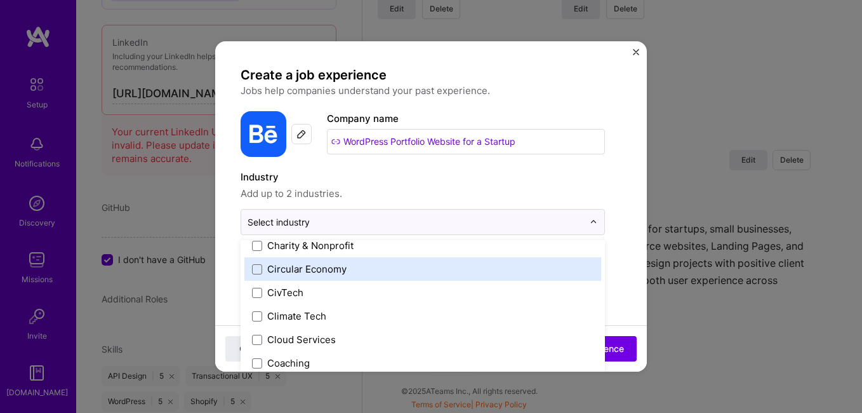
scroll to position [717, 0]
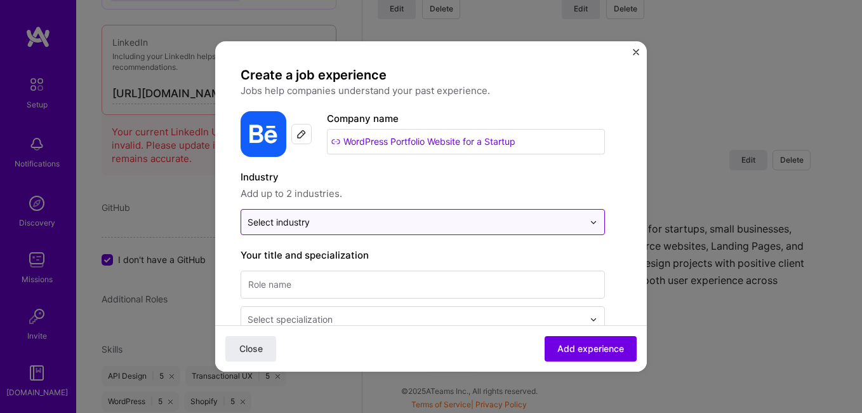
click at [315, 218] on input "text" at bounding box center [416, 221] width 336 height 13
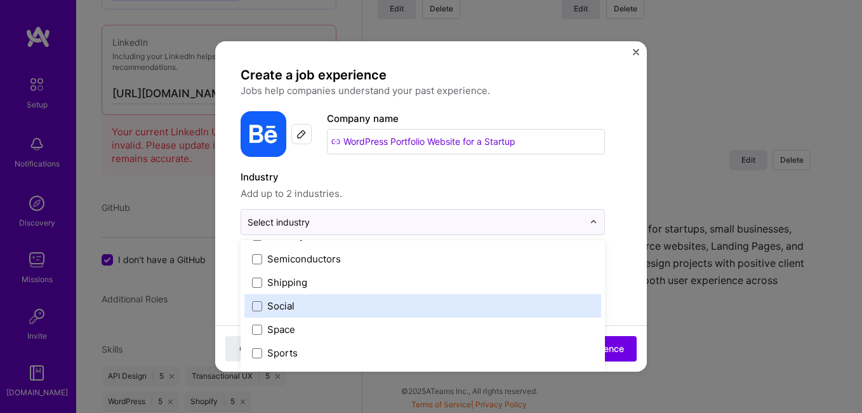
scroll to position [2579, 0]
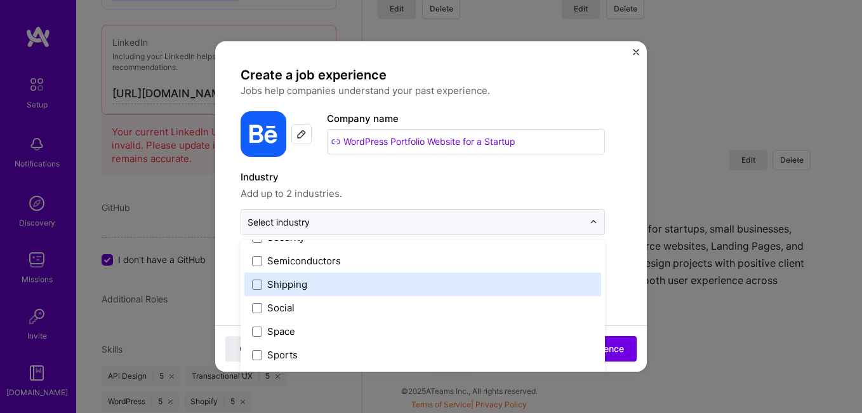
click at [337, 284] on label "Shipping" at bounding box center [423, 283] width 342 height 13
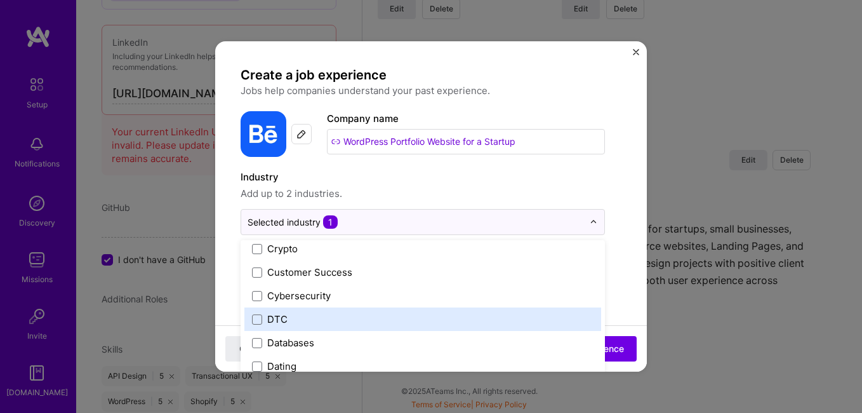
scroll to position [925, 0]
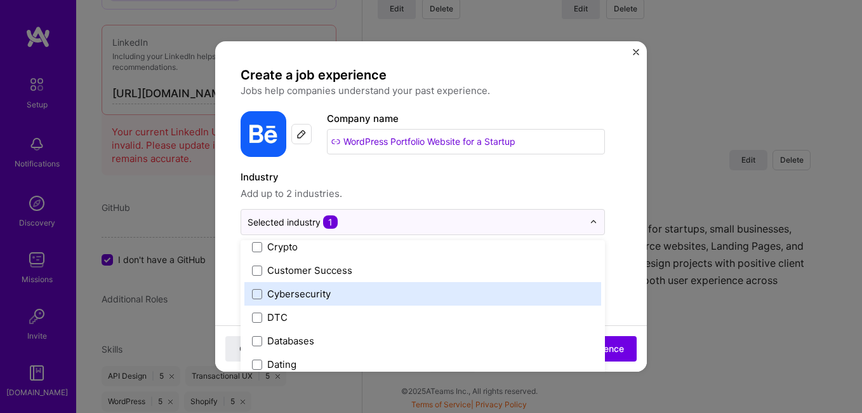
click at [330, 293] on div "Cybersecurity" at bounding box center [298, 293] width 63 height 13
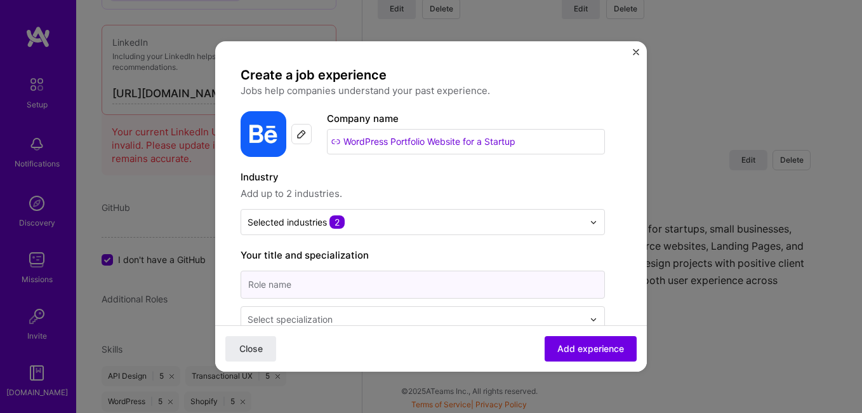
click at [269, 286] on input at bounding box center [423, 284] width 364 height 28
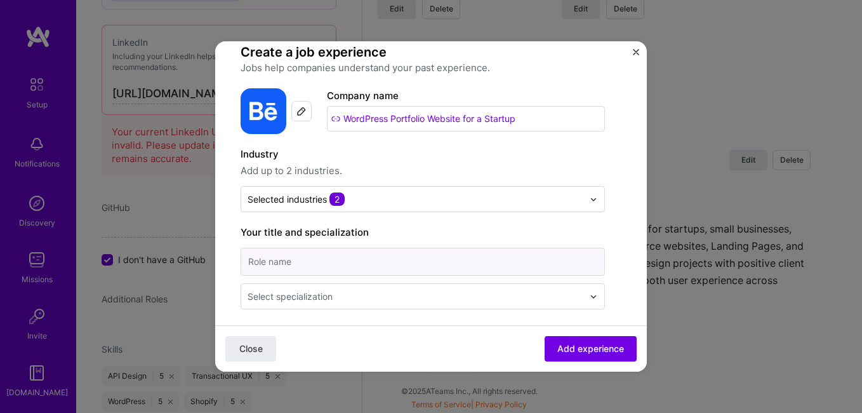
scroll to position [25, 0]
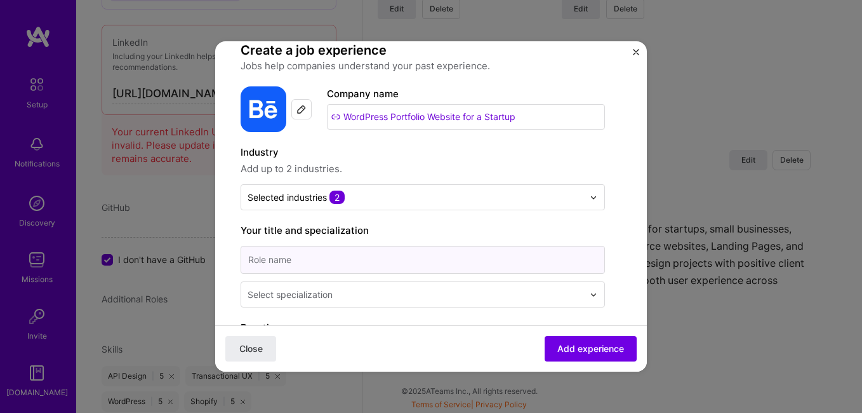
paste input "WordPress Portfolio Website for a Startup"
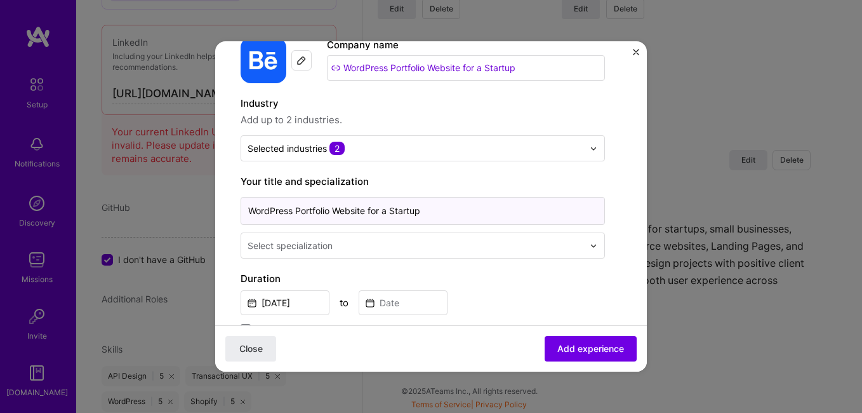
type input "WordPress Portfolio Website for a Startup"
click at [321, 247] on div "Select specialization" at bounding box center [290, 245] width 85 height 13
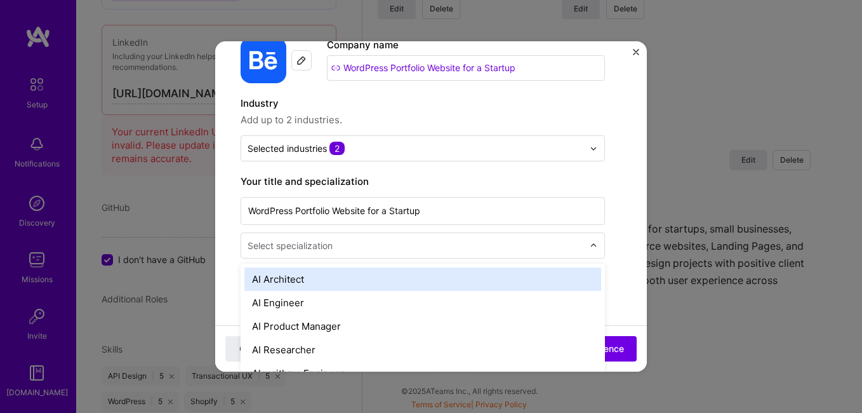
click at [328, 245] on div "Select specialization" at bounding box center [290, 245] width 85 height 13
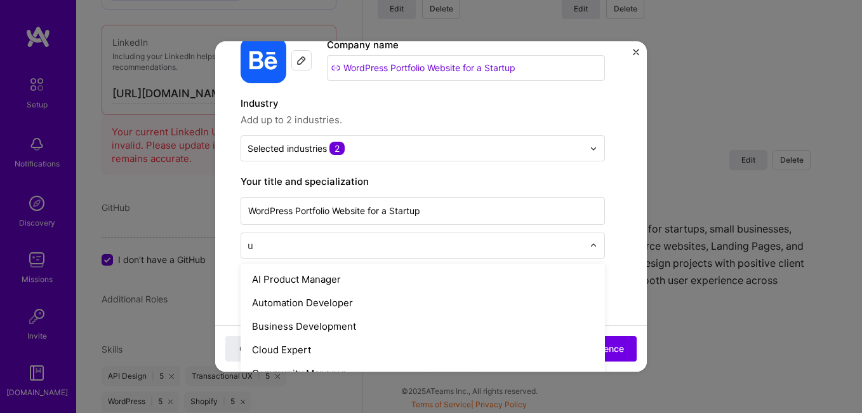
type input "ux"
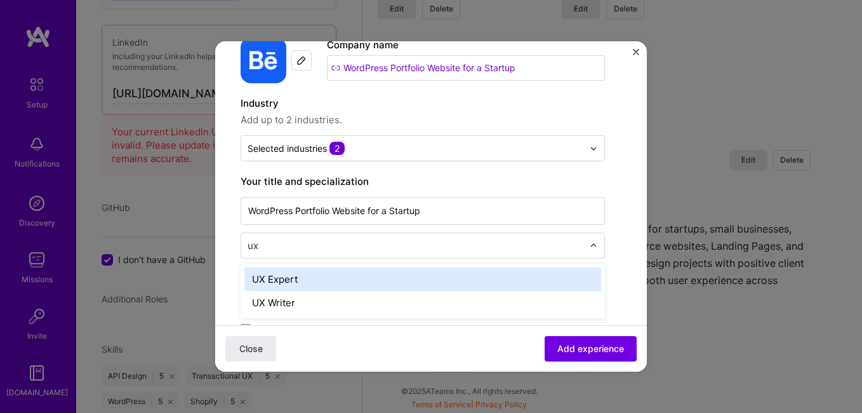
click at [300, 280] on div "UX Expert" at bounding box center [422, 278] width 357 height 23
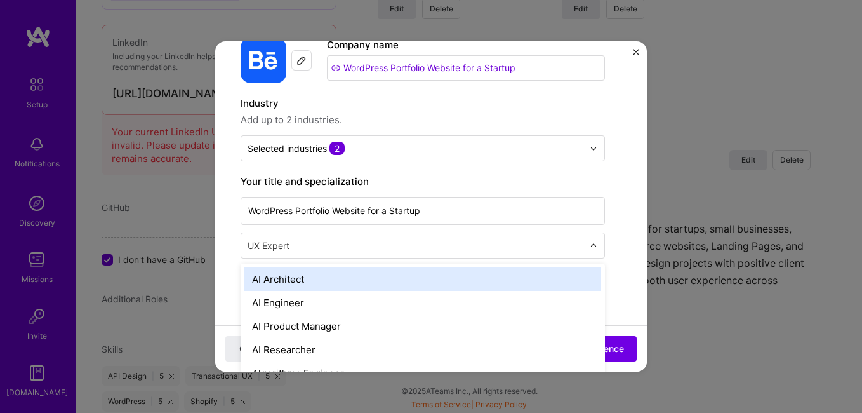
click at [325, 248] on input "text" at bounding box center [417, 245] width 338 height 13
click at [288, 250] on input "text" at bounding box center [417, 245] width 338 height 13
click at [315, 243] on input "text" at bounding box center [417, 245] width 338 height 13
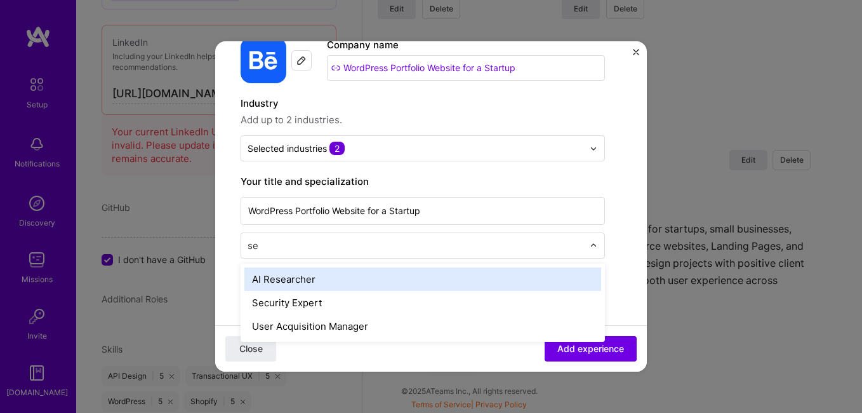
type input "s"
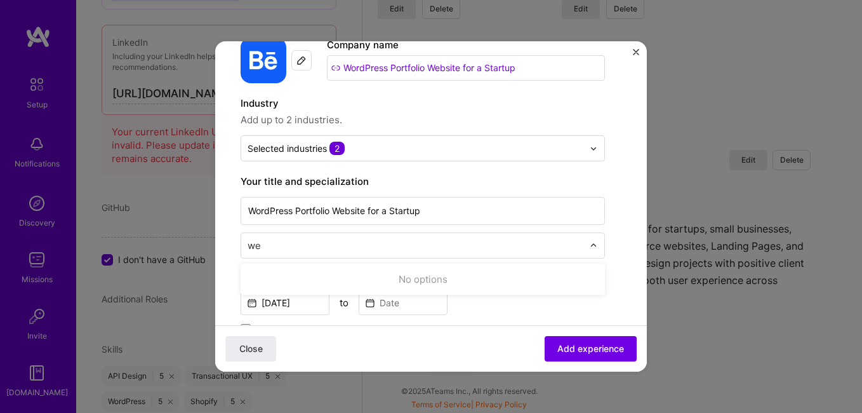
type input "w"
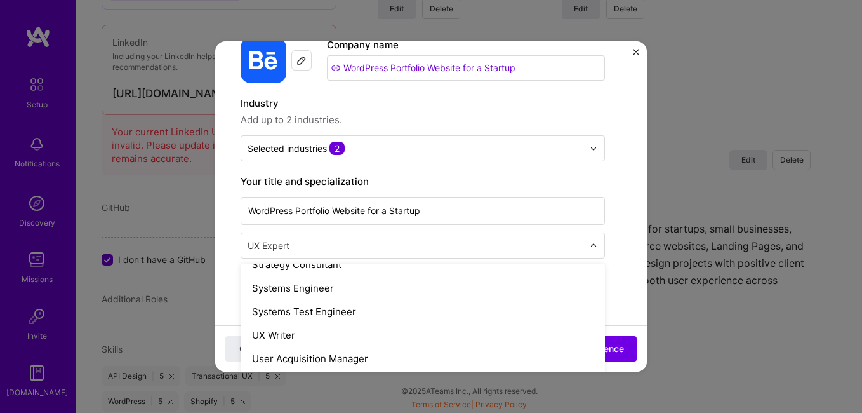
scroll to position [1491, 0]
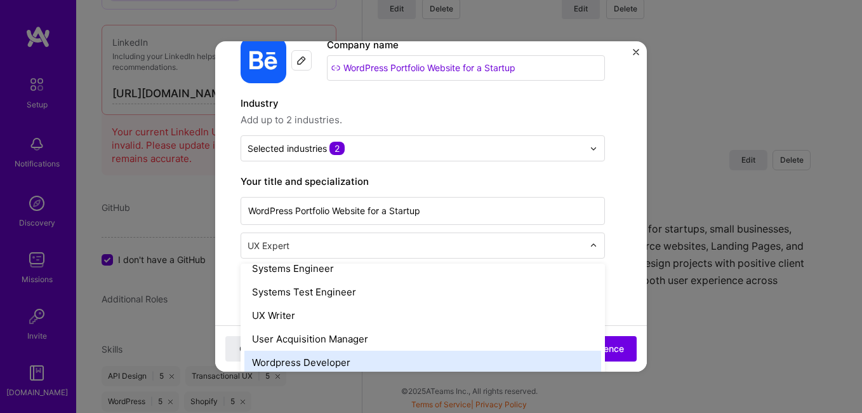
click at [291, 363] on div "Wordpress Developer" at bounding box center [422, 361] width 357 height 23
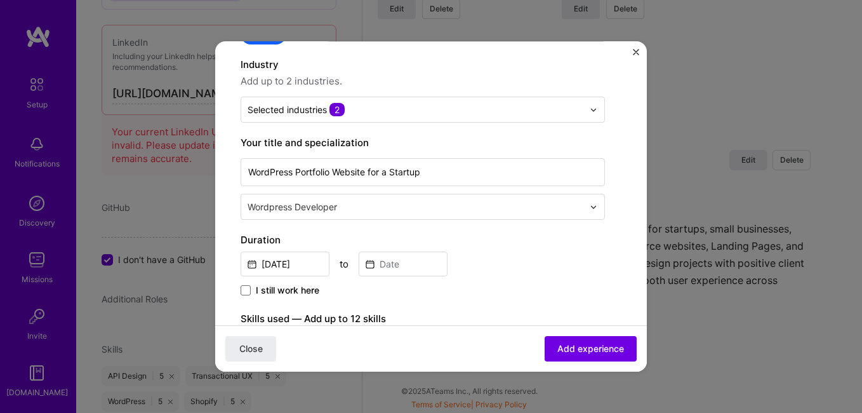
scroll to position [113, 0]
click at [284, 261] on input "[DATE]" at bounding box center [285, 263] width 89 height 25
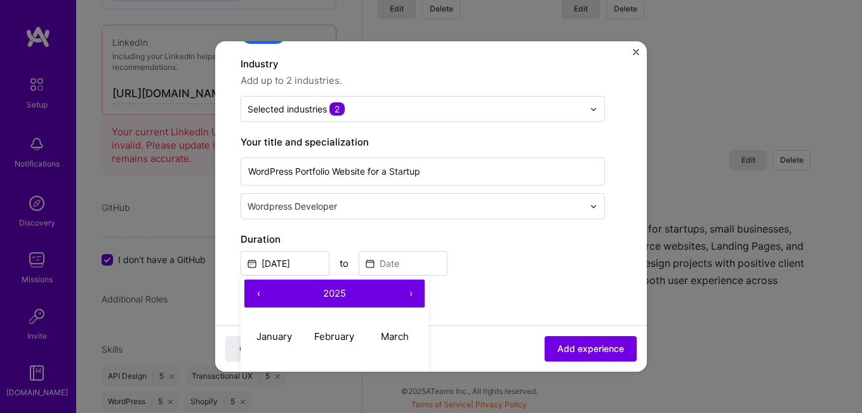
click at [331, 295] on span "2025" at bounding box center [334, 293] width 23 height 12
click at [262, 297] on button "‹" at bounding box center [258, 293] width 28 height 28
click at [414, 294] on button "›" at bounding box center [411, 293] width 28 height 28
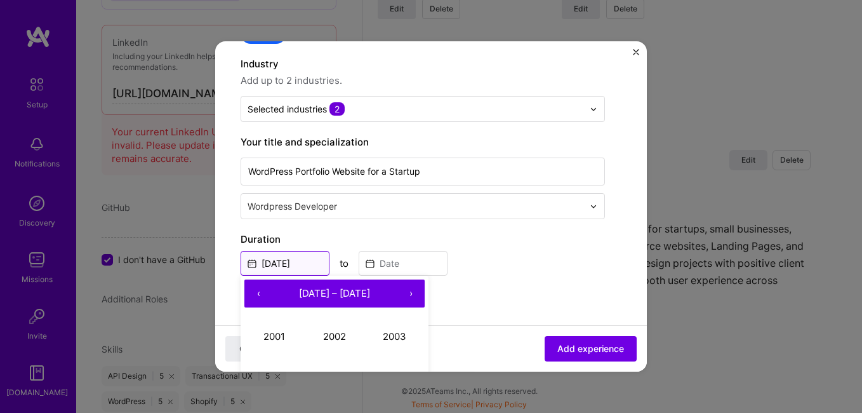
click at [316, 259] on input "[DATE]" at bounding box center [285, 263] width 89 height 25
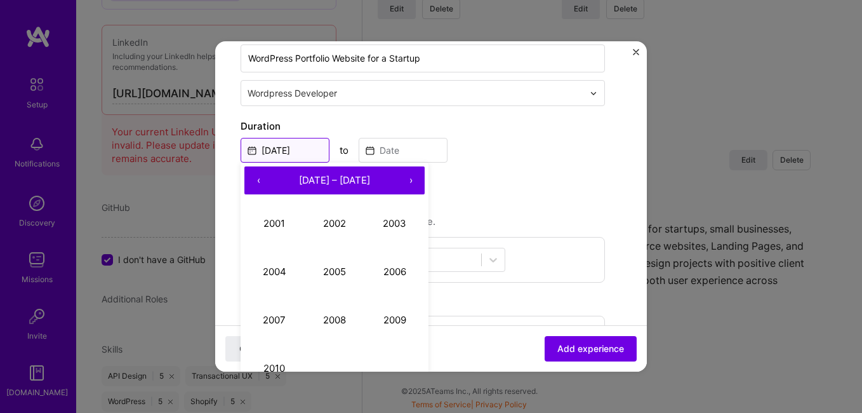
scroll to position [232, 0]
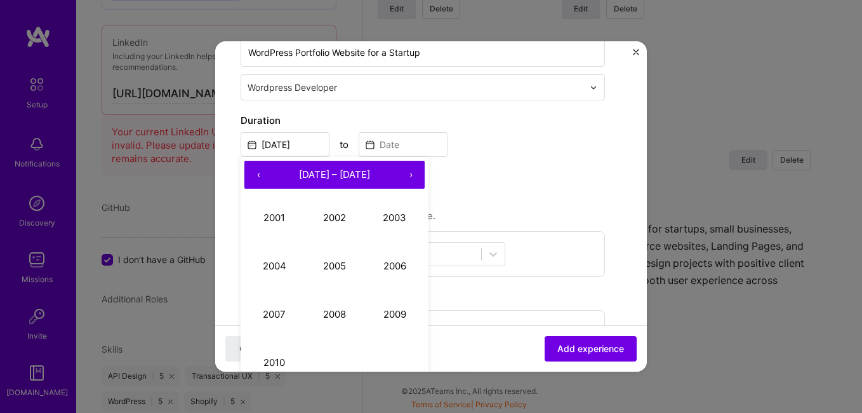
click at [267, 173] on button "‹" at bounding box center [258, 175] width 28 height 28
click at [448, 185] on div "Create a job experience Jobs help companies understand your past experience. Co…" at bounding box center [423, 217] width 364 height 764
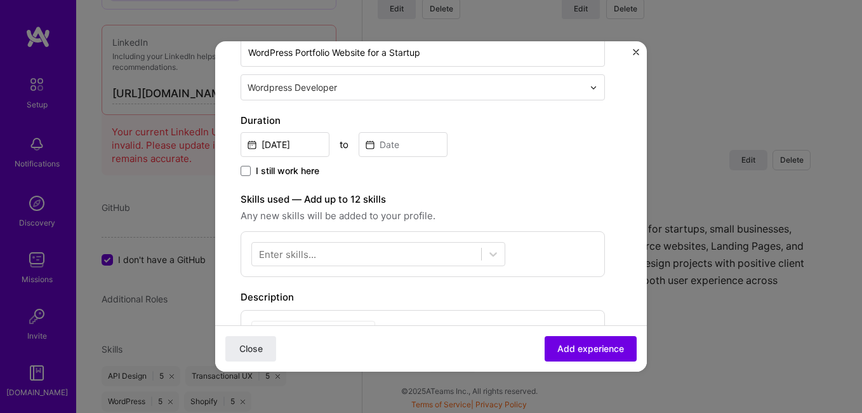
click at [251, 167] on label "I still work here" at bounding box center [280, 170] width 79 height 13
click at [0, 0] on input "I still work here" at bounding box center [0, 0] width 0 height 0
click at [288, 149] on input "[DATE]" at bounding box center [285, 144] width 89 height 25
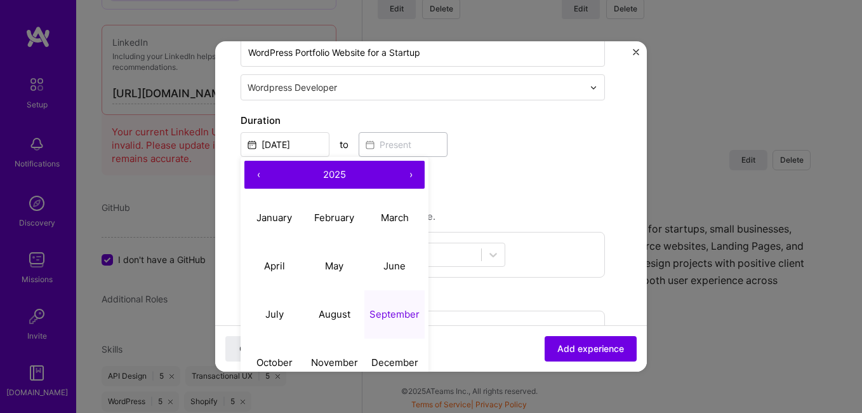
click at [257, 166] on button "‹" at bounding box center [258, 175] width 28 height 28
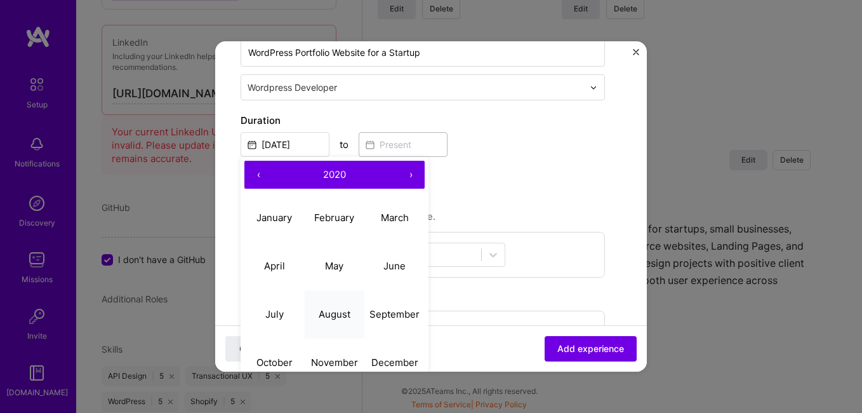
click at [345, 312] on abbr "August" at bounding box center [335, 314] width 32 height 12
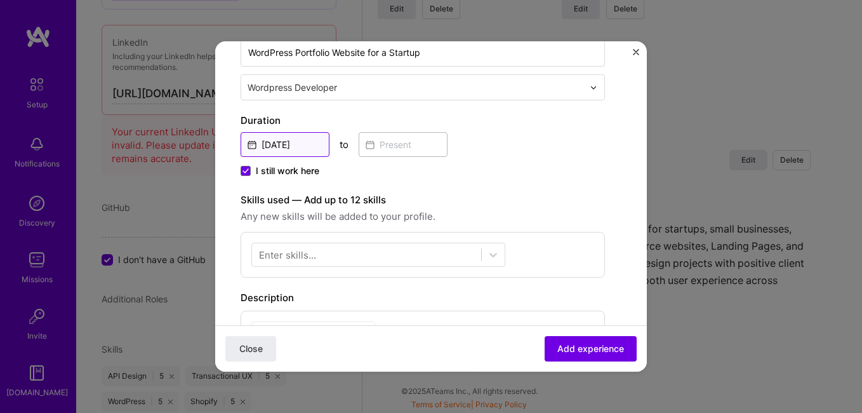
click at [312, 147] on input "[DATE]" at bounding box center [285, 144] width 89 height 25
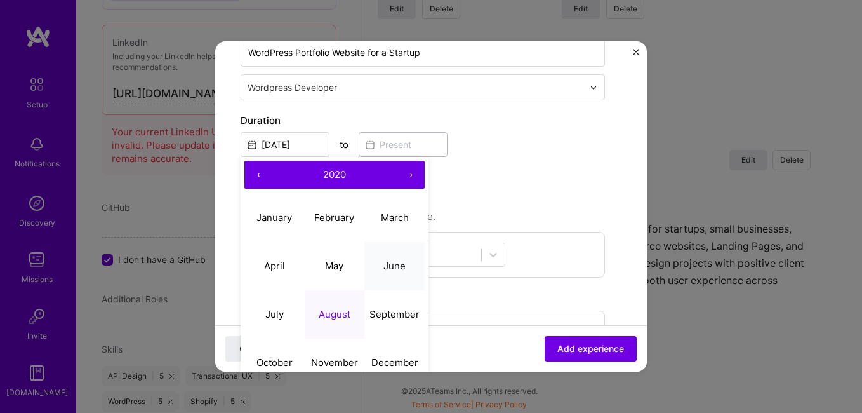
click at [385, 269] on abbr "June" at bounding box center [394, 266] width 22 height 12
type input "[DATE]"
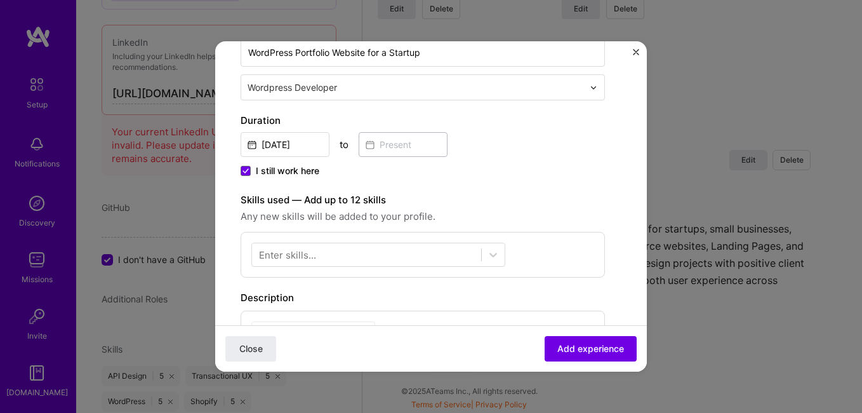
click at [286, 249] on div "Enter skills..." at bounding box center [287, 254] width 57 height 13
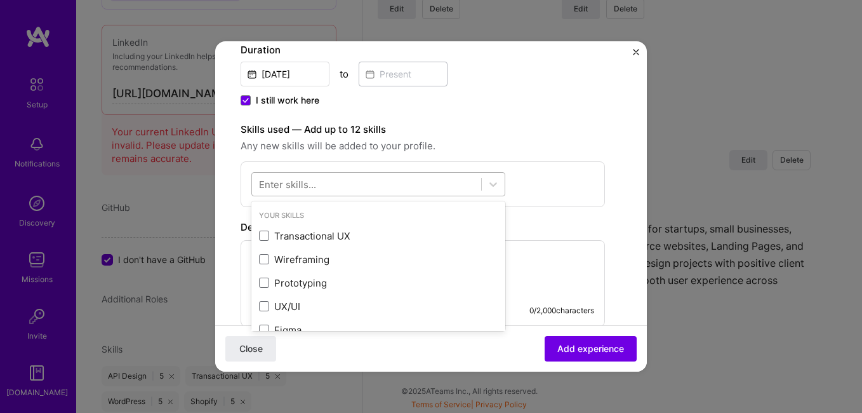
scroll to position [309, 0]
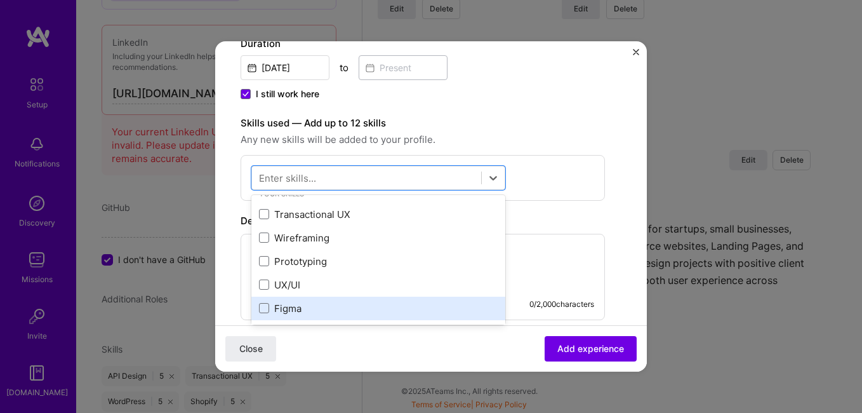
click at [305, 307] on div "Figma" at bounding box center [378, 308] width 239 height 13
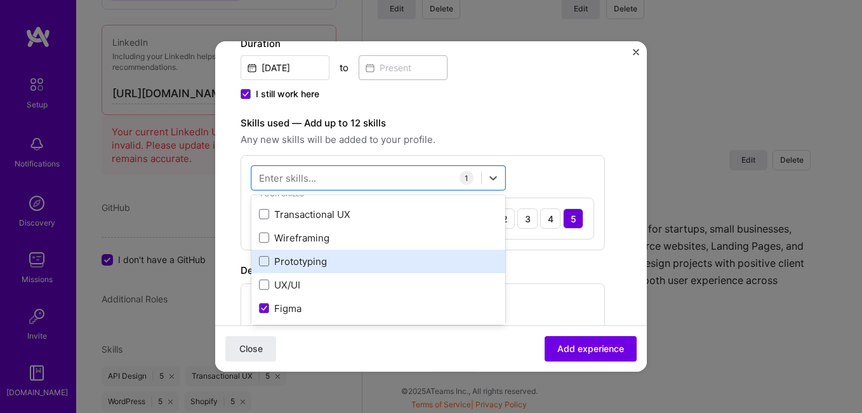
click at [302, 265] on div "Prototyping" at bounding box center [378, 261] width 239 height 13
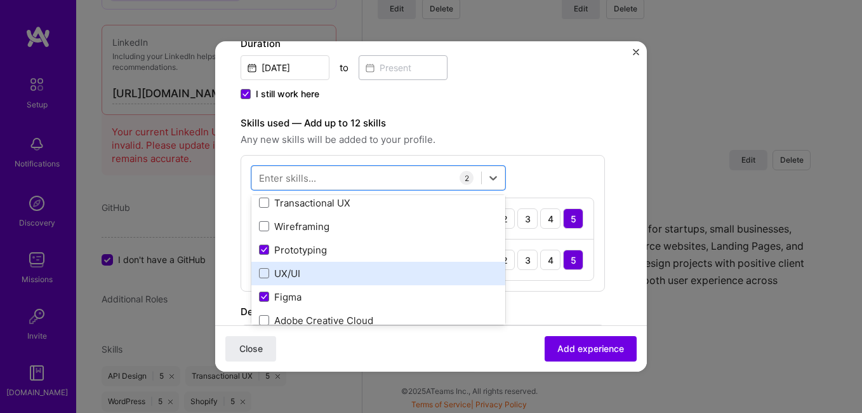
scroll to position [30, 0]
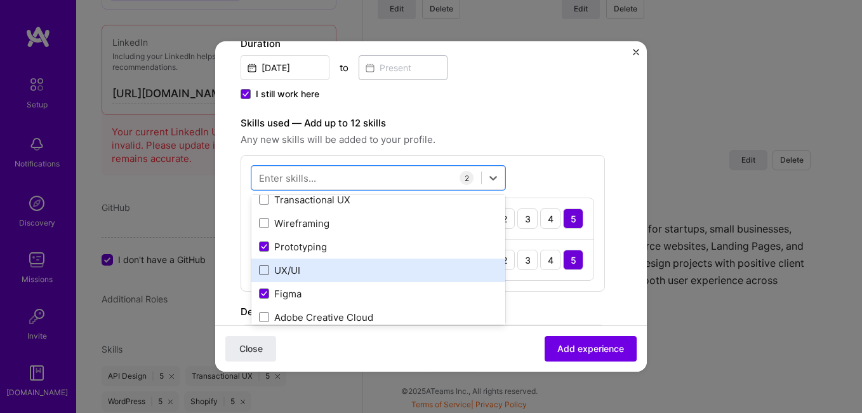
click at [268, 270] on span at bounding box center [264, 270] width 10 height 10
click at [0, 0] on input "checkbox" at bounding box center [0, 0] width 0 height 0
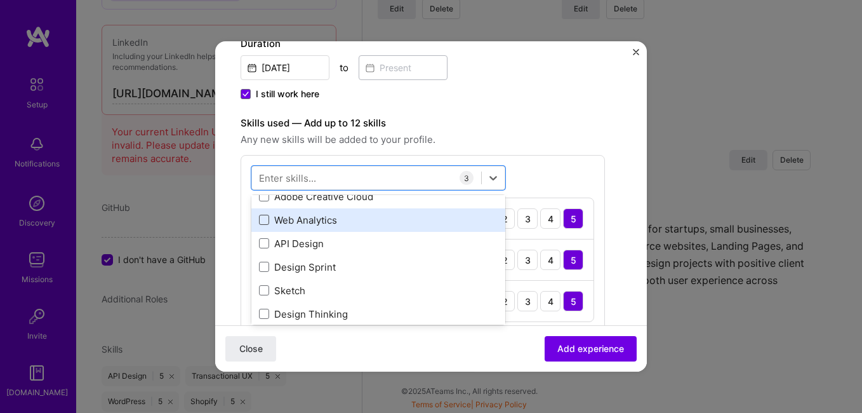
scroll to position [161, 0]
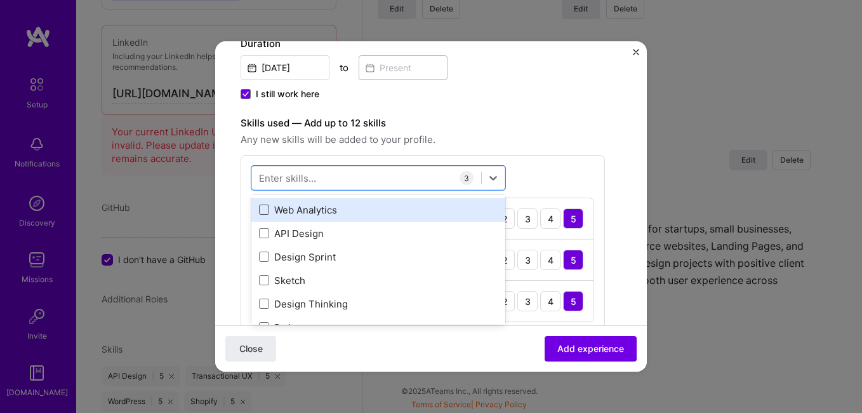
click at [267, 211] on span at bounding box center [264, 209] width 10 height 10
click at [0, 0] on input "checkbox" at bounding box center [0, 0] width 0 height 0
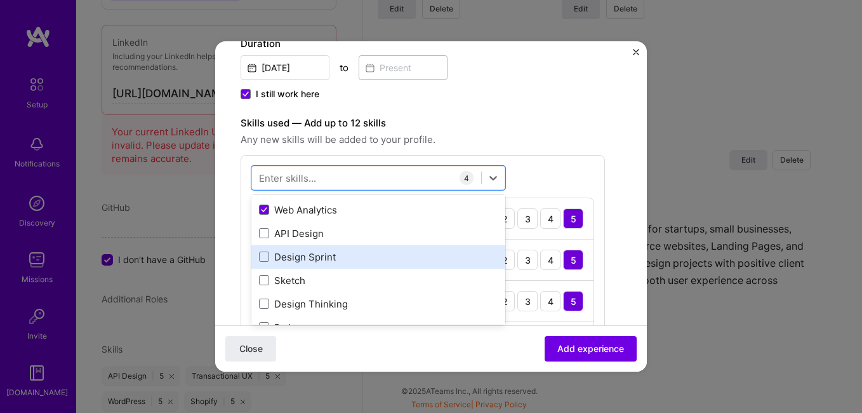
click at [266, 234] on span at bounding box center [264, 233] width 10 height 10
click at [0, 0] on input "checkbox" at bounding box center [0, 0] width 0 height 0
click at [270, 258] on div "Design Sprint" at bounding box center [378, 256] width 239 height 13
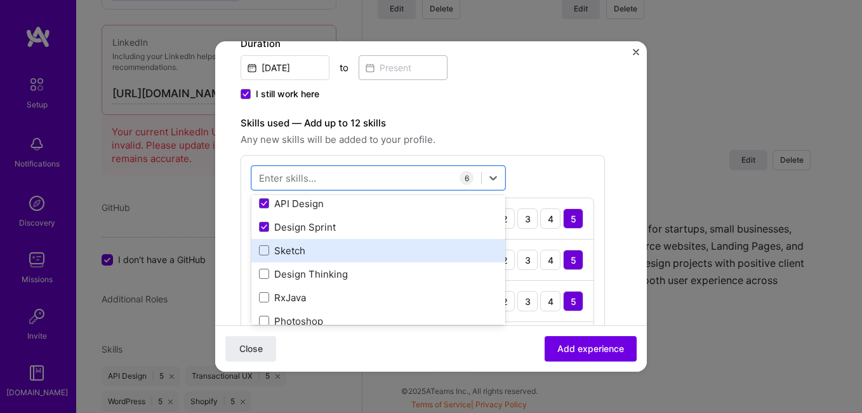
scroll to position [206, 0]
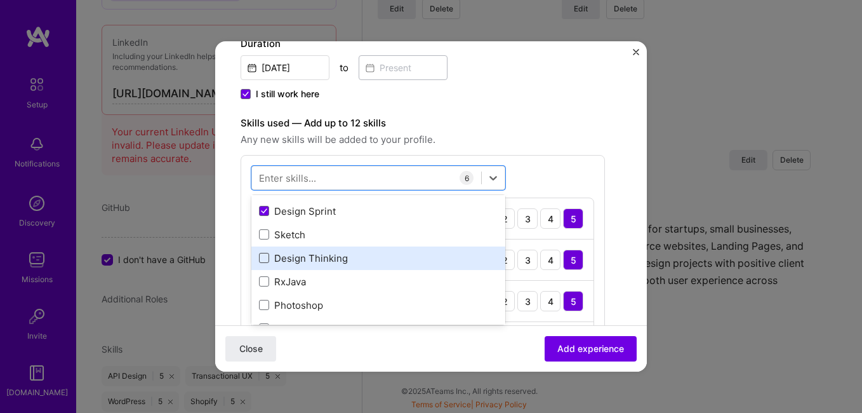
click at [262, 260] on span at bounding box center [264, 258] width 10 height 10
click at [0, 0] on input "checkbox" at bounding box center [0, 0] width 0 height 0
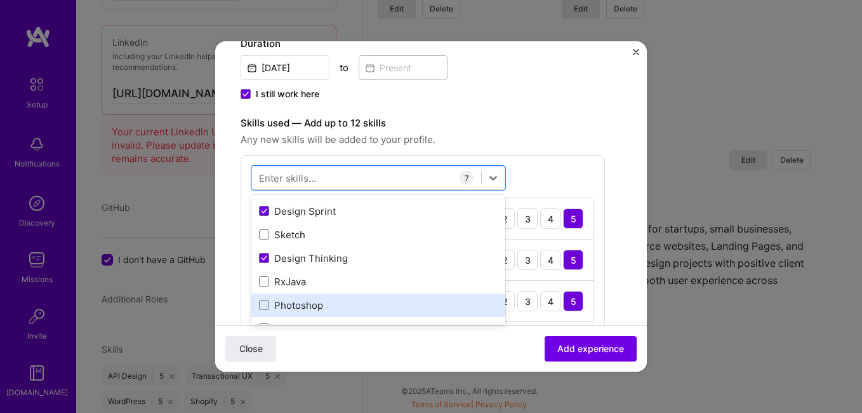
click at [265, 315] on div "Photoshop" at bounding box center [378, 304] width 254 height 23
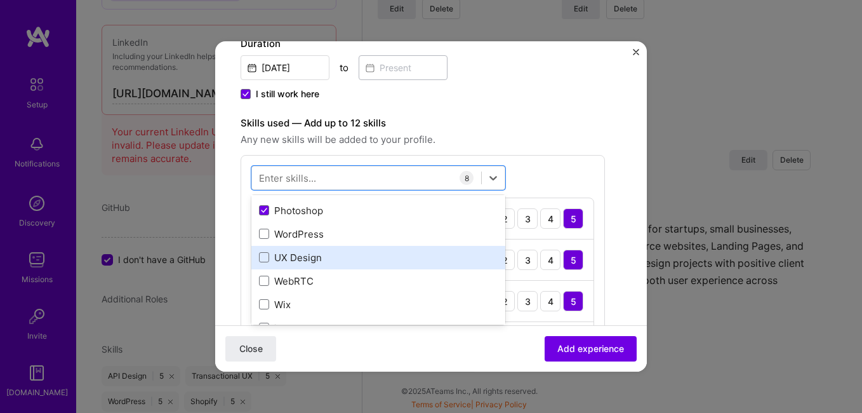
scroll to position [302, 0]
click at [269, 258] on span at bounding box center [264, 256] width 10 height 10
click at [0, 0] on input "checkbox" at bounding box center [0, 0] width 0 height 0
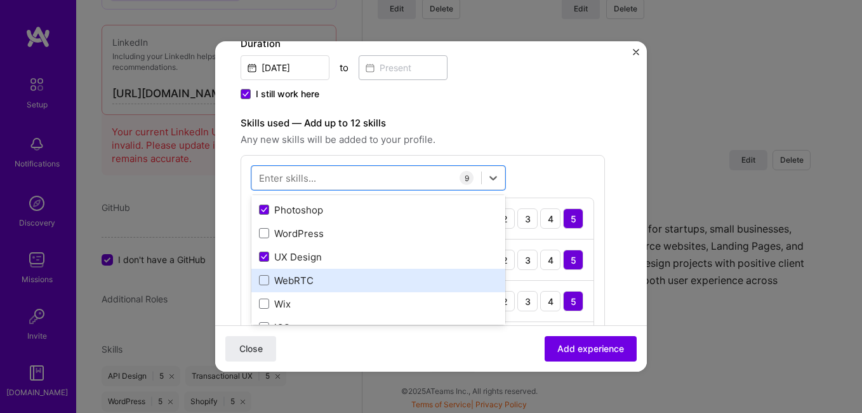
scroll to position [309, 0]
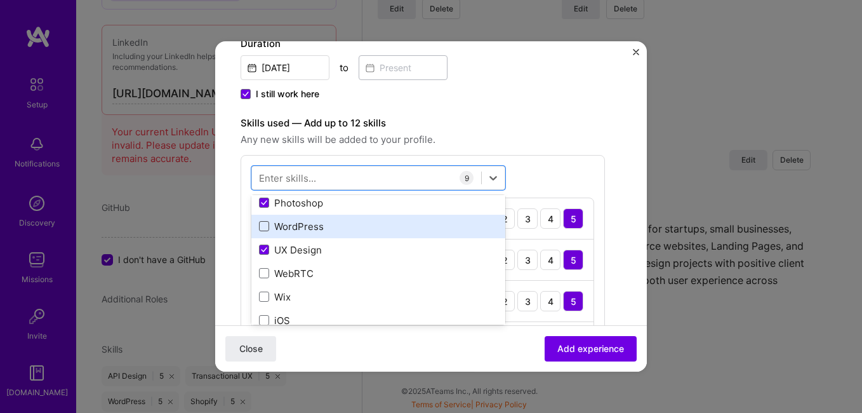
click at [265, 227] on span at bounding box center [264, 226] width 10 height 10
click at [0, 0] on input "checkbox" at bounding box center [0, 0] width 0 height 0
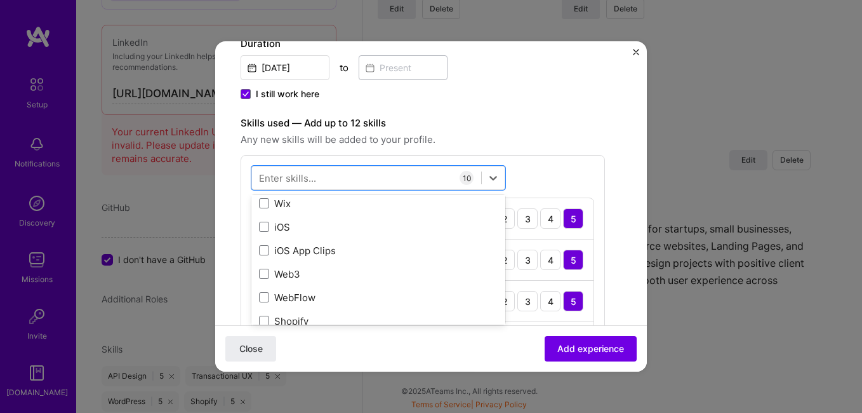
scroll to position [404, 0]
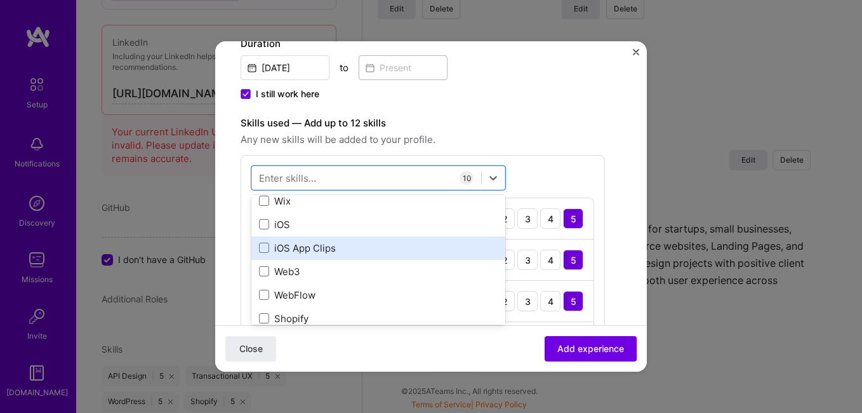
click at [272, 247] on div "iOS App Clips" at bounding box center [378, 247] width 239 height 13
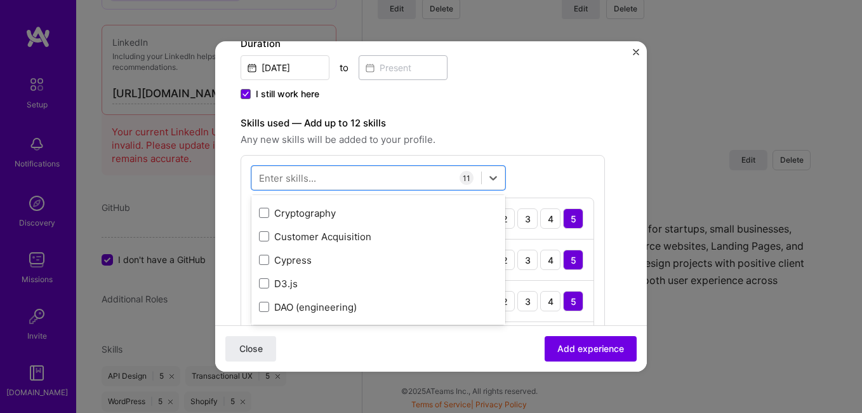
scroll to position [2365, 0]
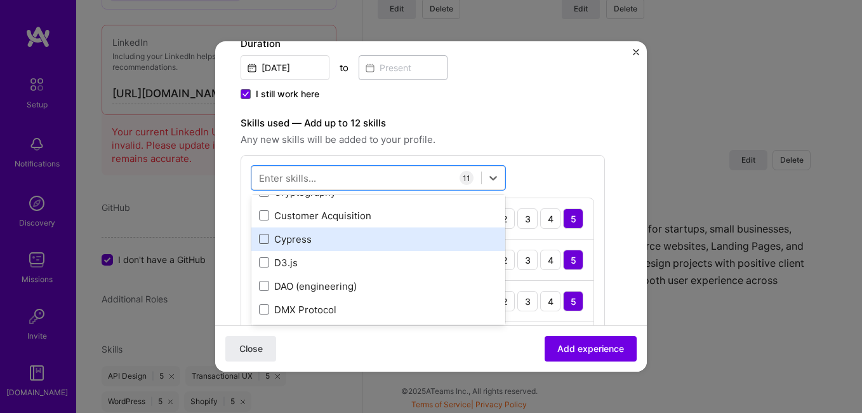
click at [262, 239] on span at bounding box center [264, 239] width 10 height 10
click at [0, 0] on input "checkbox" at bounding box center [0, 0] width 0 height 0
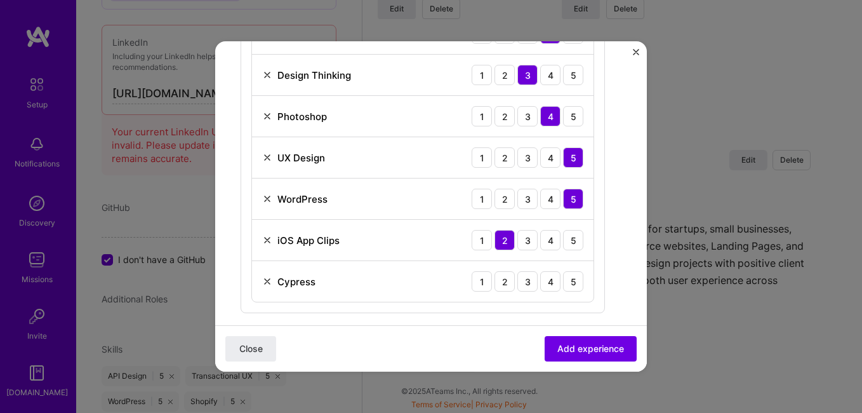
scroll to position [704, 0]
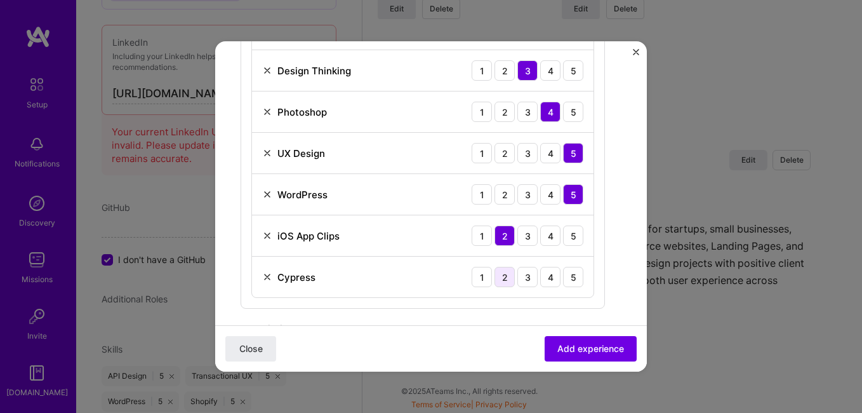
click at [505, 276] on div "2" at bounding box center [505, 277] width 20 height 20
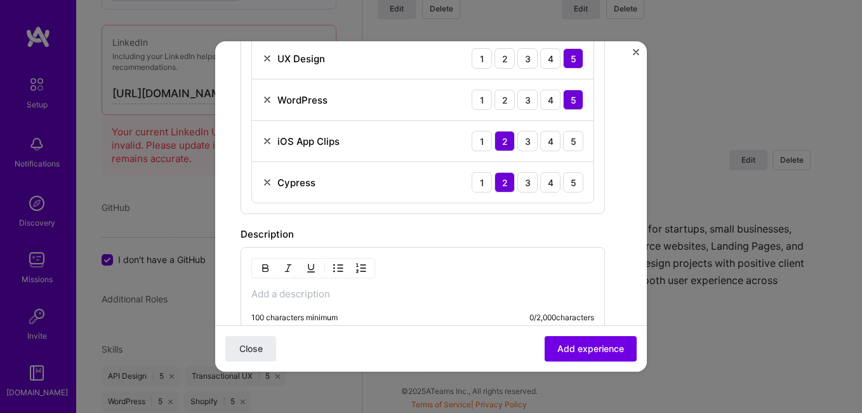
scroll to position [812, 0]
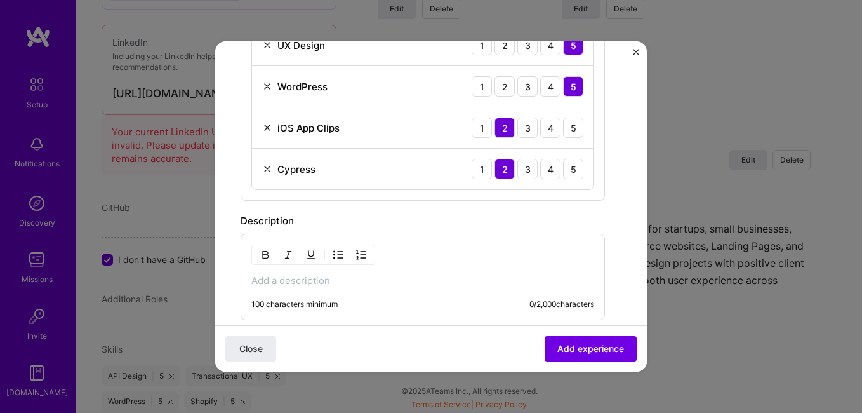
click at [452, 267] on div "100 characters minimum 0 / 2,000 characters" at bounding box center [423, 277] width 364 height 86
click at [360, 286] on p at bounding box center [422, 280] width 343 height 13
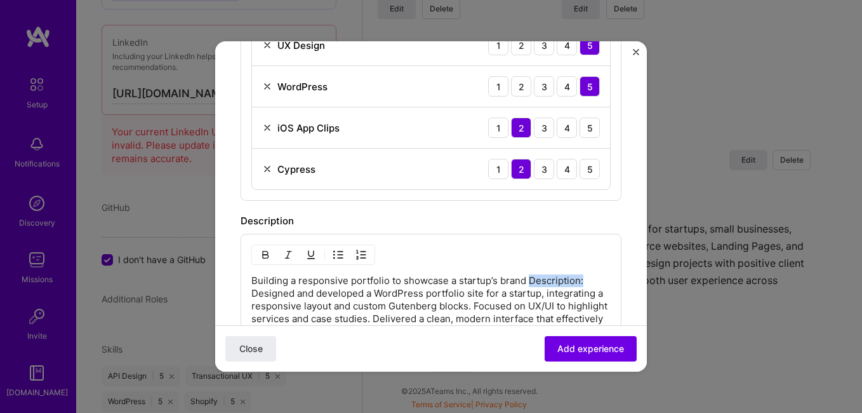
drag, startPoint x: 530, startPoint y: 279, endPoint x: 583, endPoint y: 278, distance: 54.0
click at [583, 278] on p "Building a responsive portfolio to showcase a startup’s brand Description: Desi…" at bounding box center [430, 305] width 359 height 63
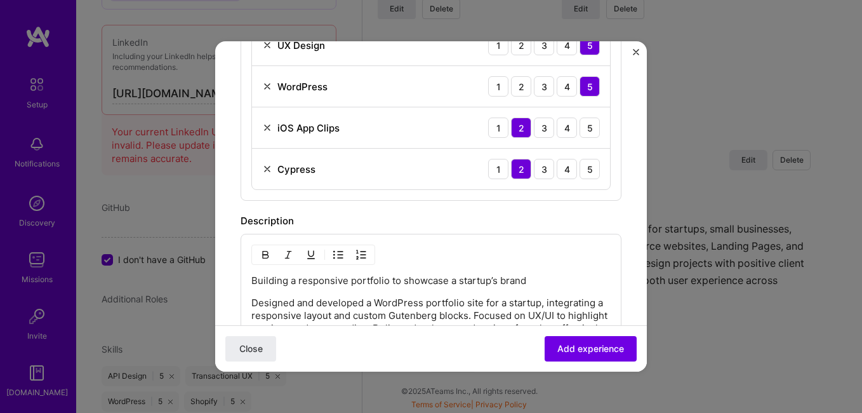
click at [507, 283] on p "Building a responsive portfolio to showcase a startup’s brand" at bounding box center [430, 280] width 359 height 13
click at [271, 253] on button "button" at bounding box center [265, 254] width 19 height 15
click at [539, 277] on p "Building a responsive portfolio to showcase a startup’s brand" at bounding box center [430, 280] width 359 height 13
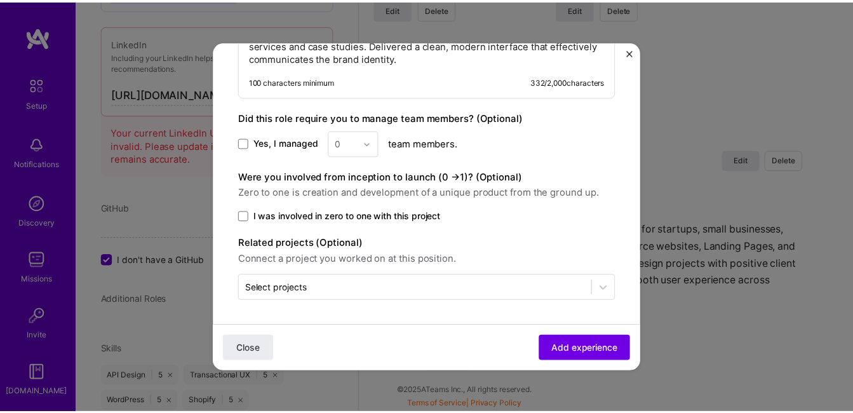
scroll to position [1096, 0]
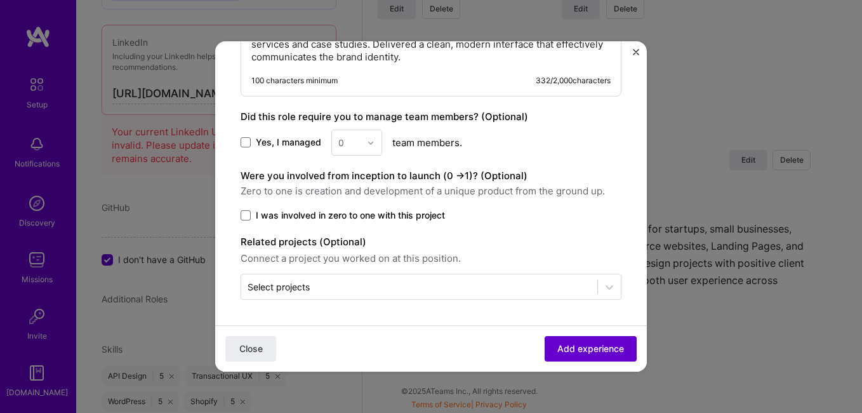
click at [562, 348] on span "Add experience" at bounding box center [590, 348] width 67 height 13
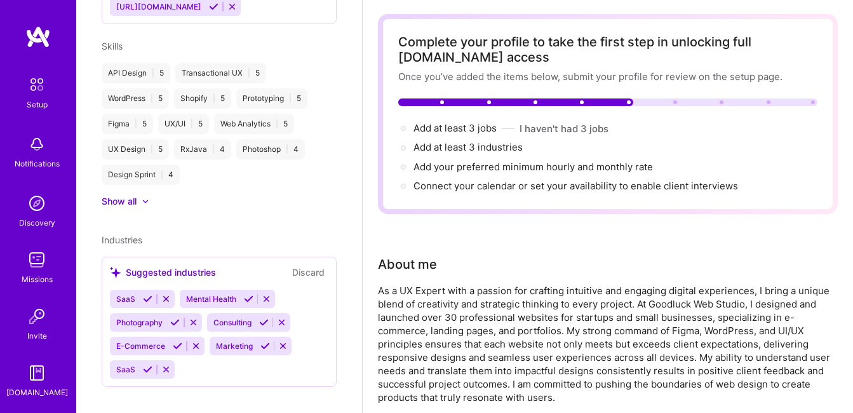
scroll to position [0, 0]
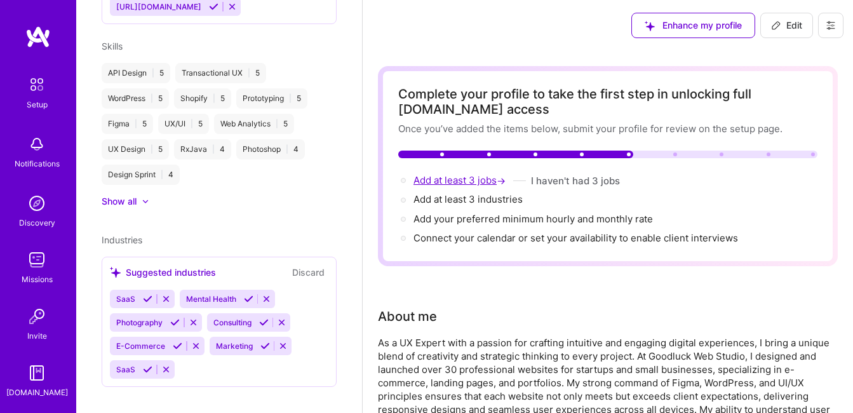
click at [472, 181] on span "Add at least 3 jobs →" at bounding box center [460, 180] width 95 height 12
select select "NG"
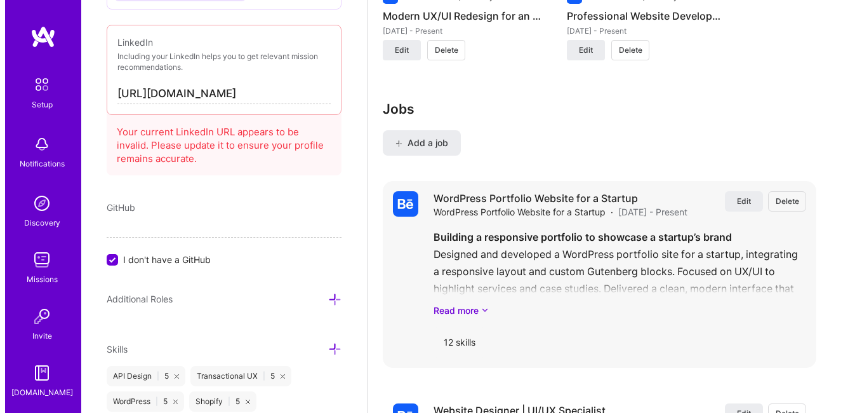
scroll to position [1370, 0]
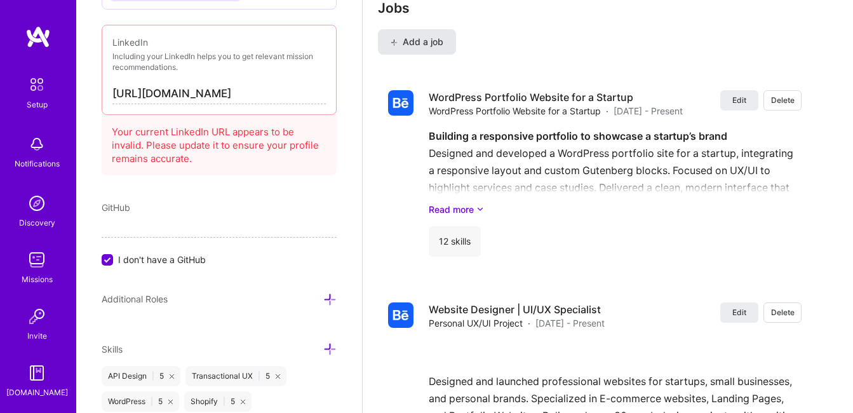
click at [431, 43] on span "Add a job" at bounding box center [416, 42] width 53 height 13
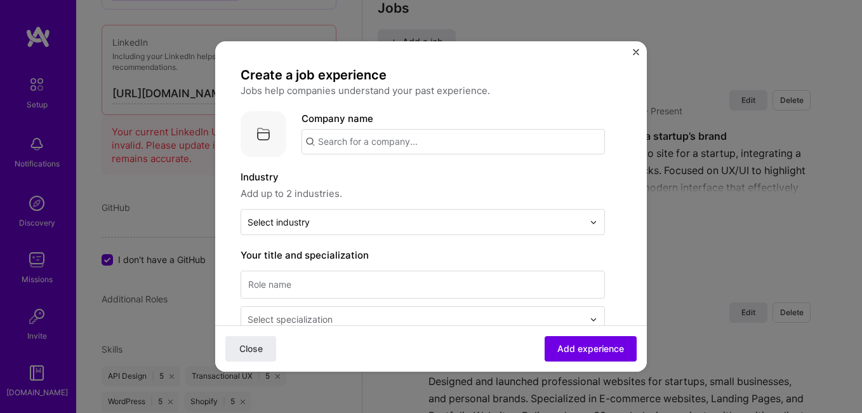
click at [403, 144] on input "text" at bounding box center [453, 141] width 303 height 25
click at [356, 139] on input "text" at bounding box center [453, 141] width 303 height 25
click at [483, 138] on input "text" at bounding box center [453, 141] width 303 height 25
paste input "CloudMetrics (Concept Project)"
type input "CloudMetrics (Concept Project)"
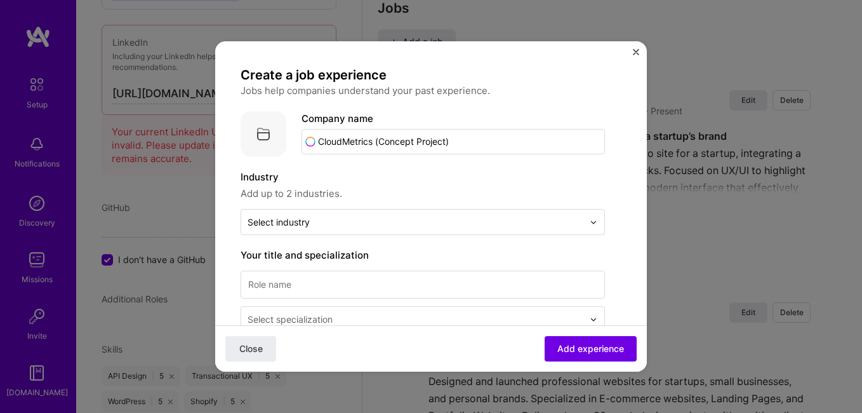
click at [284, 196] on span "Add up to 2 industries." at bounding box center [423, 193] width 364 height 15
click at [444, 176] on div "CloudMetrics (Concept Project)" at bounding box center [451, 177] width 157 height 22
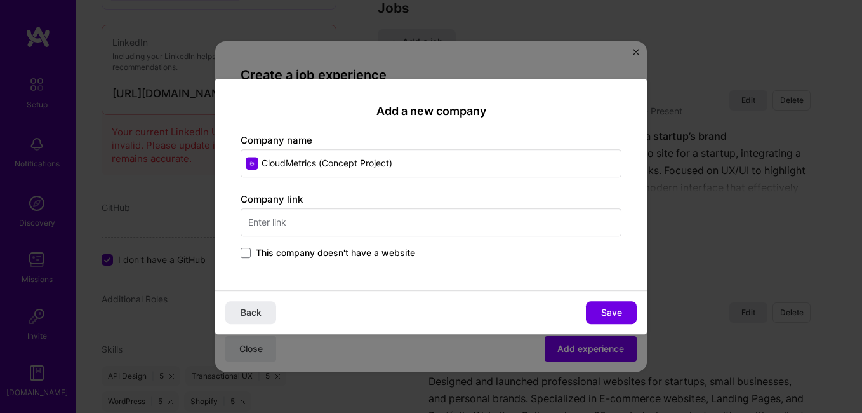
click at [435, 219] on input "text" at bounding box center [431, 222] width 381 height 28
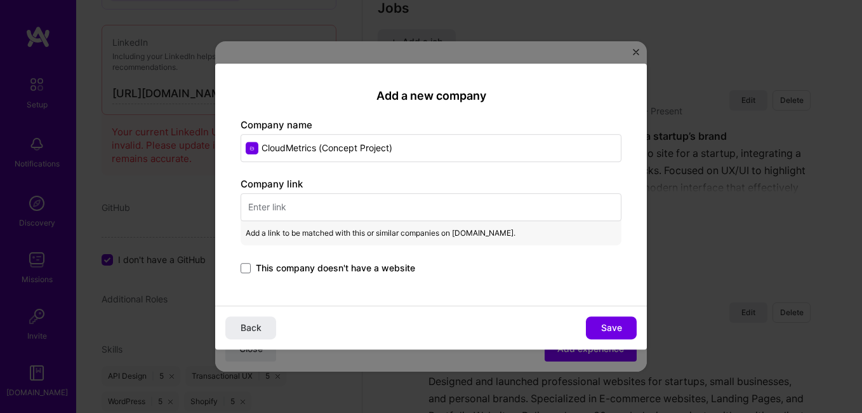
paste input "[URL][DOMAIN_NAME]"
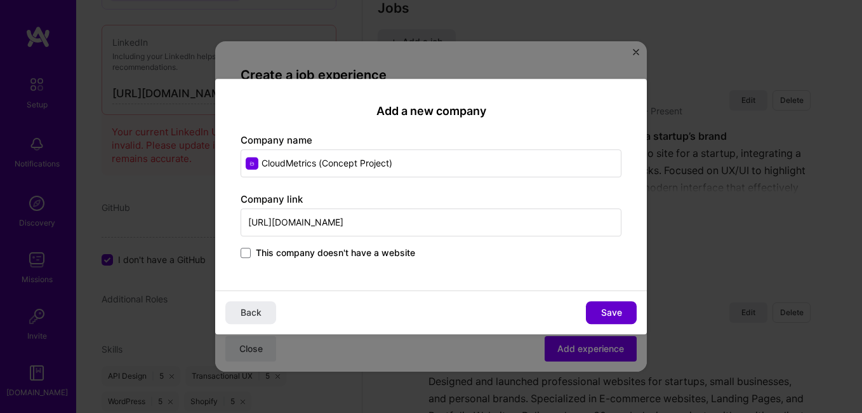
type input "[URL][DOMAIN_NAME]"
click at [603, 306] on span "Save" at bounding box center [611, 312] width 21 height 13
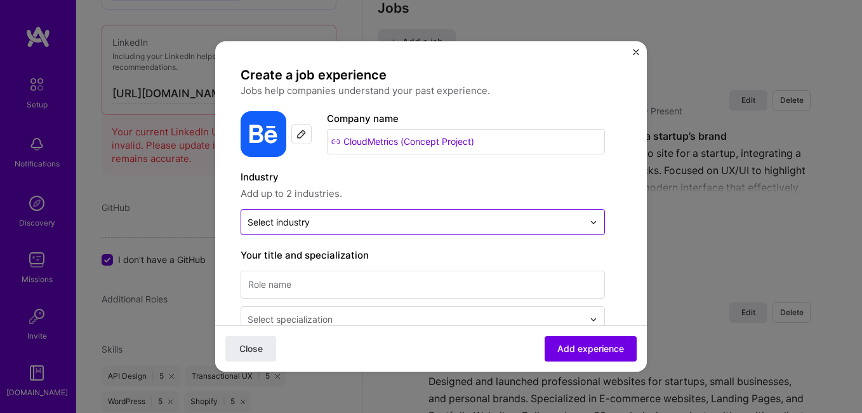
click at [380, 225] on input "text" at bounding box center [416, 221] width 336 height 13
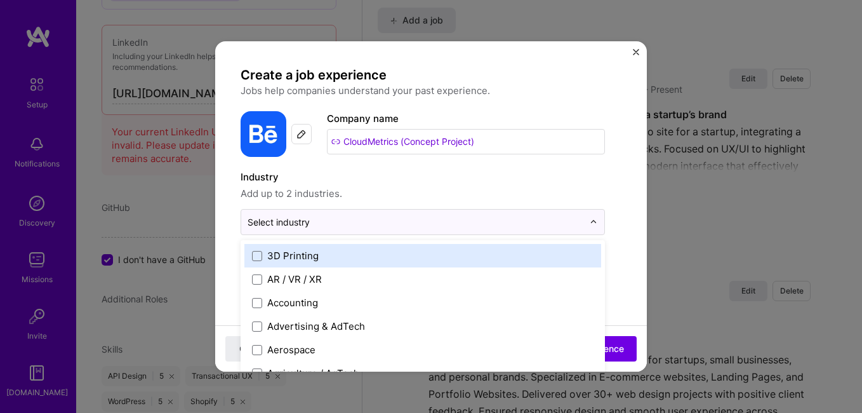
scroll to position [1392, 0]
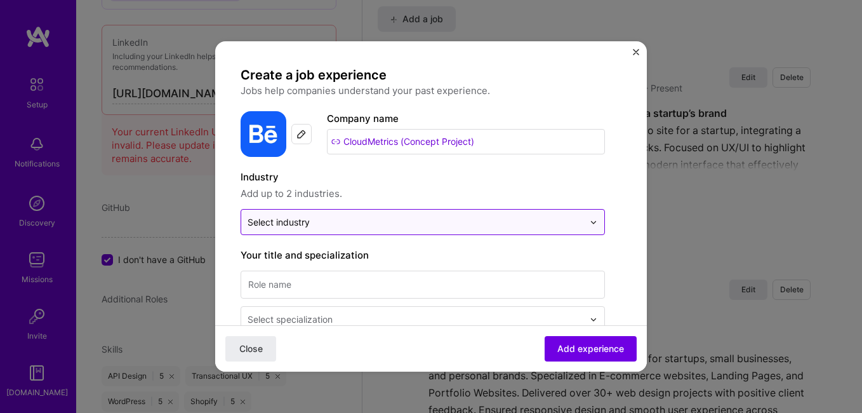
click at [338, 223] on input "text" at bounding box center [416, 221] width 336 height 13
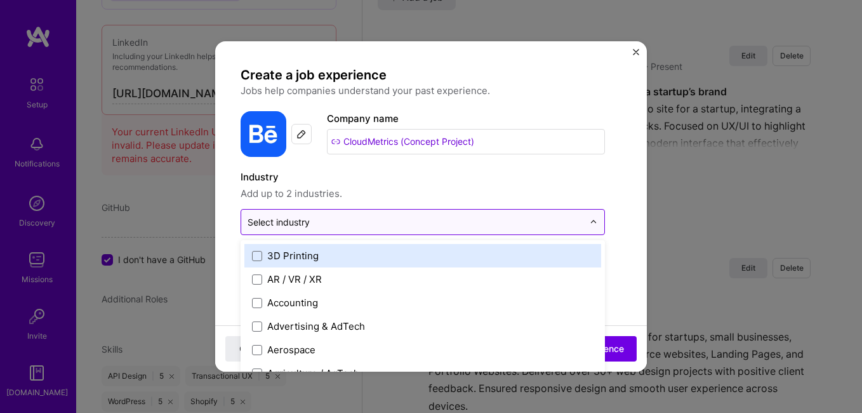
scroll to position [1415, 0]
paste input "SaaS"
type input "SaaS"
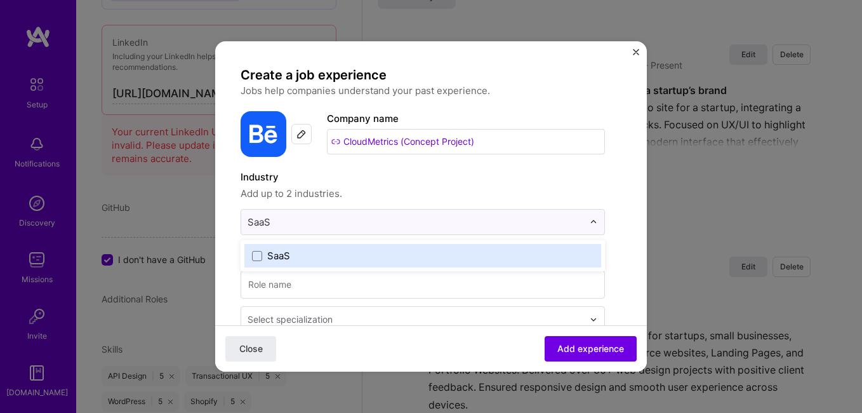
click at [297, 255] on label "SaaS" at bounding box center [423, 255] width 342 height 13
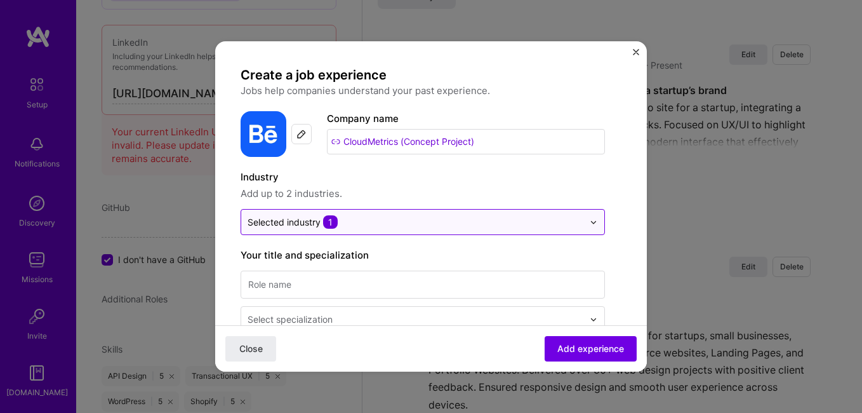
click at [351, 223] on input "text" at bounding box center [416, 221] width 336 height 13
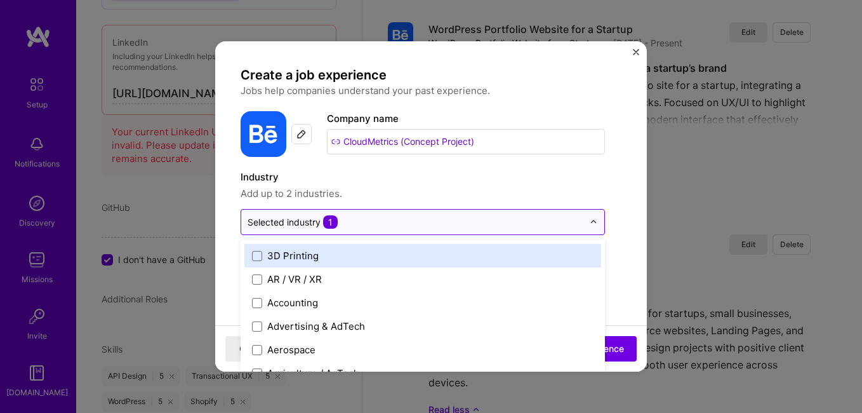
scroll to position [1438, 0]
paste input "Analytics"
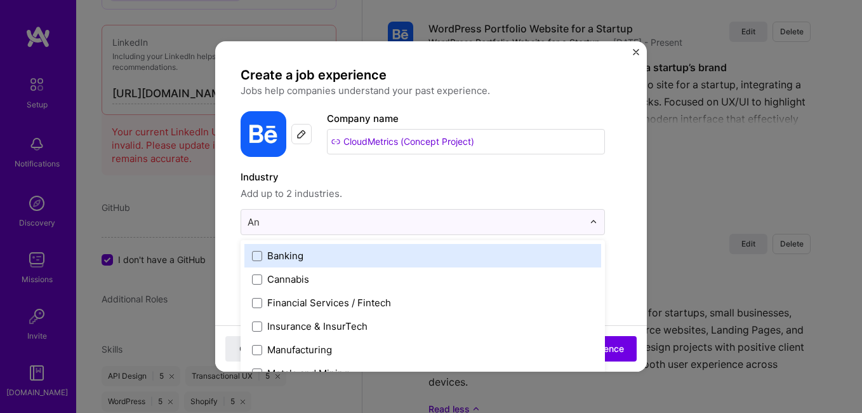
type input "A"
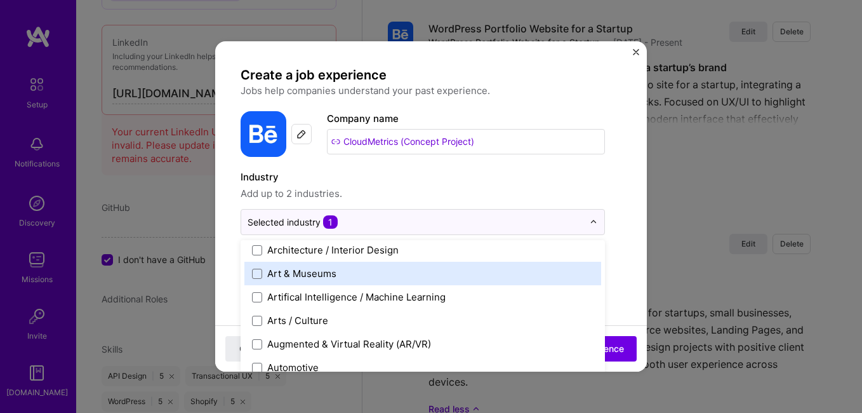
scroll to position [168, 0]
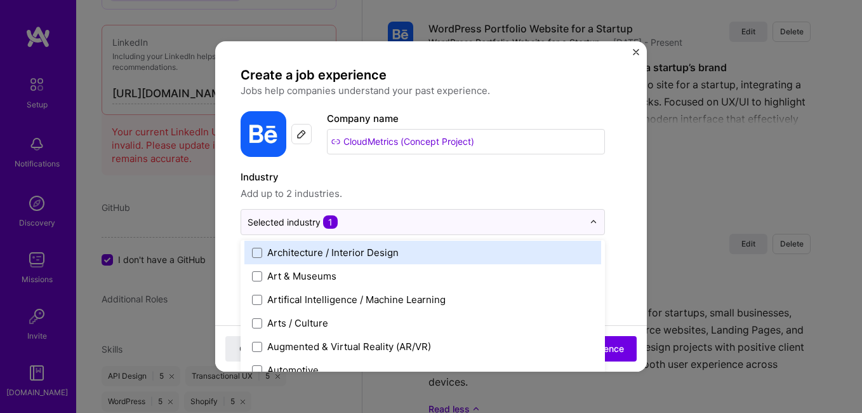
click at [337, 257] on div "Architecture / Interior Design" at bounding box center [332, 252] width 131 height 13
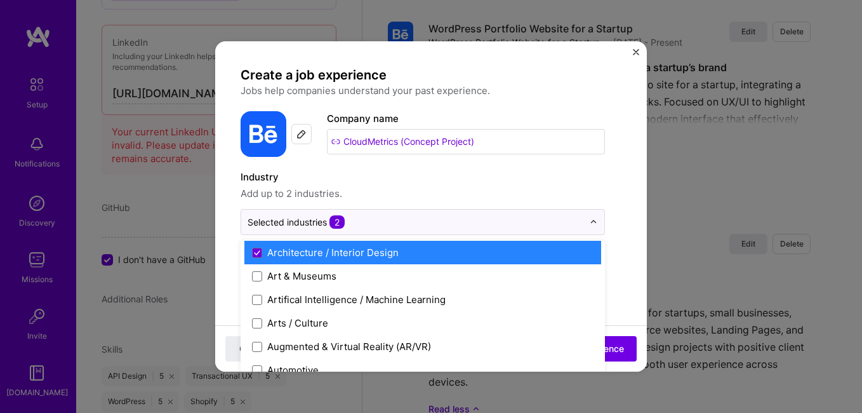
click at [381, 190] on span "Add up to 2 industries." at bounding box center [423, 193] width 364 height 15
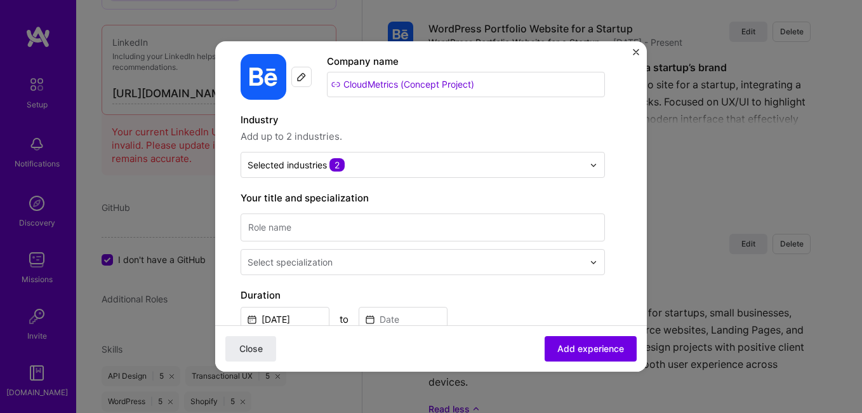
scroll to position [60, 0]
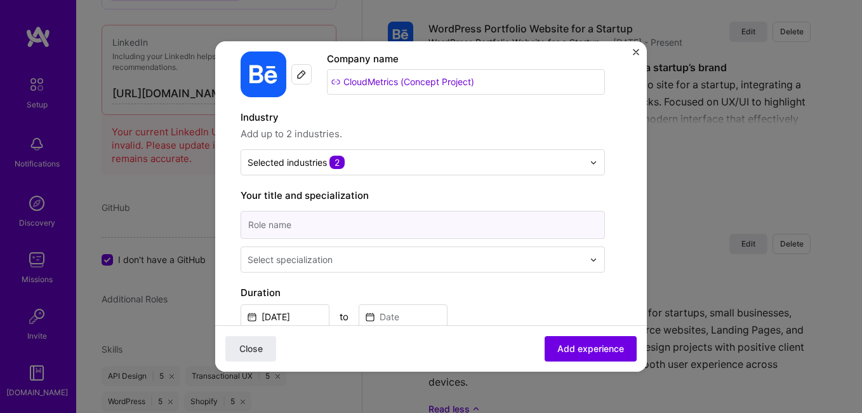
click at [336, 216] on input at bounding box center [423, 225] width 364 height 28
paste input "SaaS Dashboard Web App (WordPress CMS Integration)"
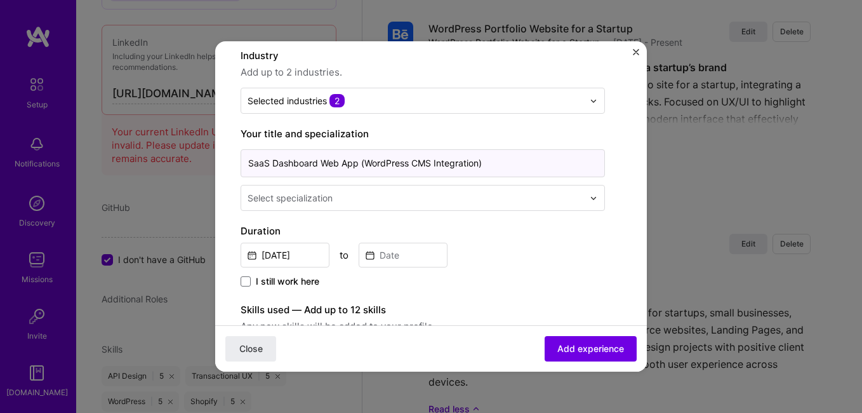
scroll to position [125, 0]
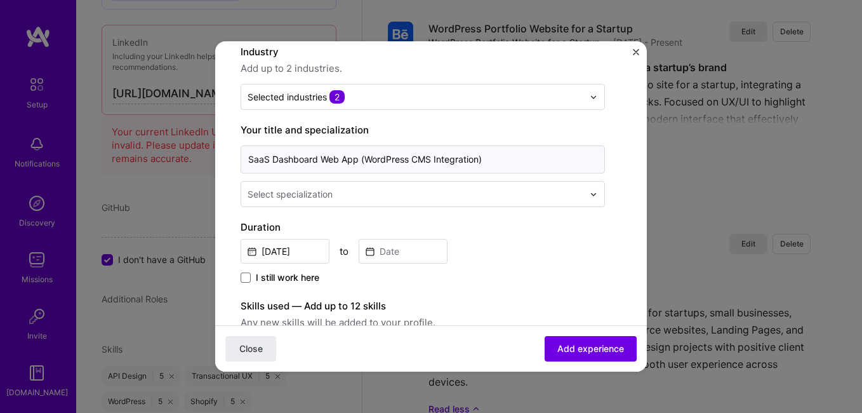
type input "SaaS Dashboard Web App (WordPress CMS Integration)"
click at [317, 192] on div "Select specialization" at bounding box center [290, 193] width 85 height 13
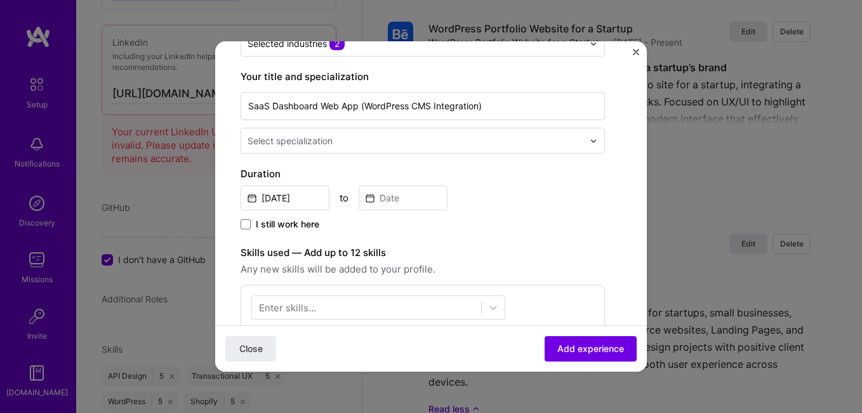
scroll to position [171, 0]
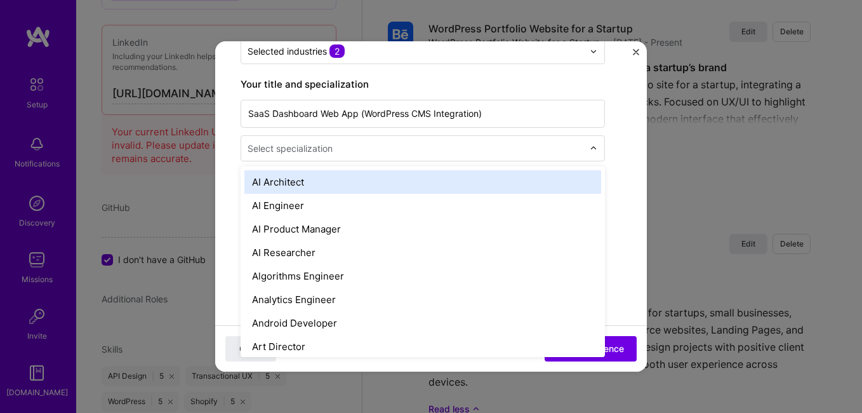
click at [298, 145] on div "Select specialization" at bounding box center [290, 148] width 85 height 13
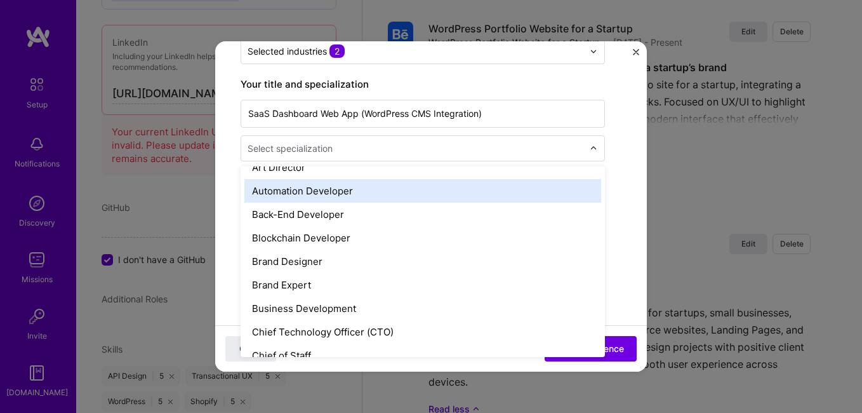
scroll to position [179, 0]
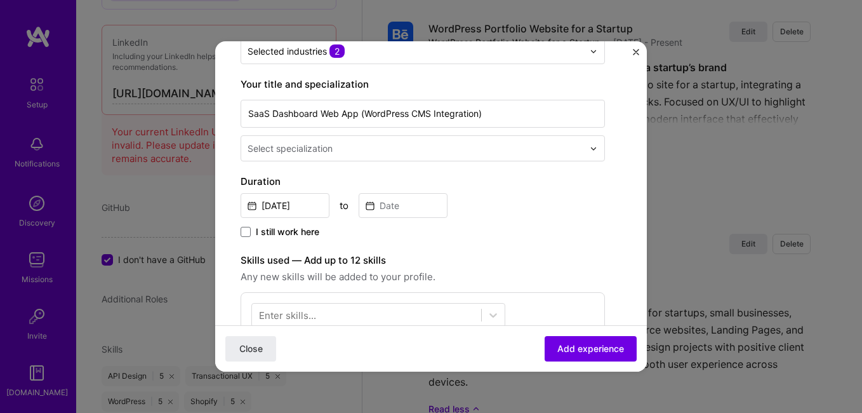
paste input "SaaS"
type input "S"
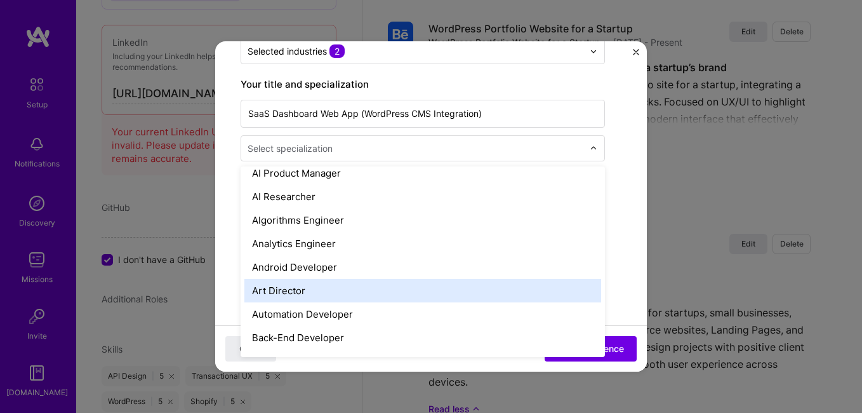
scroll to position [55, 0]
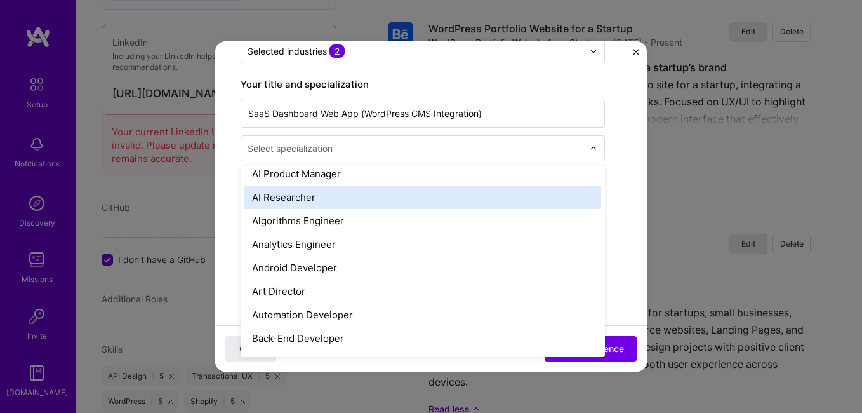
click at [299, 195] on div "AI Researcher" at bounding box center [422, 196] width 357 height 23
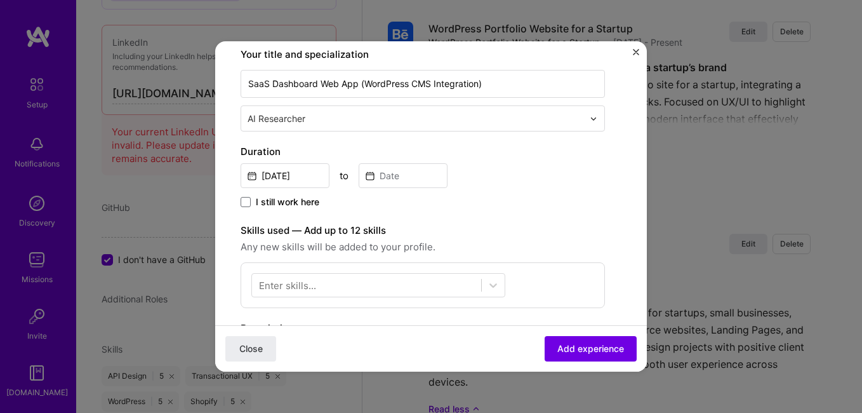
scroll to position [199, 0]
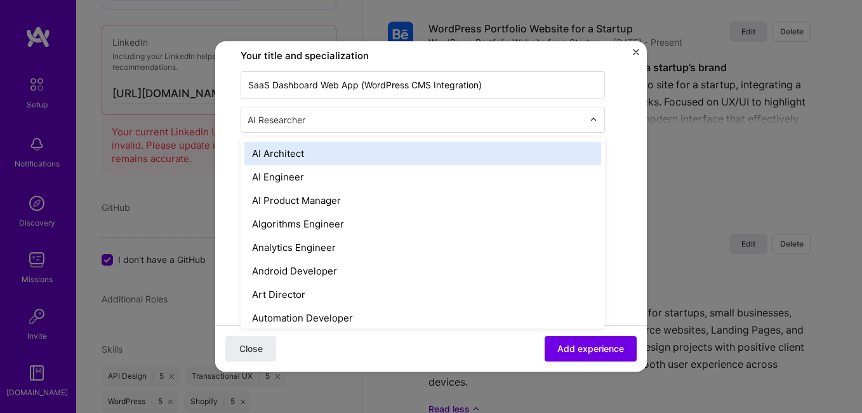
click at [376, 124] on input "text" at bounding box center [417, 119] width 338 height 13
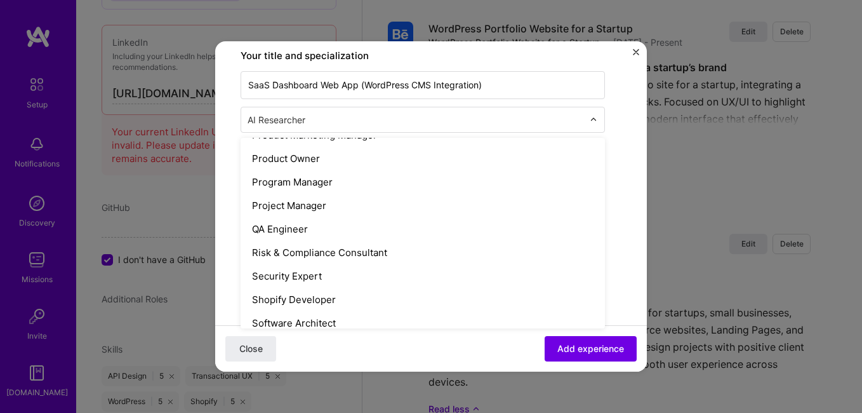
scroll to position [1438, 0]
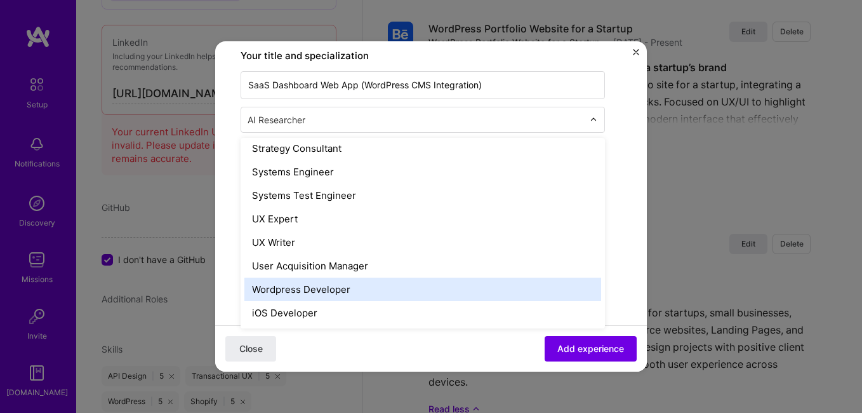
click at [330, 285] on div "Wordpress Developer" at bounding box center [422, 288] width 357 height 23
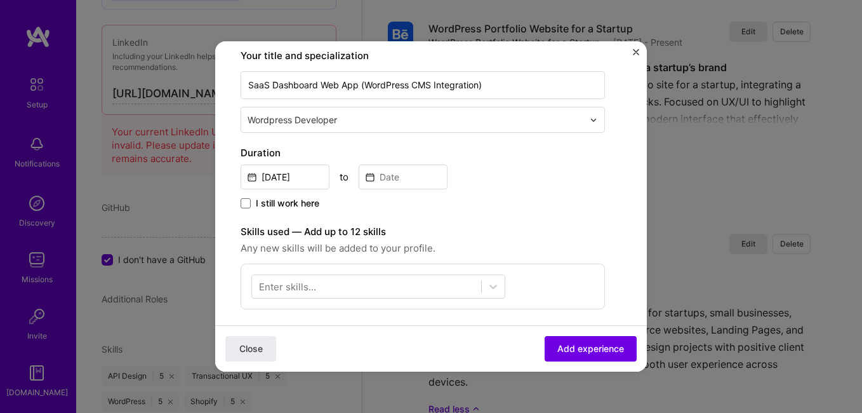
click at [254, 197] on label "I still work here" at bounding box center [280, 203] width 79 height 13
click at [0, 0] on input "I still work here" at bounding box center [0, 0] width 0 height 0
click at [290, 183] on input "[DATE]" at bounding box center [285, 176] width 89 height 25
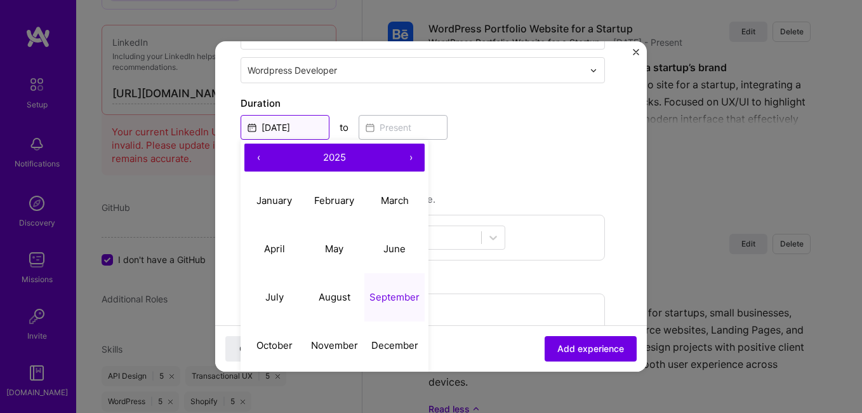
scroll to position [250, 0]
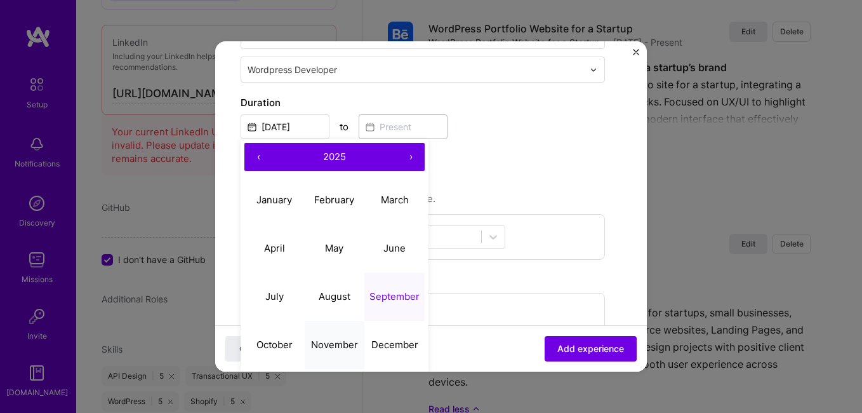
click at [342, 342] on abbr "November" at bounding box center [334, 344] width 47 height 12
type input "[DATE]"
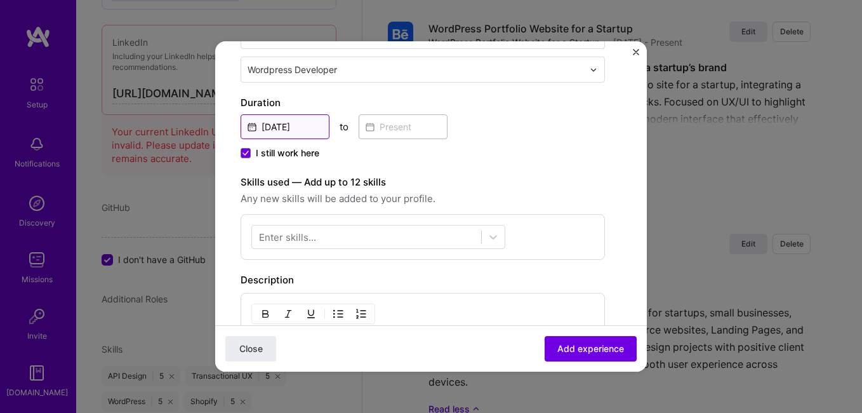
click at [307, 124] on input "[DATE]" at bounding box center [285, 126] width 89 height 25
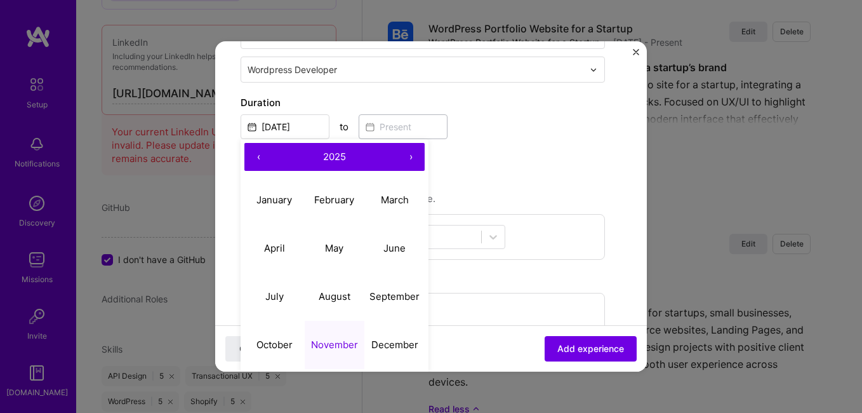
click at [262, 149] on button "‹" at bounding box center [258, 157] width 28 height 28
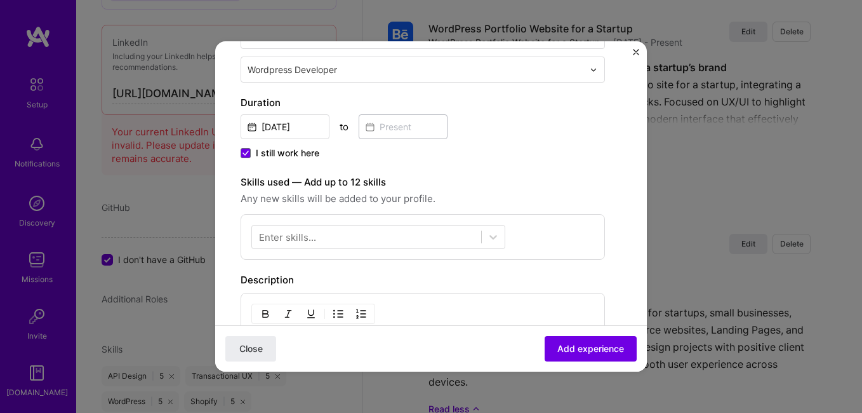
click at [460, 182] on label "Skills used — Add up to 12 skills" at bounding box center [423, 182] width 364 height 15
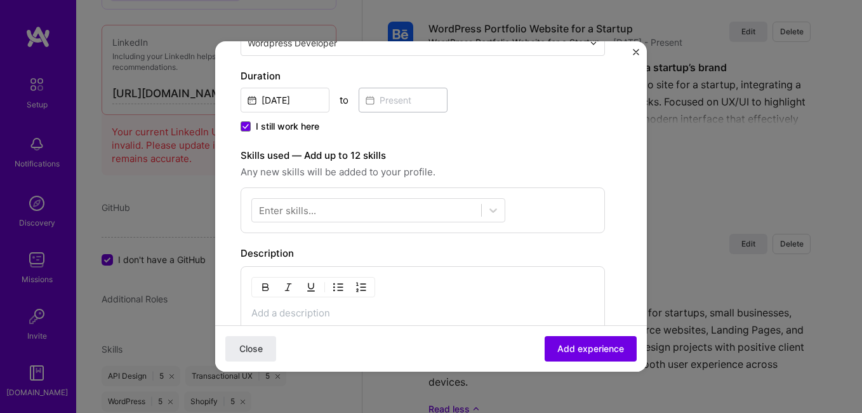
scroll to position [277, 0]
click at [361, 210] on div at bounding box center [366, 209] width 229 height 21
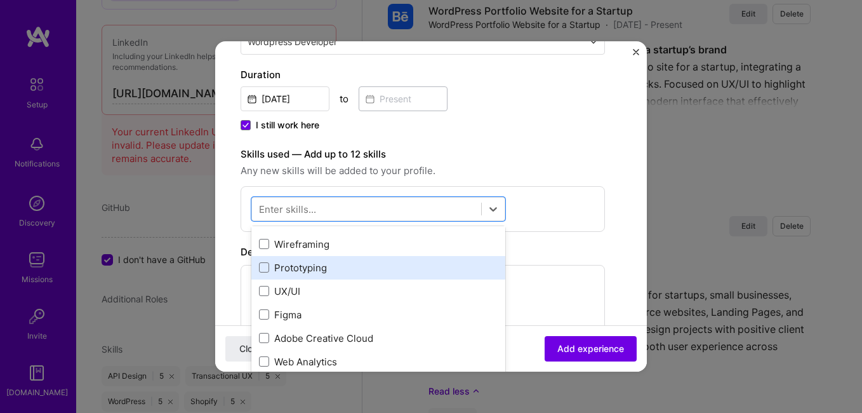
scroll to position [39, 0]
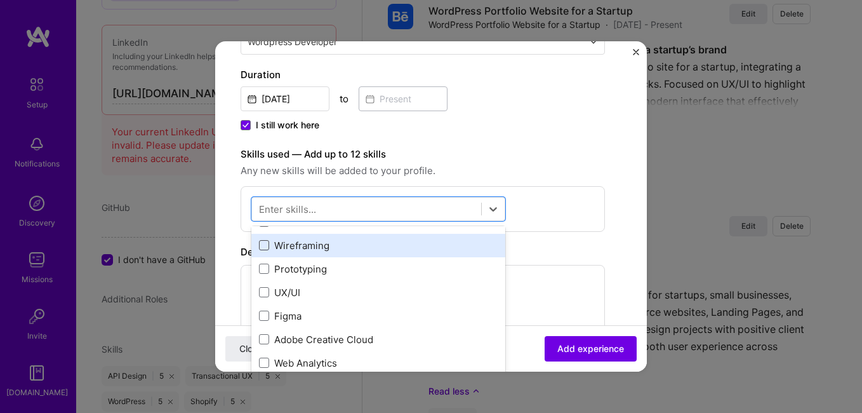
click at [267, 249] on span at bounding box center [264, 245] width 10 height 10
click at [0, 0] on input "checkbox" at bounding box center [0, 0] width 0 height 0
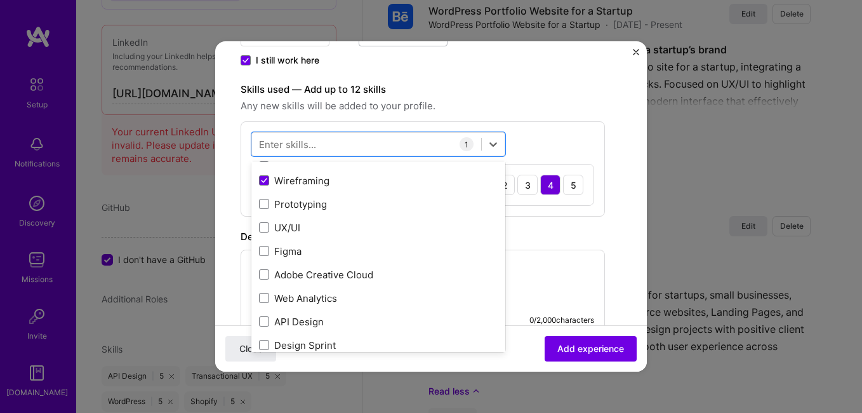
scroll to position [354, 0]
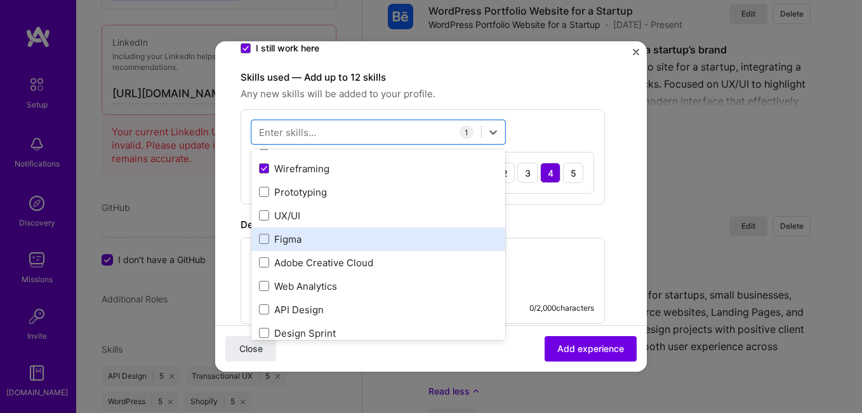
click at [257, 235] on div "Figma" at bounding box center [378, 238] width 254 height 23
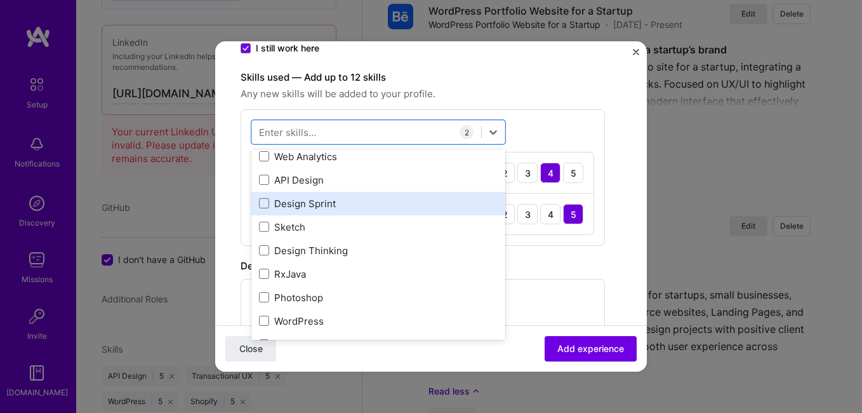
scroll to position [169, 0]
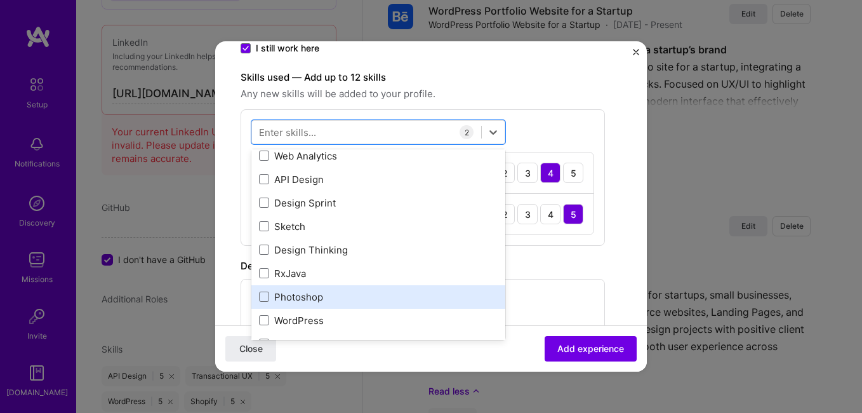
click at [269, 303] on div "Photoshop" at bounding box center [378, 296] width 239 height 13
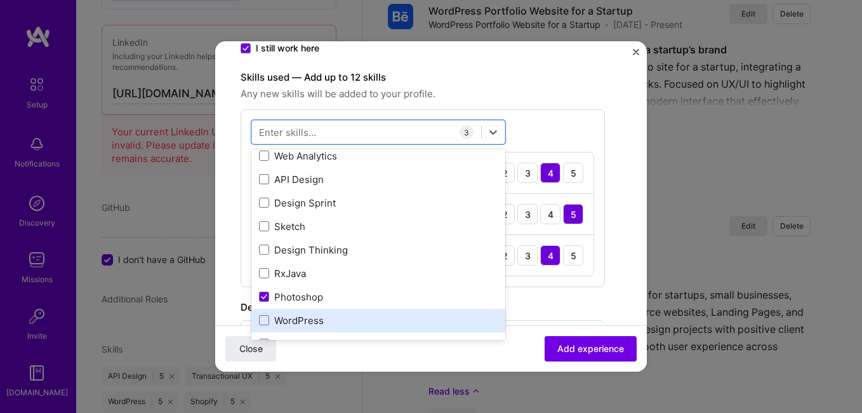
click at [267, 314] on div "WordPress" at bounding box center [378, 320] width 239 height 13
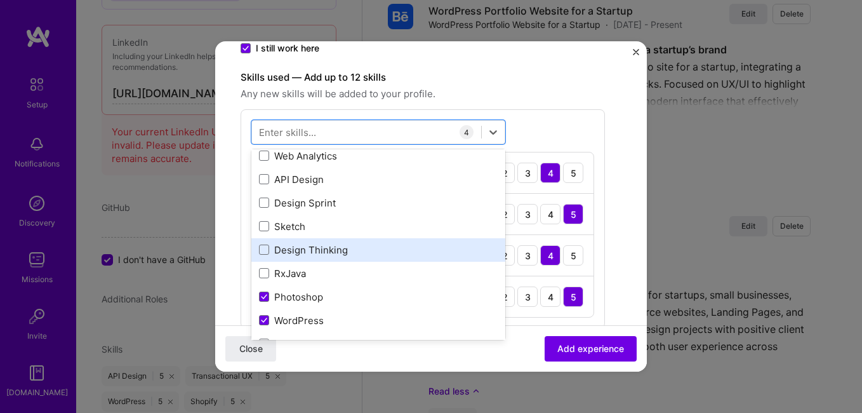
click at [270, 254] on div "Design Thinking" at bounding box center [378, 249] width 239 height 13
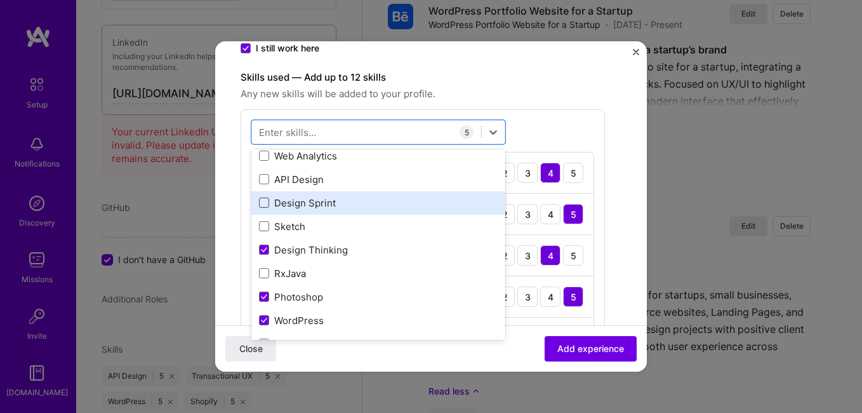
click at [262, 202] on span at bounding box center [264, 202] width 10 height 10
click at [0, 0] on input "checkbox" at bounding box center [0, 0] width 0 height 0
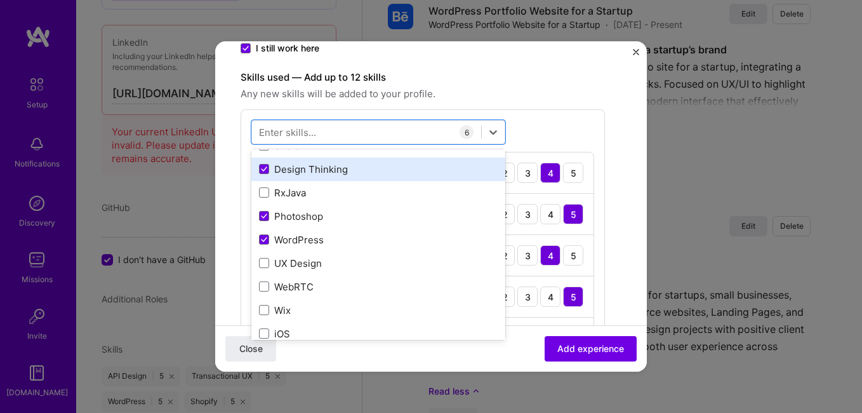
scroll to position [250, 0]
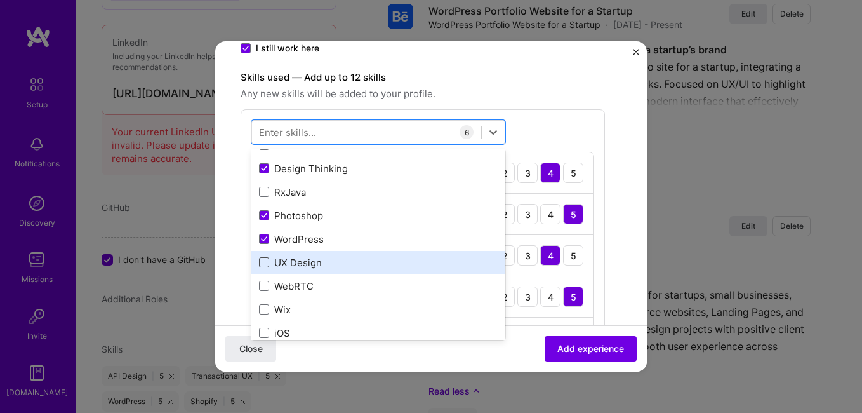
click at [265, 261] on span at bounding box center [264, 262] width 10 height 10
click at [0, 0] on input "checkbox" at bounding box center [0, 0] width 0 height 0
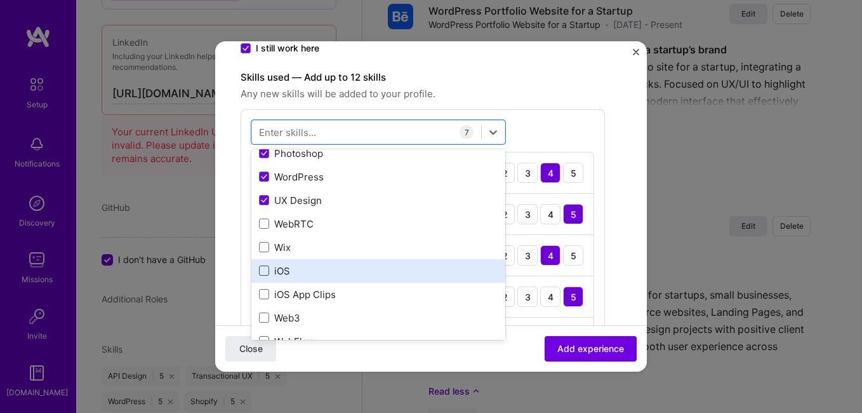
scroll to position [314, 0]
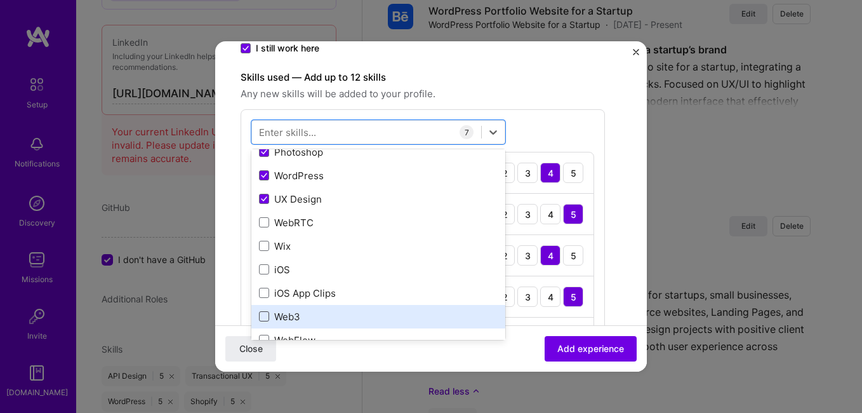
click at [264, 267] on span at bounding box center [264, 269] width 10 height 10
click at [0, 0] on input "checkbox" at bounding box center [0, 0] width 0 height 0
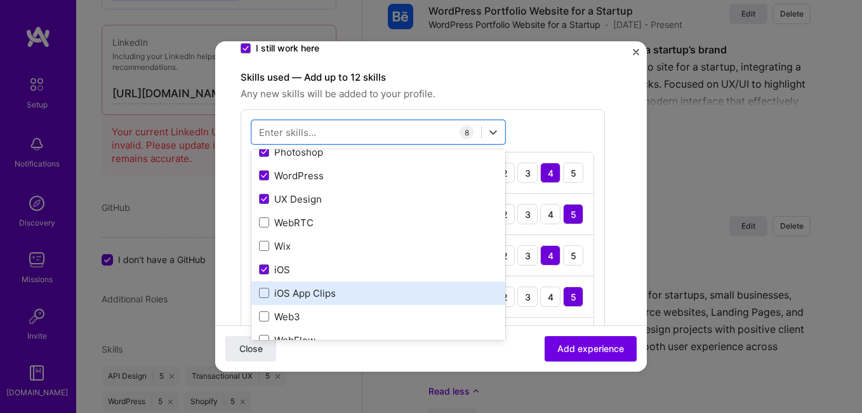
click at [266, 300] on div "iOS App Clips" at bounding box center [378, 292] width 254 height 23
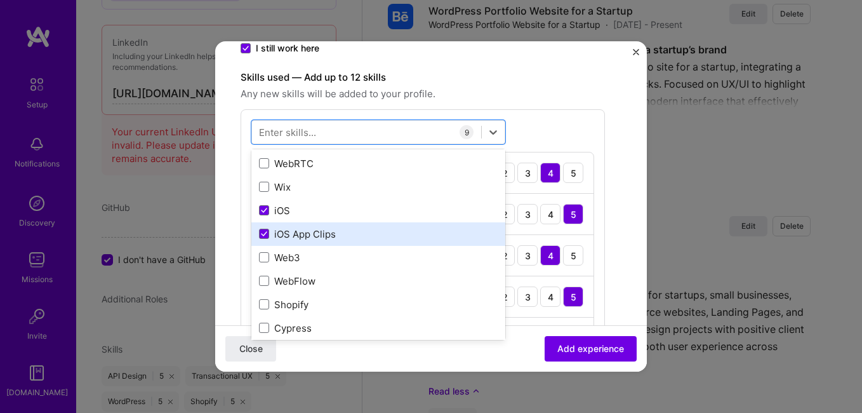
scroll to position [439, 0]
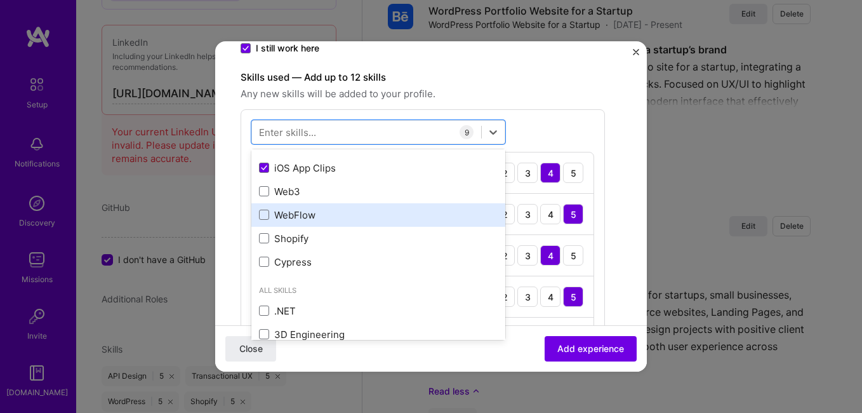
click at [258, 217] on div "WebFlow" at bounding box center [378, 214] width 254 height 23
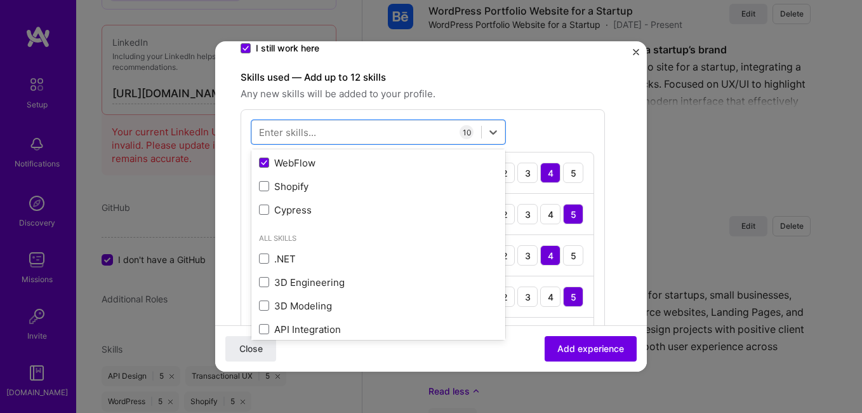
scroll to position [495, 0]
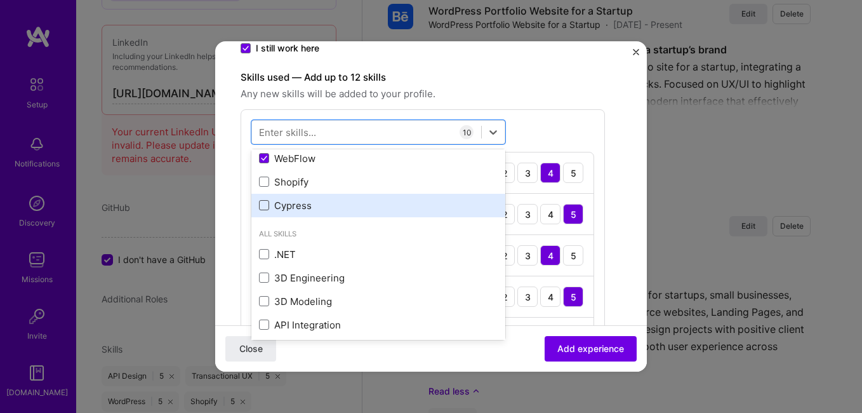
click at [264, 206] on span at bounding box center [264, 205] width 10 height 10
click at [0, 0] on input "checkbox" at bounding box center [0, 0] width 0 height 0
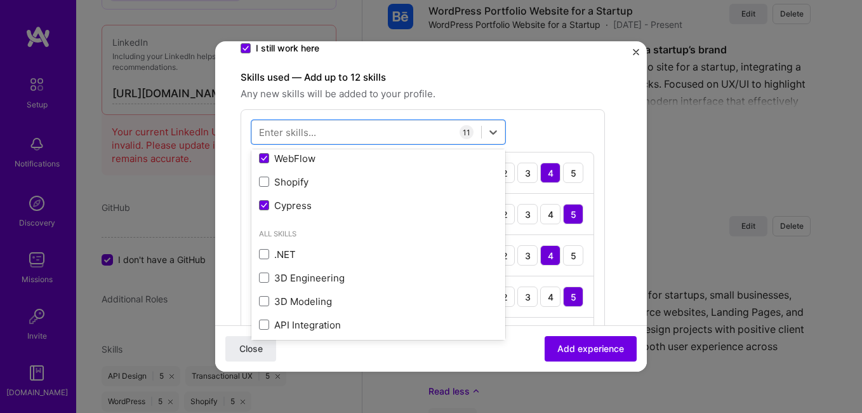
click at [264, 187] on span at bounding box center [264, 182] width 10 height 10
click at [0, 0] on input "checkbox" at bounding box center [0, 0] width 0 height 0
click at [231, 203] on form "Create a job experience Jobs help companies understand your past experience. Co…" at bounding box center [431, 382] width 432 height 1340
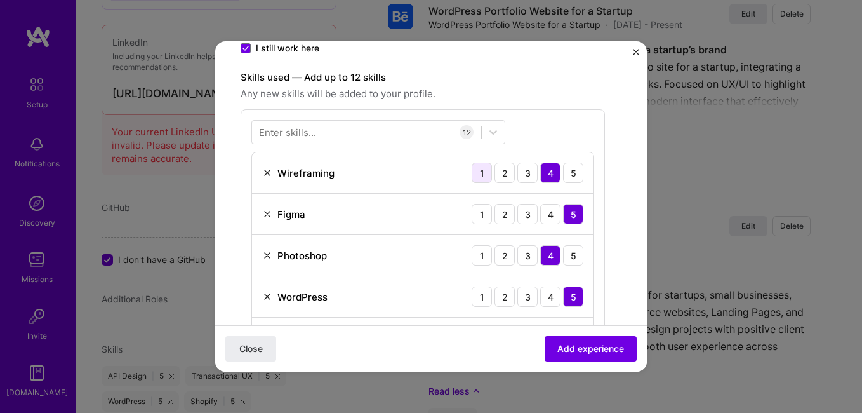
click at [481, 175] on div "1" at bounding box center [482, 173] width 20 height 20
click at [504, 220] on div "2" at bounding box center [505, 214] width 20 height 20
click at [498, 257] on div "2" at bounding box center [505, 255] width 20 height 20
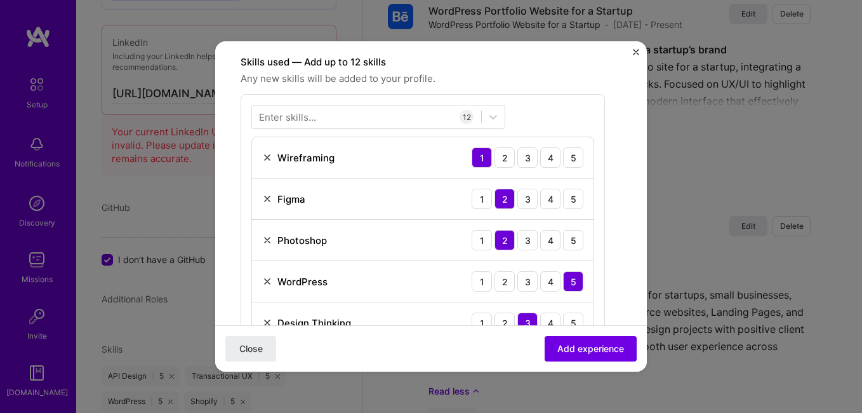
scroll to position [371, 0]
click at [497, 283] on div "2" at bounding box center [505, 280] width 20 height 20
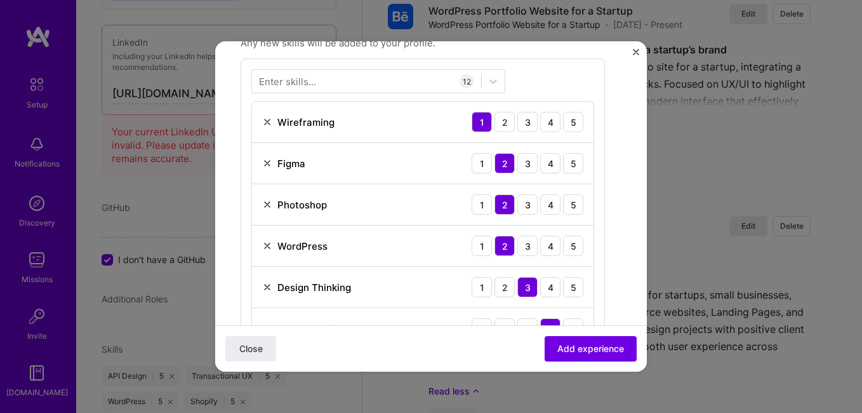
scroll to position [406, 0]
click at [500, 288] on div "2" at bounding box center [505, 286] width 20 height 20
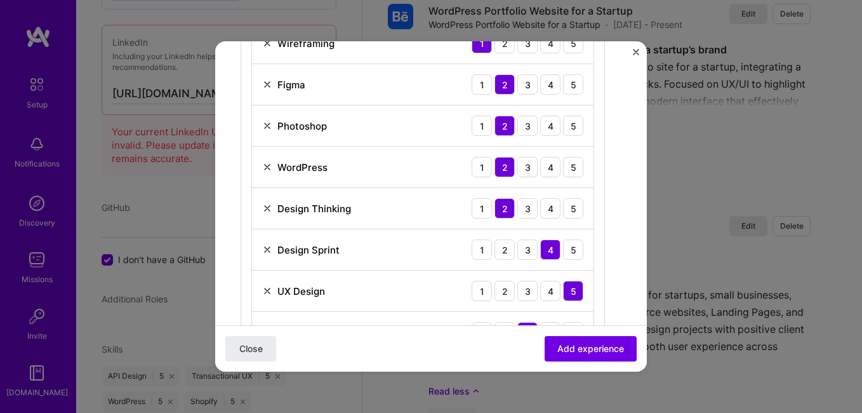
scroll to position [486, 0]
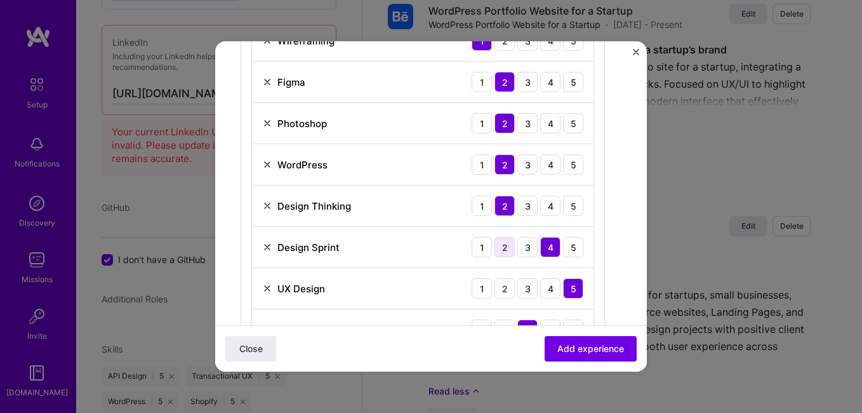
click at [501, 251] on div "2" at bounding box center [505, 247] width 20 height 20
click at [498, 283] on div "2" at bounding box center [505, 288] width 20 height 20
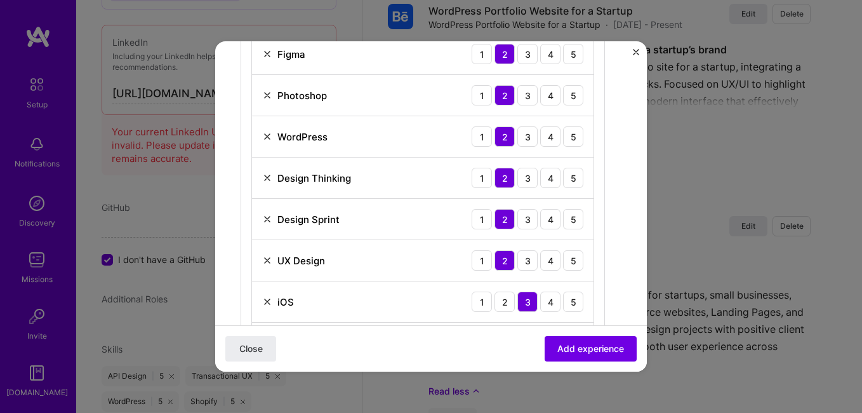
scroll to position [514, 0]
click at [507, 302] on div "2" at bounding box center [505, 301] width 20 height 20
click at [489, 300] on div "1" at bounding box center [482, 301] width 20 height 20
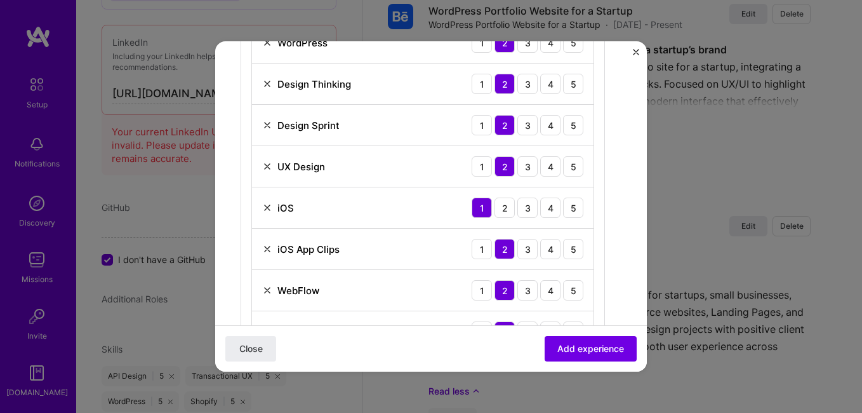
scroll to position [611, 0]
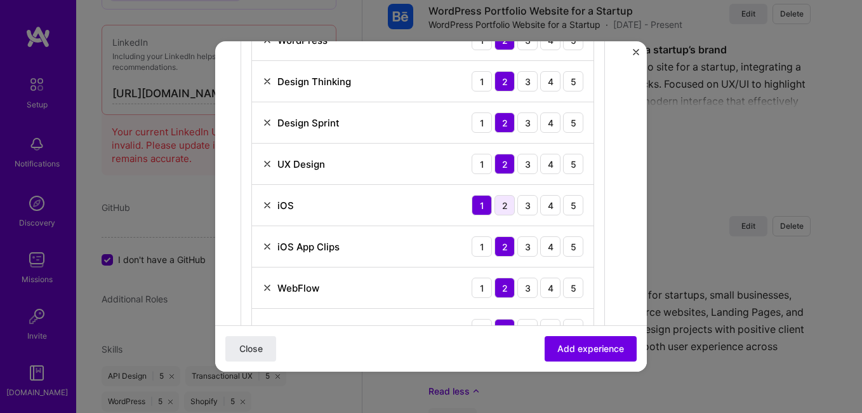
click at [502, 210] on div "2" at bounding box center [505, 205] width 20 height 20
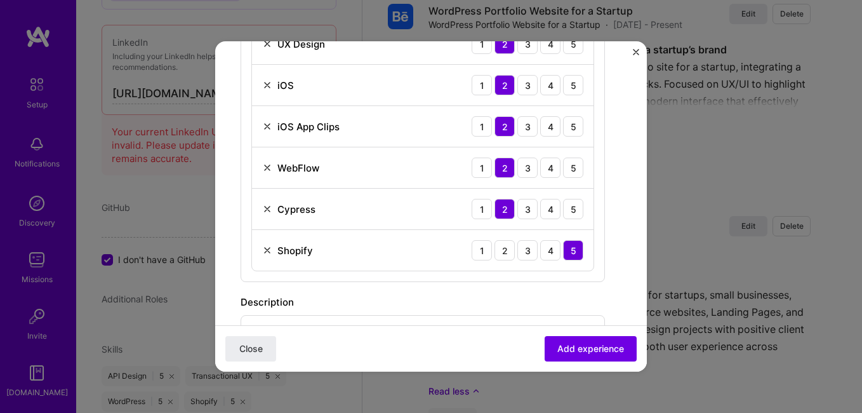
scroll to position [732, 0]
click at [524, 250] on div "3" at bounding box center [527, 249] width 20 height 20
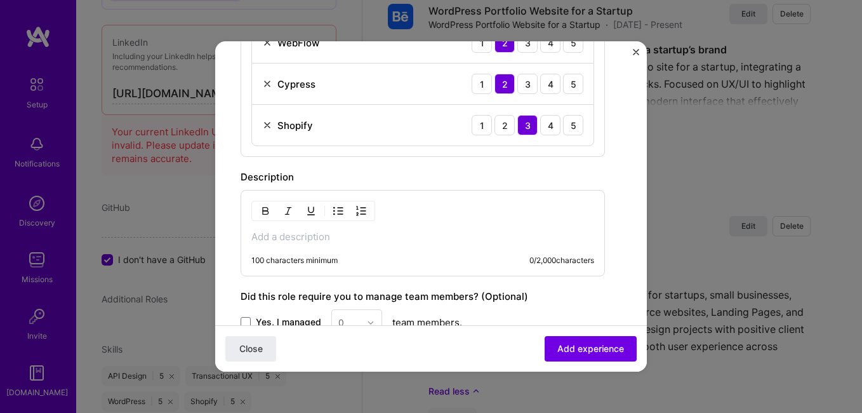
scroll to position [857, 0]
click at [463, 236] on p at bounding box center [422, 235] width 343 height 13
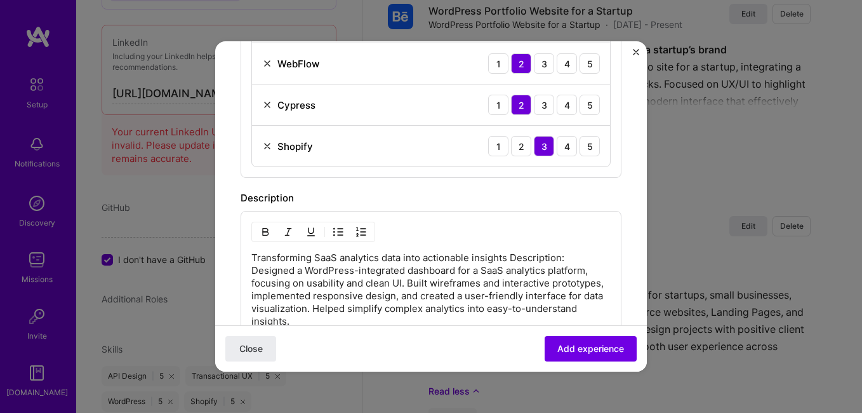
scroll to position [834, 0]
drag, startPoint x: 568, startPoint y: 258, endPoint x: 514, endPoint y: 260, distance: 54.0
click at [514, 260] on p "Transforming SaaS analytics data into actionable insights Description: Designed…" at bounding box center [430, 290] width 359 height 76
click at [408, 253] on p "Transforming SaaS analytics data into actionable insights Designed a WordPress-…" at bounding box center [430, 290] width 359 height 76
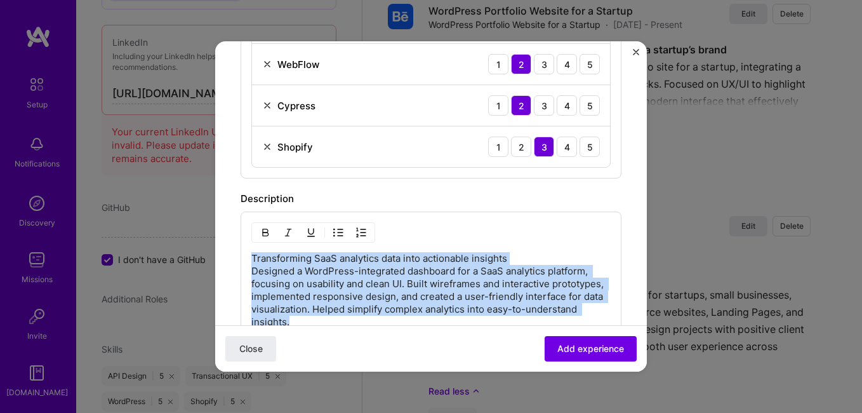
click at [408, 253] on p "Transforming SaaS analytics data into actionable insights Designed a WordPress-…" at bounding box center [430, 290] width 359 height 76
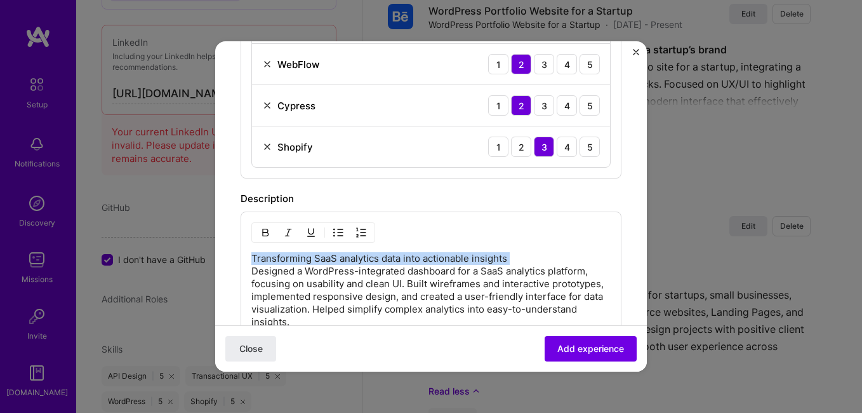
click at [408, 253] on p "Transforming SaaS analytics data into actionable insights Designed a WordPress-…" at bounding box center [430, 290] width 359 height 76
click at [266, 228] on img "button" at bounding box center [265, 232] width 10 height 10
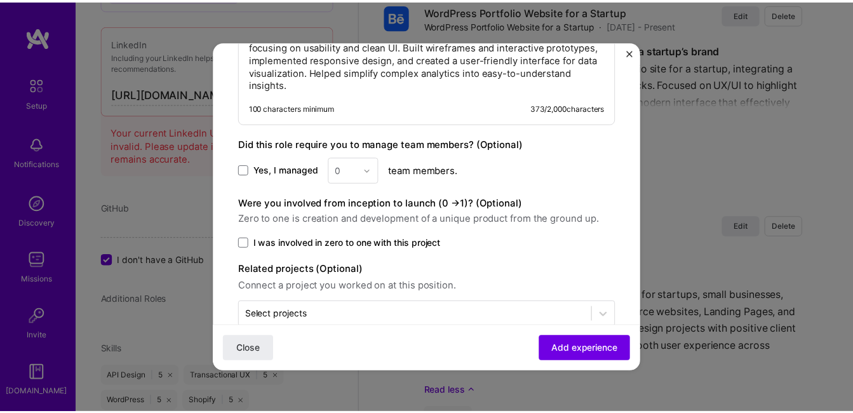
scroll to position [1099, 0]
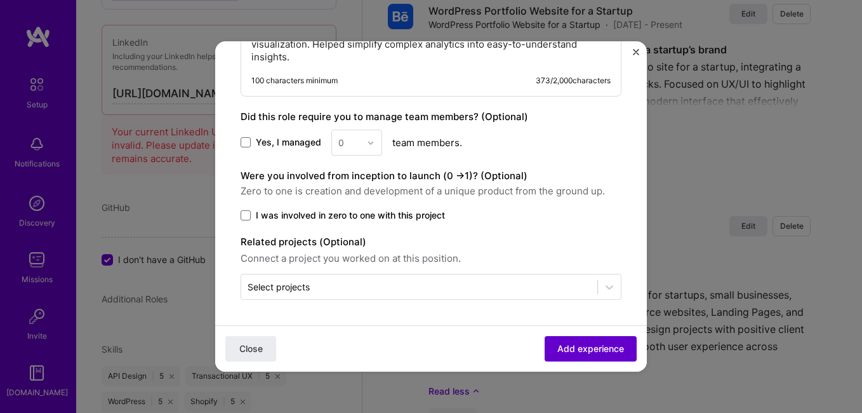
click at [545, 340] on button "Add experience" at bounding box center [591, 348] width 92 height 25
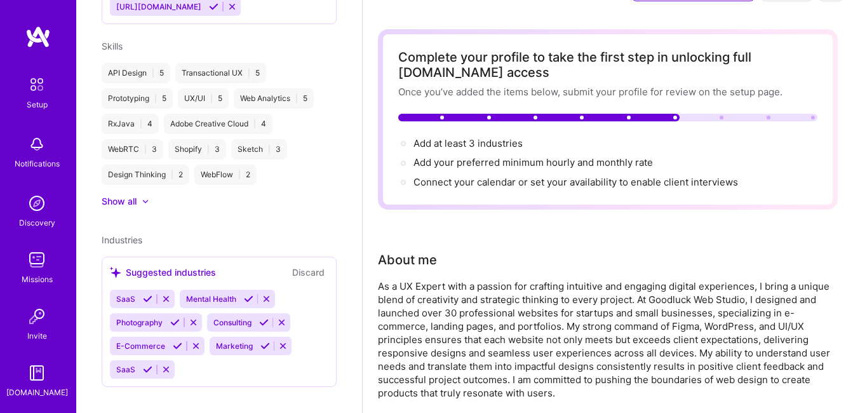
scroll to position [0, 0]
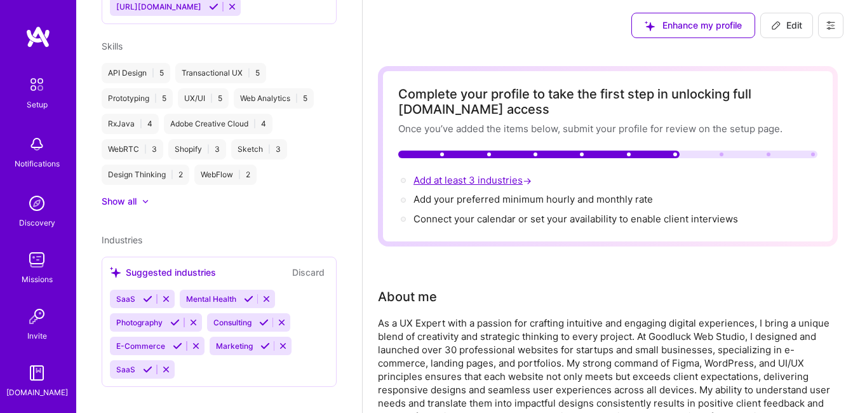
click at [496, 180] on span "Add at least 3 industries →" at bounding box center [473, 180] width 121 height 12
select select "NG"
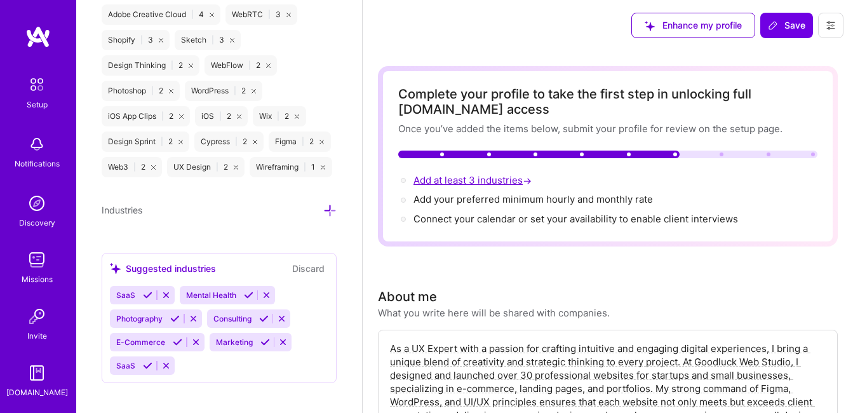
scroll to position [1434, 0]
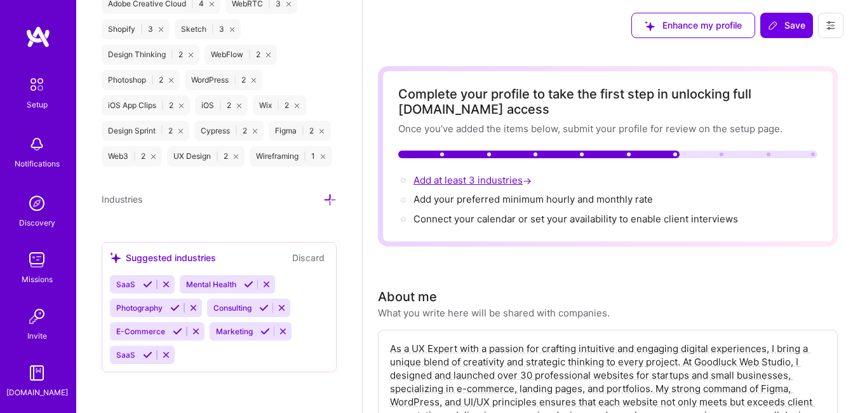
click at [465, 179] on span "Add at least 3 industries →" at bounding box center [473, 180] width 121 height 12
click at [269, 284] on icon at bounding box center [267, 284] width 10 height 10
click at [283, 306] on icon at bounding box center [282, 308] width 10 height 10
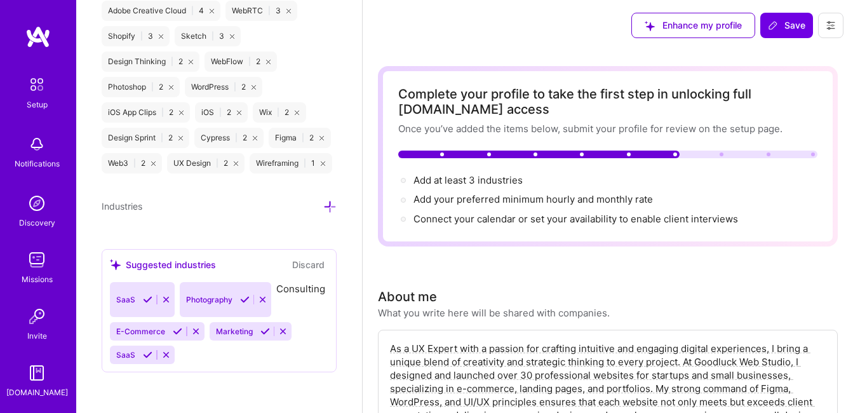
scroll to position [1410, 0]
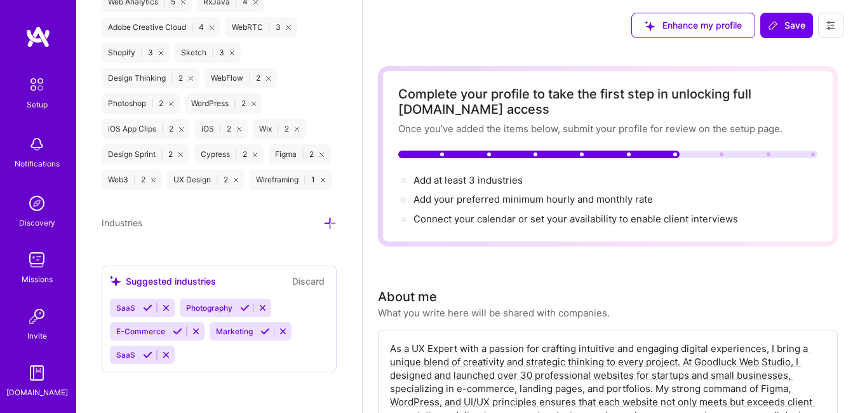
click at [283, 333] on icon at bounding box center [283, 331] width 10 height 10
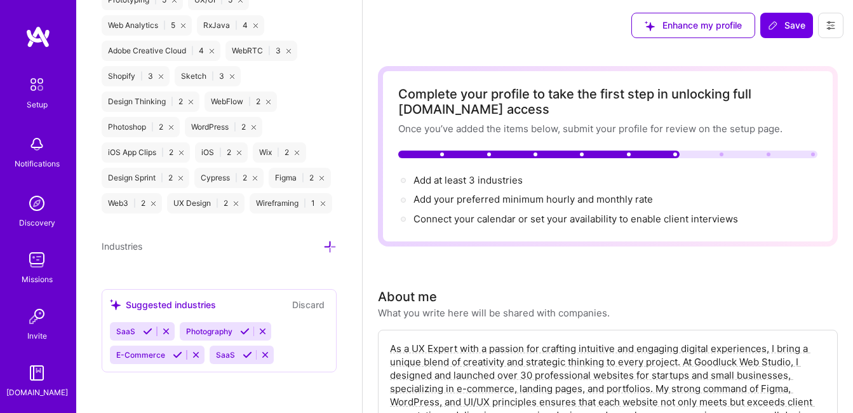
scroll to position [1387, 0]
click at [164, 333] on icon at bounding box center [166, 331] width 10 height 10
click at [478, 180] on span "Add at least 3 industries →" at bounding box center [473, 180] width 121 height 12
click at [491, 173] on div "Complete your profile to take the first step in unlocking full [DOMAIN_NAME] ac…" at bounding box center [607, 156] width 419 height 140
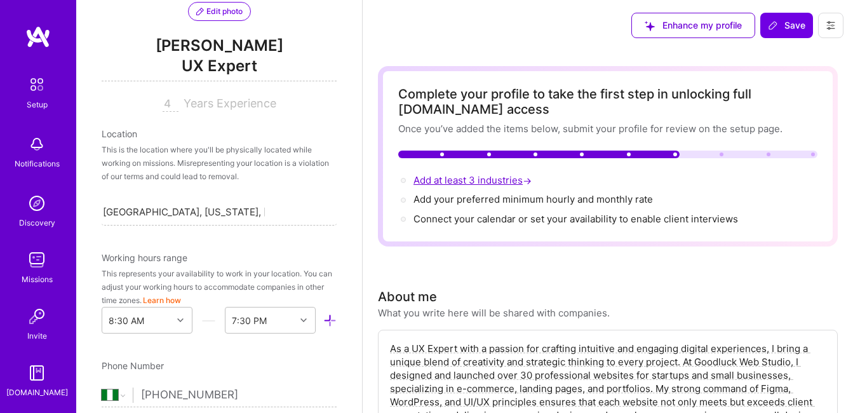
click at [438, 180] on span "Add at least 3 industries →" at bounding box center [473, 180] width 121 height 12
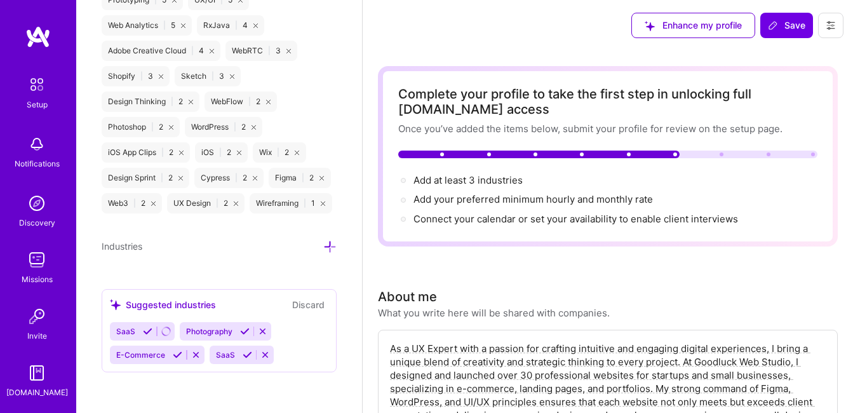
click at [260, 355] on icon at bounding box center [265, 355] width 10 height 10
click at [305, 304] on button "Discard" at bounding box center [308, 304] width 40 height 15
click at [465, 180] on span "Add at least 3 industries →" at bounding box center [473, 180] width 121 height 12
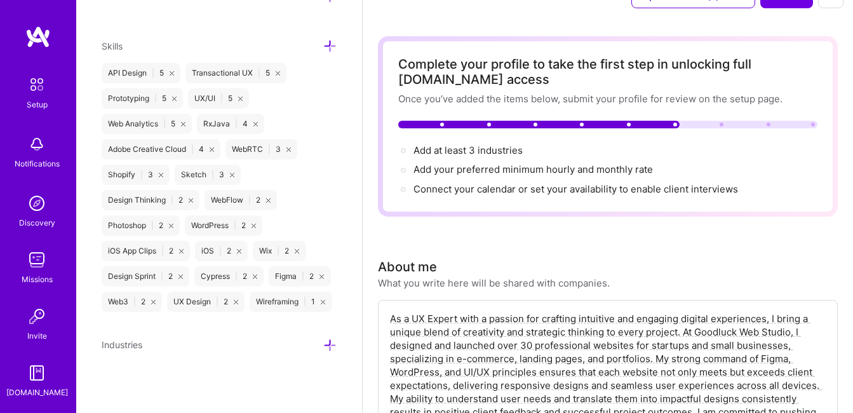
scroll to position [30, 0]
click at [323, 347] on icon at bounding box center [329, 344] width 13 height 13
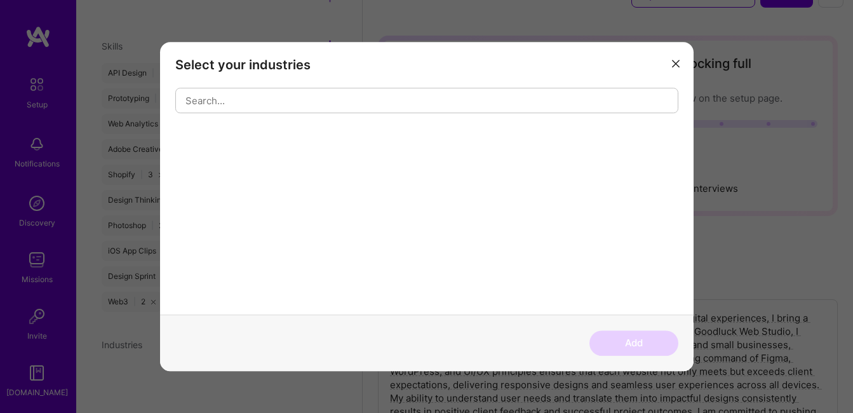
scroll to position [1387, 0]
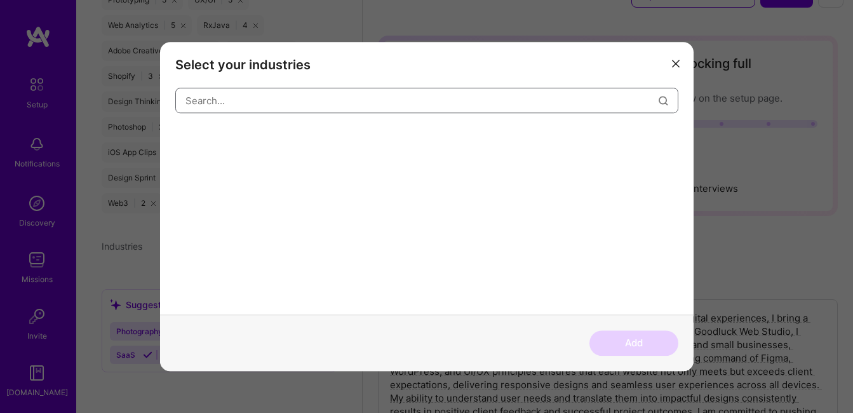
click at [290, 103] on input "modal" at bounding box center [421, 100] width 473 height 32
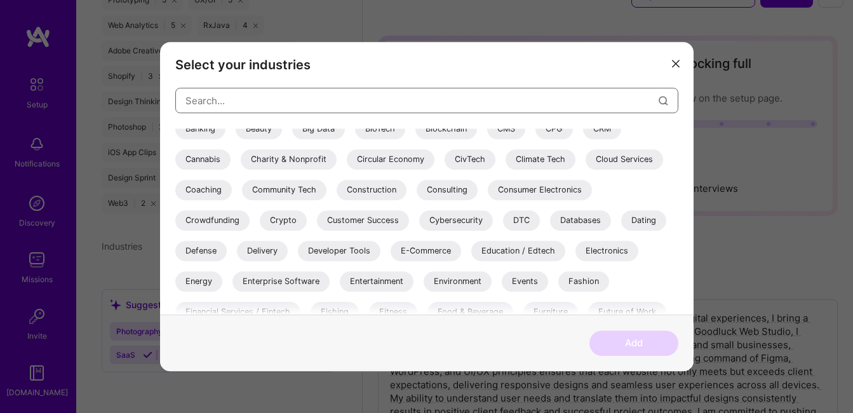
scroll to position [132, 0]
click at [432, 246] on div "E-Commerce" at bounding box center [425, 250] width 70 height 20
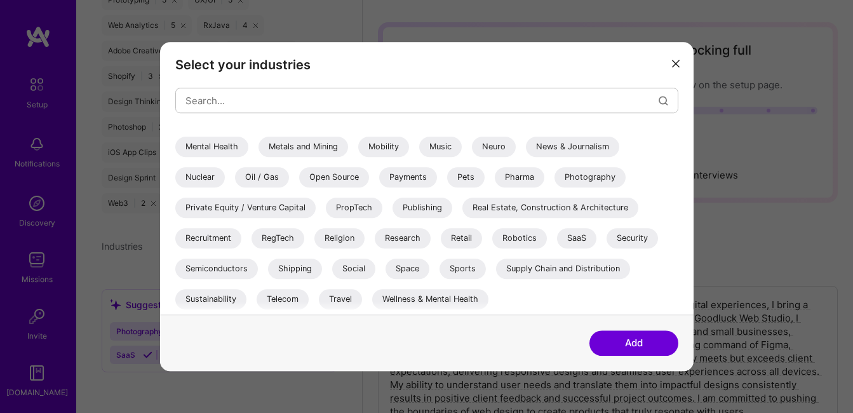
scroll to position [40, 0]
click at [577, 172] on div "Photography" at bounding box center [589, 177] width 71 height 20
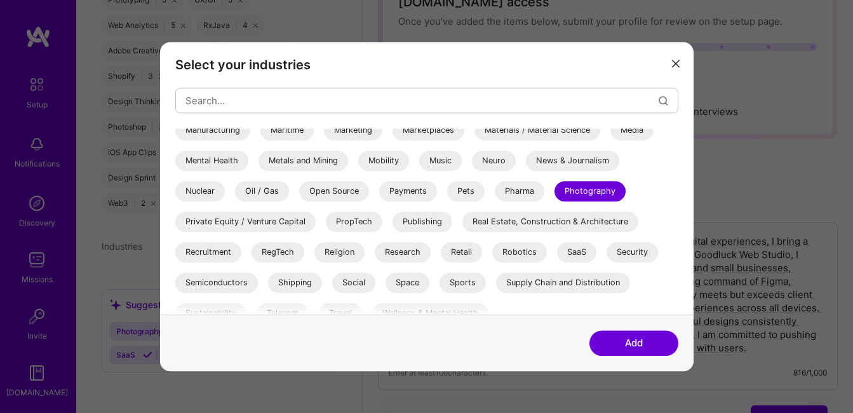
scroll to position [436, 0]
click at [526, 189] on div "Pharma" at bounding box center [520, 190] width 50 height 20
click at [625, 347] on button "Add" at bounding box center [633, 342] width 89 height 25
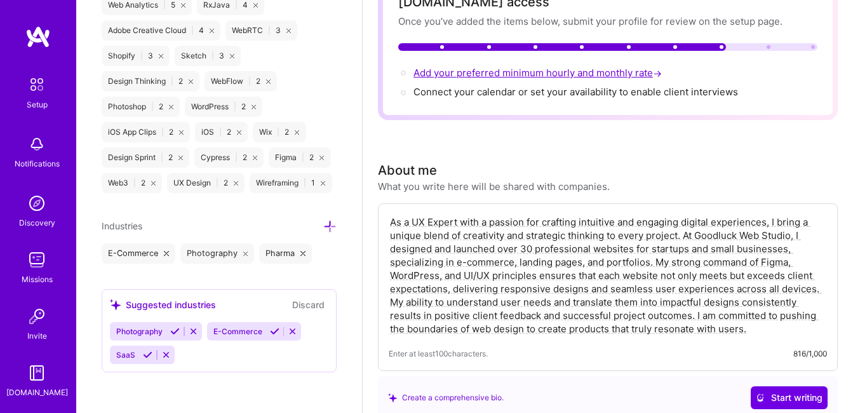
click at [474, 70] on span "Add your preferred minimum hourly and monthly rate →" at bounding box center [538, 73] width 251 height 12
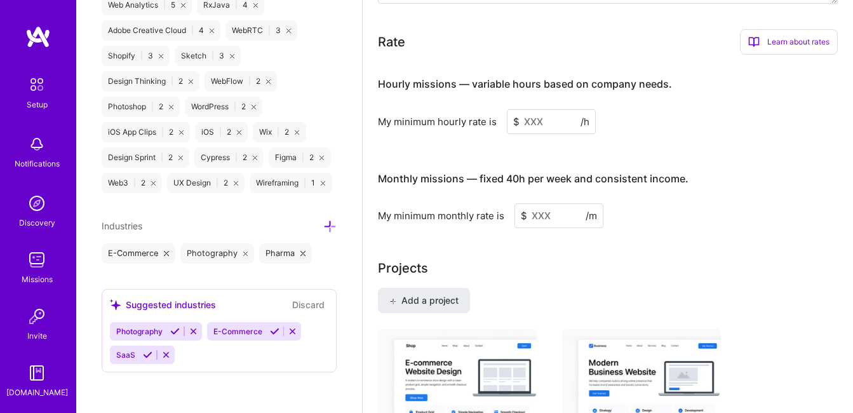
scroll to position [790, 0]
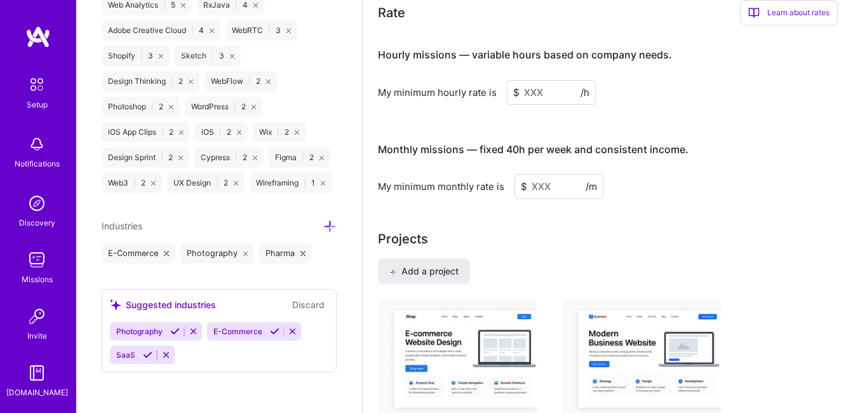
click at [448, 93] on div "My minimum hourly rate is" at bounding box center [437, 92] width 119 height 13
copy div "My minimum hourly rate is"
click at [432, 179] on div "My minimum monthly rate is $ /m" at bounding box center [608, 186] width 460 height 25
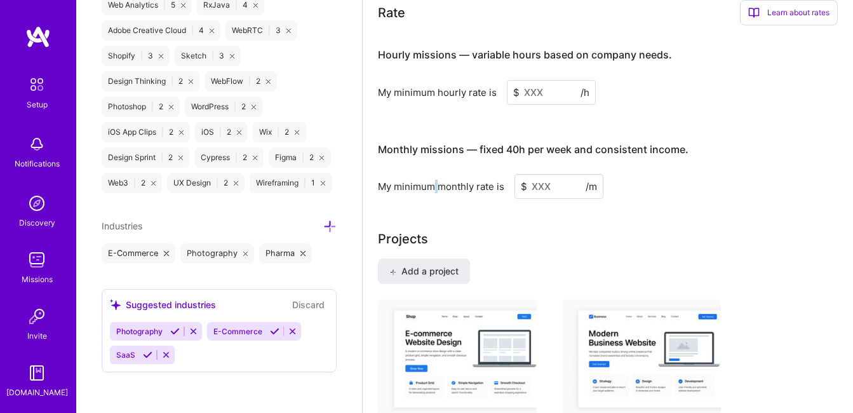
click at [432, 179] on div "My minimum monthly rate is $ /m" at bounding box center [608, 186] width 460 height 25
click at [427, 189] on div "My minimum monthly rate is" at bounding box center [441, 186] width 126 height 13
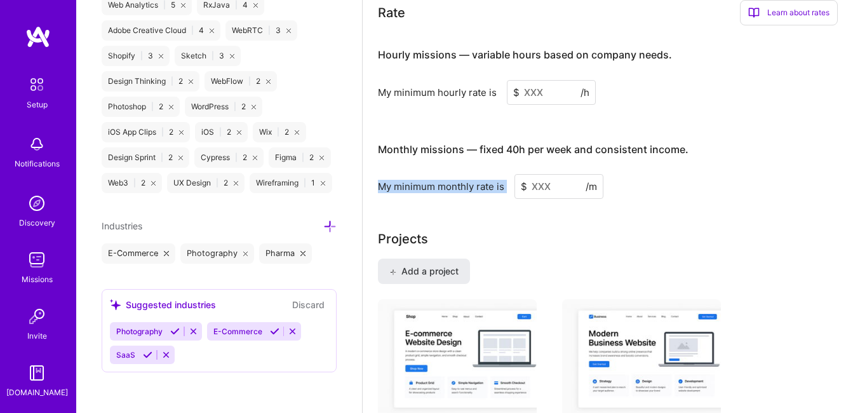
copy div "My minimum monthly rate is"
click at [523, 94] on input at bounding box center [551, 92] width 89 height 25
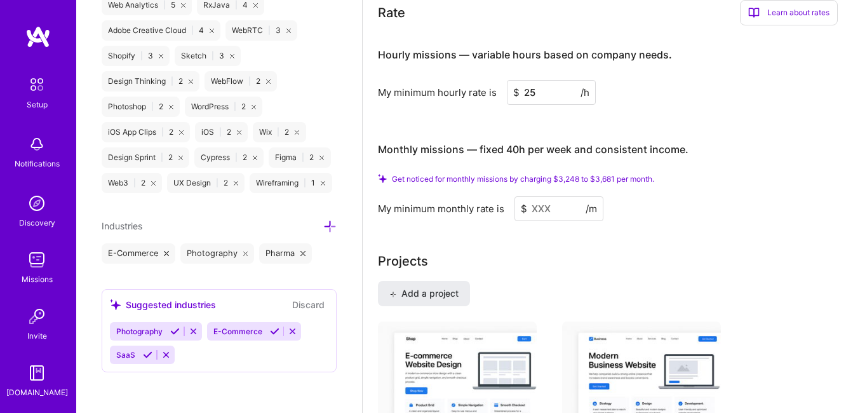
type input "25"
click at [544, 210] on input at bounding box center [558, 208] width 89 height 25
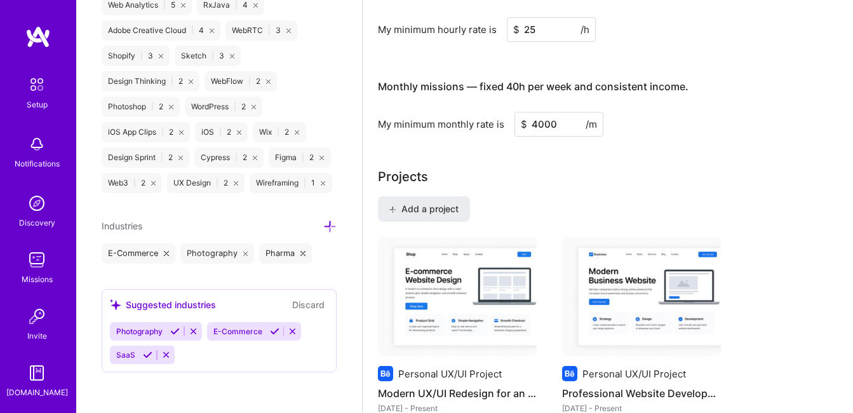
scroll to position [830, 0]
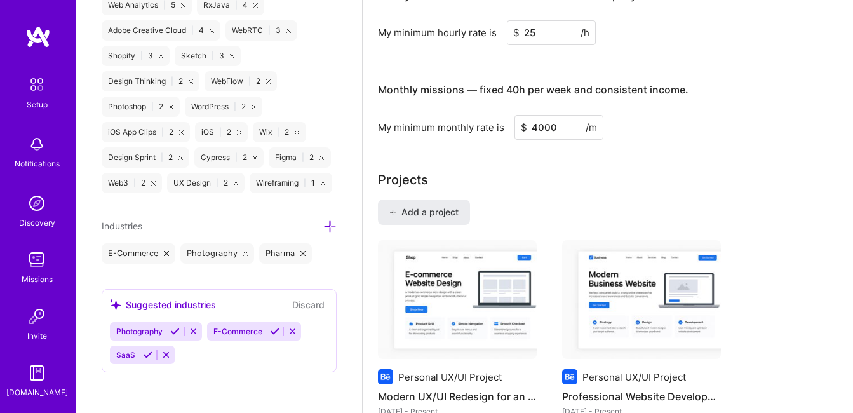
type input "4000"
drag, startPoint x: 594, startPoint y: 204, endPoint x: 681, endPoint y: 105, distance: 131.4
click at [681, 105] on div "Monthly missions — fixed 40h per week and consistent income." at bounding box center [533, 89] width 310 height 39
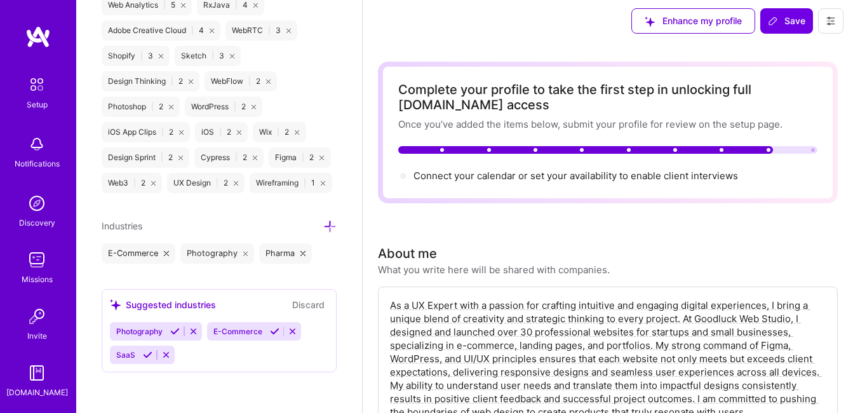
scroll to position [4, 0]
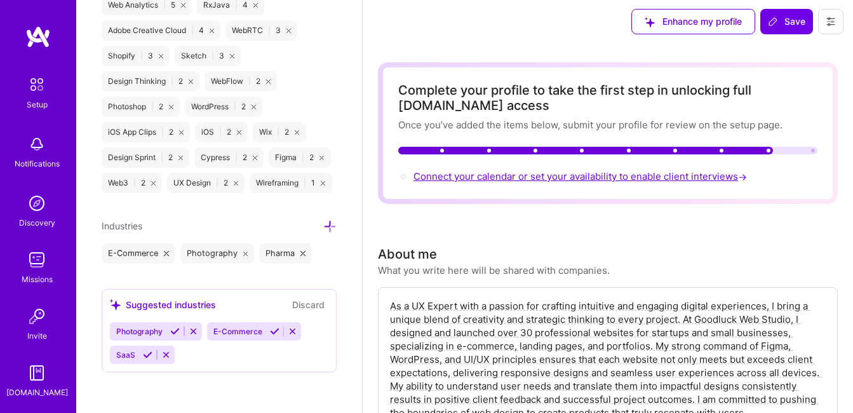
click at [536, 175] on span "Connect your calendar or set your availability to enable client interviews →" at bounding box center [581, 176] width 336 height 12
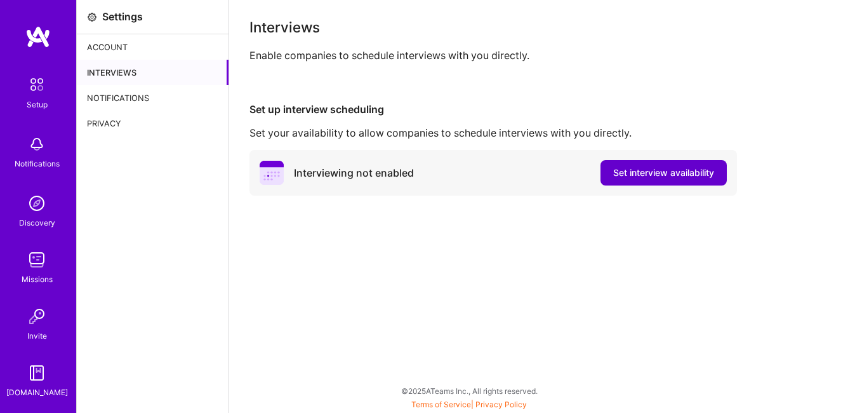
click at [640, 177] on span "Set interview availability" at bounding box center [663, 172] width 101 height 13
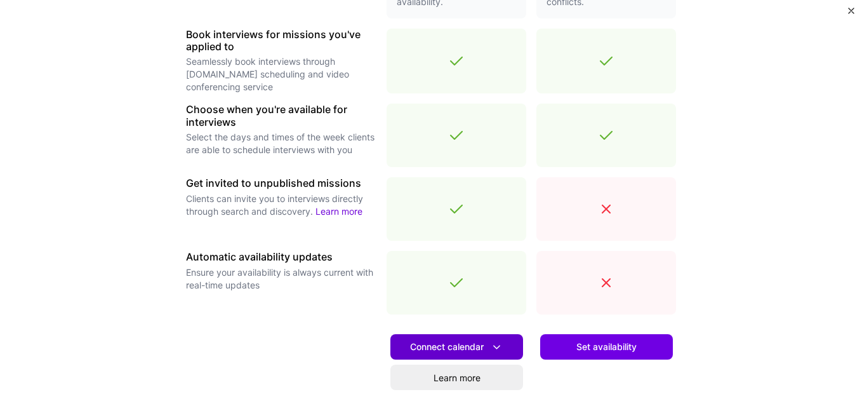
scroll to position [382, 0]
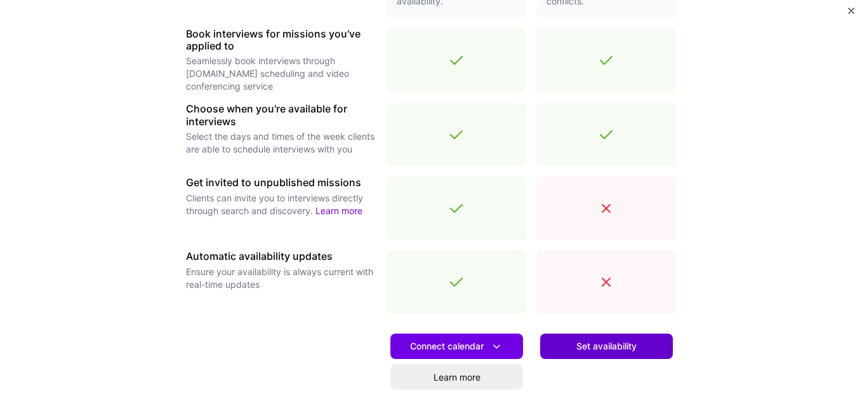
click at [565, 345] on button "Set availability" at bounding box center [606, 345] width 133 height 25
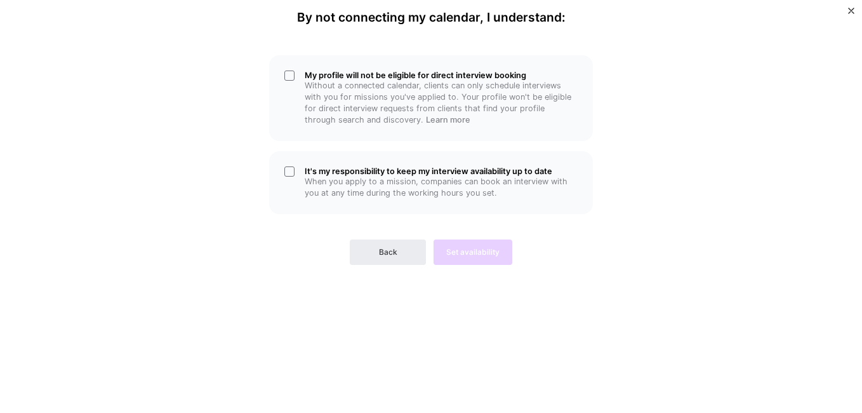
scroll to position [0, 0]
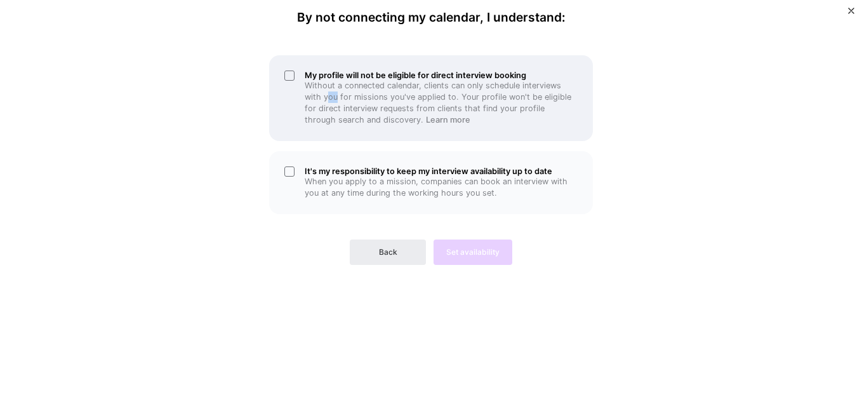
drag, startPoint x: 330, startPoint y: 92, endPoint x: 336, endPoint y: 97, distance: 7.8
click at [336, 97] on p "Without a connected calendar, clients can only schedule interviews with you for…" at bounding box center [441, 103] width 273 height 46
drag, startPoint x: 336, startPoint y: 97, endPoint x: 314, endPoint y: 86, distance: 24.1
click at [314, 86] on p "Without a connected calendar, clients can only schedule interviews with you for…" at bounding box center [441, 103] width 273 height 46
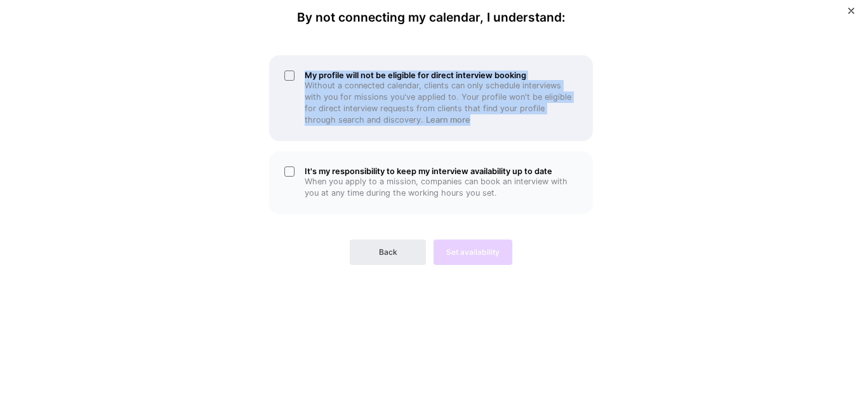
drag, startPoint x: 307, startPoint y: 75, endPoint x: 441, endPoint y: 121, distance: 141.6
click at [441, 121] on div "My profile will not be eligible for direct interview booking Without a connecte…" at bounding box center [441, 97] width 273 height 55
copy div "My profile will not be eligible for direct interview booking Without a connecte…"
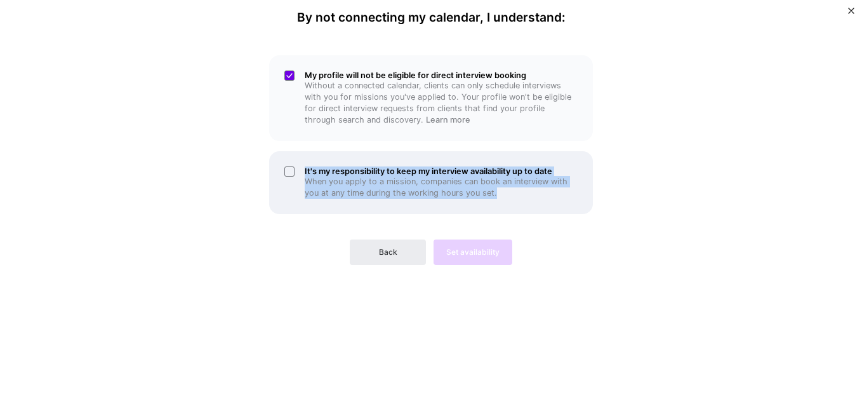
drag, startPoint x: 305, startPoint y: 170, endPoint x: 499, endPoint y: 207, distance: 197.9
click at [499, 207] on div "It's my responsibility to keep my interview availability up to date When you ap…" at bounding box center [431, 182] width 324 height 63
copy div "It's my responsibility to keep my interview availability up to date When you ap…"
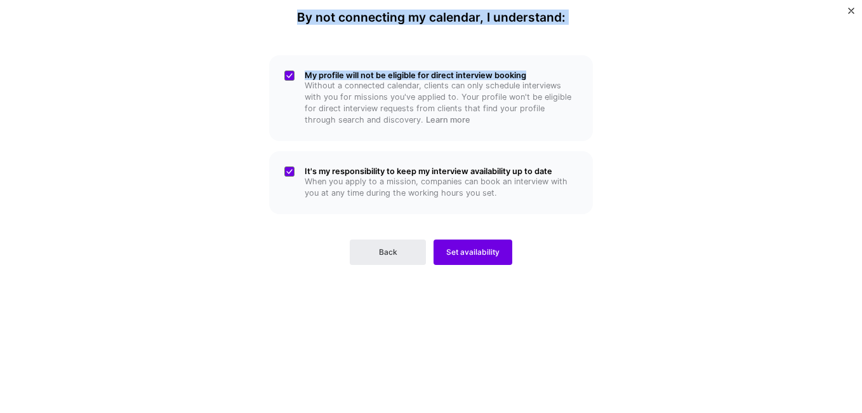
drag, startPoint x: 310, startPoint y: 17, endPoint x: 568, endPoint y: 40, distance: 258.8
click at [568, 40] on div "By not connecting my calendar, I understand: My profile will not be eligible fo…" at bounding box center [431, 206] width 381 height 392
click at [257, 119] on div "My profile will not be eligible for direct interview booking Without a connecte…" at bounding box center [431, 157] width 381 height 215
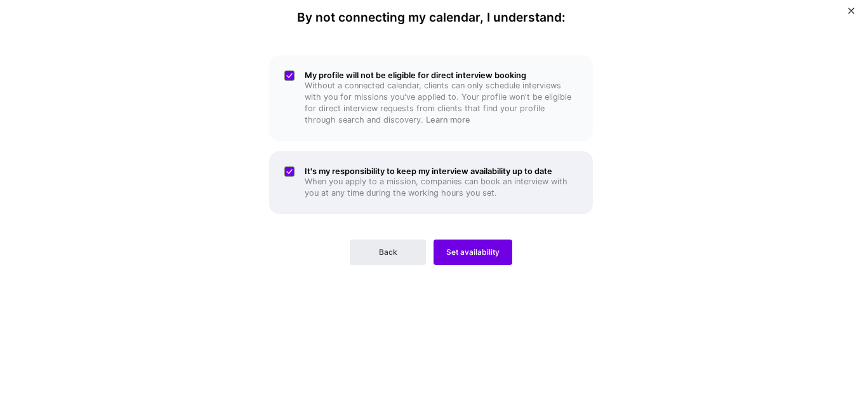
click at [286, 175] on div "It's my responsibility to keep my interview availability up to date When you ap…" at bounding box center [431, 182] width 324 height 63
click at [293, 177] on div "It's my responsibility to keep my interview availability up to date When you ap…" at bounding box center [431, 182] width 324 height 63
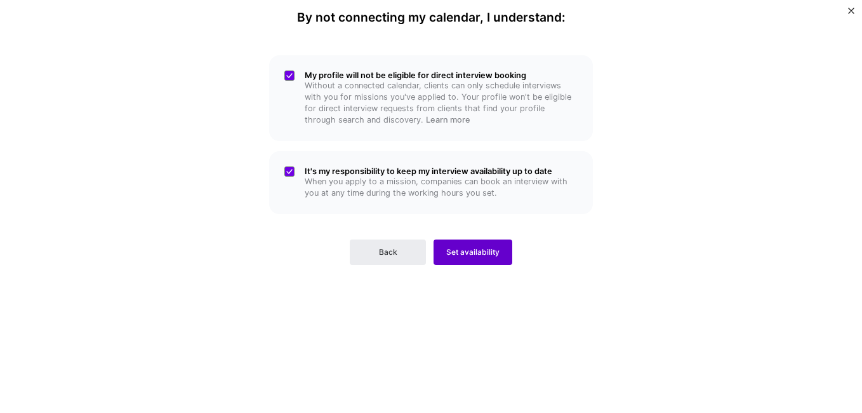
click at [458, 255] on span "Set availability" at bounding box center [472, 251] width 53 height 11
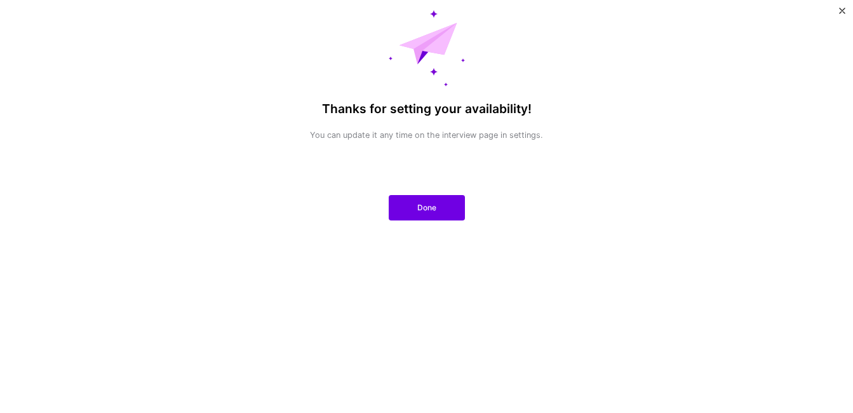
click at [384, 71] on div "Thanks for setting your availability! You can update it any time on the intervi…" at bounding box center [426, 79] width 297 height 139
click at [433, 195] on button "Done" at bounding box center [427, 207] width 76 height 25
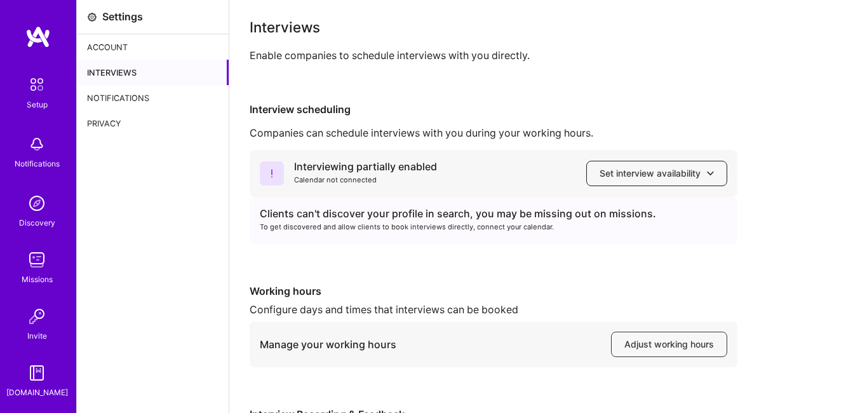
click at [608, 175] on span "Set interview availability" at bounding box center [656, 173] width 114 height 13
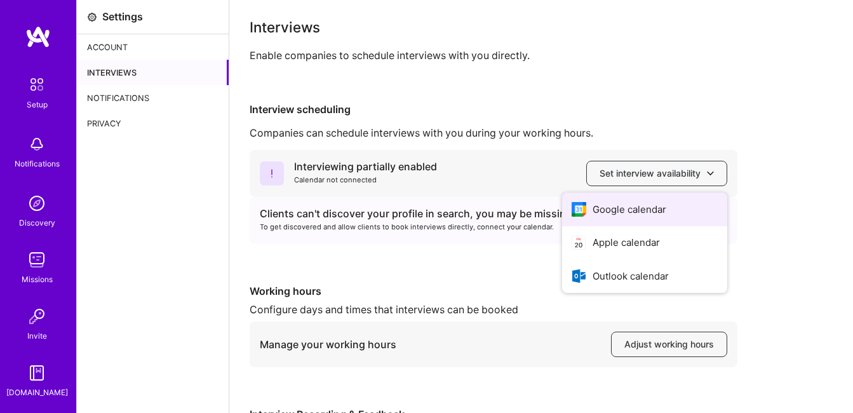
click at [589, 213] on button "Google calendar" at bounding box center [644, 209] width 165 height 34
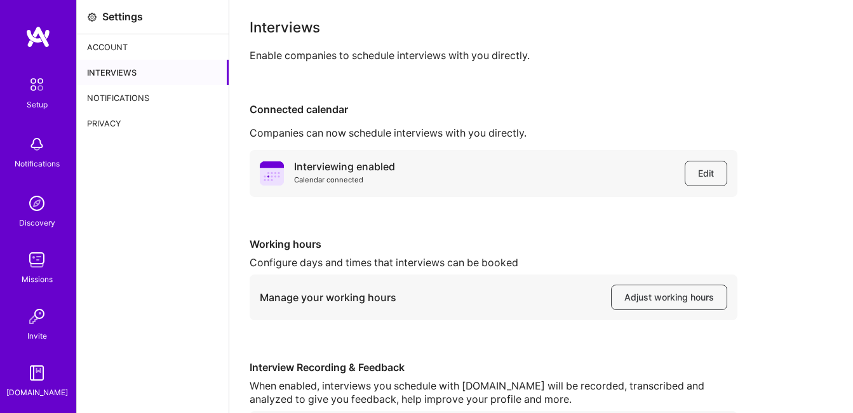
click at [36, 29] on img at bounding box center [37, 36] width 25 height 23
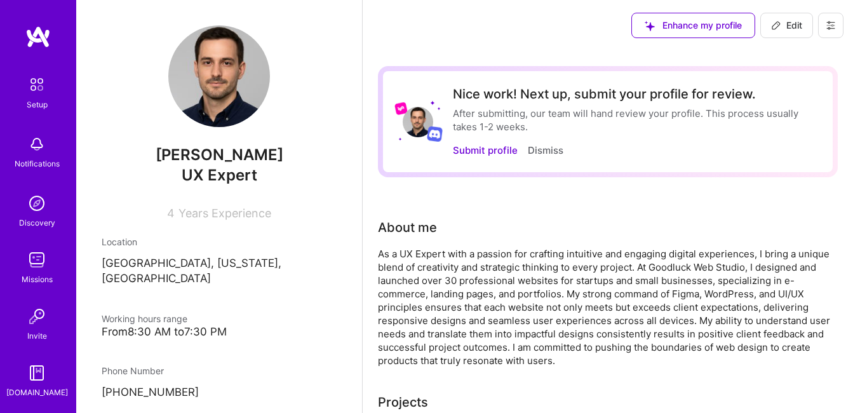
click at [199, 207] on span "Years Experience" at bounding box center [224, 212] width 93 height 13
click at [183, 213] on span "Years Experience" at bounding box center [224, 212] width 93 height 13
click at [208, 207] on span "Years Experience" at bounding box center [224, 212] width 93 height 13
click at [504, 151] on button "Submit profile" at bounding box center [485, 149] width 65 height 13
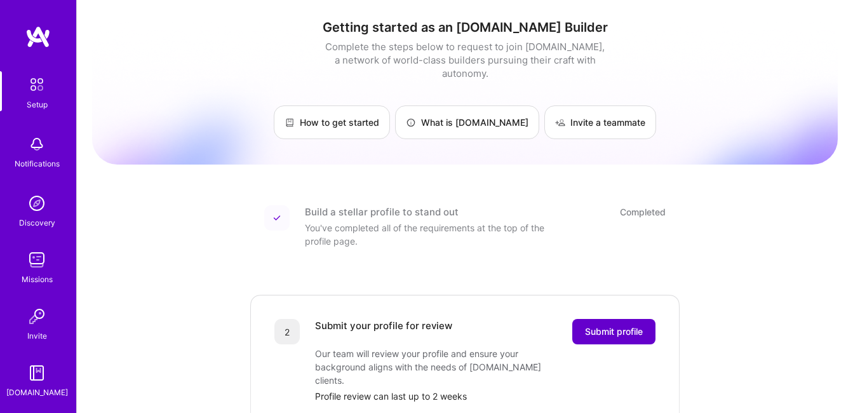
click at [586, 325] on span "Submit profile" at bounding box center [614, 331] width 58 height 13
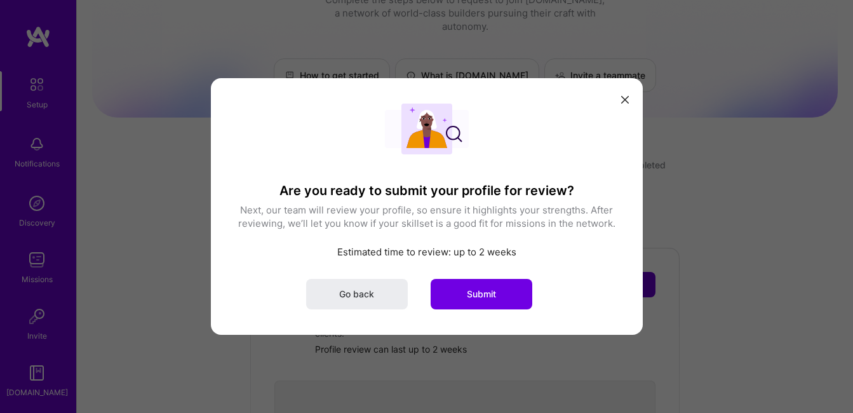
scroll to position [53, 0]
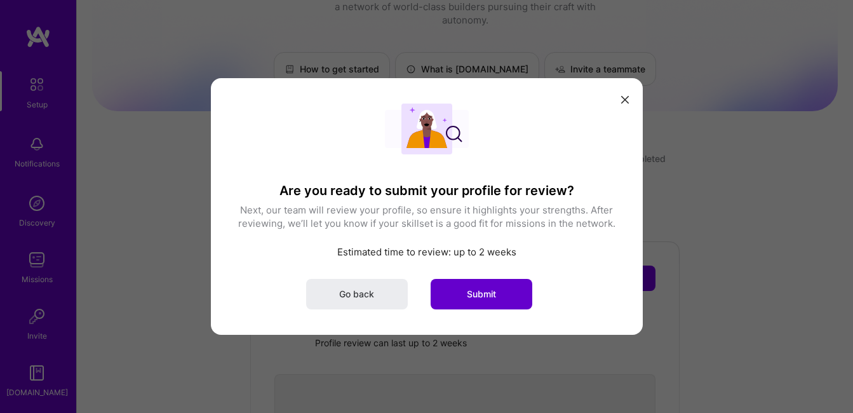
click at [507, 291] on button "Submit" at bounding box center [481, 294] width 102 height 30
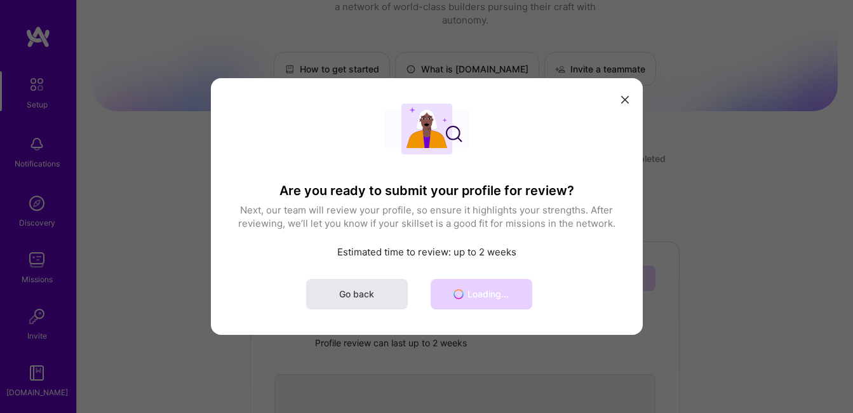
click at [386, 289] on button "Go back" at bounding box center [357, 294] width 102 height 30
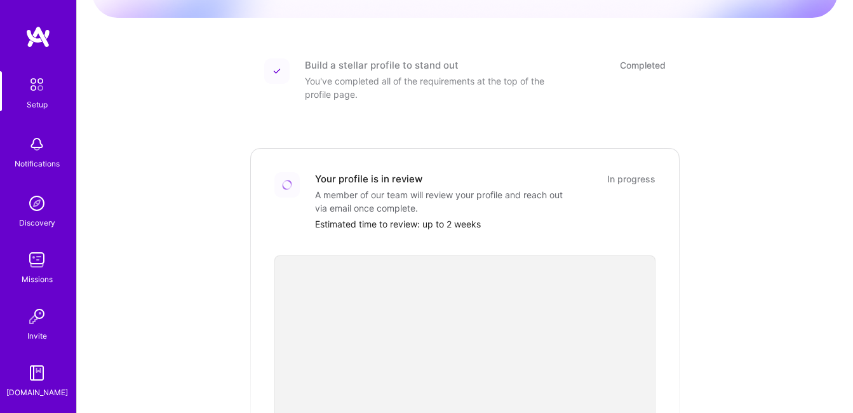
scroll to position [149, 0]
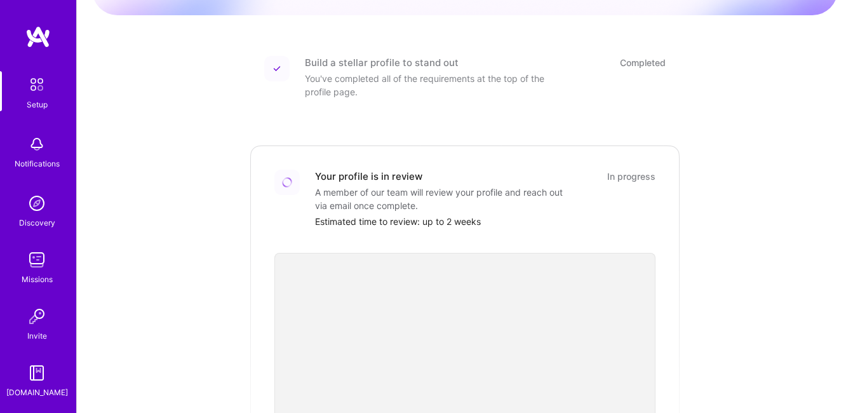
click at [397, 215] on div "Estimated time to review: up to 2 weeks" at bounding box center [485, 221] width 340 height 13
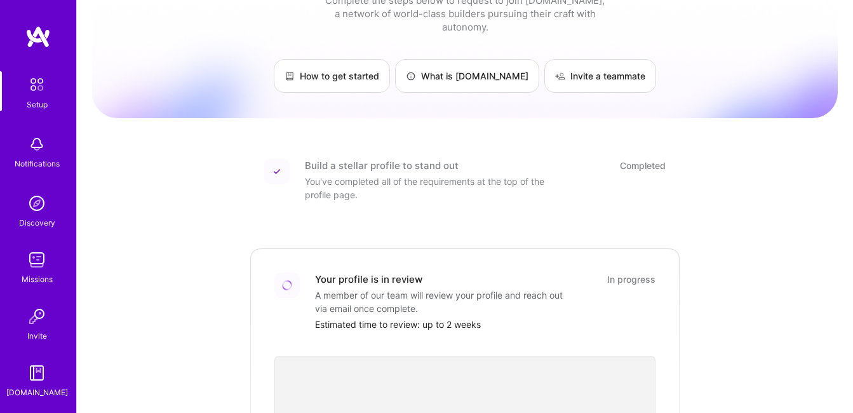
scroll to position [0, 0]
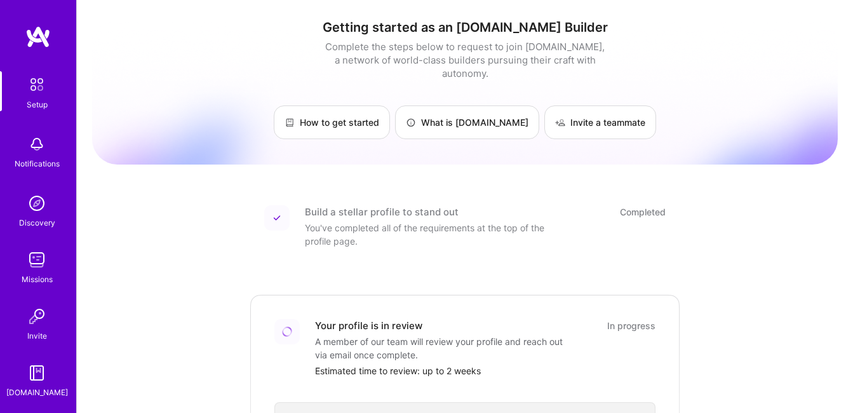
click at [32, 270] on img at bounding box center [36, 259] width 25 height 25
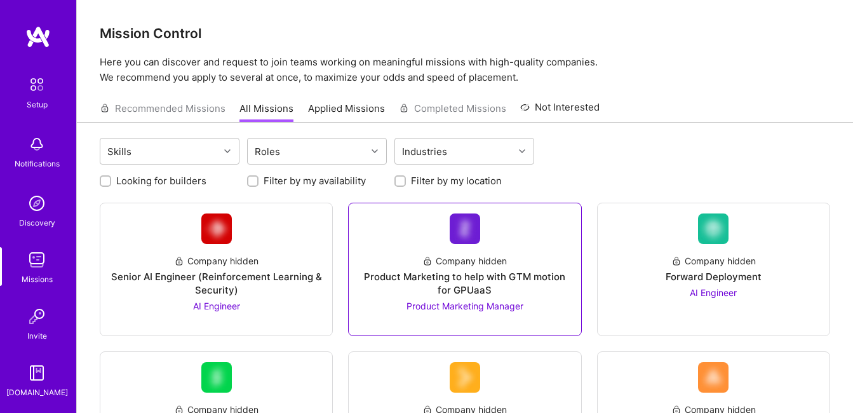
scroll to position [2, 0]
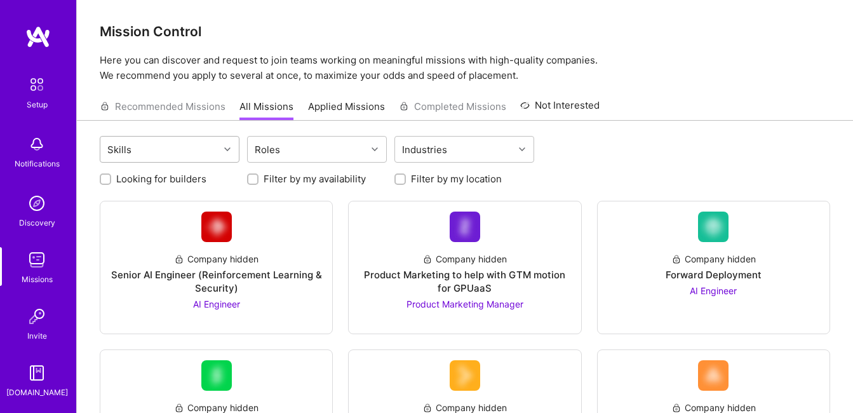
click at [228, 145] on div at bounding box center [229, 149] width 20 height 17
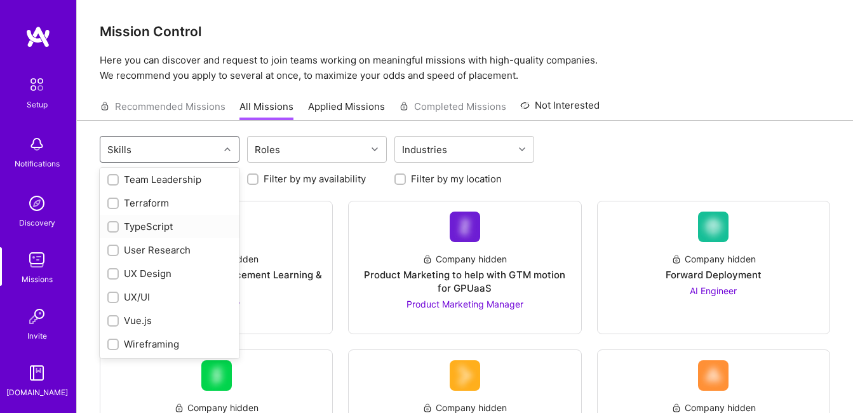
scroll to position [1486, 0]
click at [172, 294] on div "UX/UI" at bounding box center [169, 296] width 124 height 13
checkbox input "true"
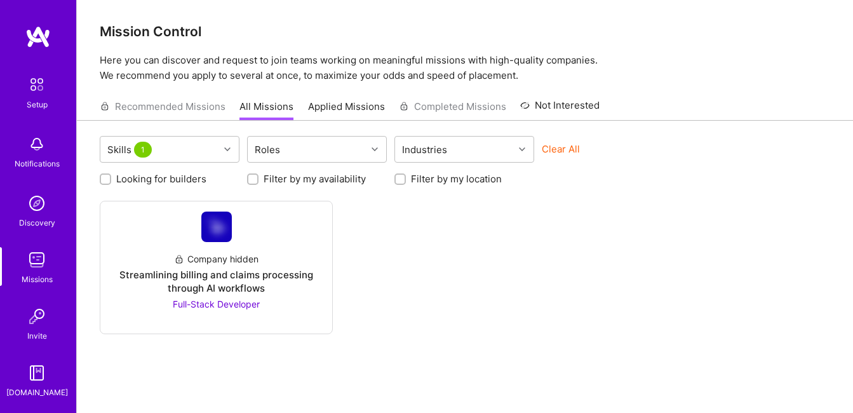
click at [392, 269] on div "Company hidden Streamlining billing and claims processing through AI workflows …" at bounding box center [465, 267] width 730 height 133
click at [422, 151] on div "Industries" at bounding box center [424, 149] width 51 height 18
click at [443, 185] on div "Consulting" at bounding box center [464, 181] width 124 height 13
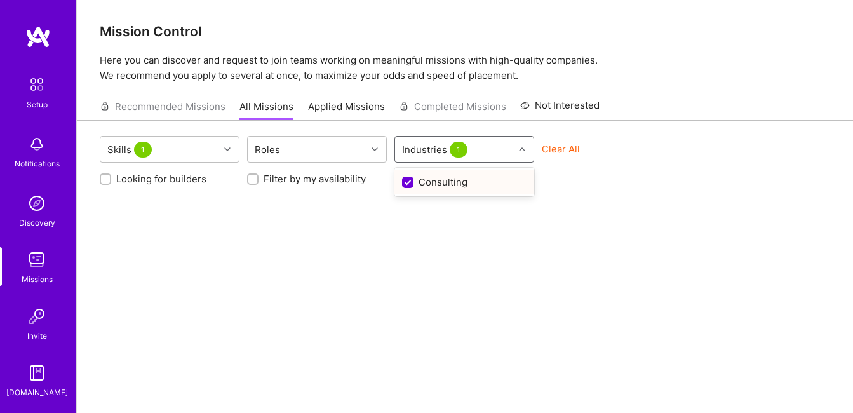
click at [411, 180] on input "checkbox" at bounding box center [408, 182] width 11 height 11
checkbox input "false"
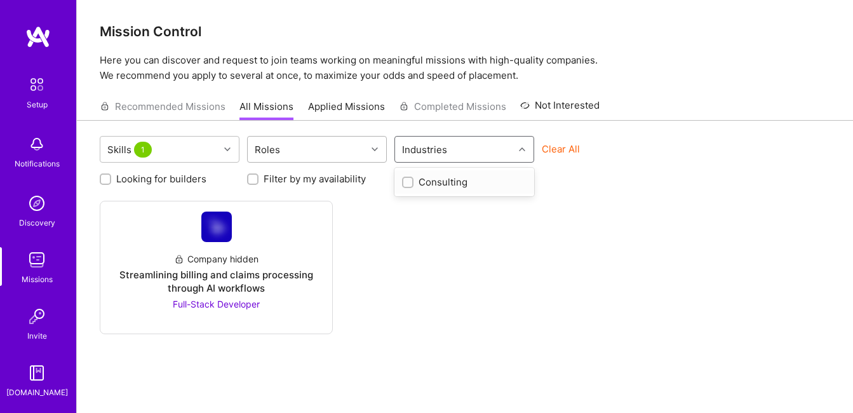
click at [300, 146] on div "Roles" at bounding box center [307, 149] width 119 height 25
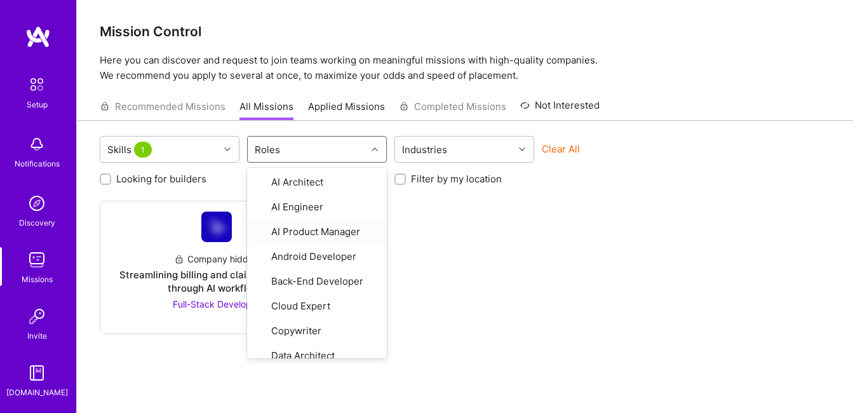
click at [421, 243] on div "Company hidden Streamlining billing and claims processing through AI workflows …" at bounding box center [465, 267] width 730 height 133
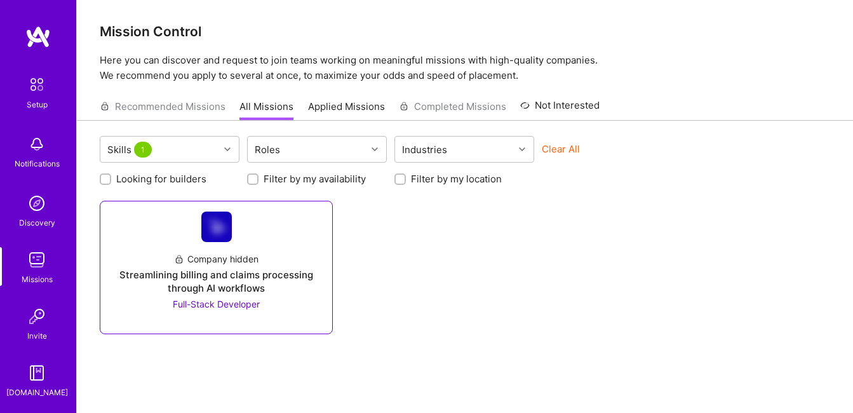
click at [232, 269] on div "Streamlining billing and claims processing through AI workflows" at bounding box center [215, 281] width 211 height 27
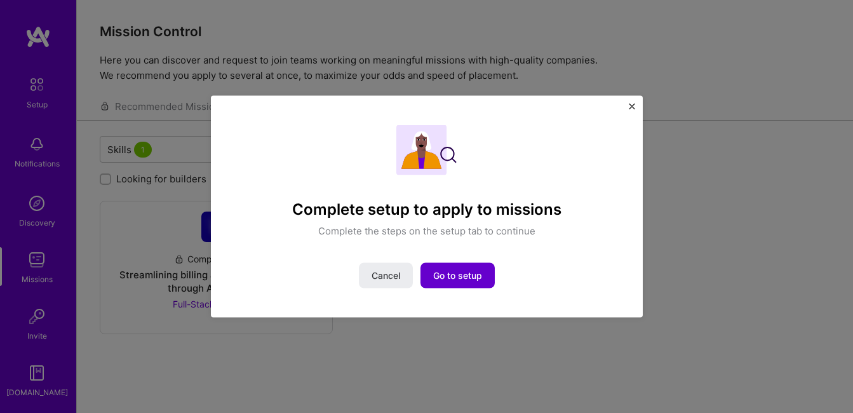
click at [456, 276] on span "Go to setup" at bounding box center [457, 275] width 49 height 13
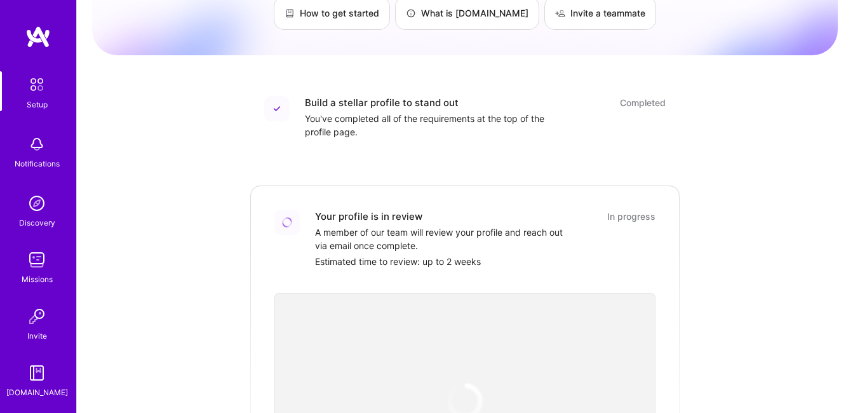
scroll to position [110, 0]
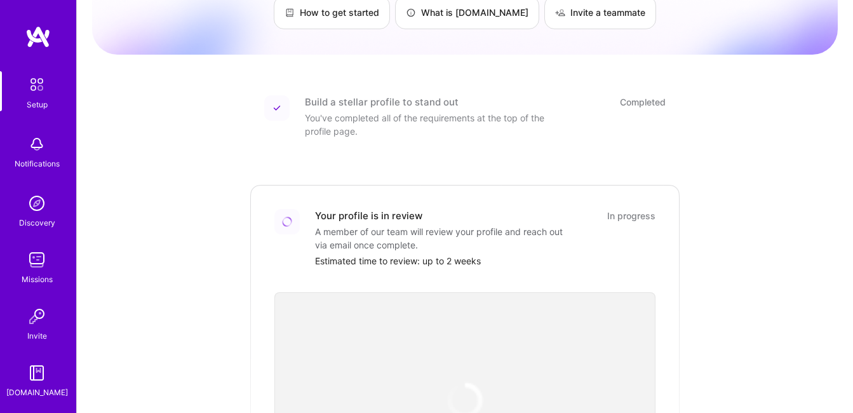
click at [608, 209] on div "In progress" at bounding box center [631, 215] width 48 height 13
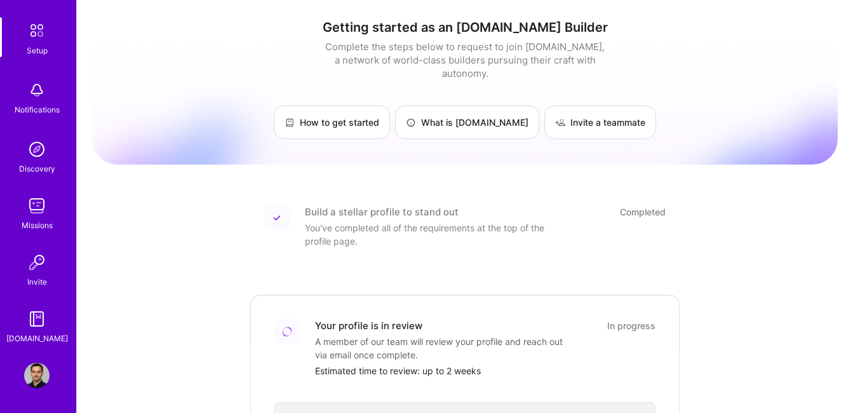
scroll to position [55, 0]
click at [30, 276] on div "Invite" at bounding box center [37, 280] width 20 height 13
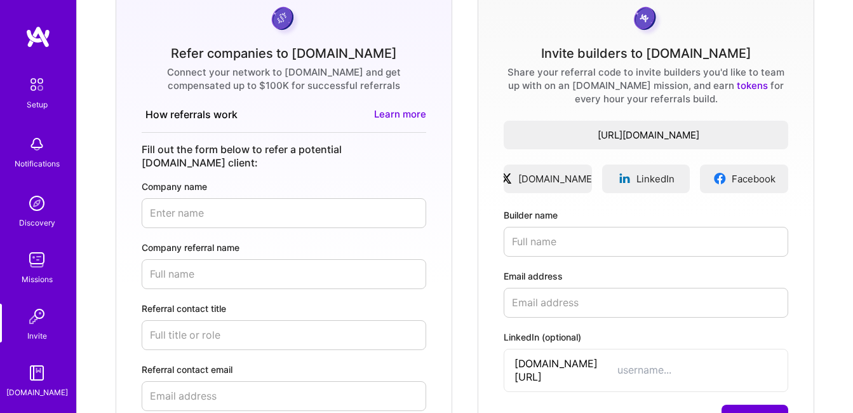
scroll to position [109, 0]
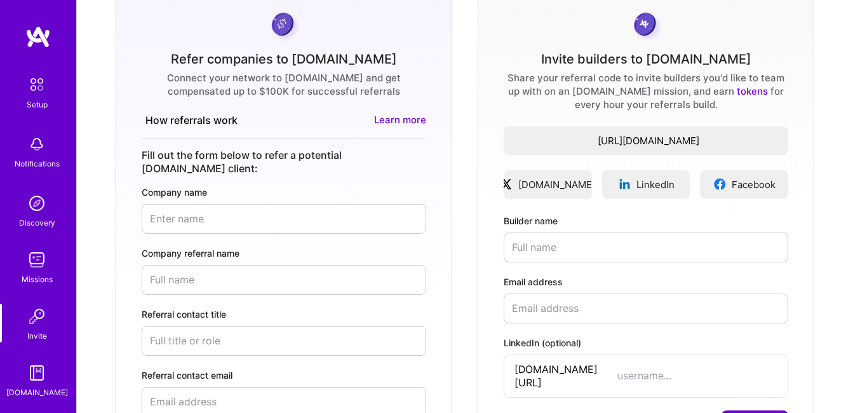
click at [563, 170] on link "X.com" at bounding box center [547, 184] width 88 height 29
